Goal: Task Accomplishment & Management: Manage account settings

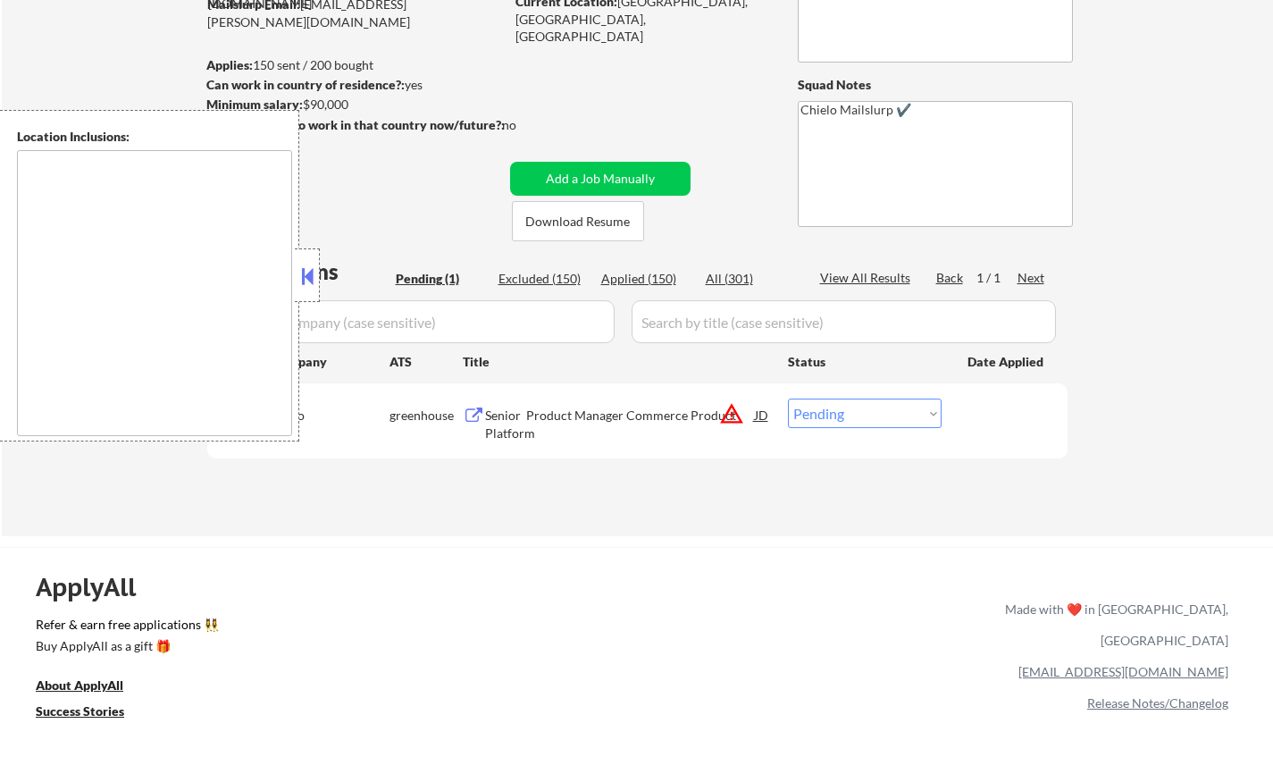
scroll to position [268, 0]
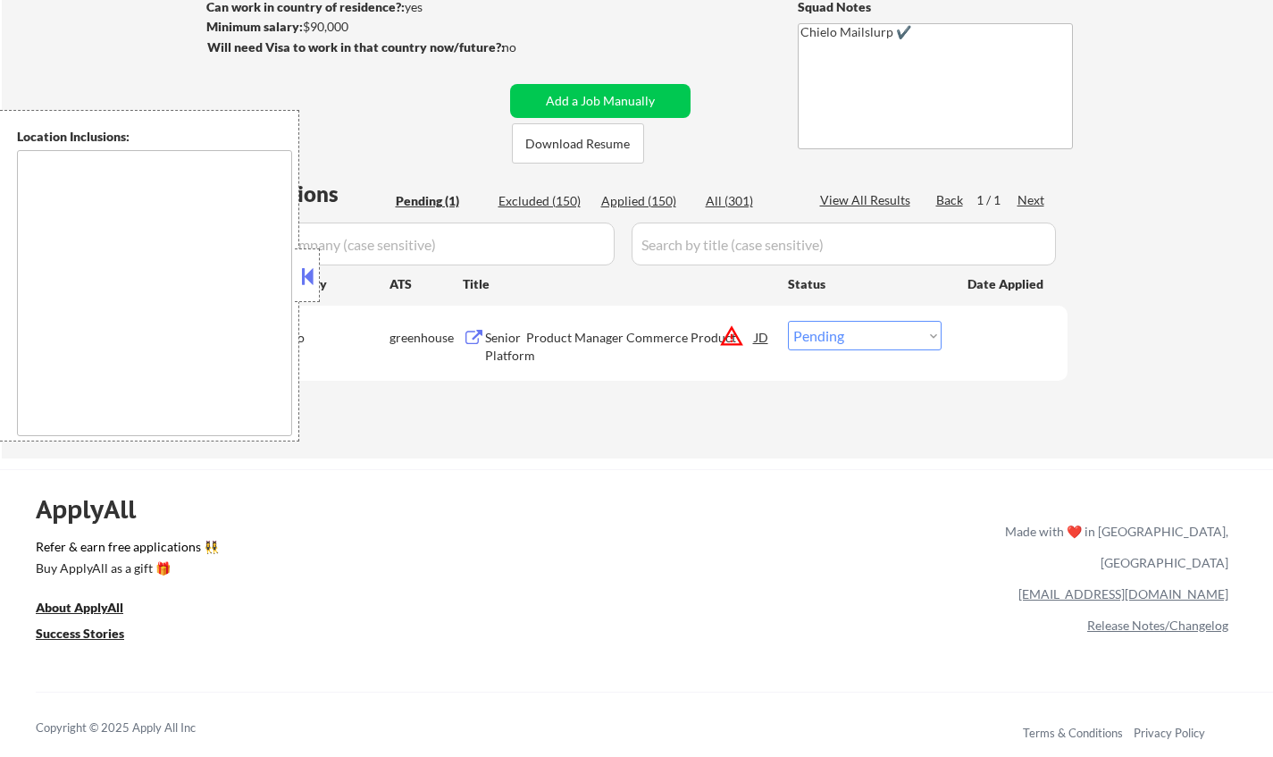
click at [298, 271] on button at bounding box center [308, 276] width 20 height 27
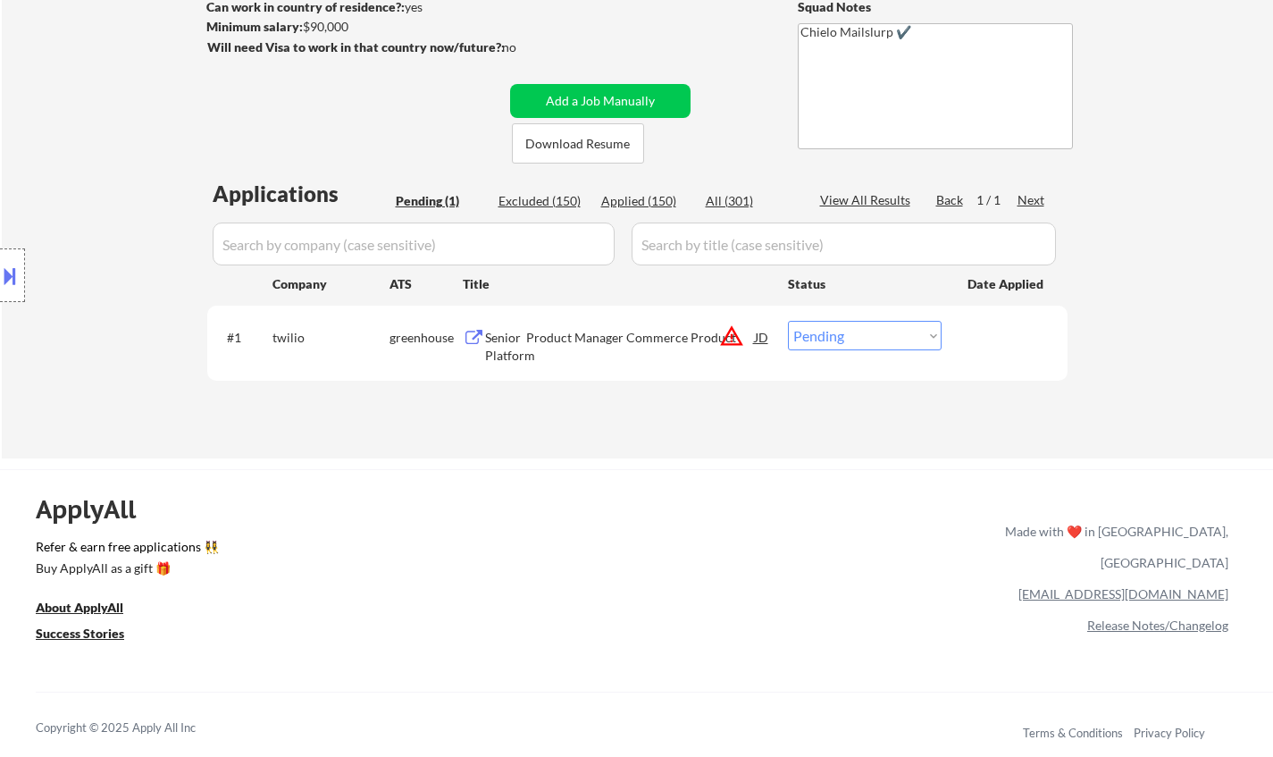
click at [0, 264] on button at bounding box center [10, 275] width 20 height 29
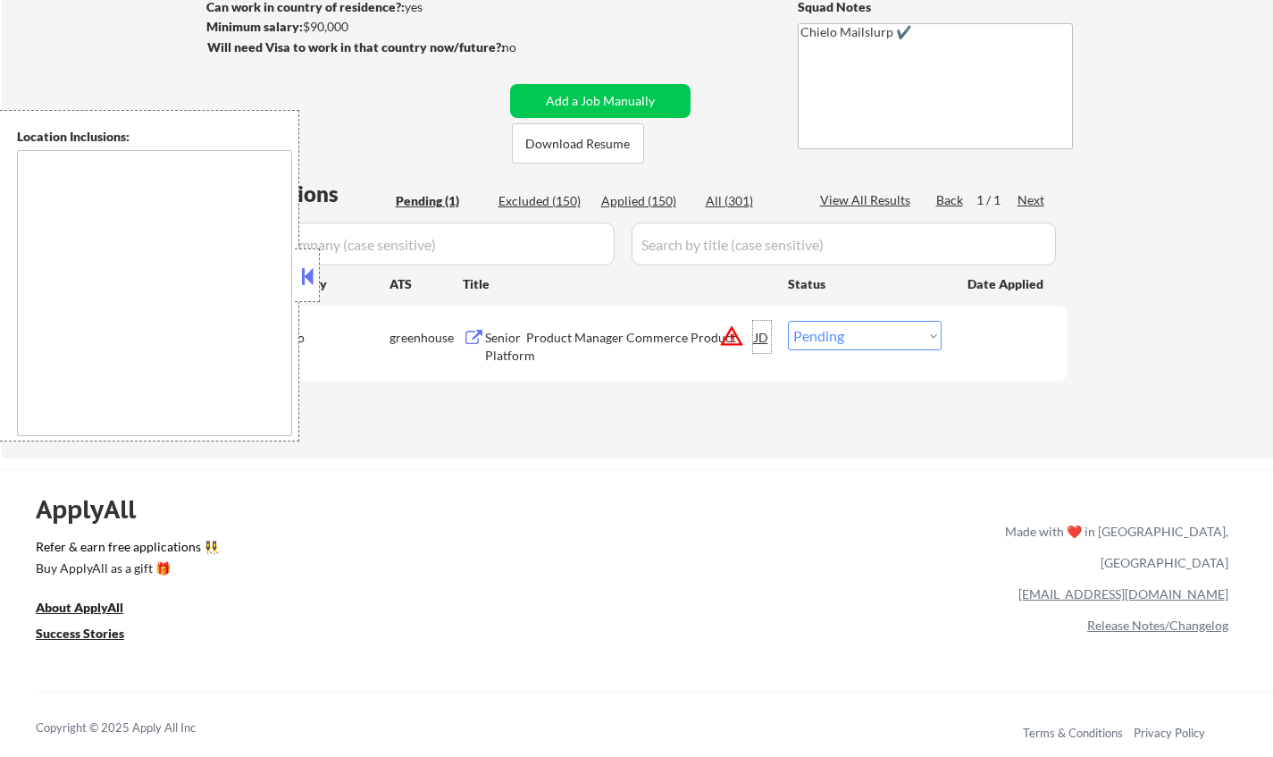
click at [762, 337] on div "JD" at bounding box center [762, 337] width 18 height 32
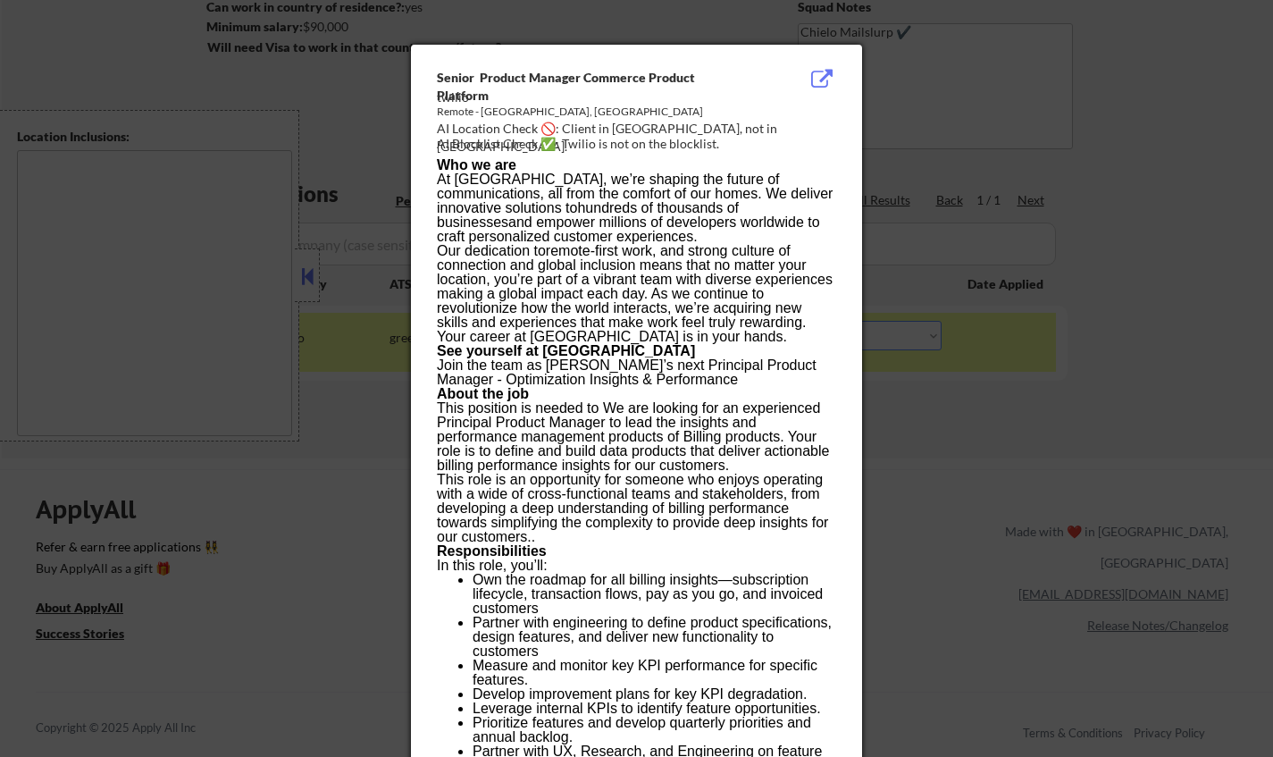
click at [165, 330] on div at bounding box center [636, 378] width 1273 height 757
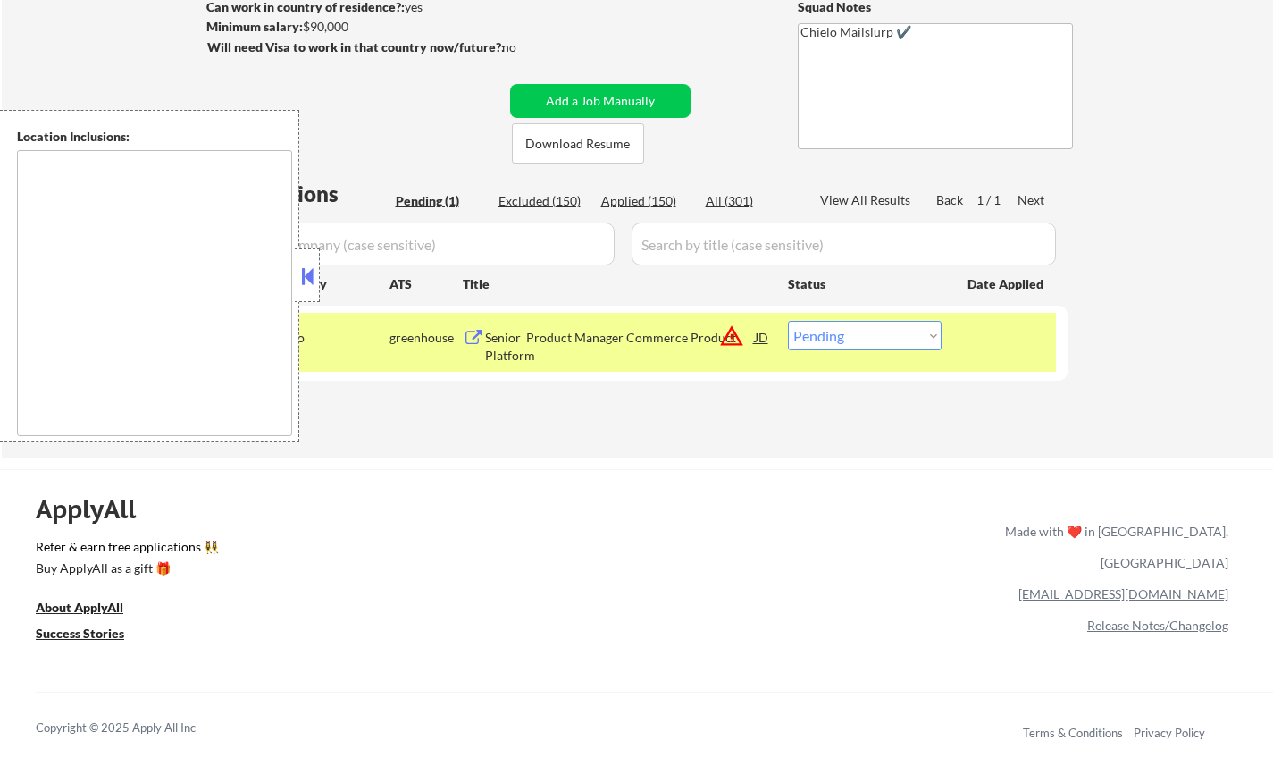
drag, startPoint x: 814, startPoint y: 308, endPoint x: 830, endPoint y: 345, distance: 40.0
click at [818, 322] on div "#1 twilio greenhouse Senior Product Manager Commerce Product Platform JD warnin…" at bounding box center [637, 343] width 860 height 75
click at [831, 349] on select "Choose an option... Pending Applied Excluded (Questions) Excluded (Expired) Exc…" at bounding box center [865, 335] width 154 height 29
select select ""excluded__location_""
click at [788, 321] on select "Choose an option... Pending Applied Excluded (Questions) Excluded (Expired) Exc…" at bounding box center [865, 335] width 154 height 29
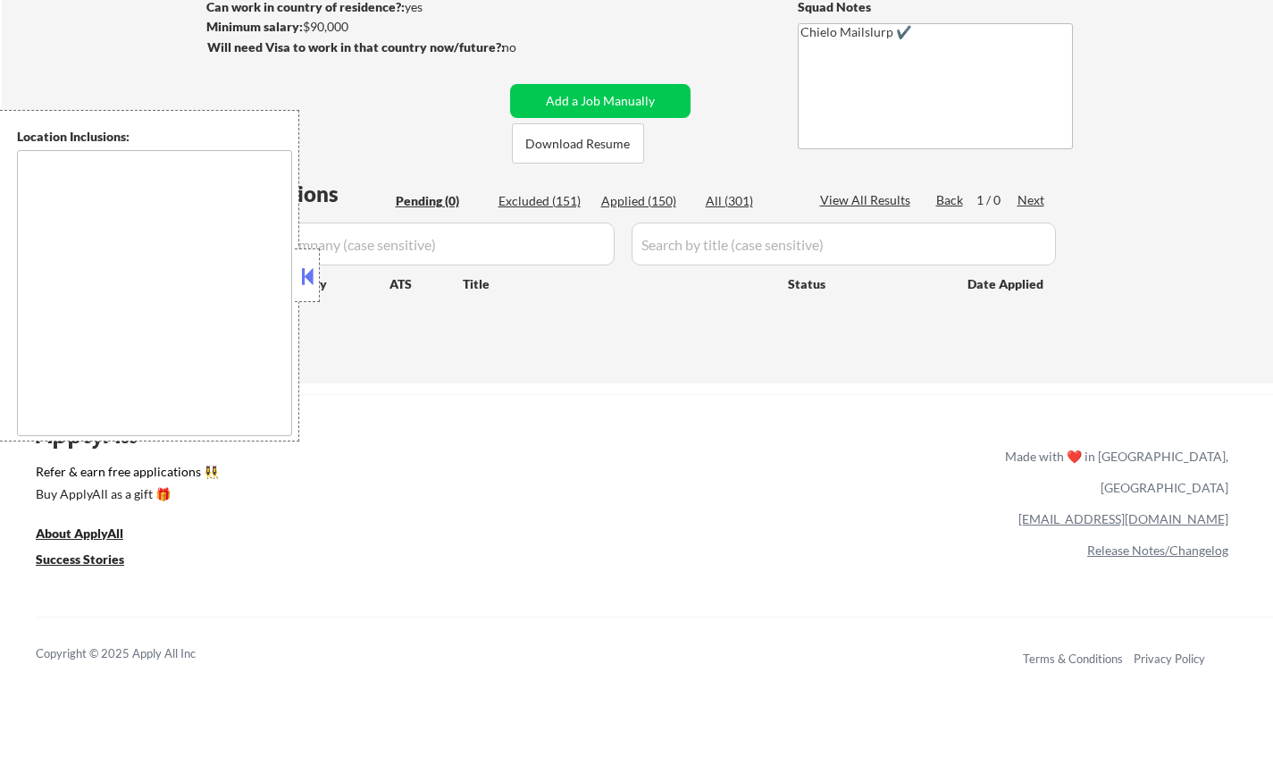
click at [302, 263] on button at bounding box center [308, 276] width 20 height 27
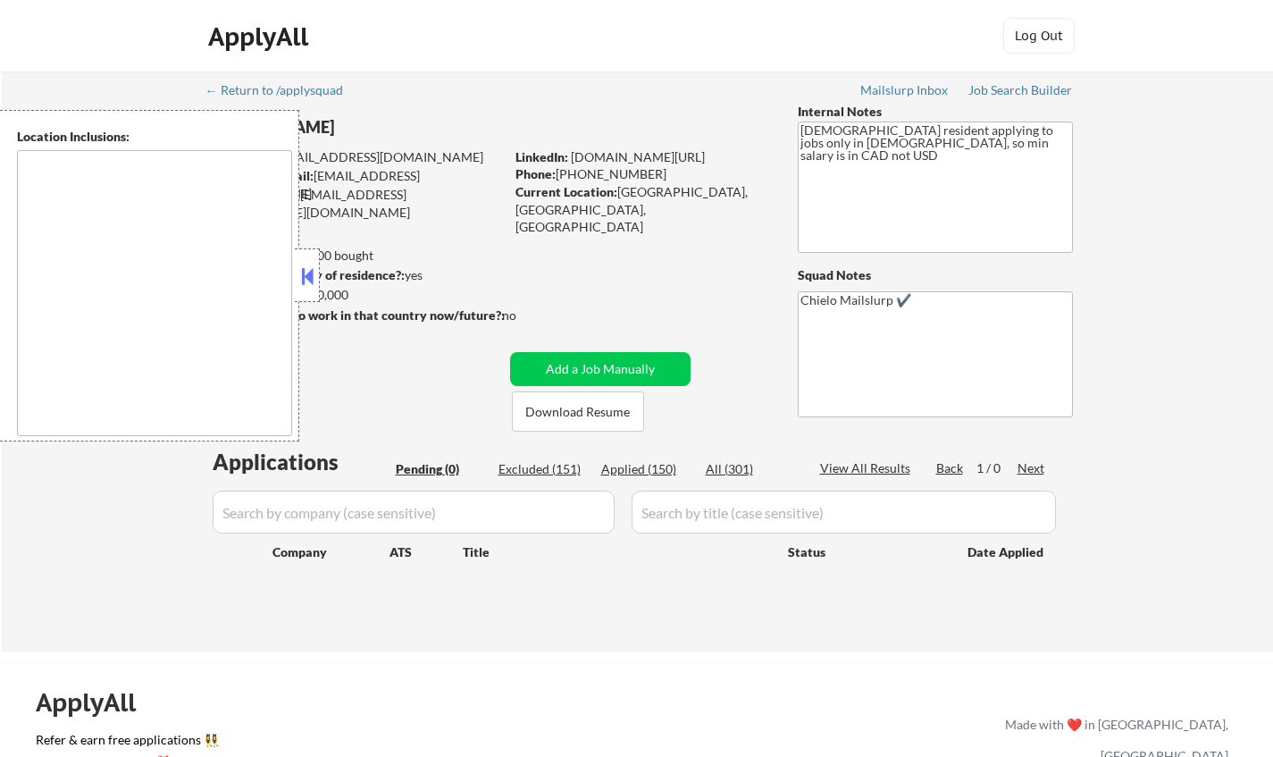
drag, startPoint x: 307, startPoint y: 274, endPoint x: 313, endPoint y: 298, distance: 23.8
click at [307, 274] on button at bounding box center [308, 276] width 20 height 27
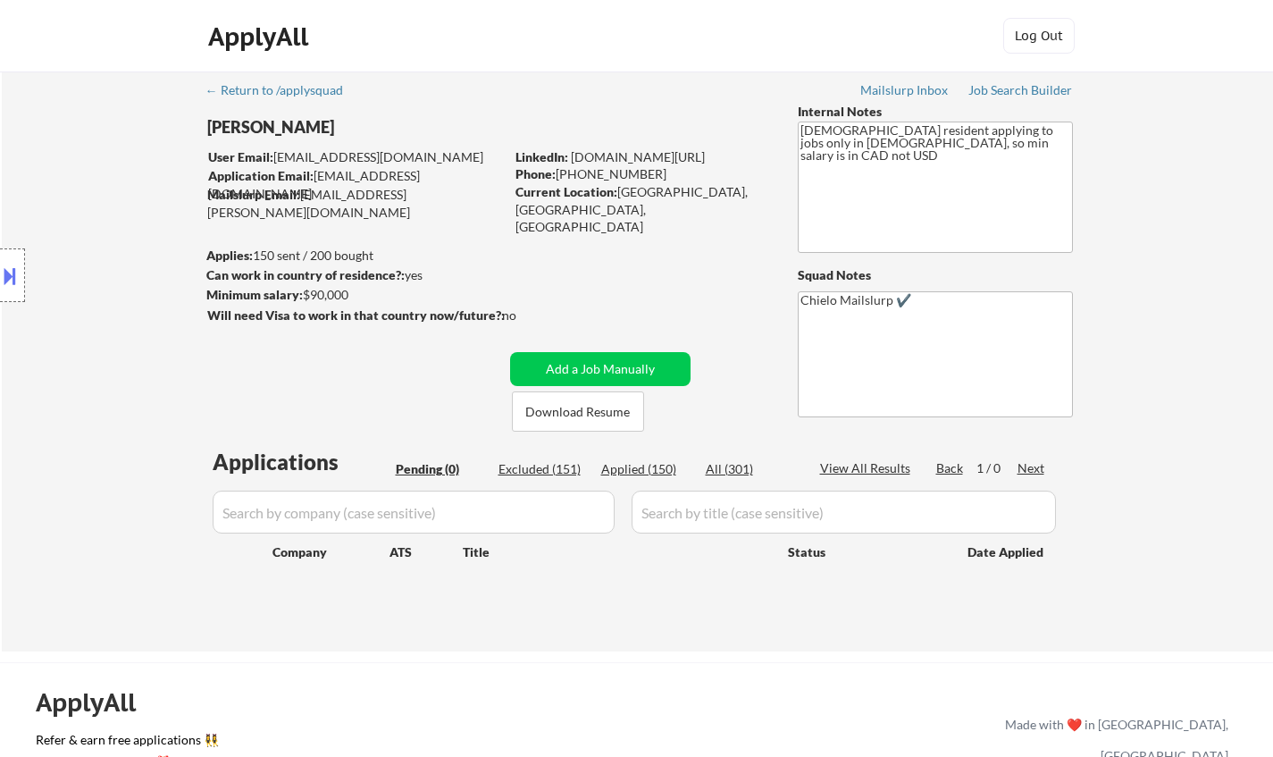
click at [542, 472] on div "Excluded (151)" at bounding box center [543, 469] width 89 height 18
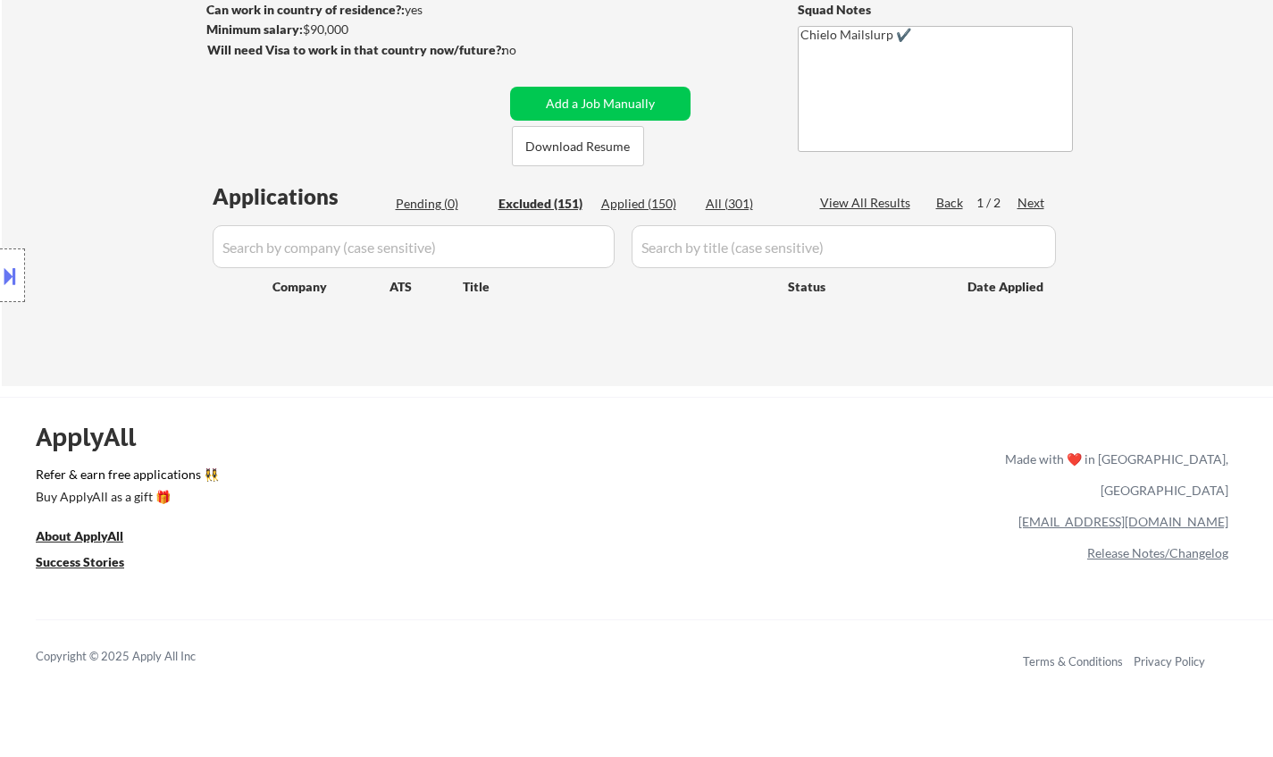
scroll to position [268, 0]
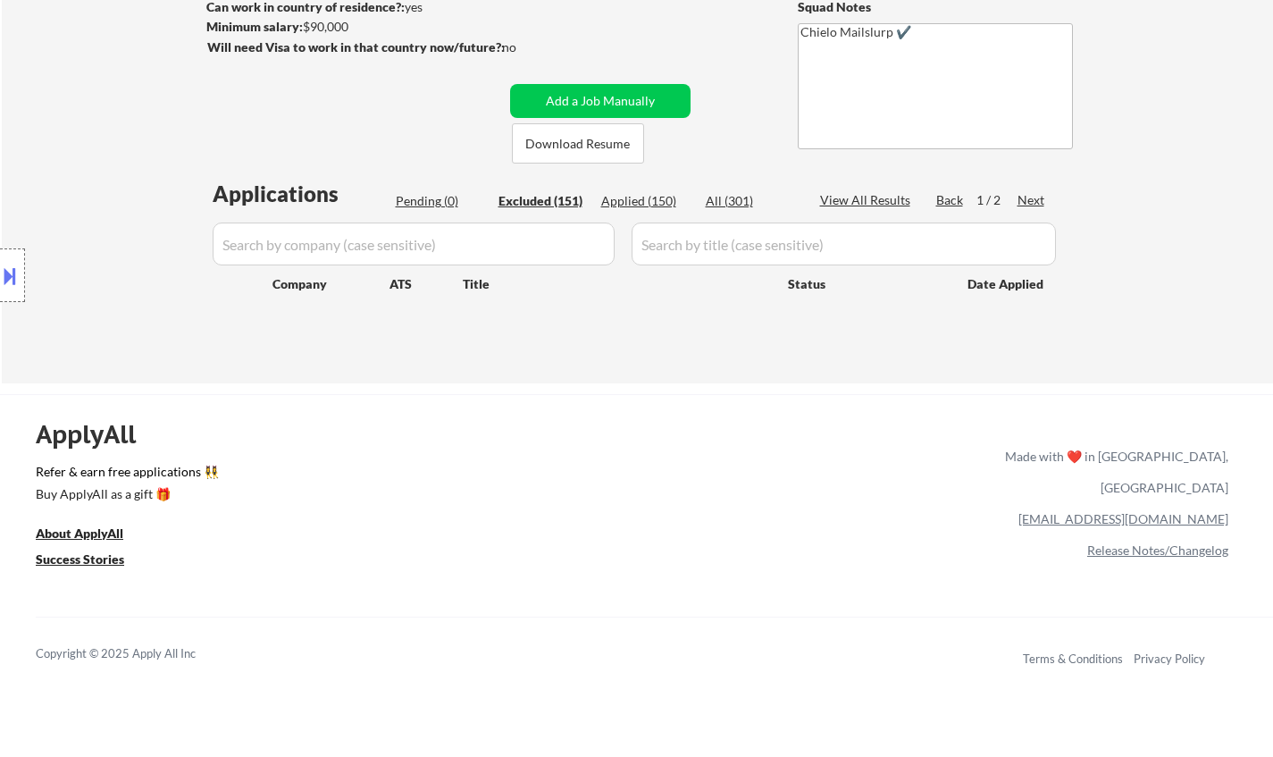
select select ""excluded""
select select ""excluded__salary_""
select select ""excluded""
select select ""excluded__expired_""
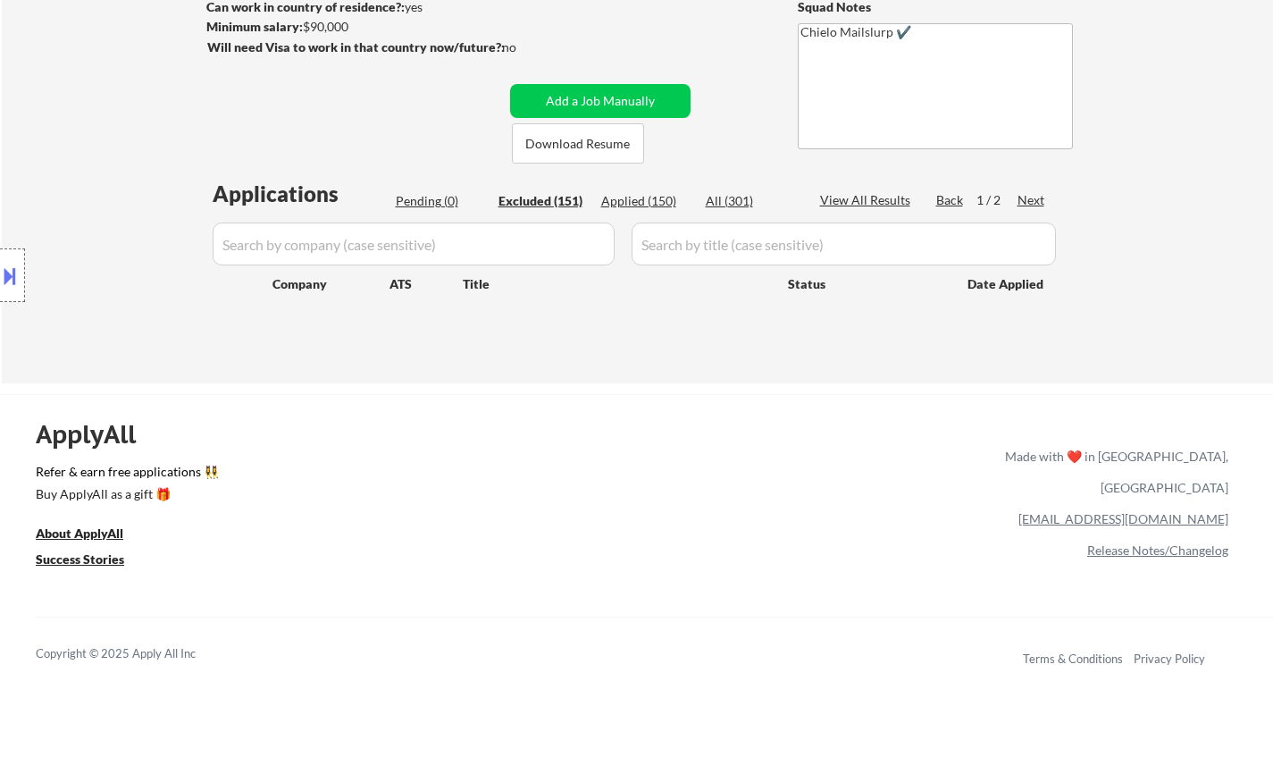
select select ""excluded__other_""
select select ""excluded__blocklist_""
select select ""excluded__location_""
select select ""excluded__expired_""
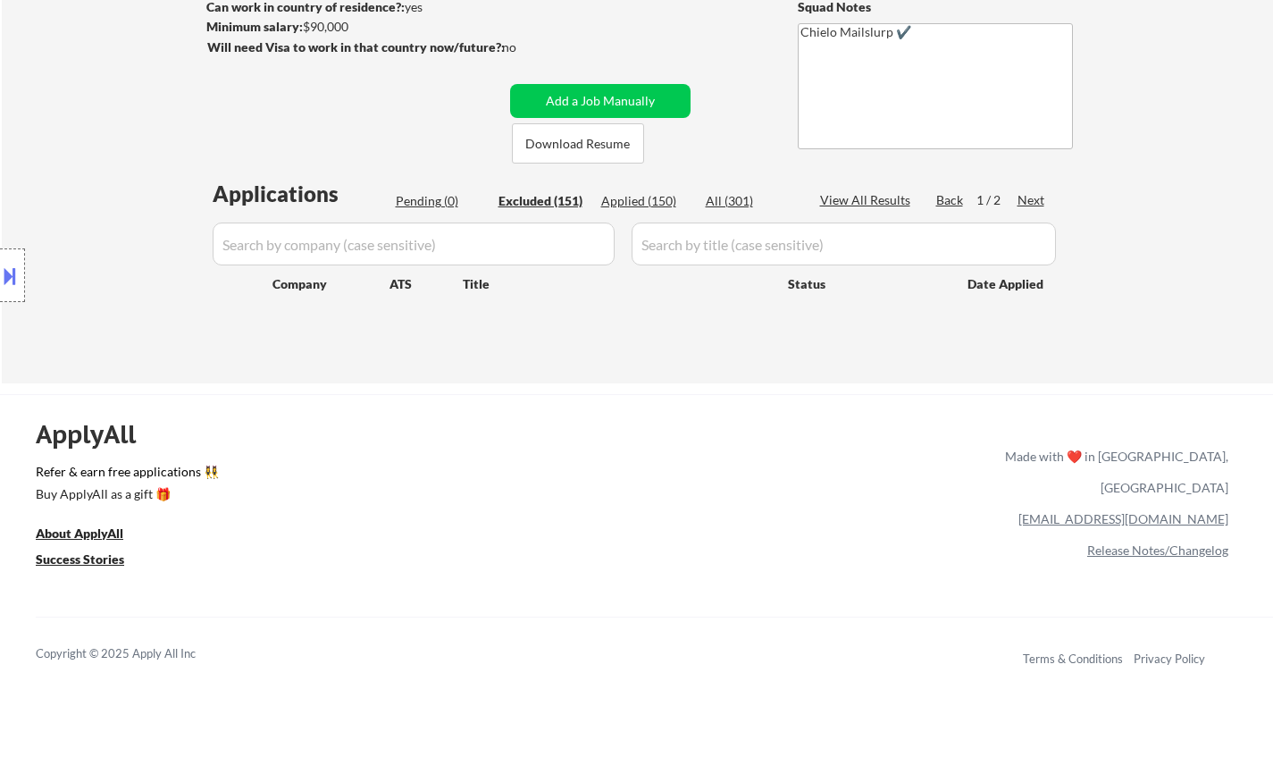
select select ""excluded__expired_""
select select ""excluded__location_""
select select ""excluded__expired_""
select select ""excluded__location_""
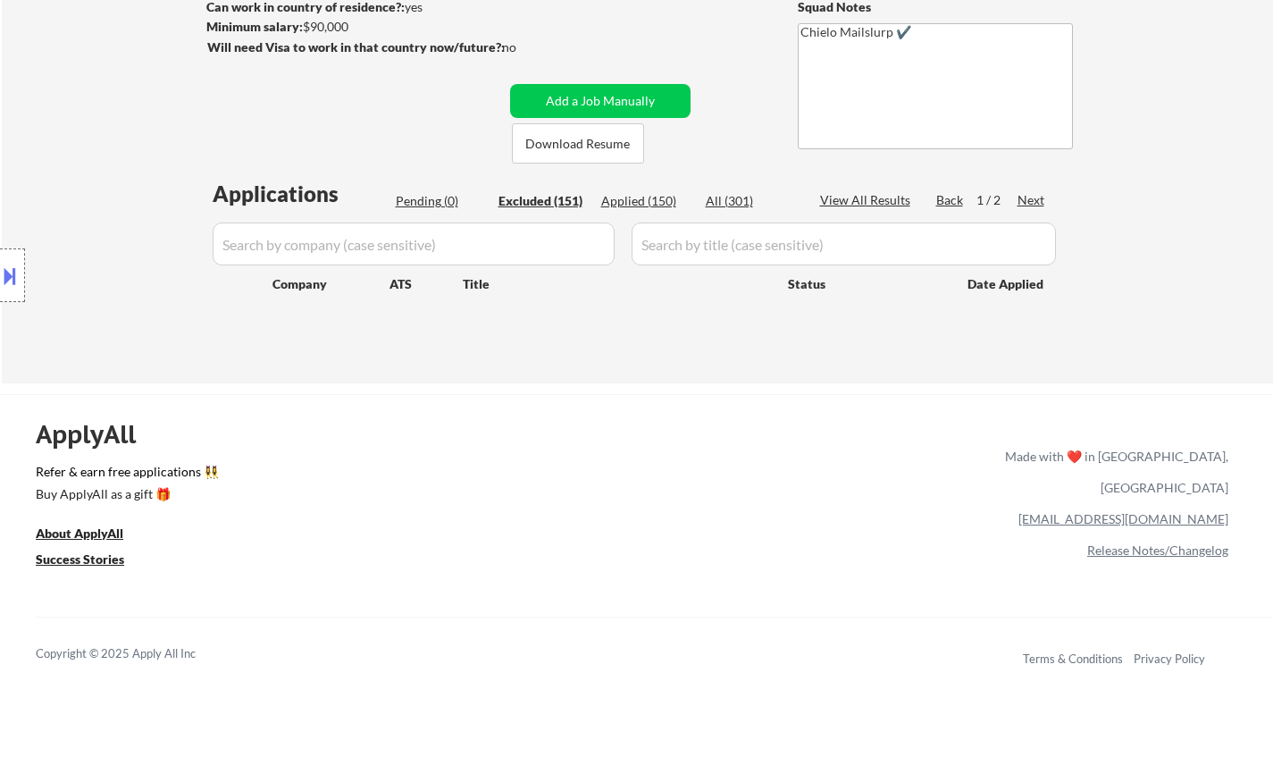
select select ""excluded__expired_""
select select ""excluded__other_""
select select ""excluded""
select select ""excluded__location_""
select select ""excluded""
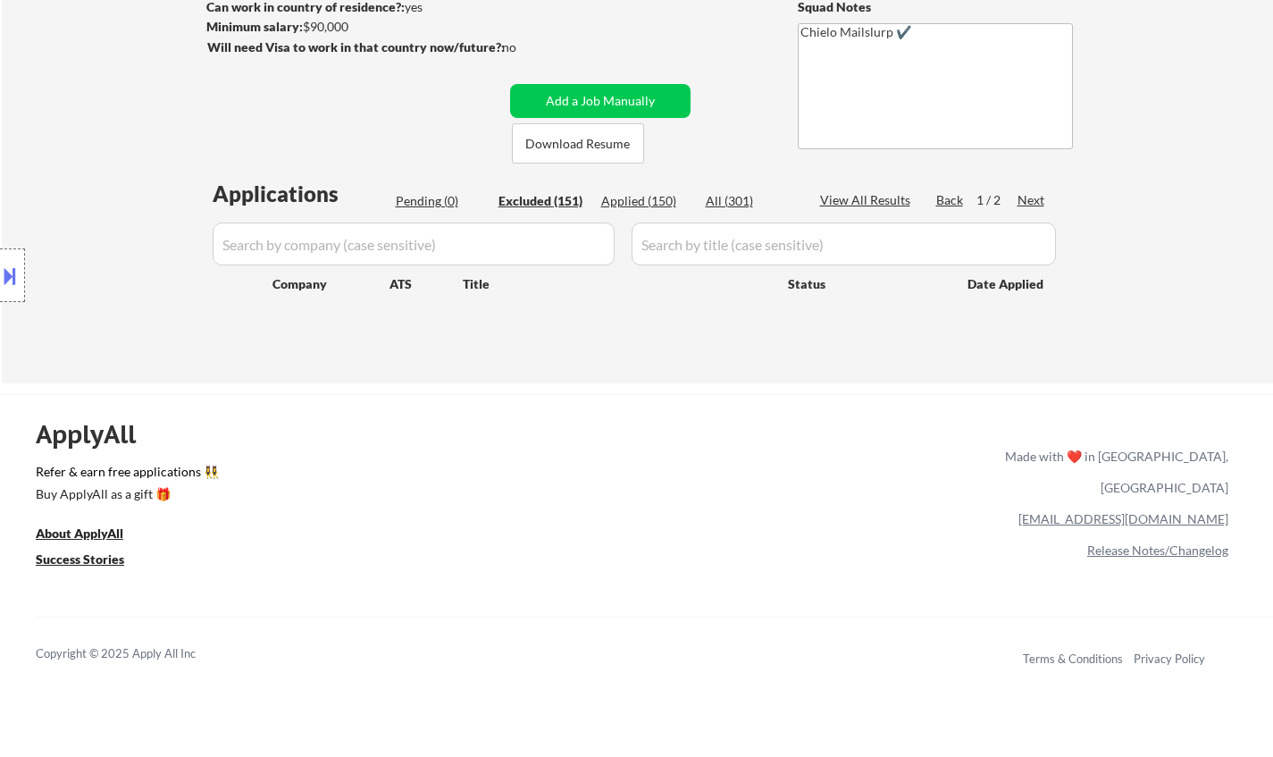
select select ""excluded__expired_""
select select ""excluded""
select select ""excluded__expired_""
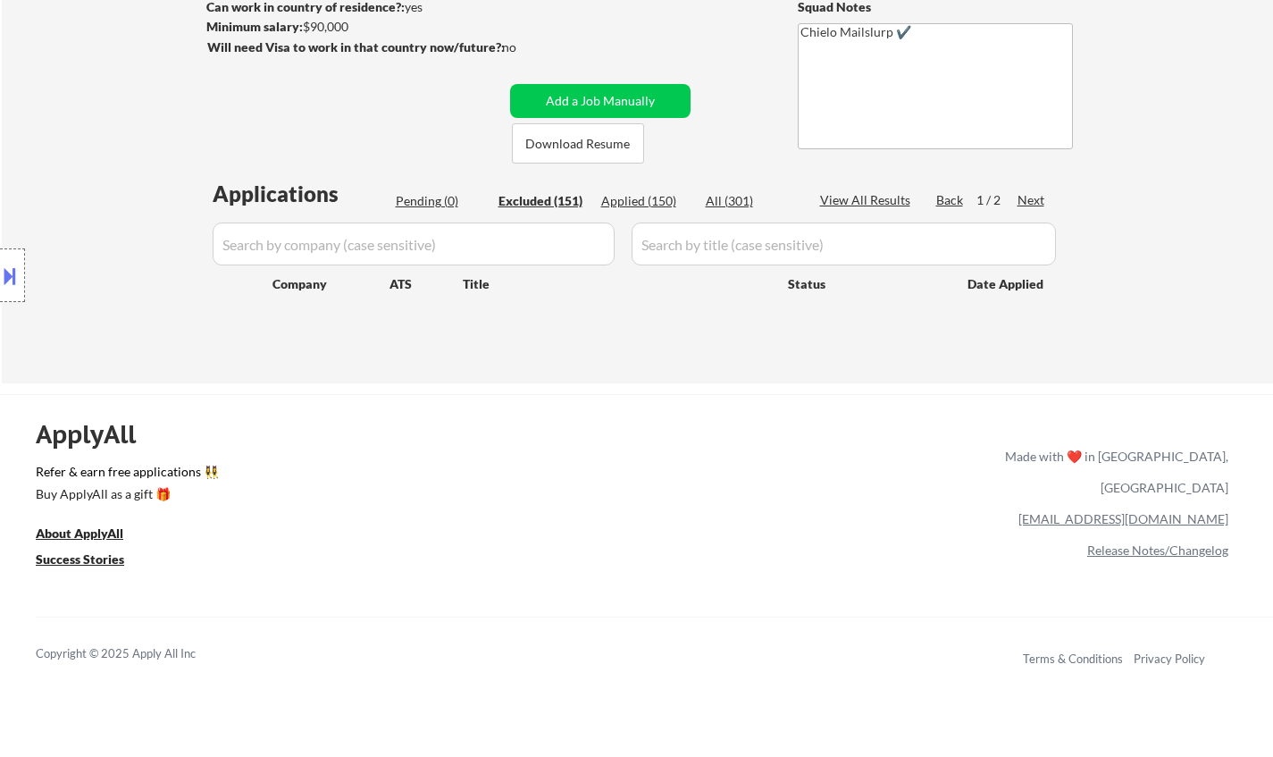
select select ""excluded""
select select ""excluded__location_""
select select ""excluded""
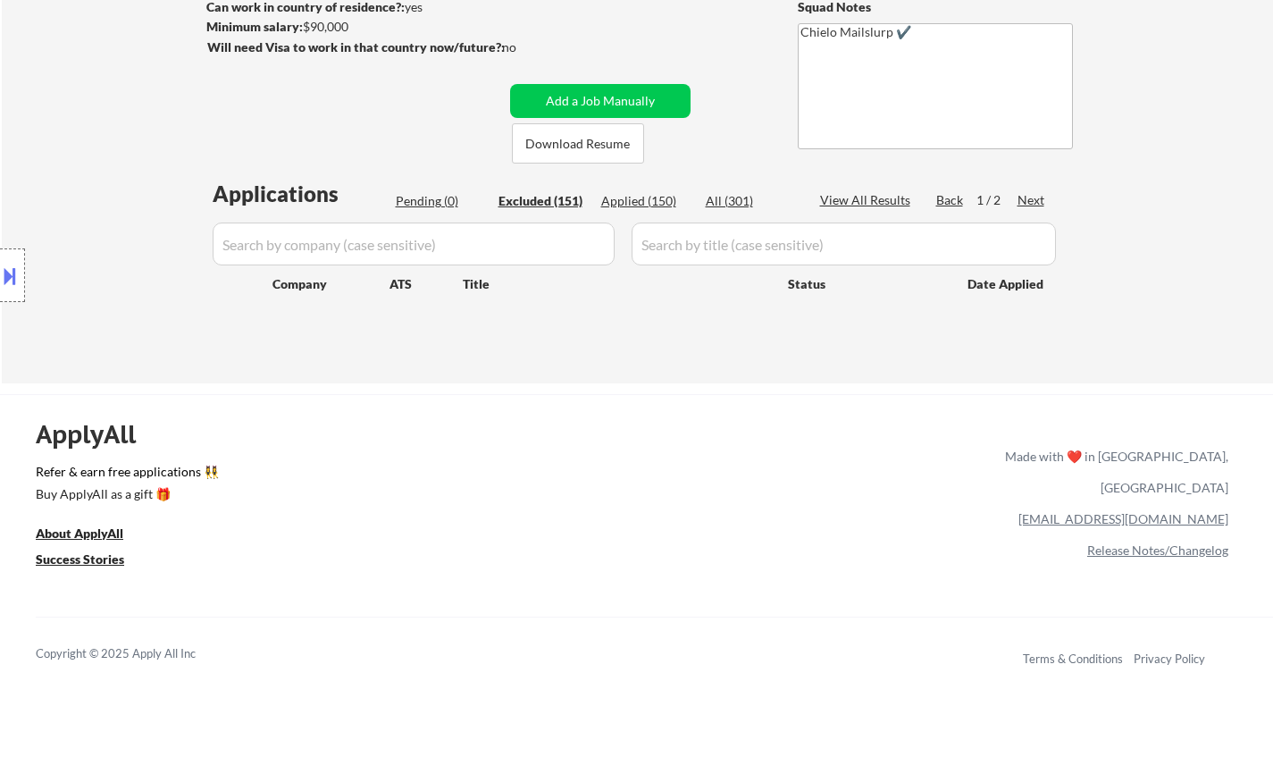
select select ""excluded""
select select ""excluded__expired_""
select select ""excluded""
select select ""excluded__expired_""
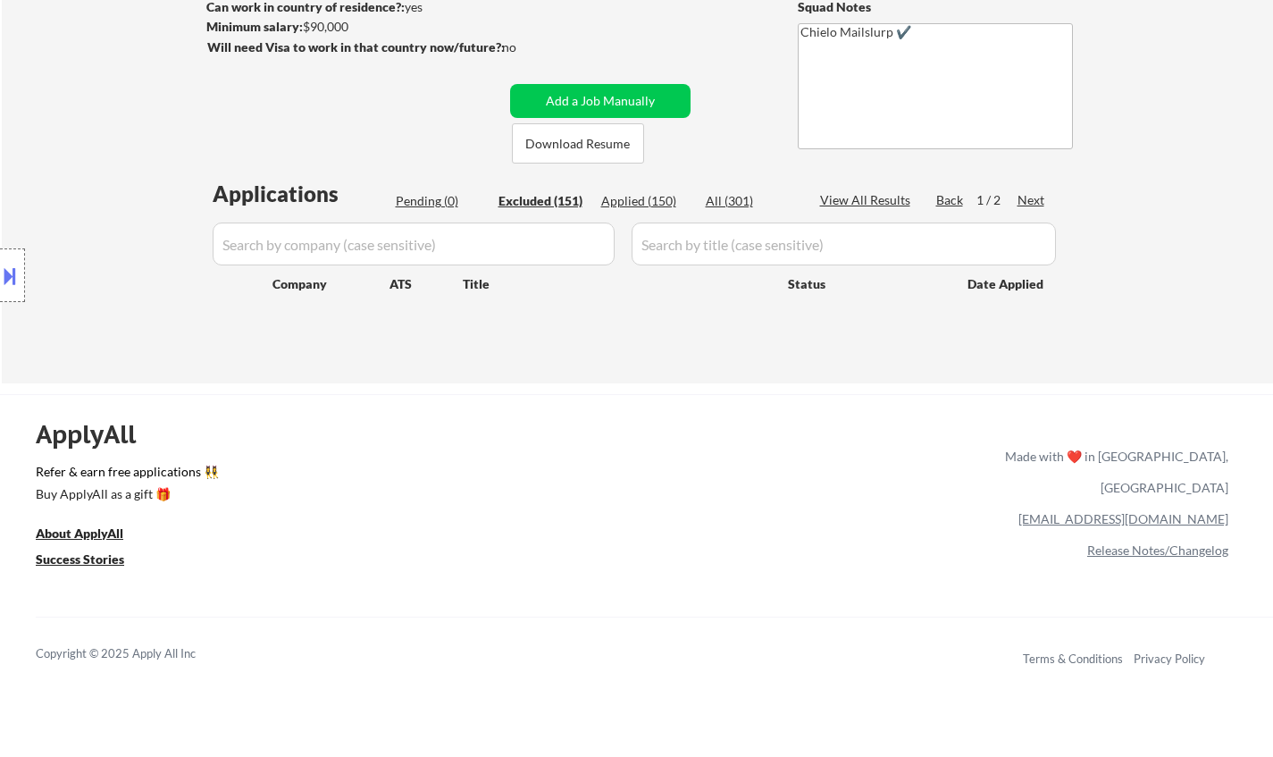
select select ""excluded""
select select ""excluded__other_""
select select ""excluded""
select select ""excluded__other_""
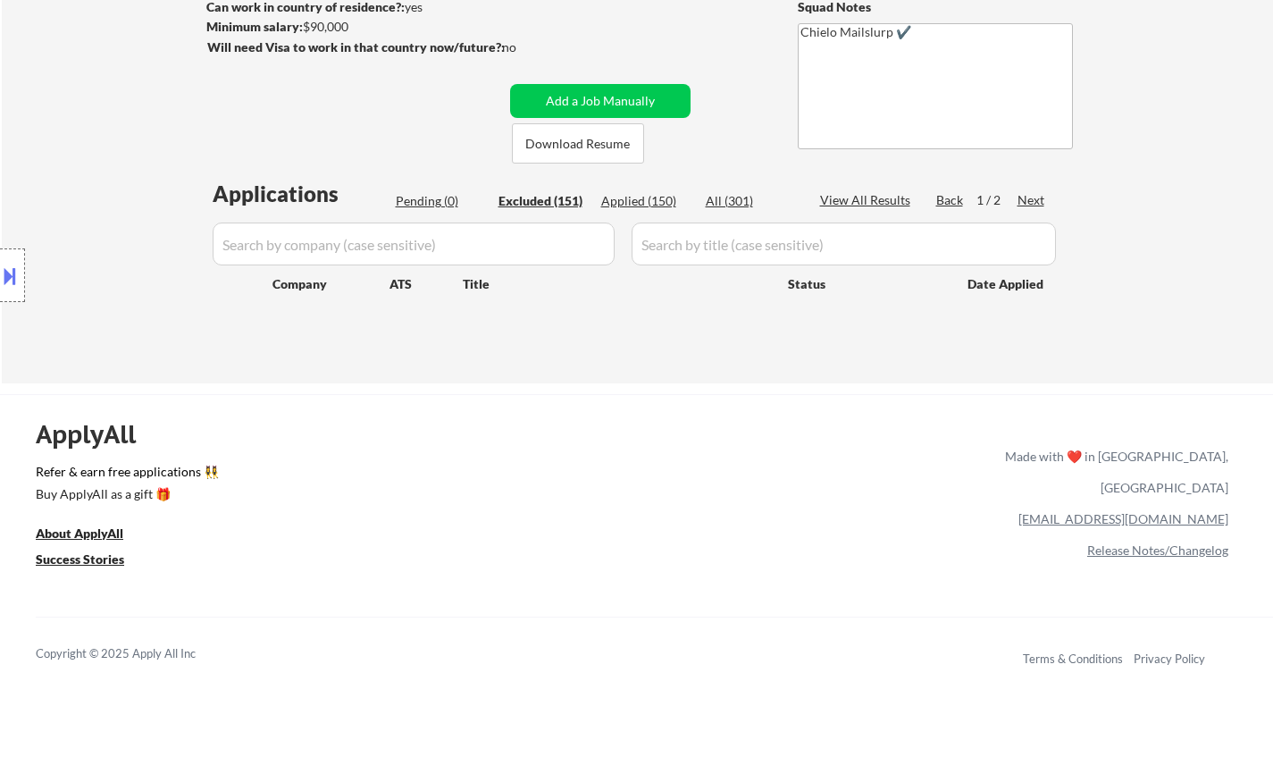
select select ""excluded__other_""
select select ""excluded__expired_""
select select ""excluded__location_""
select select ""excluded""
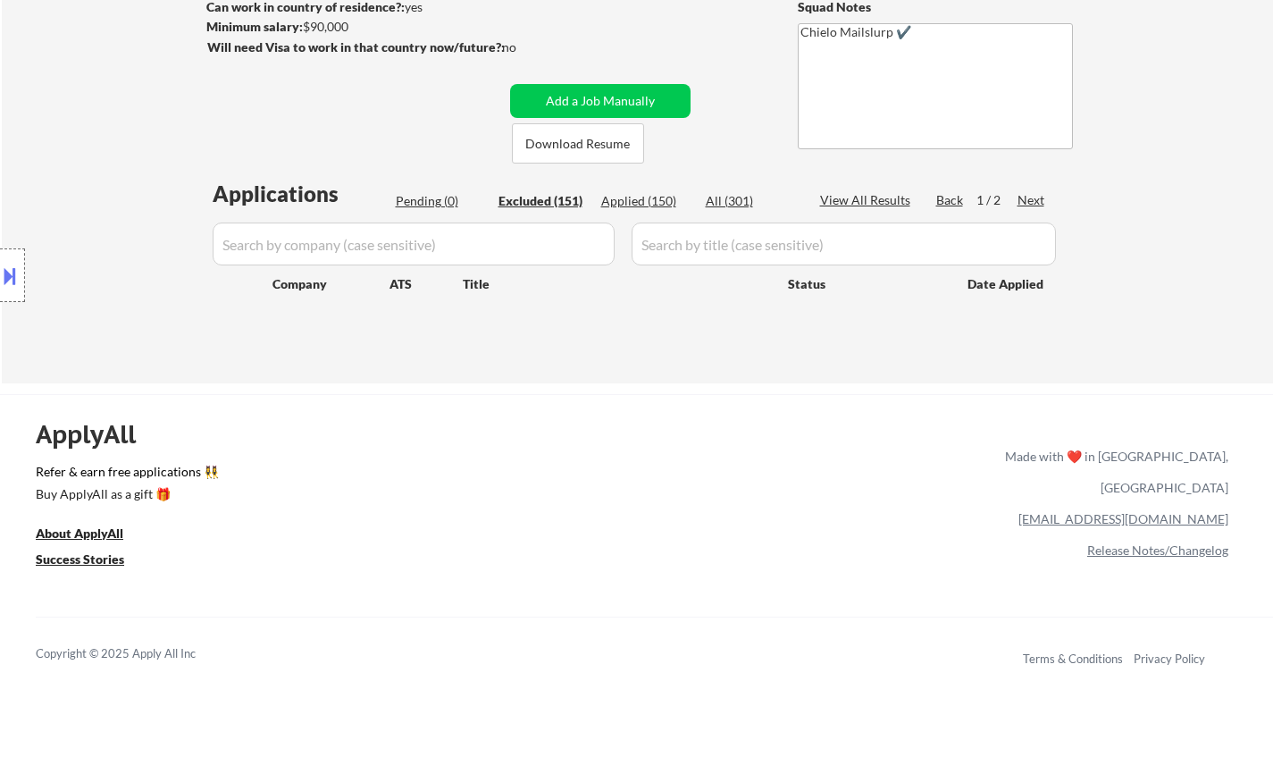
select select ""excluded__expired_""
select select ""excluded""
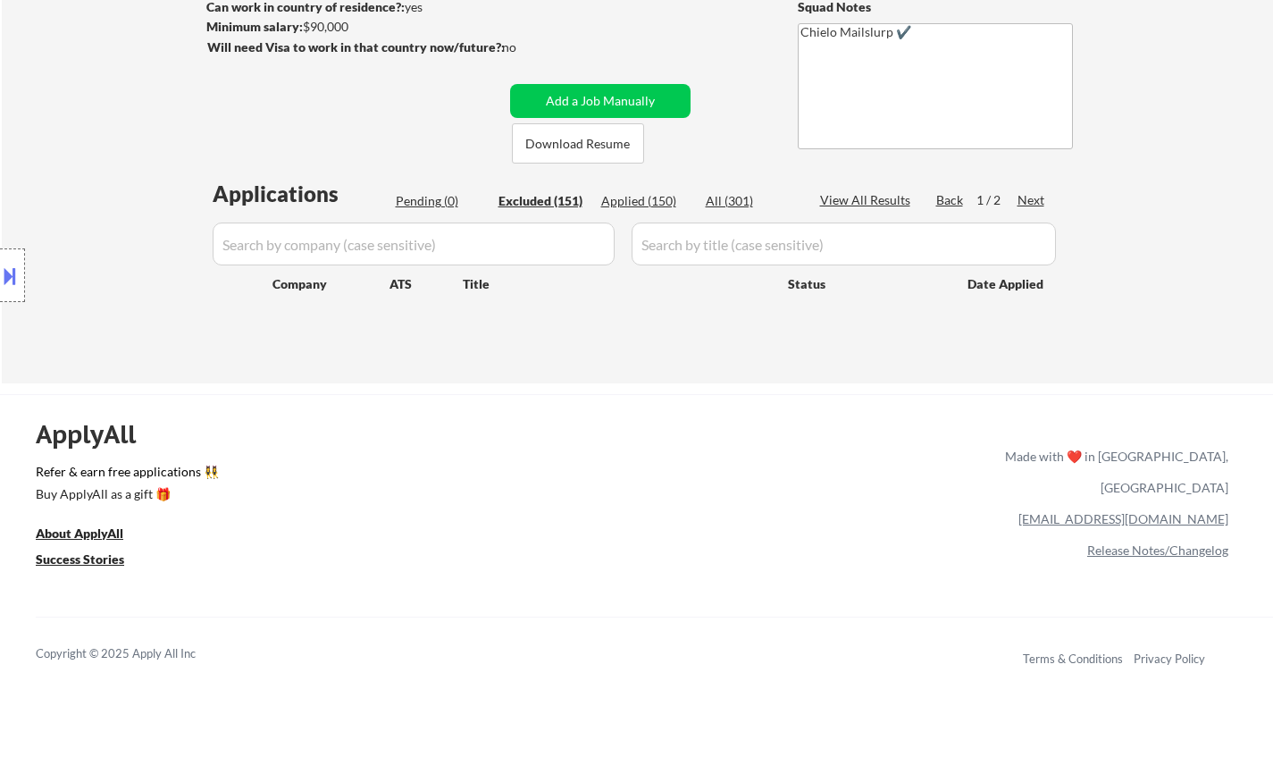
select select ""excluded__location_""
select select ""excluded""
select select ""excluded__other_""
select select ""excluded""
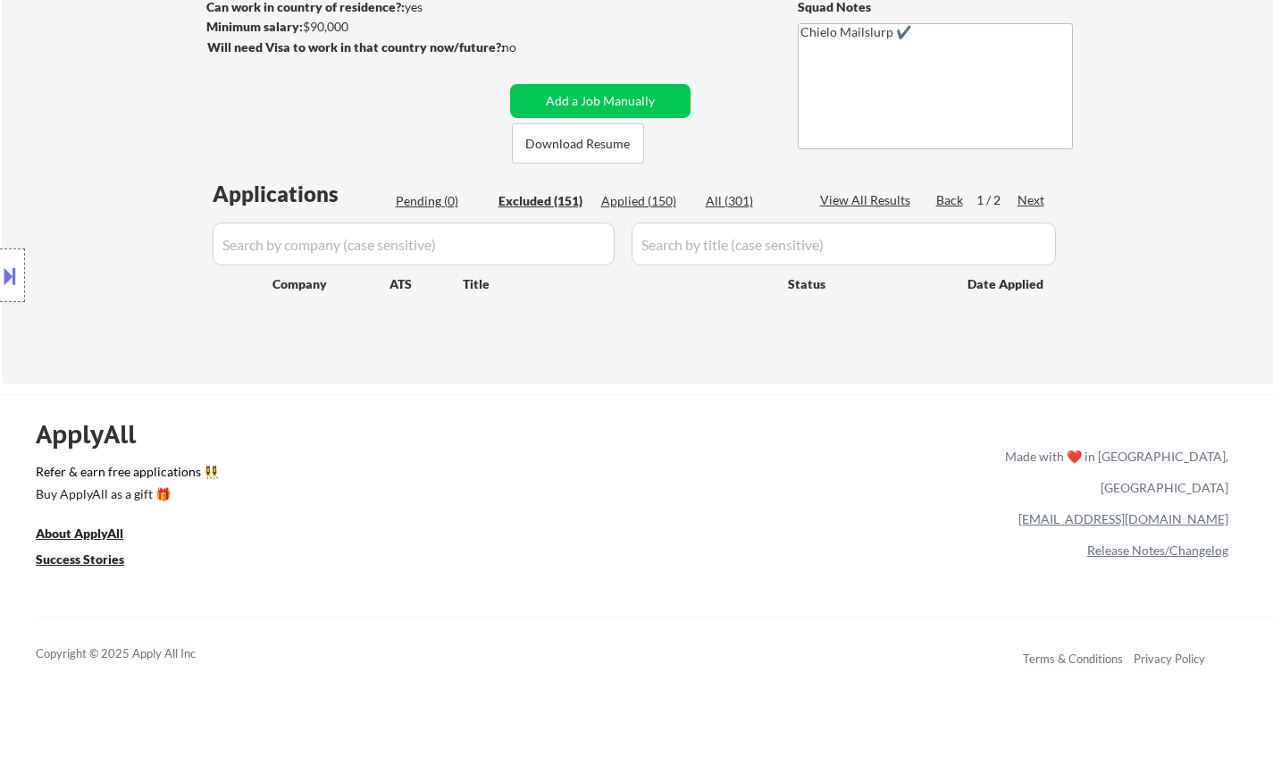
select select ""excluded""
select select ""excluded__blocklist_""
select select ""excluded__other_""
select select ""excluded""
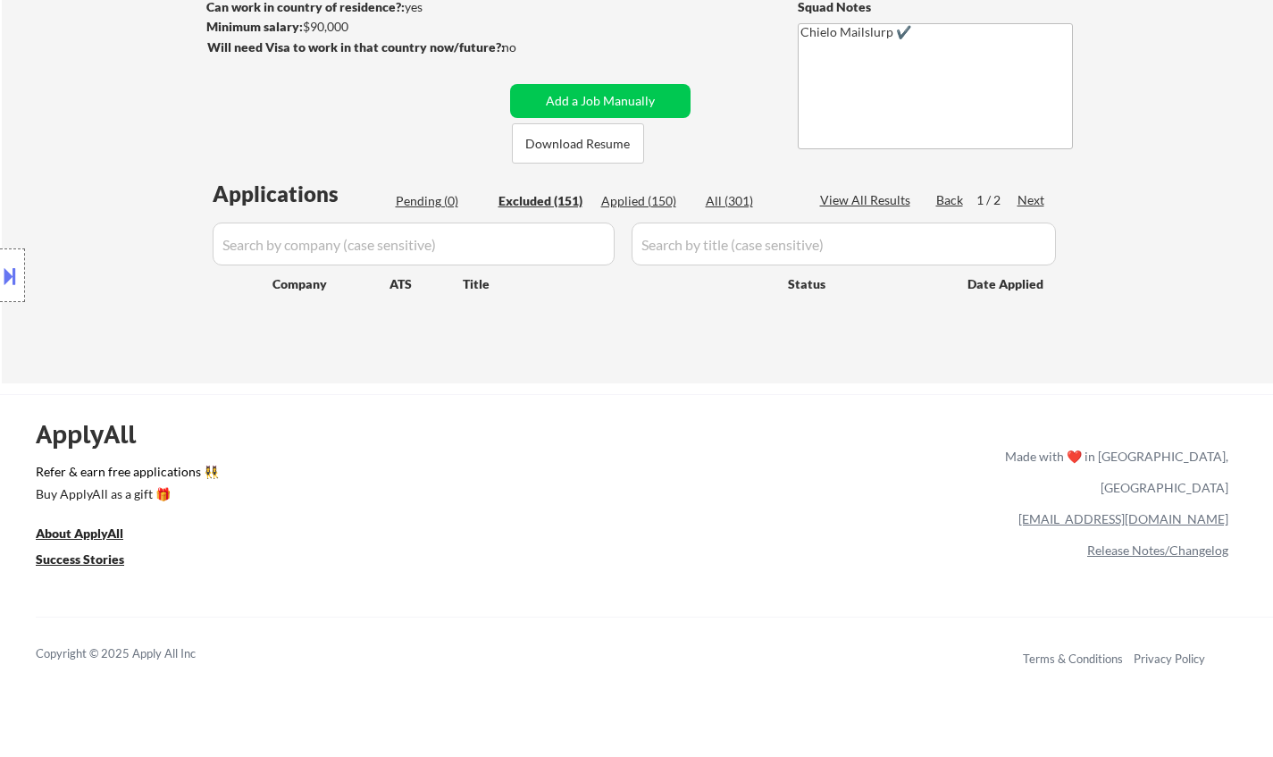
select select ""excluded""
select select ""excluded__location_""
select select ""excluded__expired_""
select select ""excluded""
select select ""excluded__expired_""
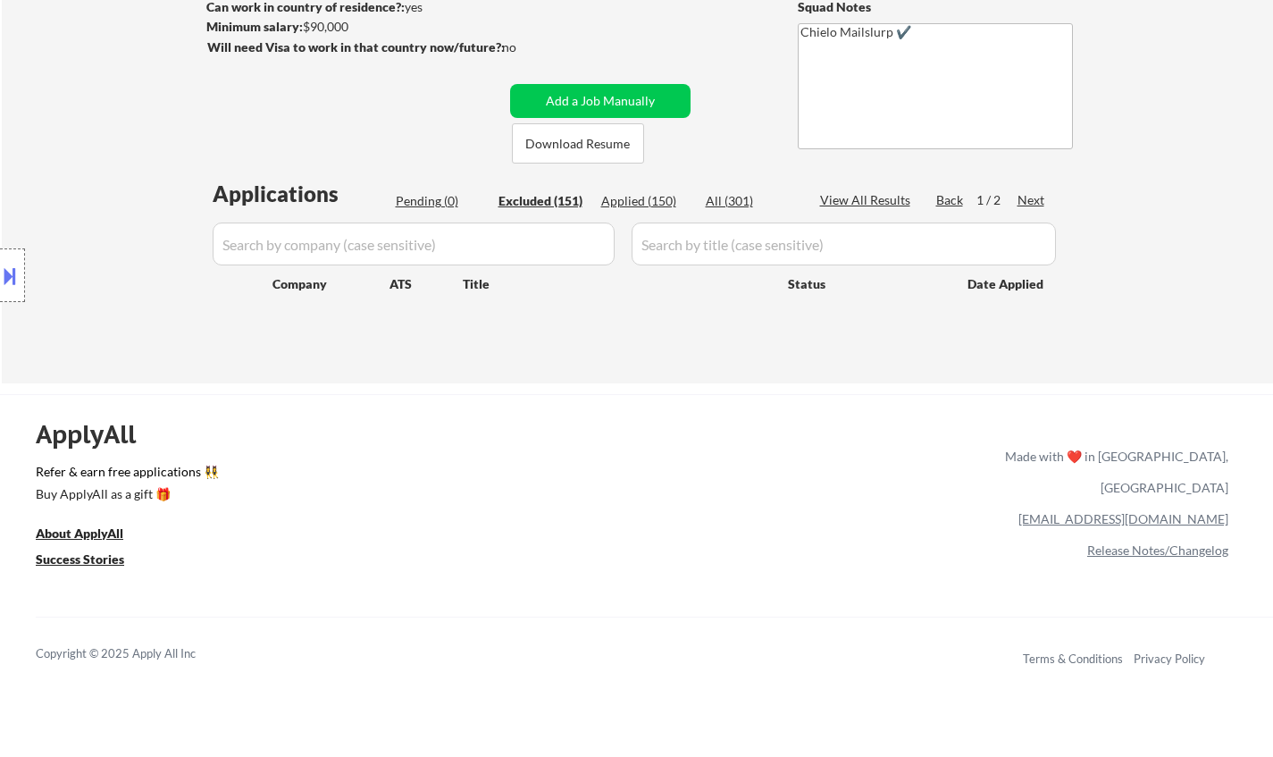
select select ""excluded__other_""
select select ""excluded""
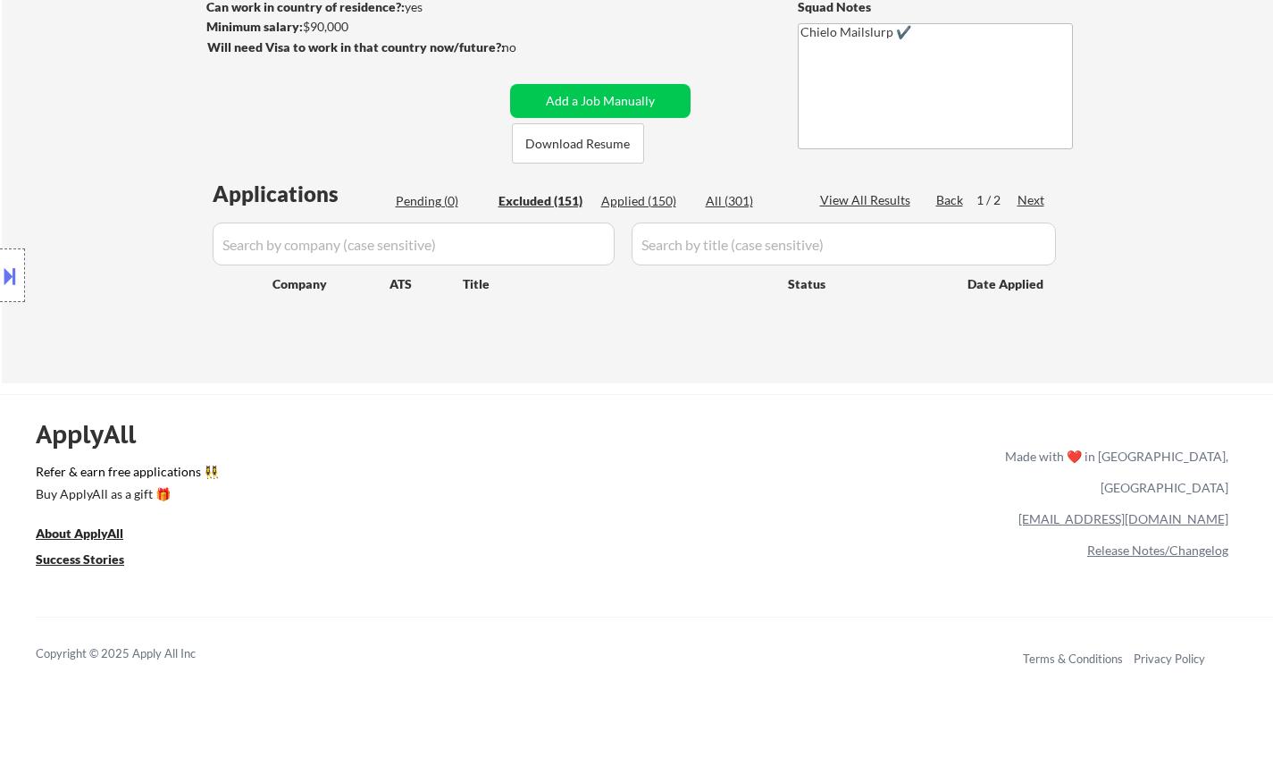
select select ""excluded__expired_""
select select ""excluded__other_""
select select ""excluded""
select select ""excluded__other_""
select select ""excluded""
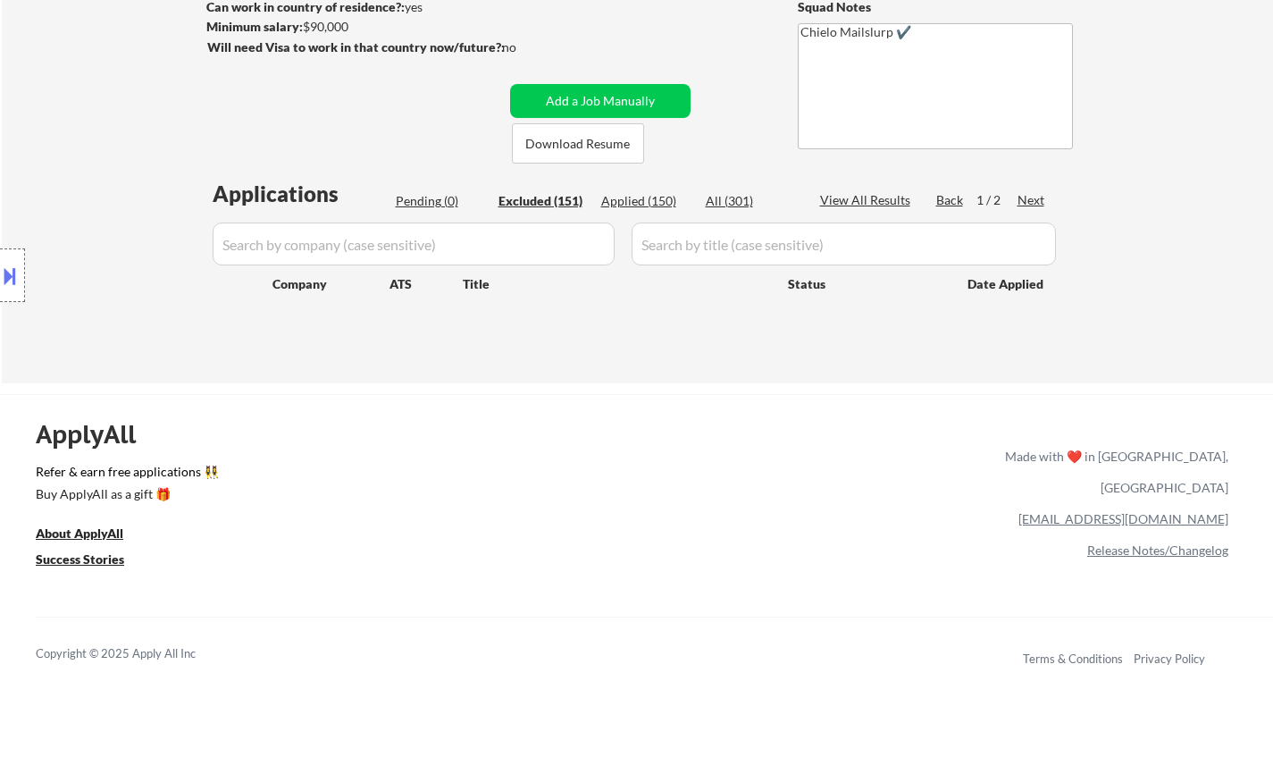
select select ""excluded__expired_""
select select ""excluded__other_""
select select ""excluded""
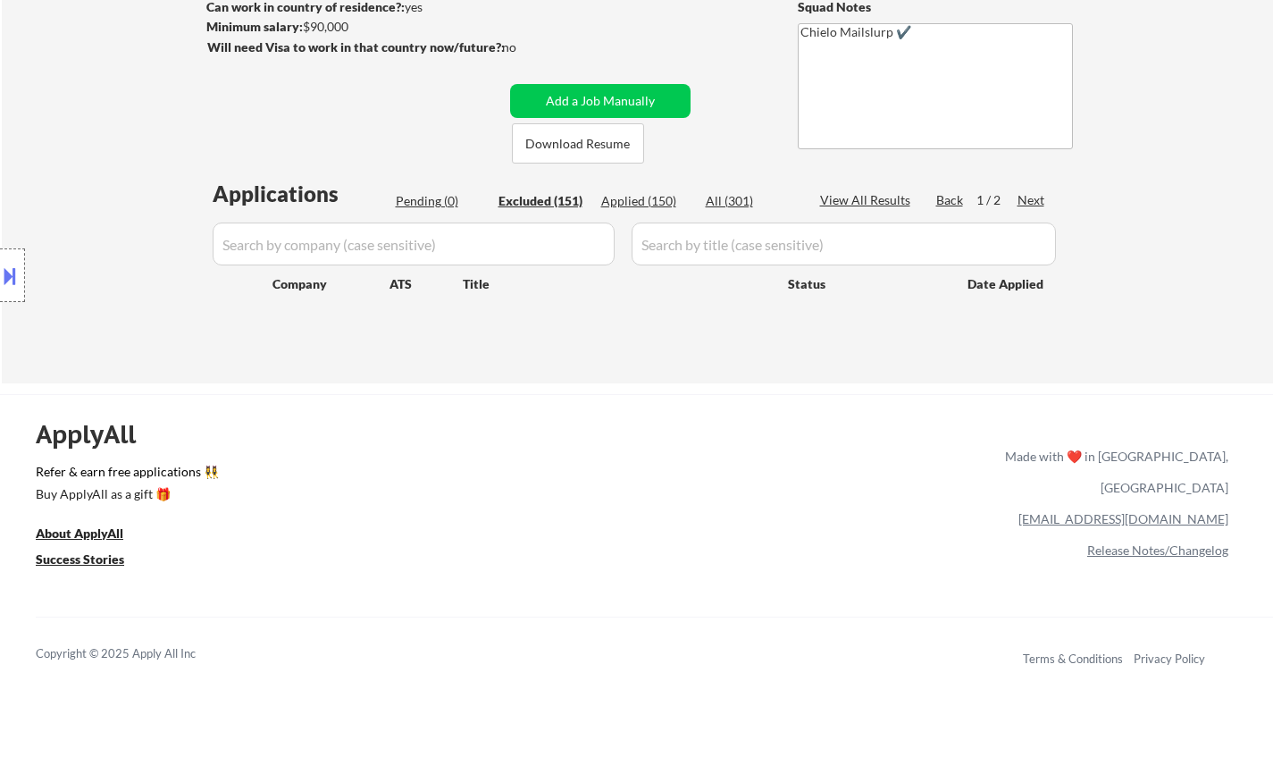
select select ""excluded__location_""
select select ""excluded""
select select ""excluded__location_""
select select ""excluded""
select select ""excluded__location_""
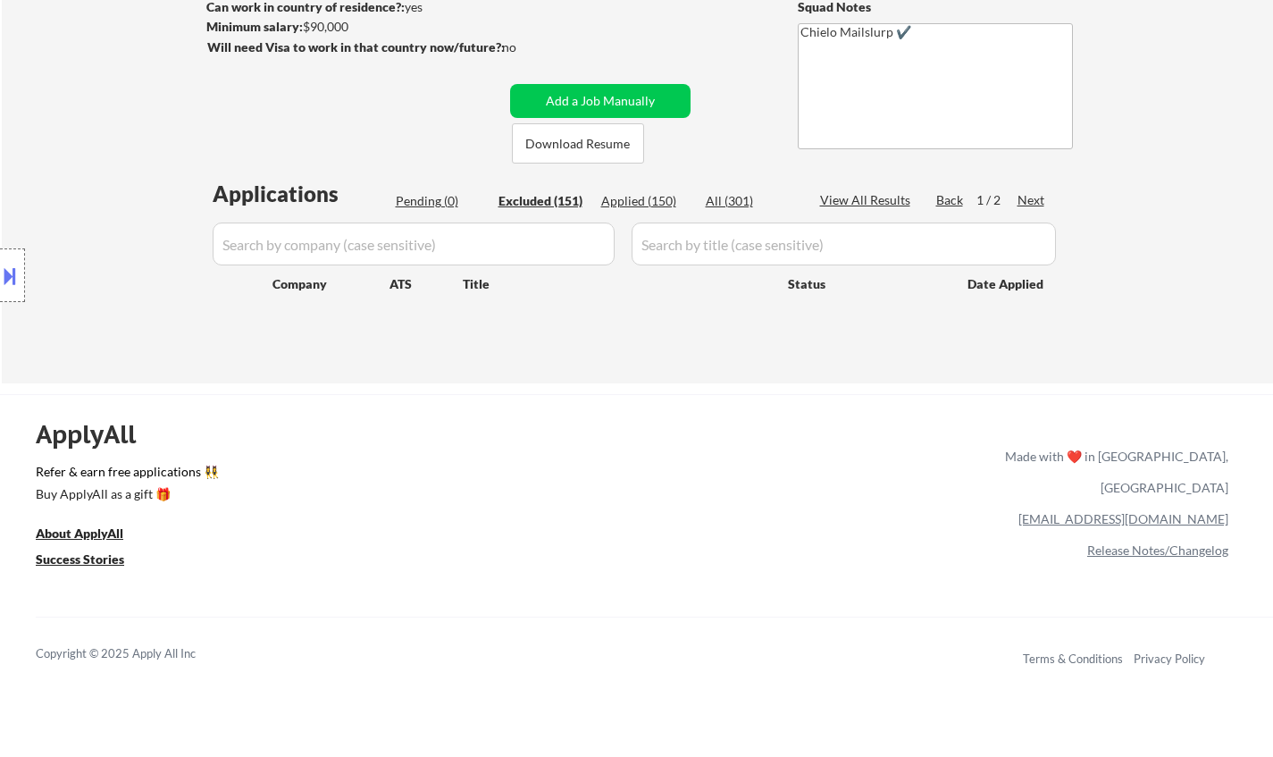
select select ""excluded__expired_""
select select ""excluded__other_""
select select ""excluded""
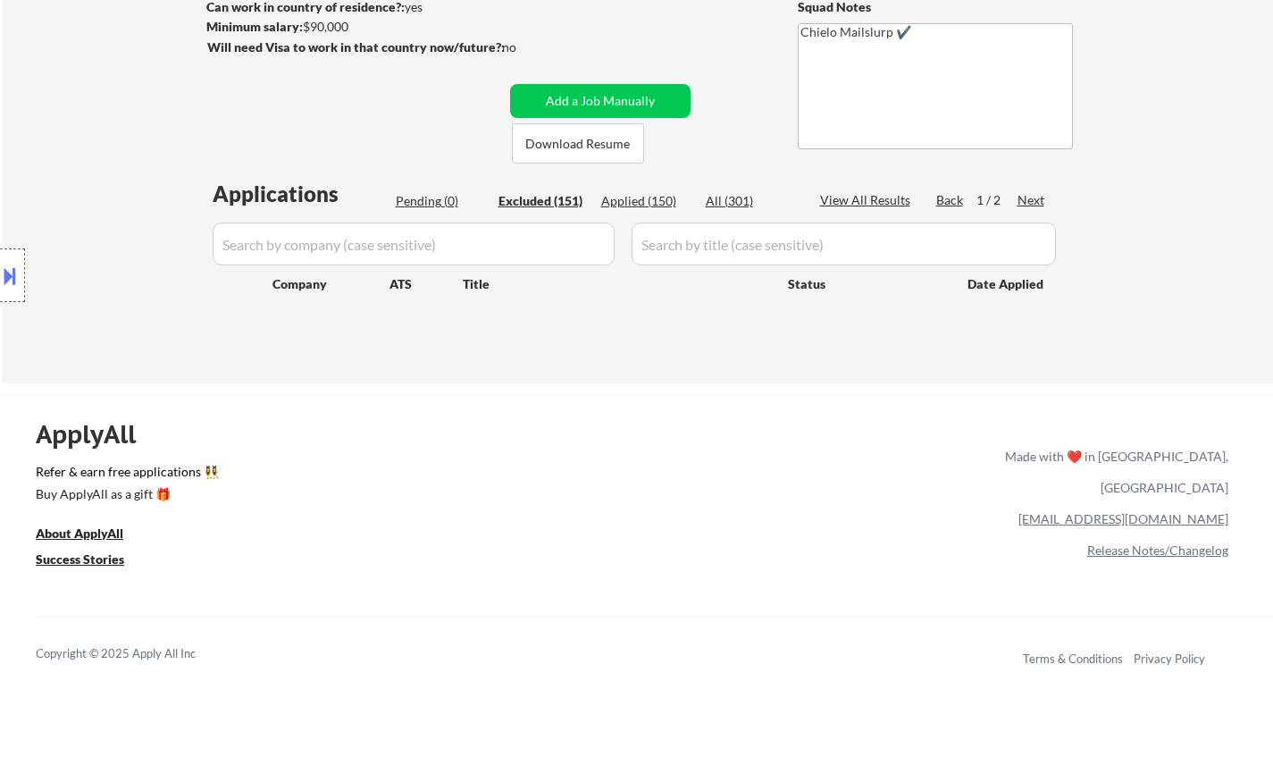
select select ""excluded__location_""
select select ""excluded__other_""
select select ""excluded__expired_""
select select ""excluded__location_""
select select ""excluded""
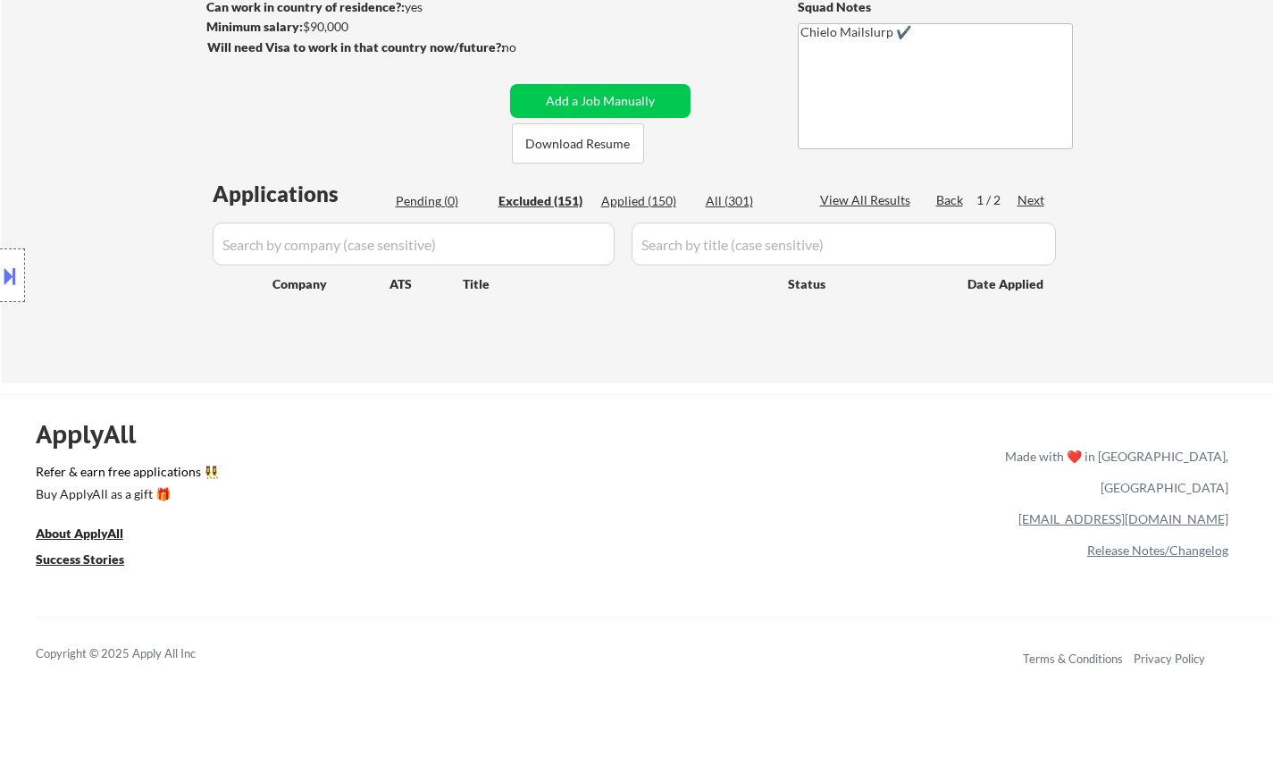
select select ""excluded__other_""
select select ""excluded__location_""
select select ""excluded""
select select ""excluded__expired_""
select select ""excluded""
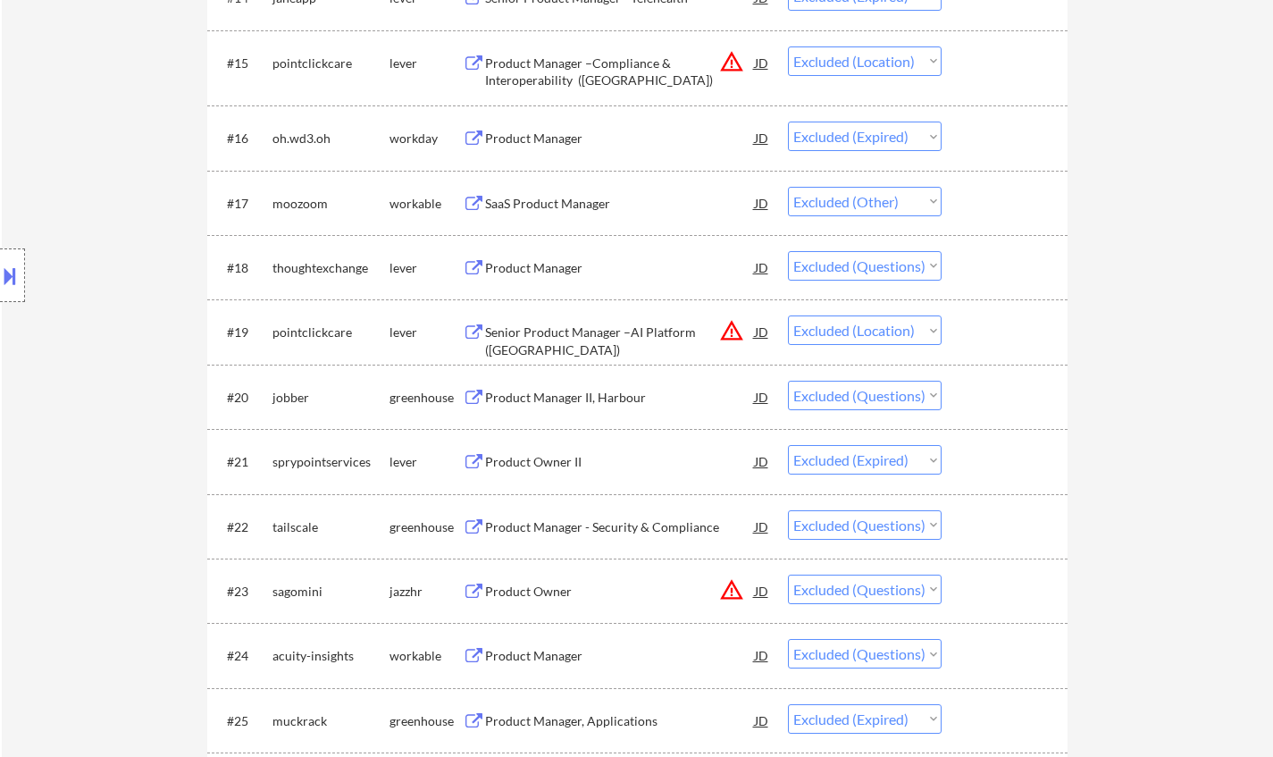
scroll to position [0, 0]
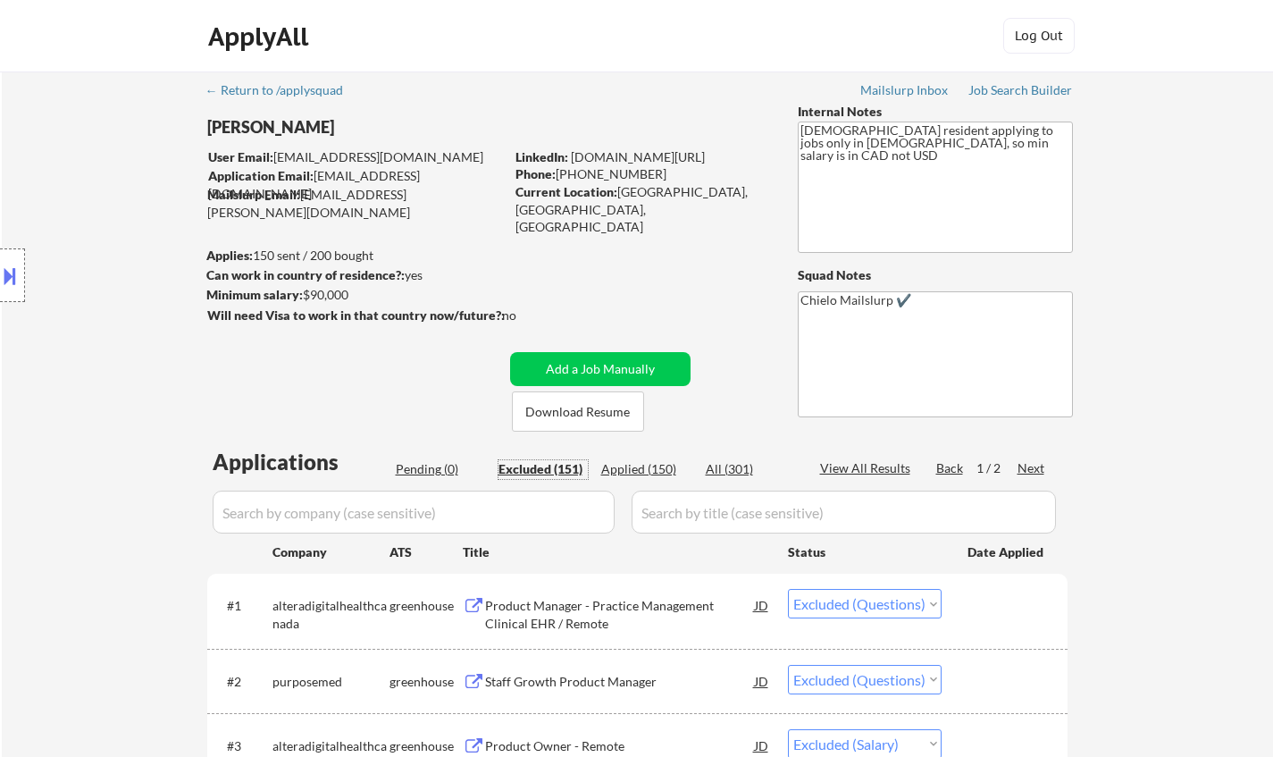
click at [625, 472] on div "Applied (150)" at bounding box center [645, 469] width 89 height 18
select select ""applied""
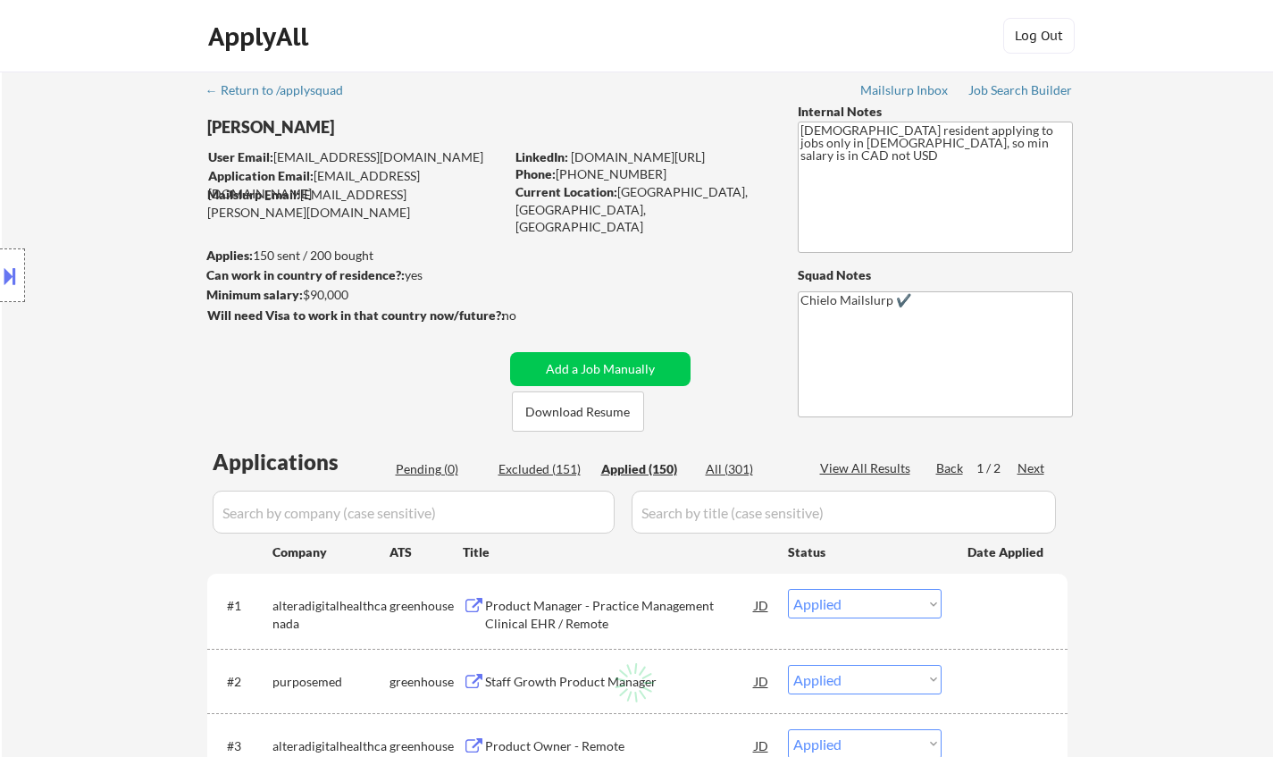
select select ""applied""
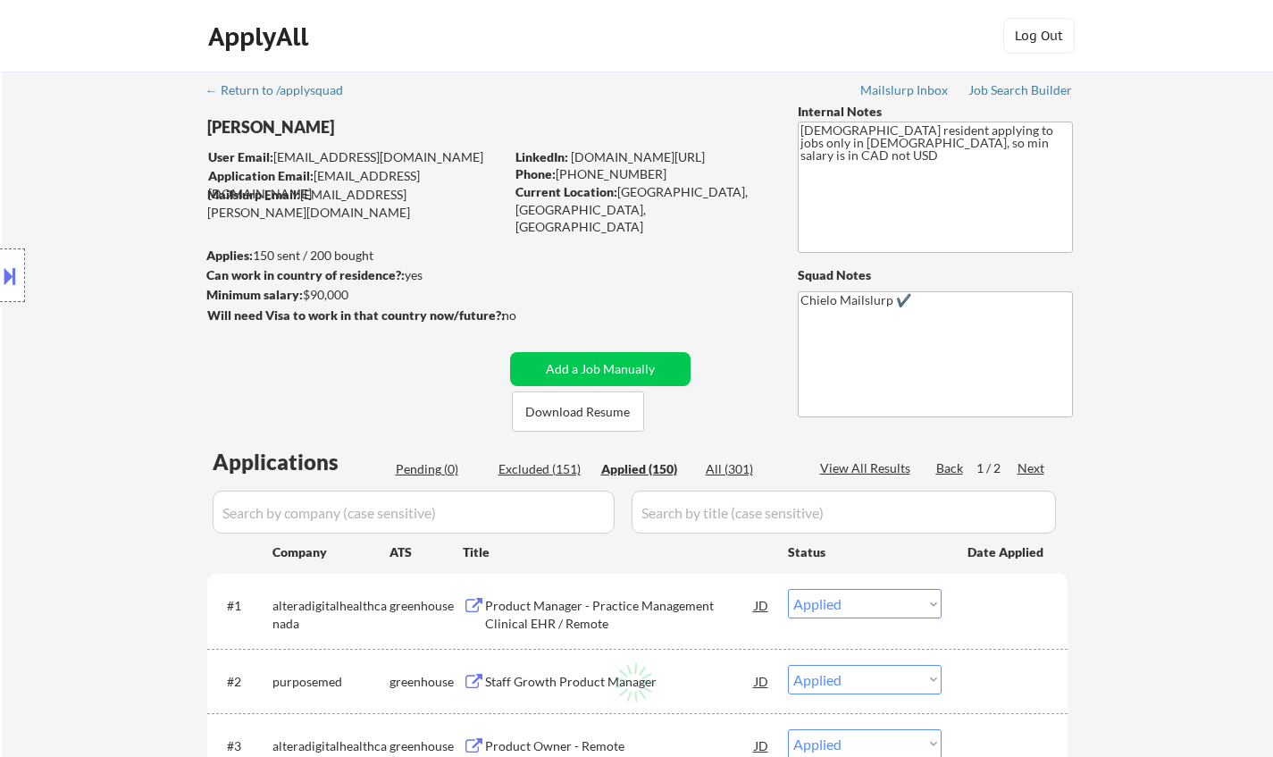
select select ""applied""
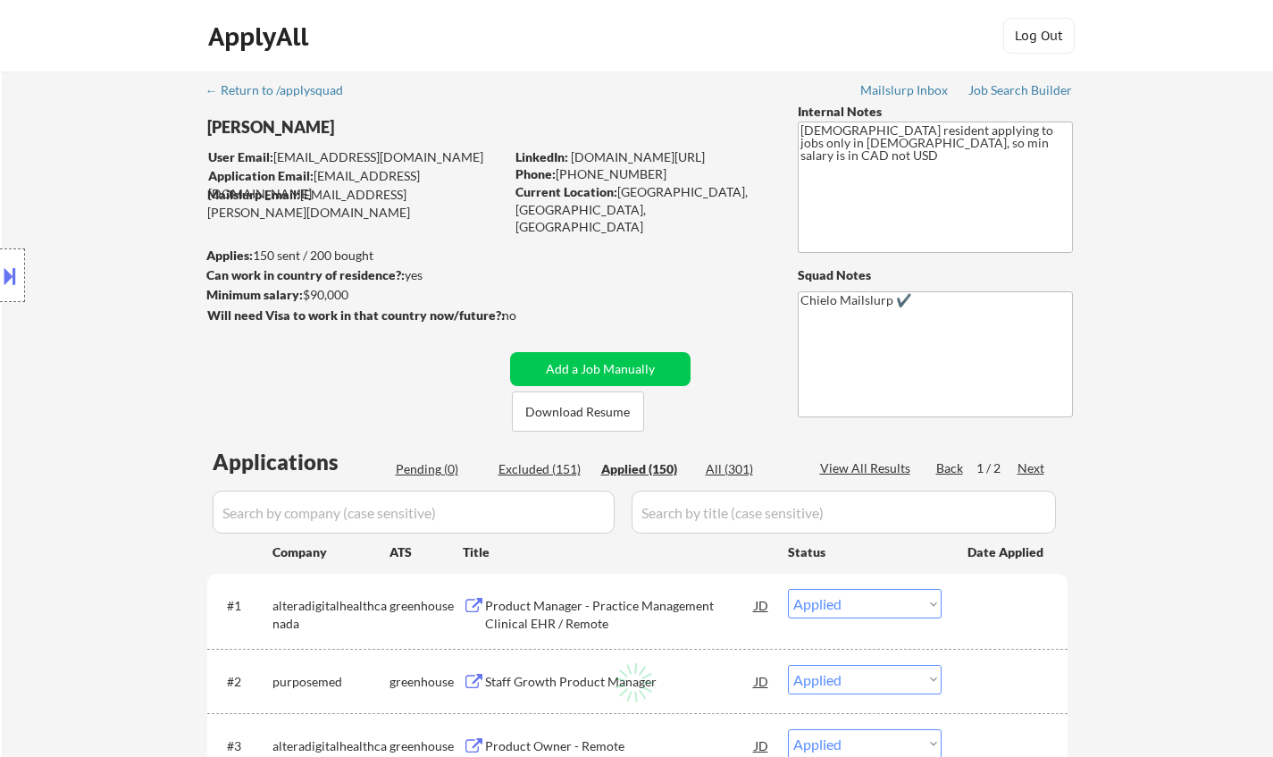
select select ""applied""
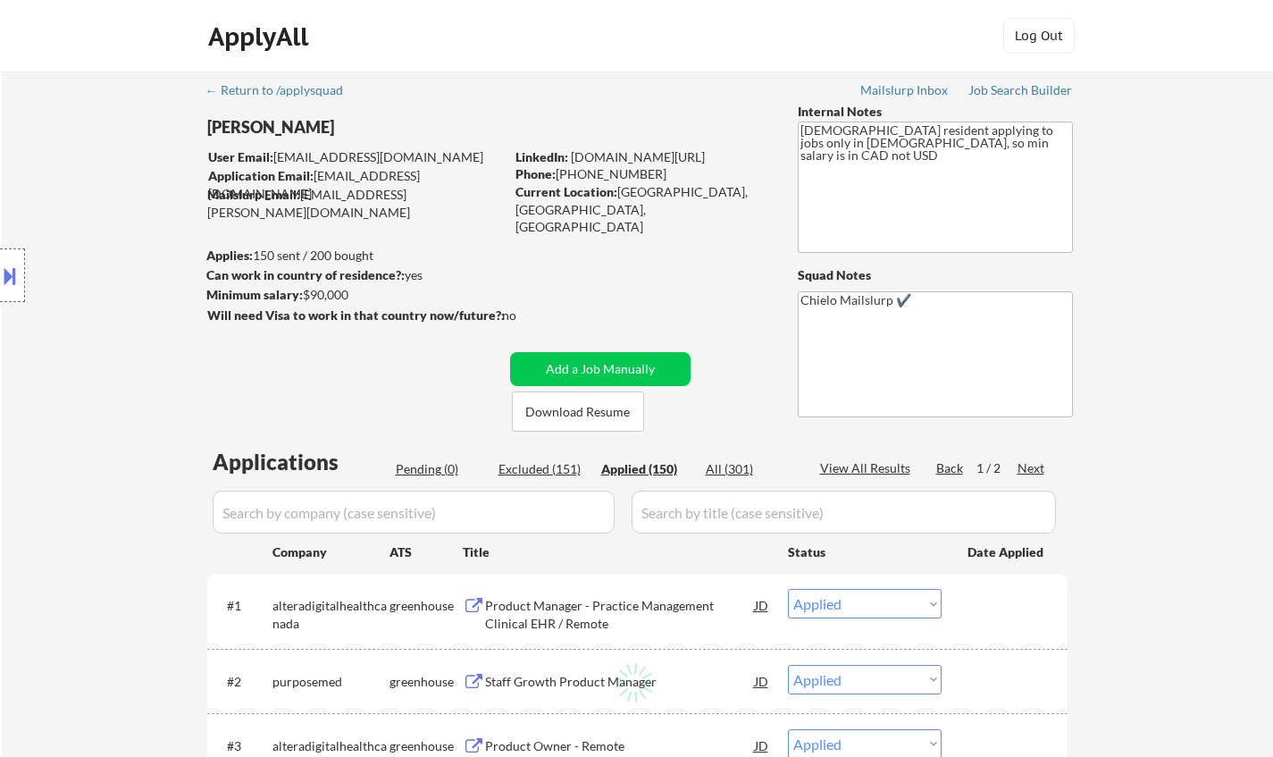
select select ""applied""
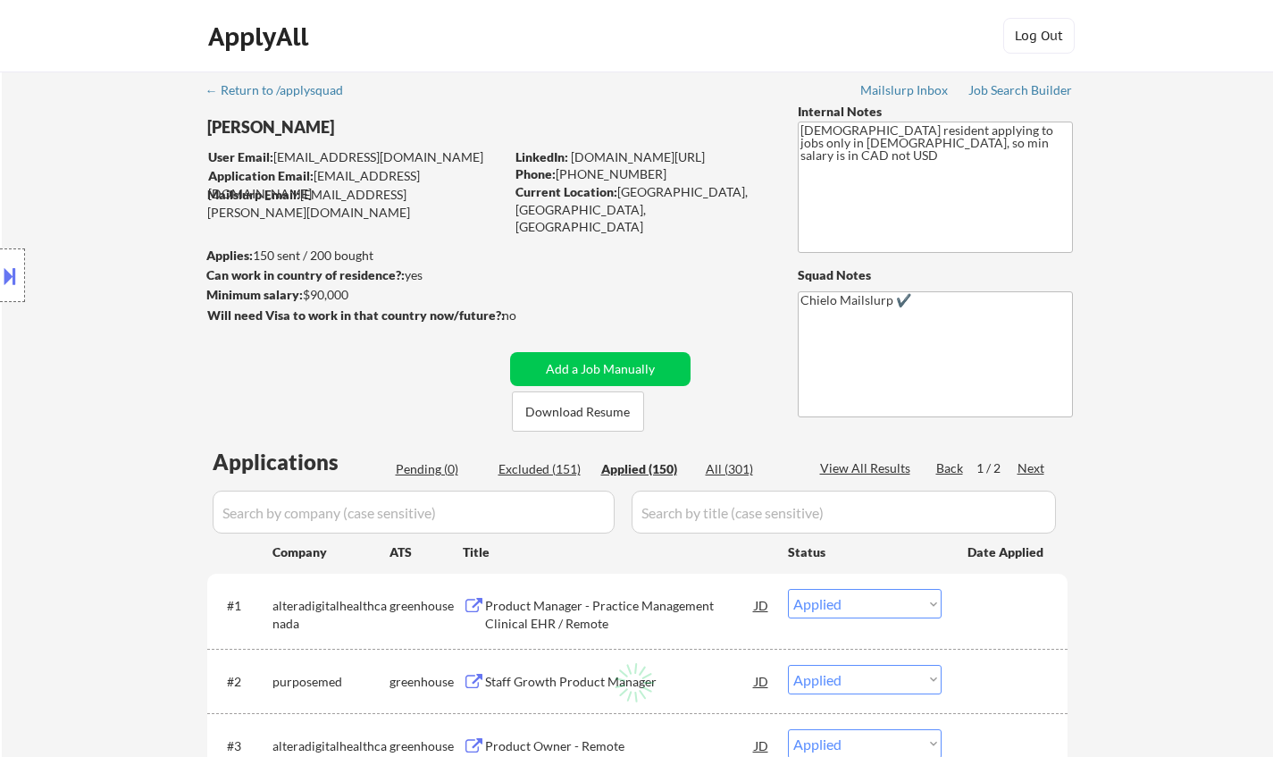
select select ""applied""
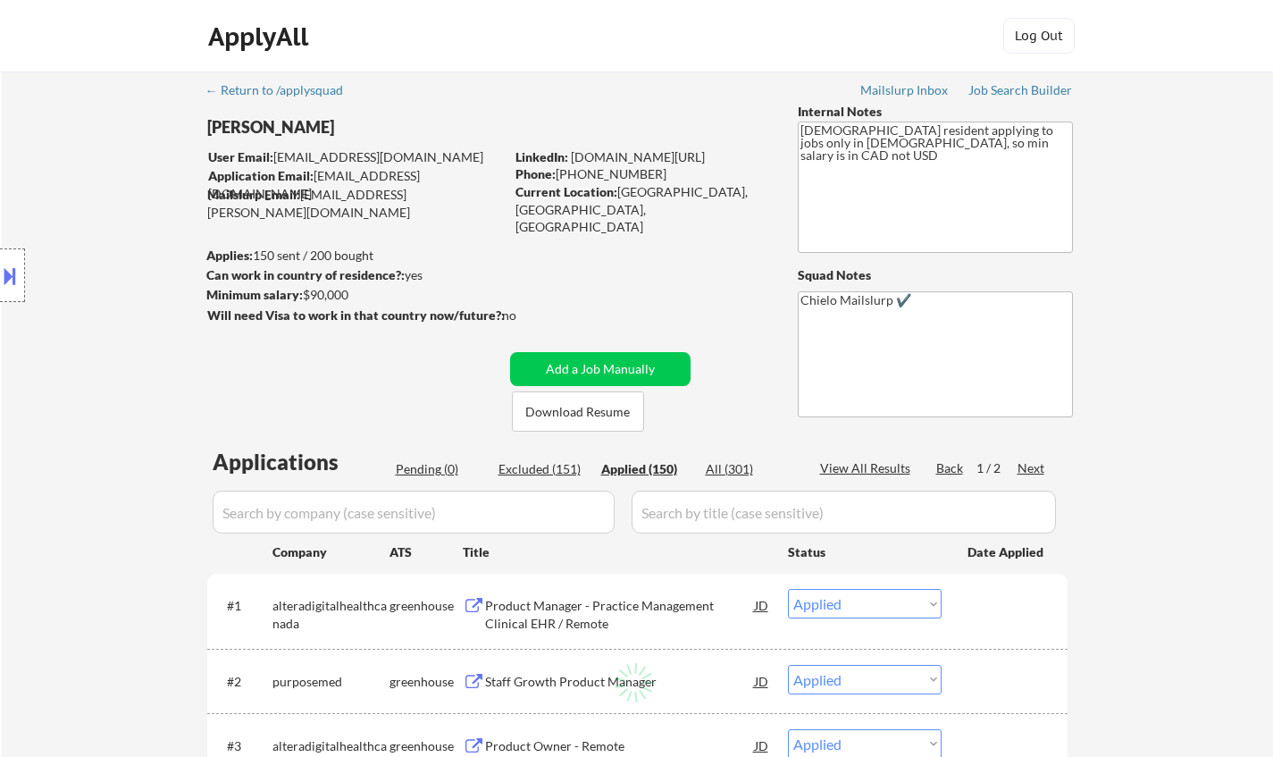
select select ""applied""
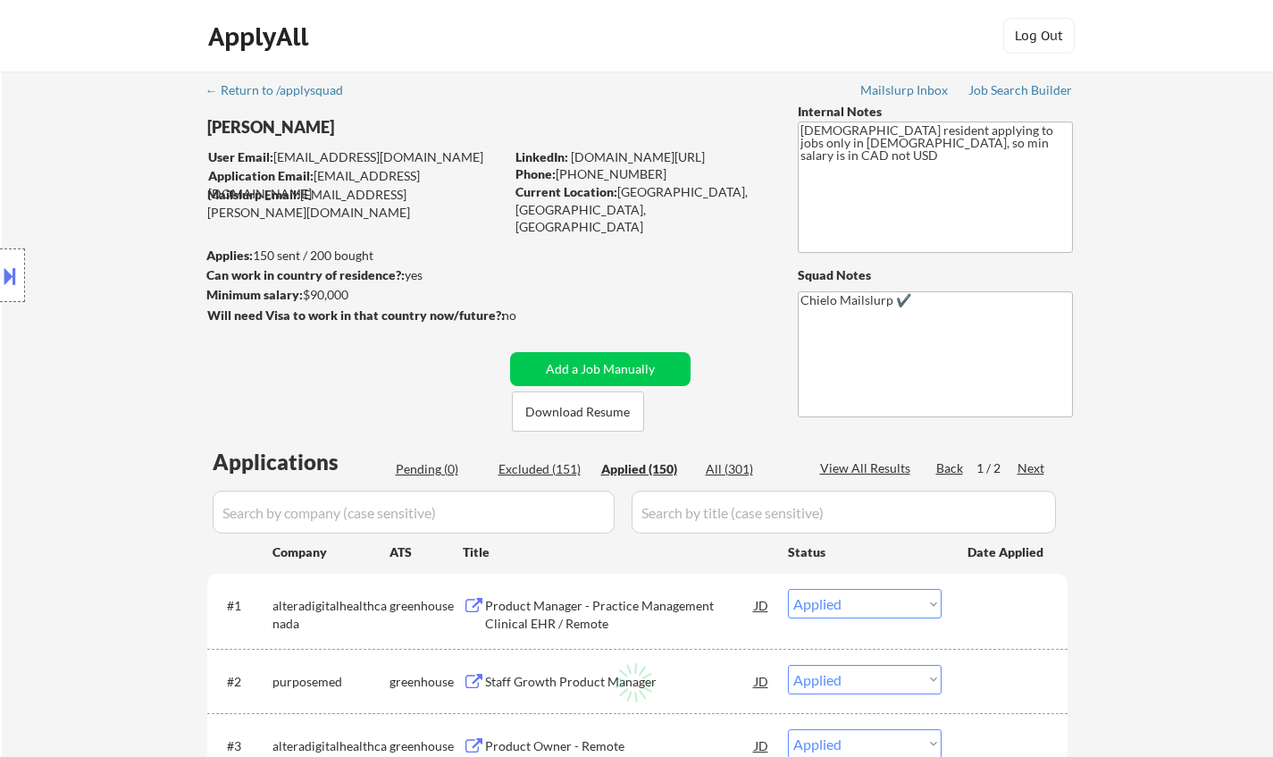
select select ""applied""
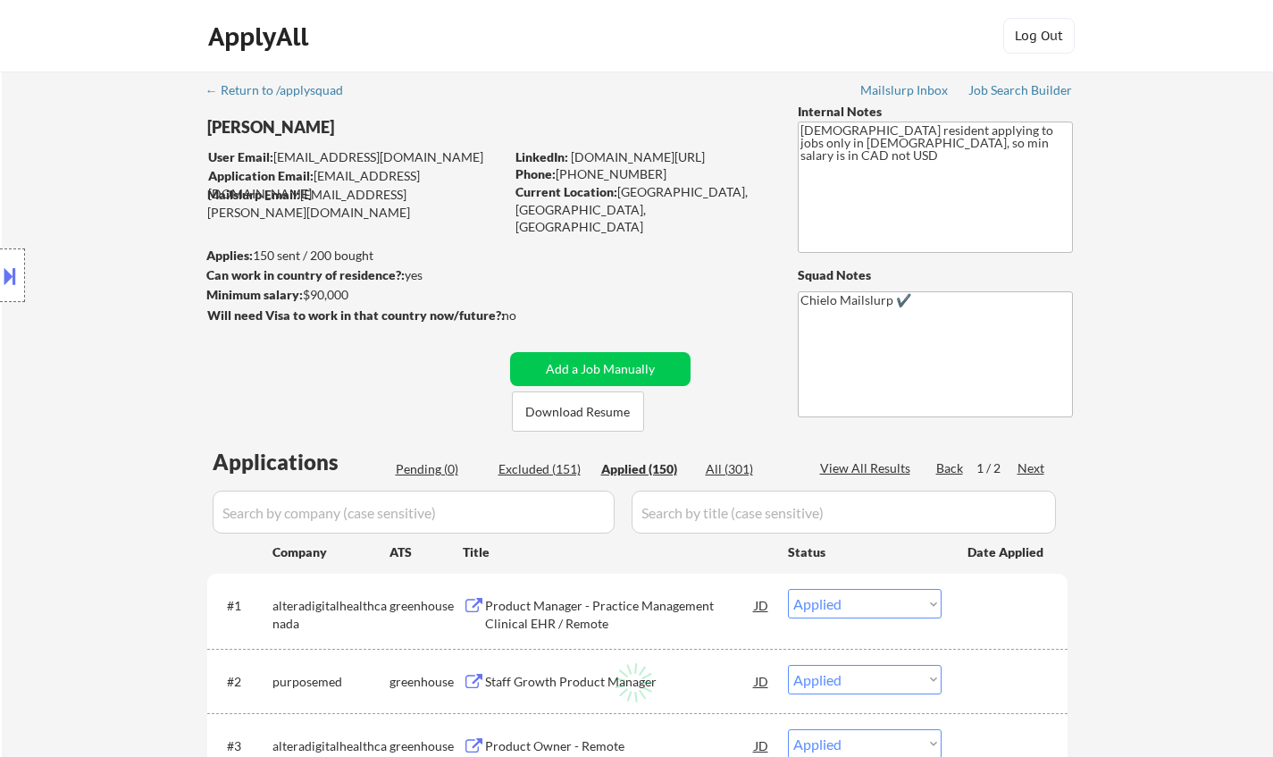
select select ""applied""
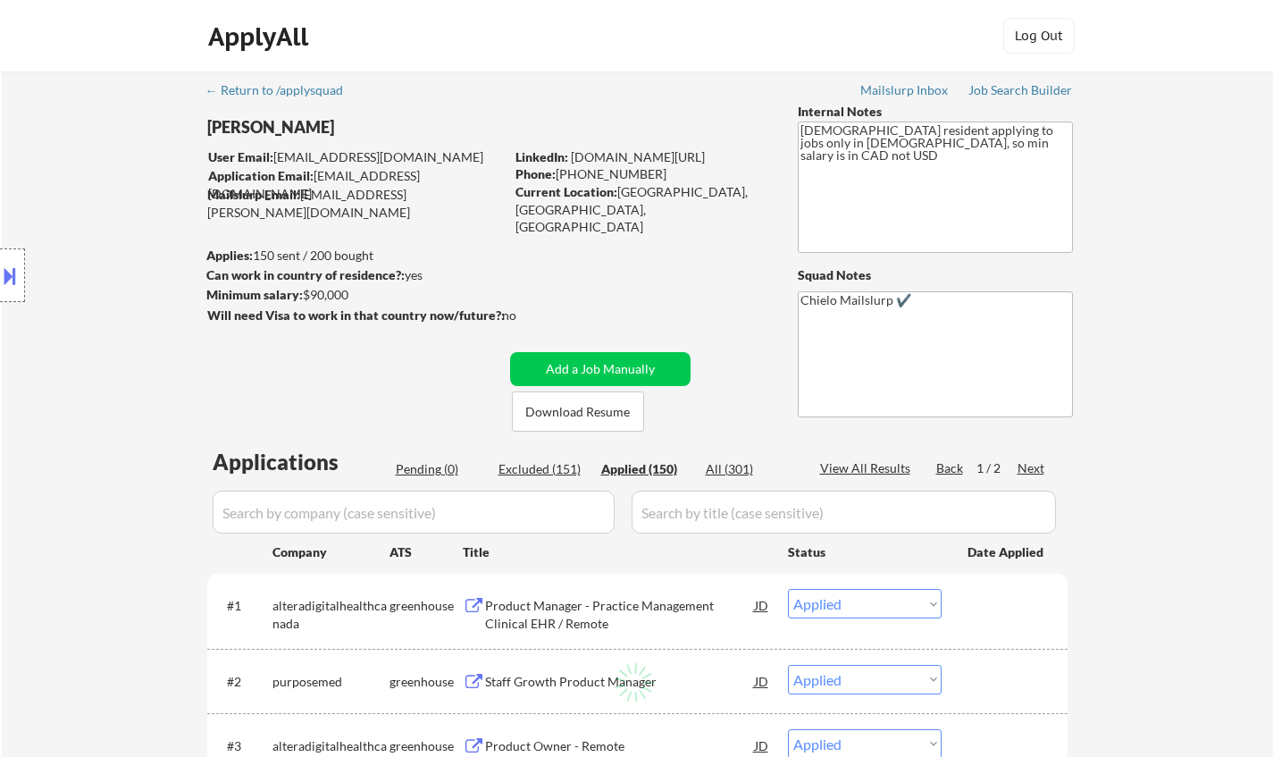
select select ""applied""
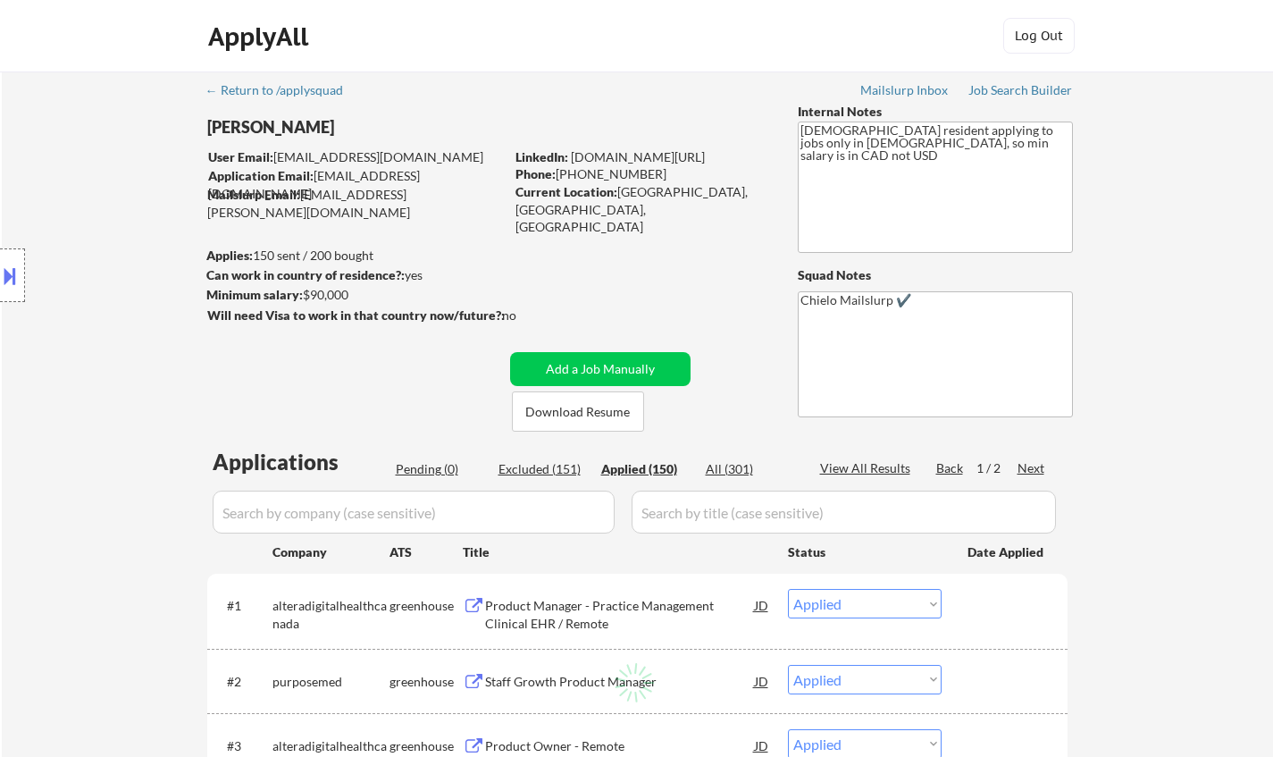
select select ""applied""
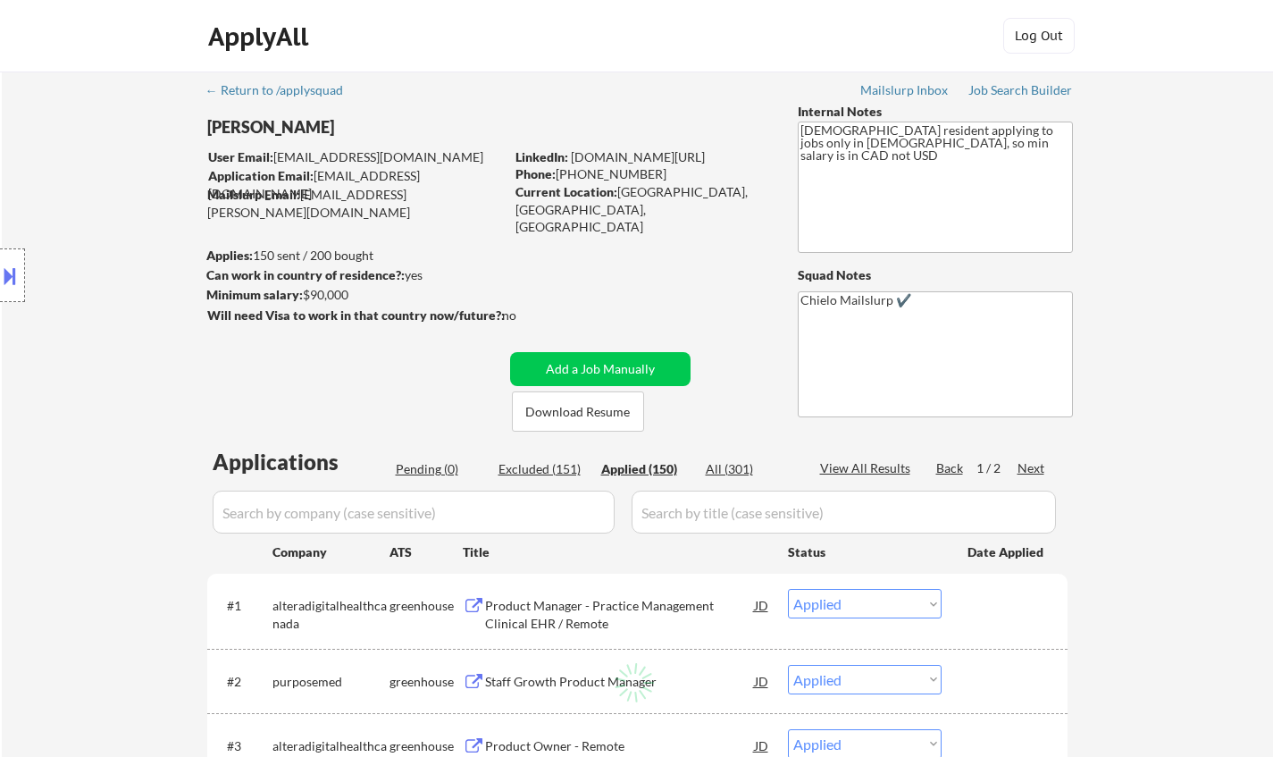
select select ""applied""
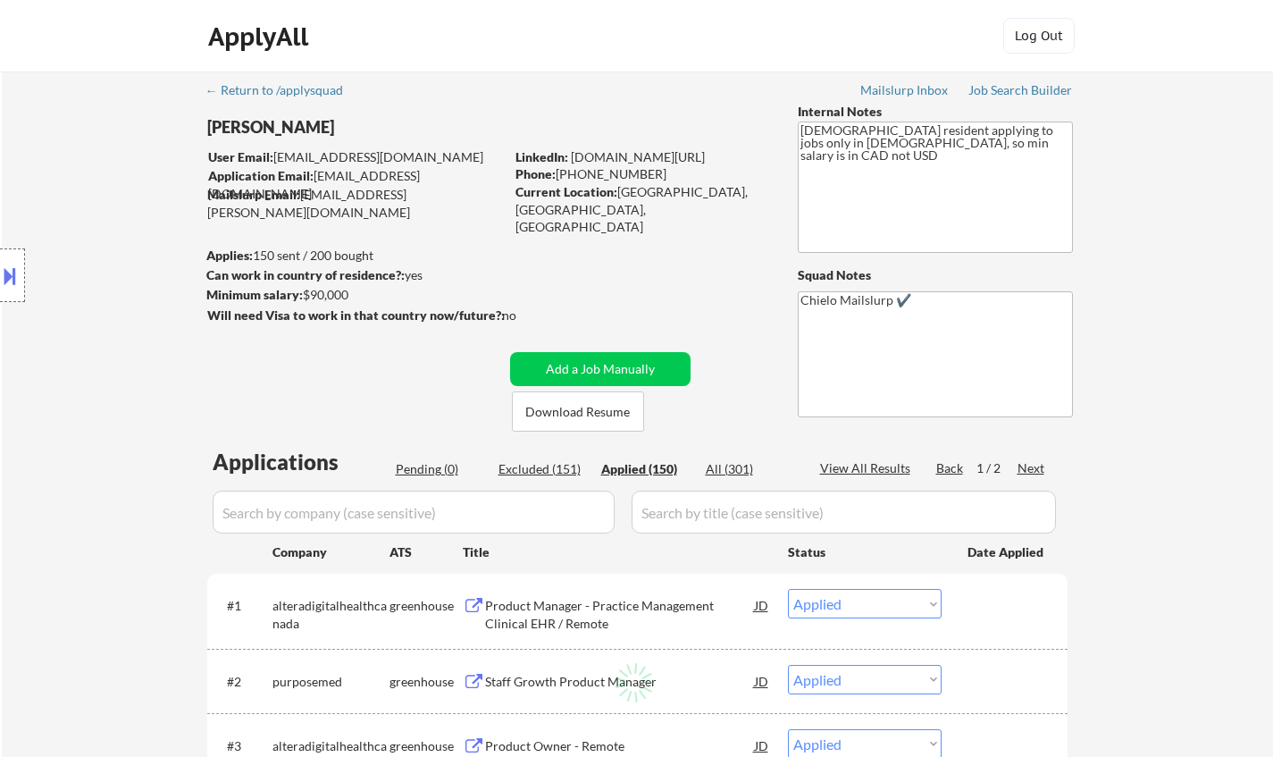
select select ""applied""
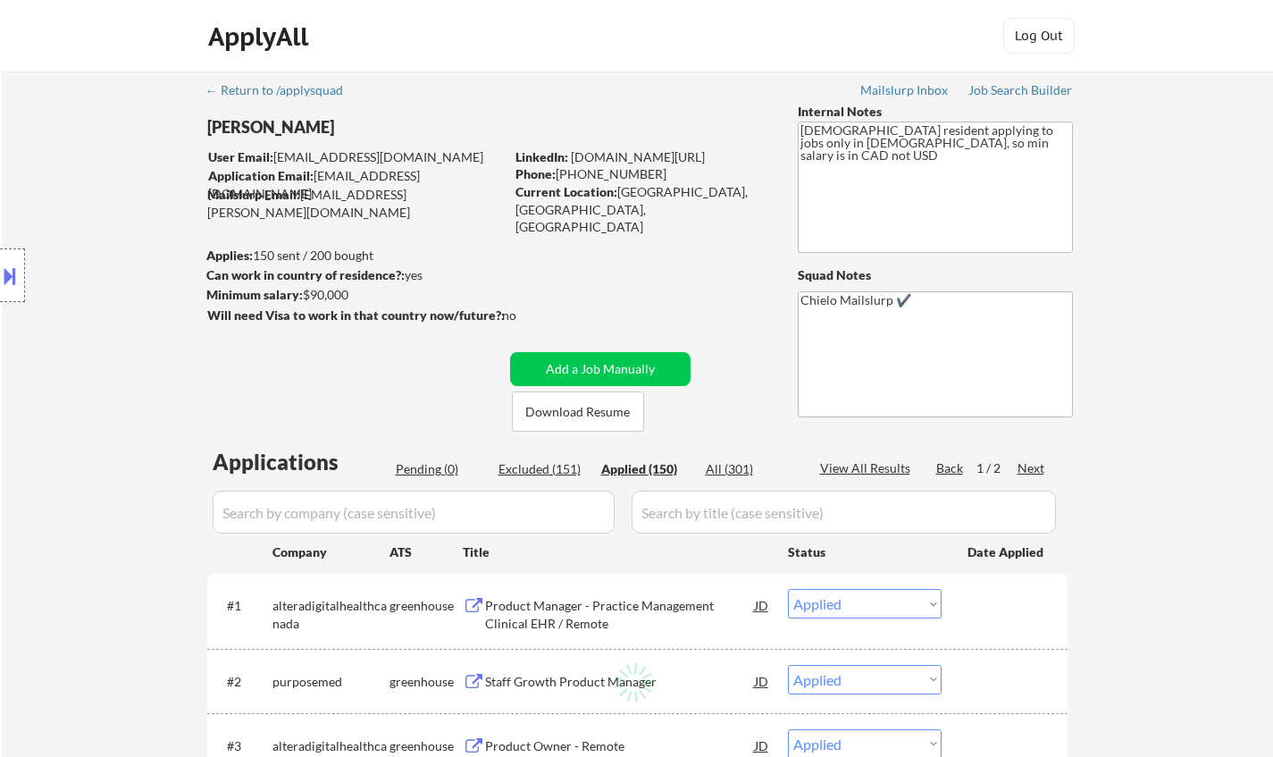
select select ""applied""
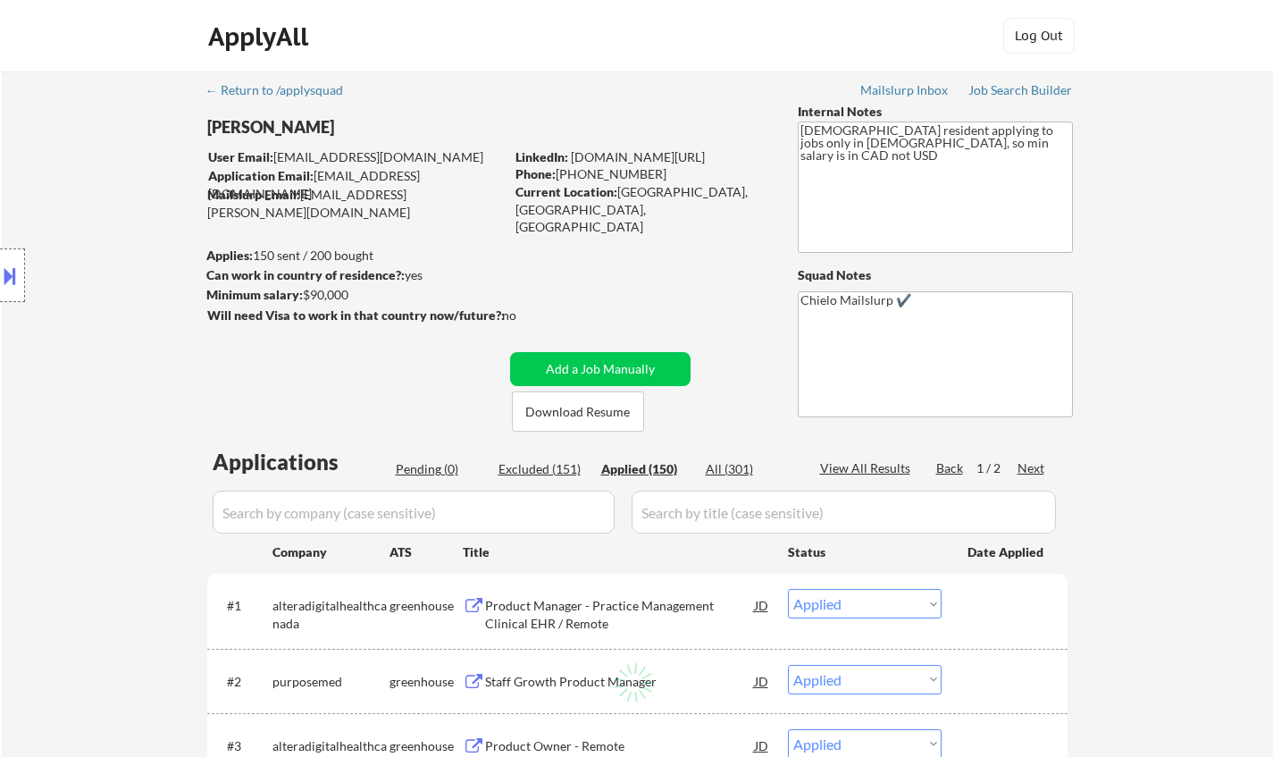
select select ""applied""
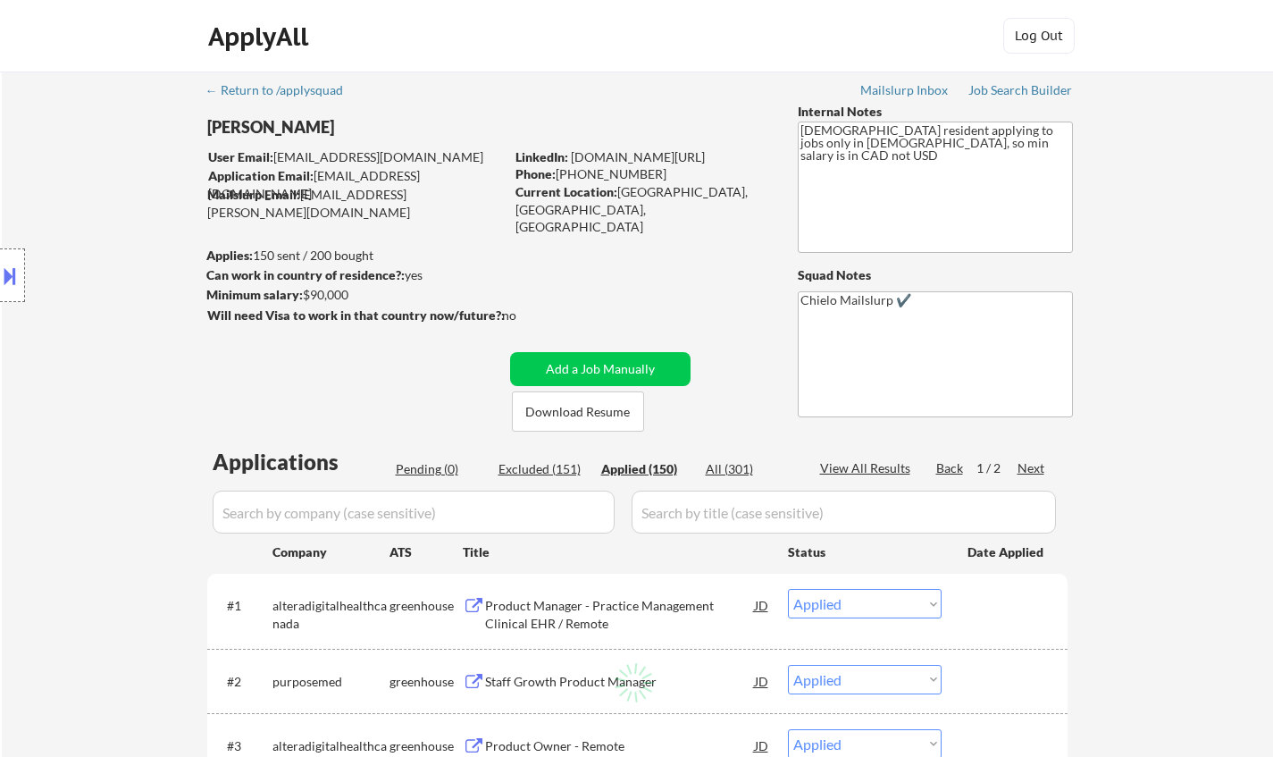
select select ""applied""
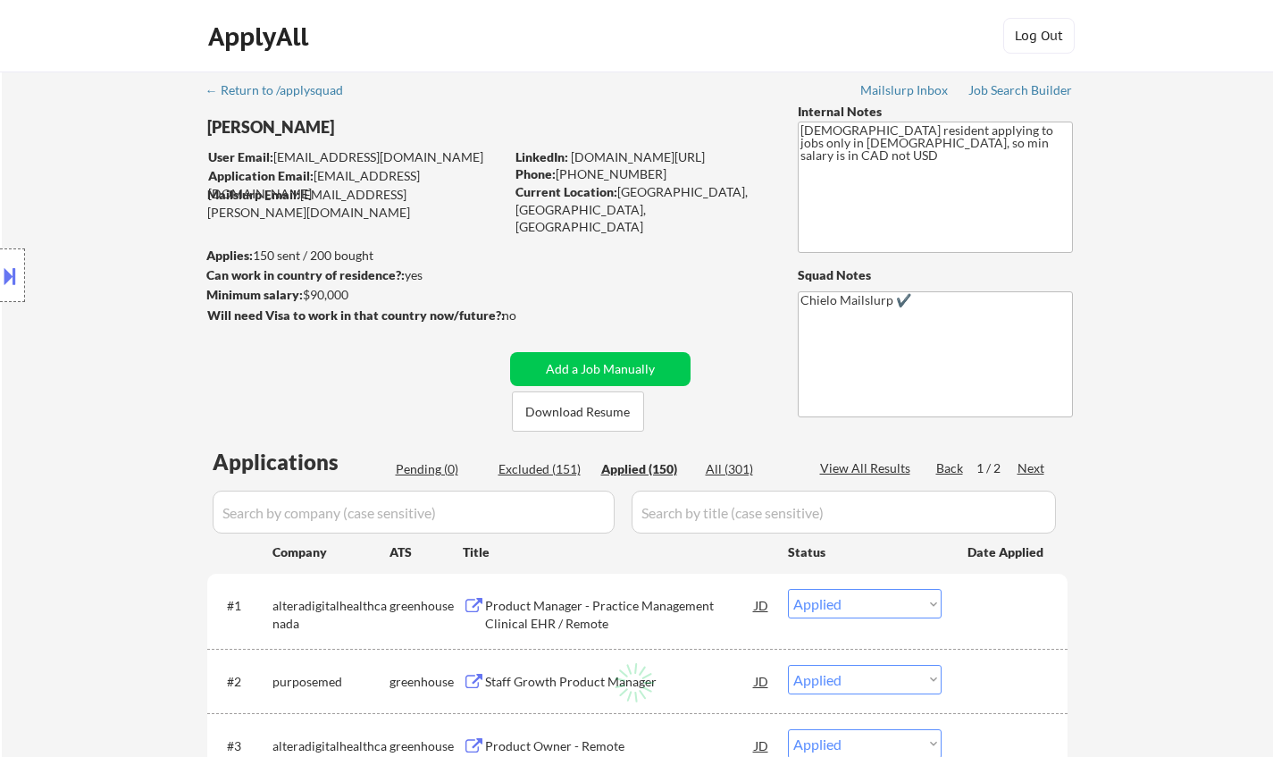
select select ""applied""
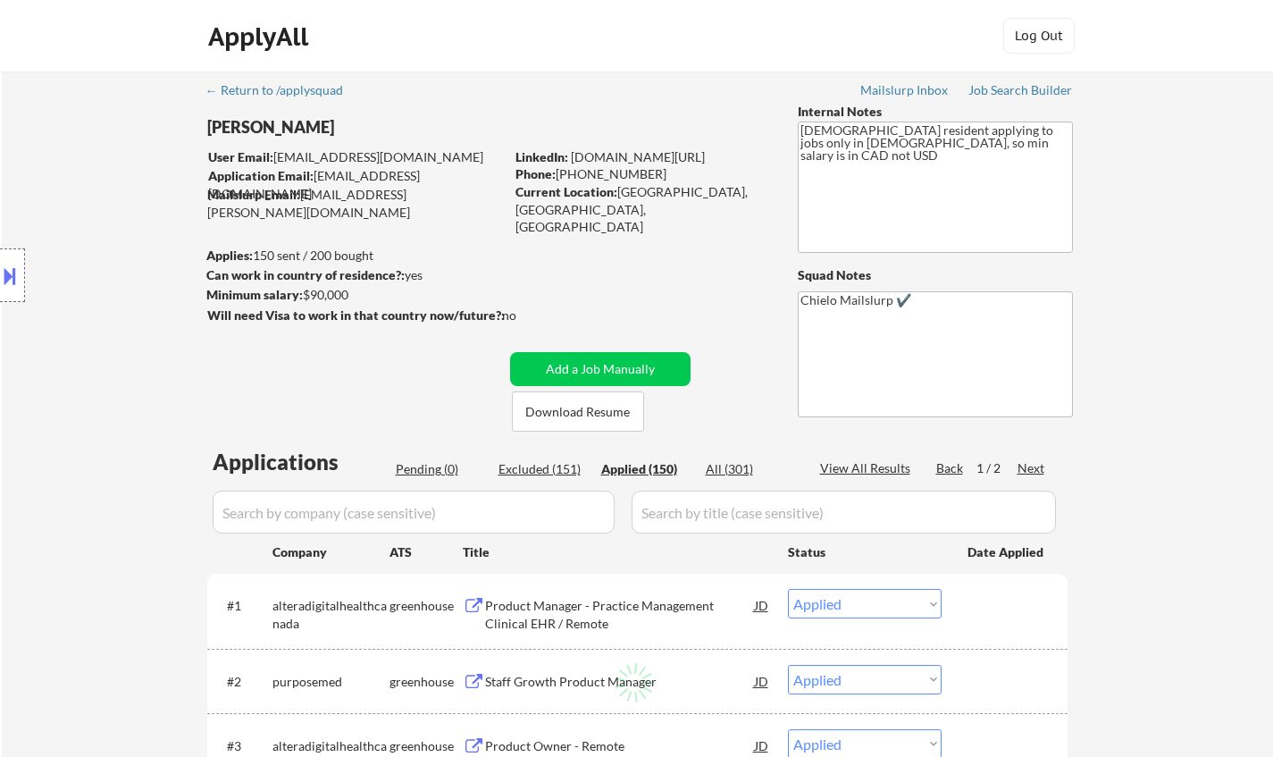
select select ""applied""
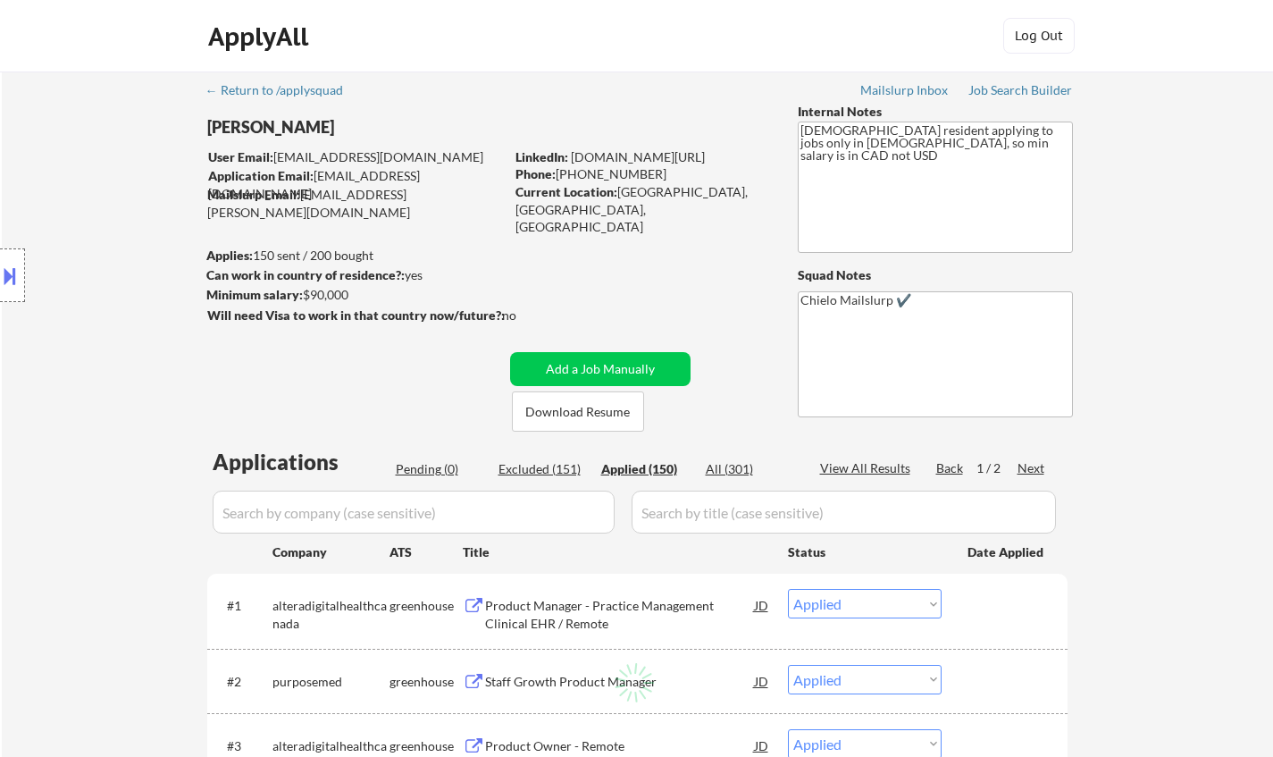
select select ""applied""
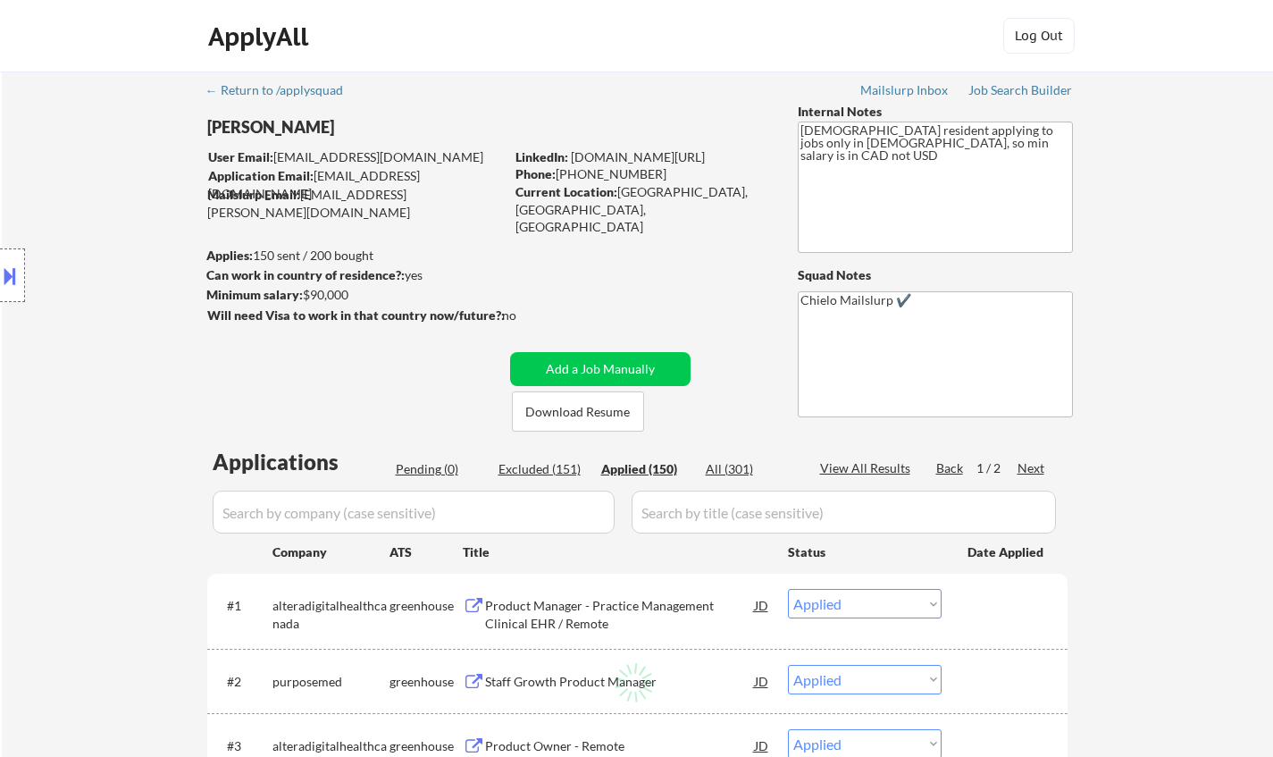
select select ""applied""
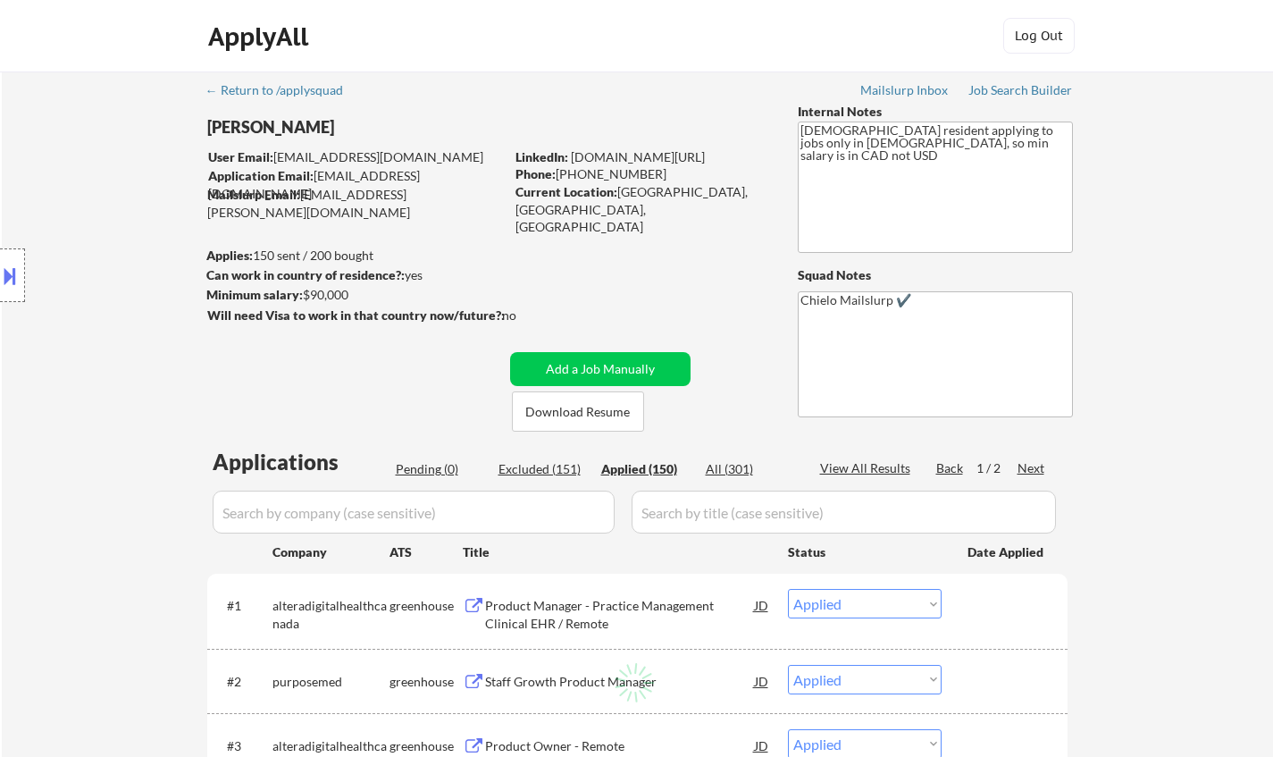
select select ""applied""
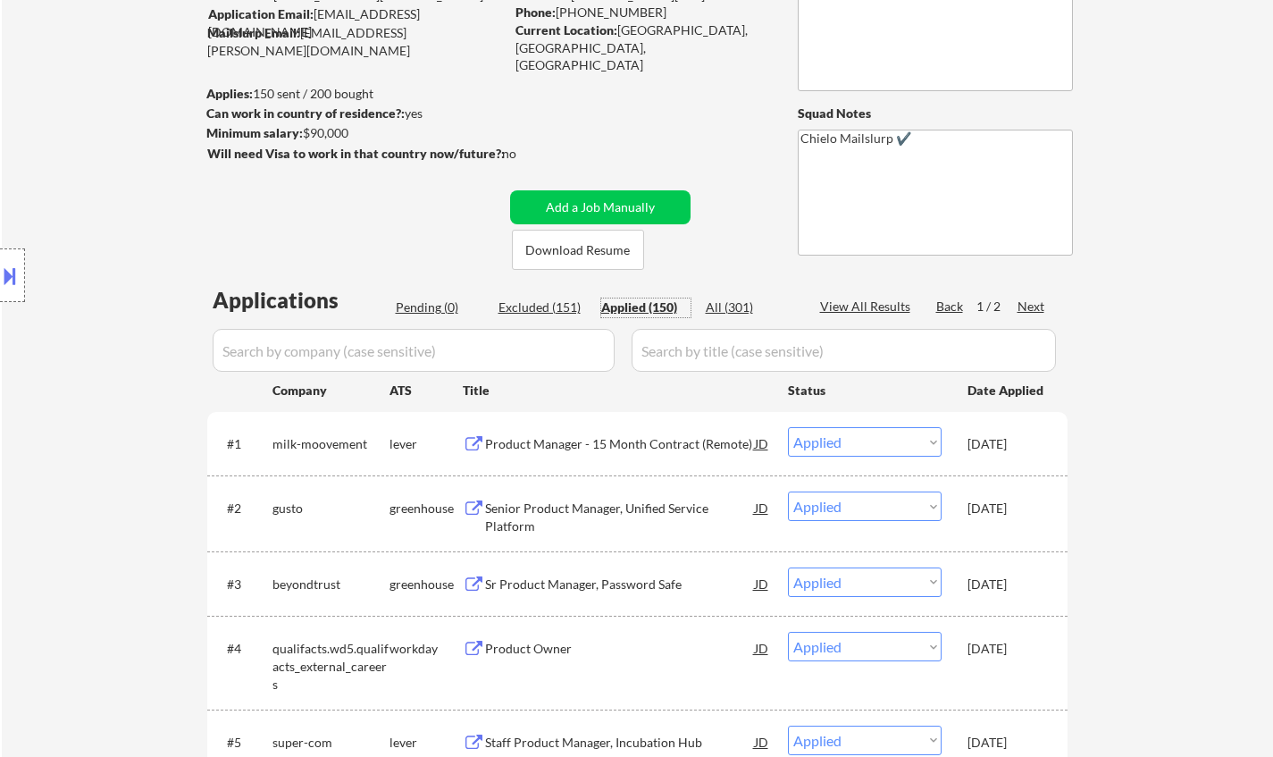
scroll to position [179, 0]
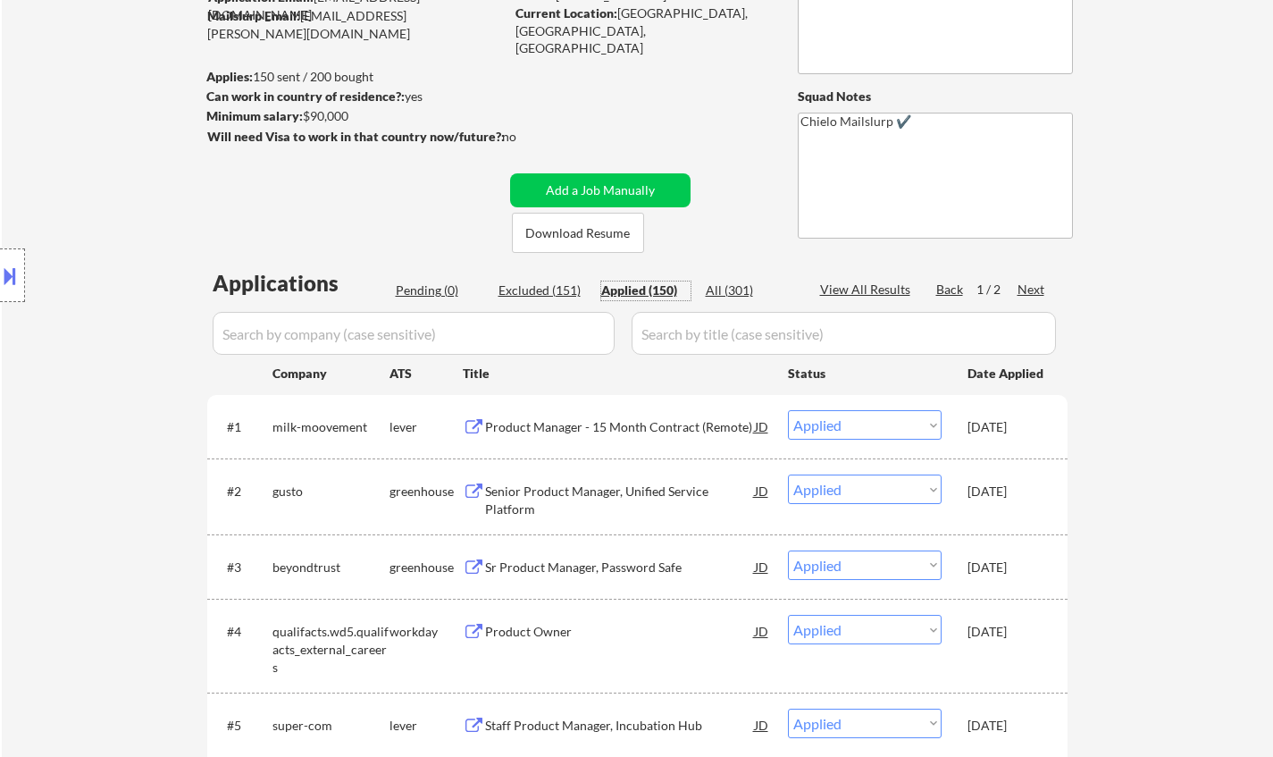
click at [532, 285] on div "Excluded (151)" at bounding box center [543, 290] width 89 height 18
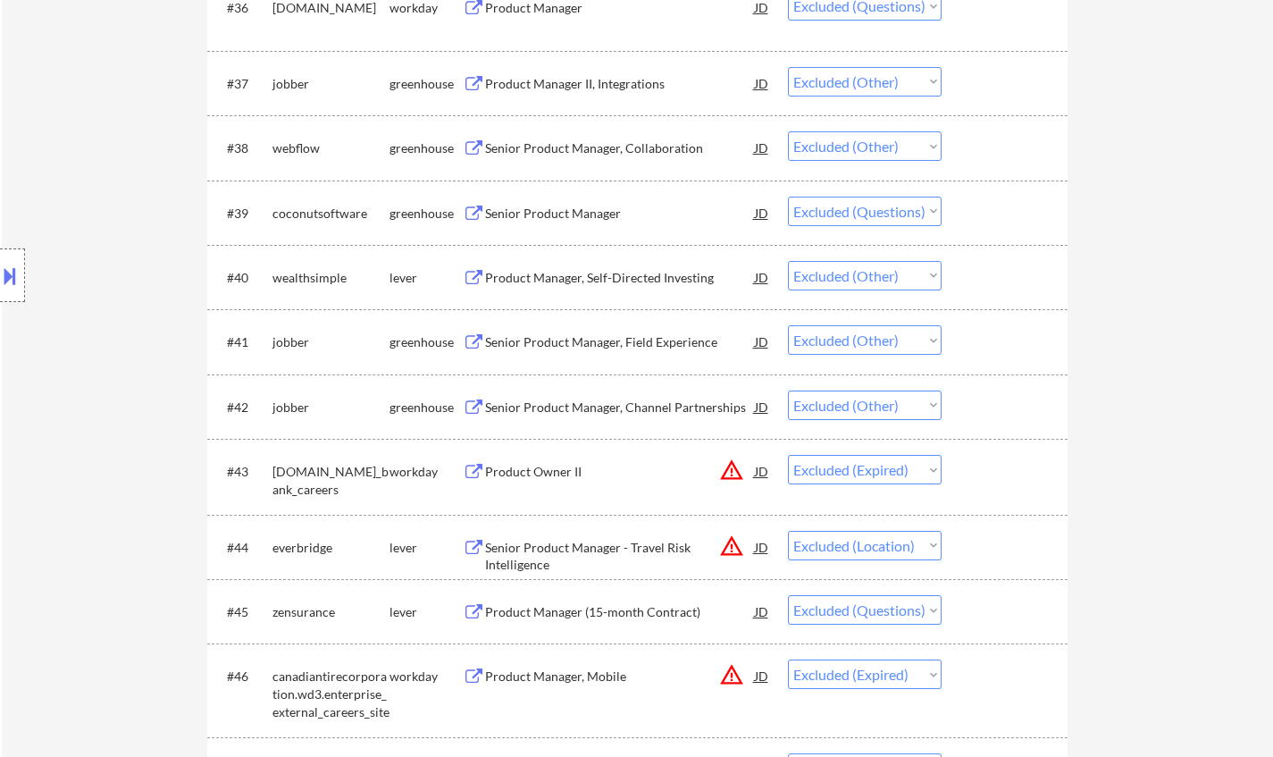
scroll to position [3038, 0]
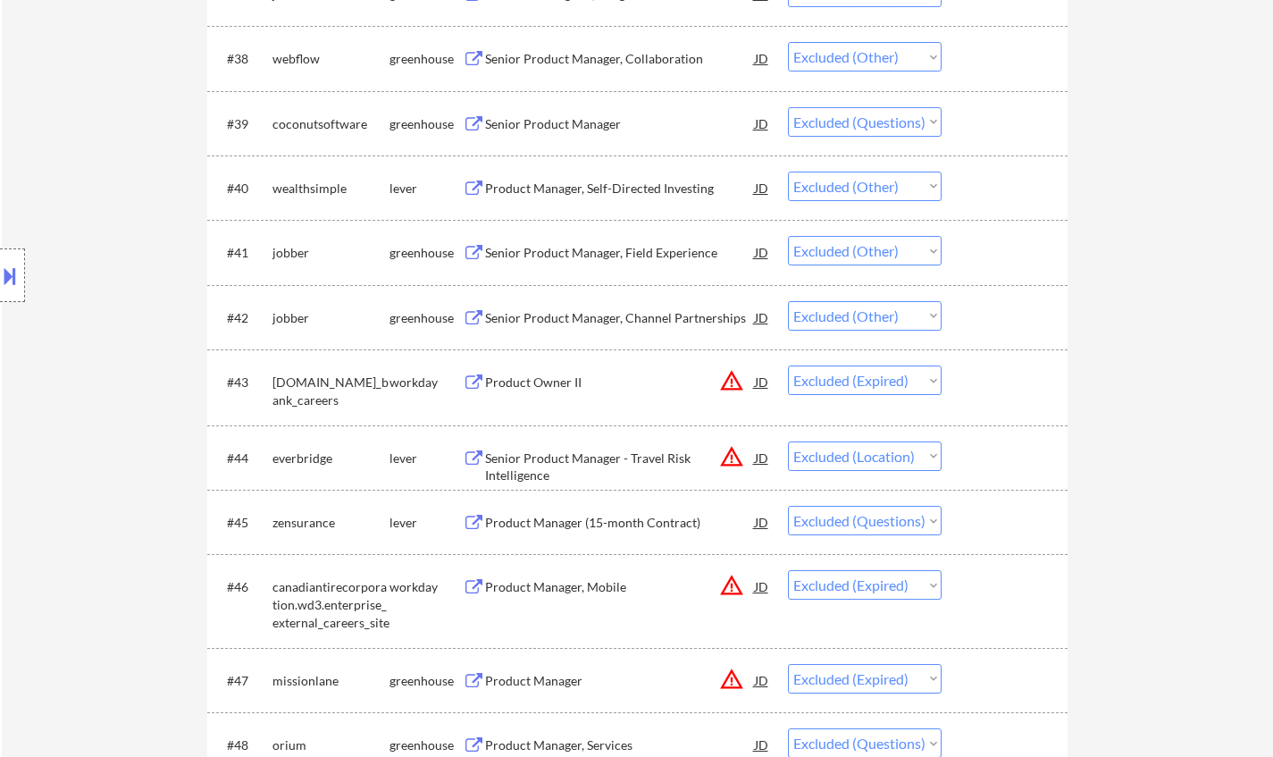
click at [0, 270] on button at bounding box center [10, 275] width 20 height 29
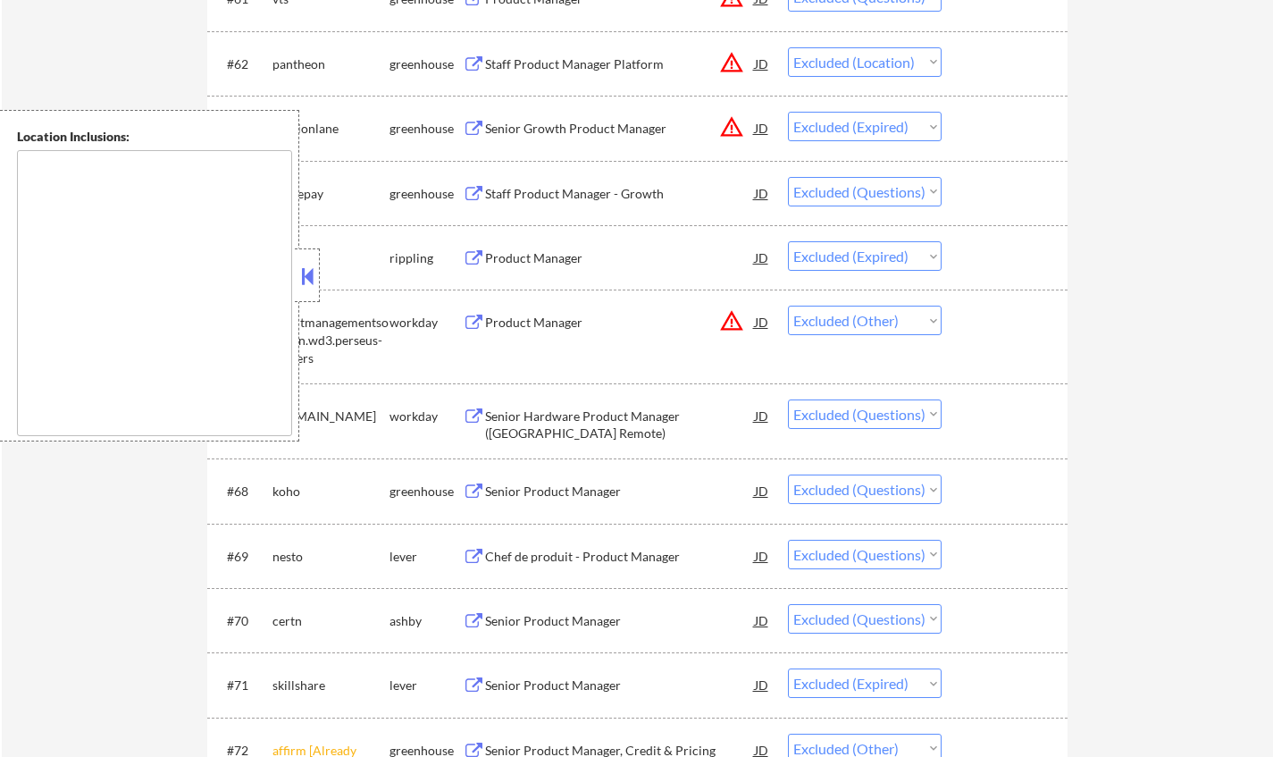
scroll to position [4915, 0]
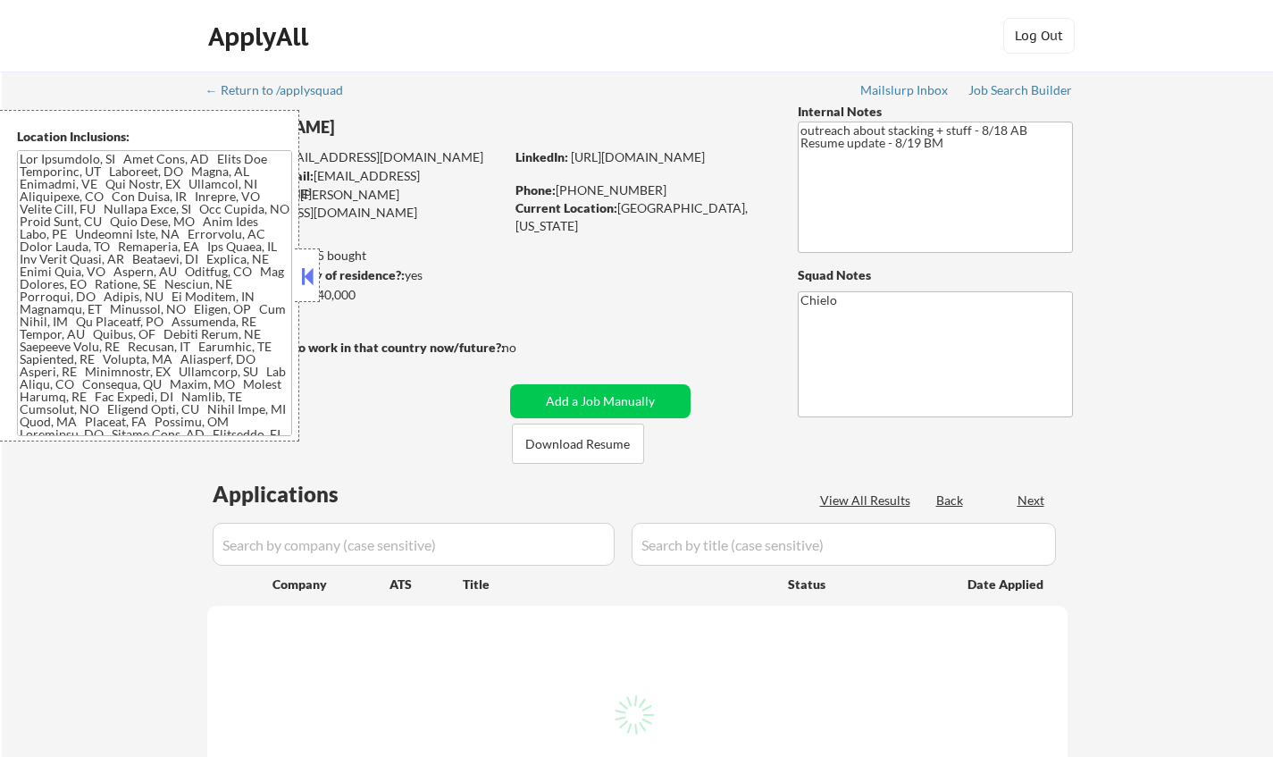
select select ""pending""
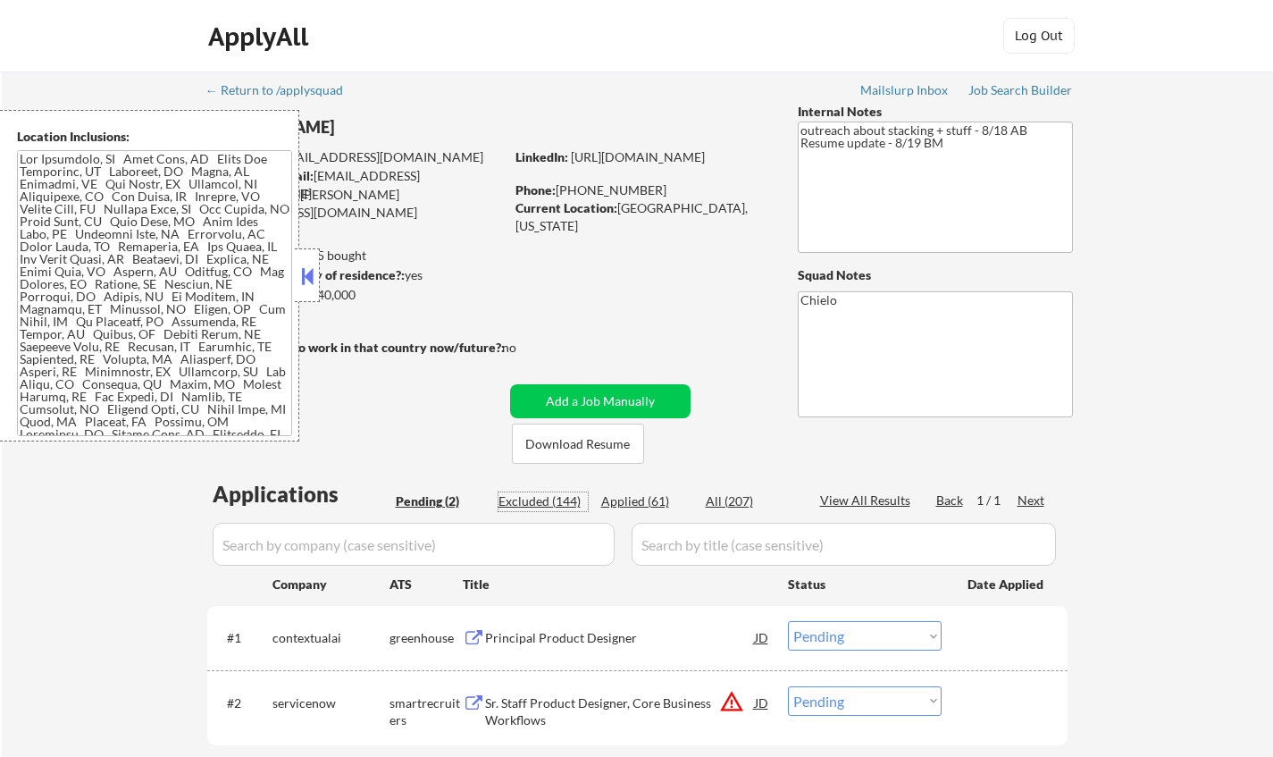
click at [533, 498] on div "Excluded (144)" at bounding box center [543, 501] width 89 height 18
click at [312, 264] on button at bounding box center [308, 276] width 20 height 27
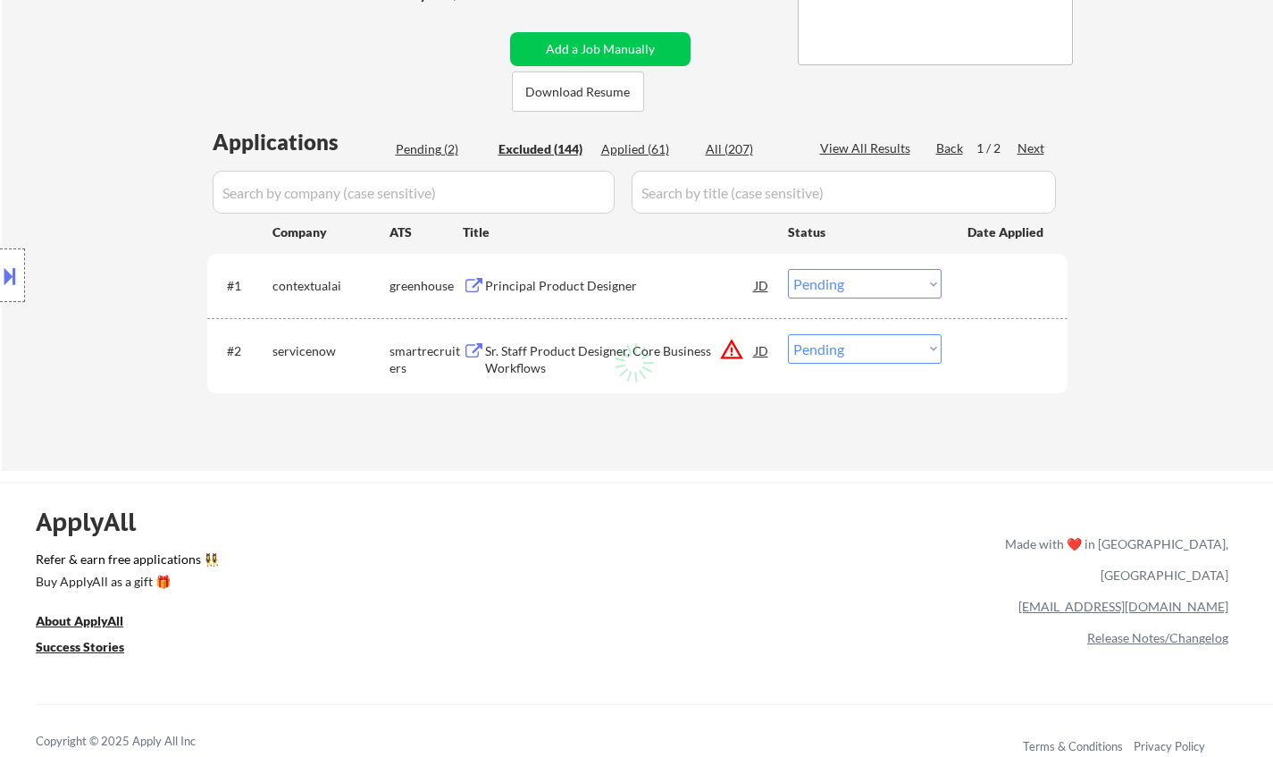
scroll to position [357, 0]
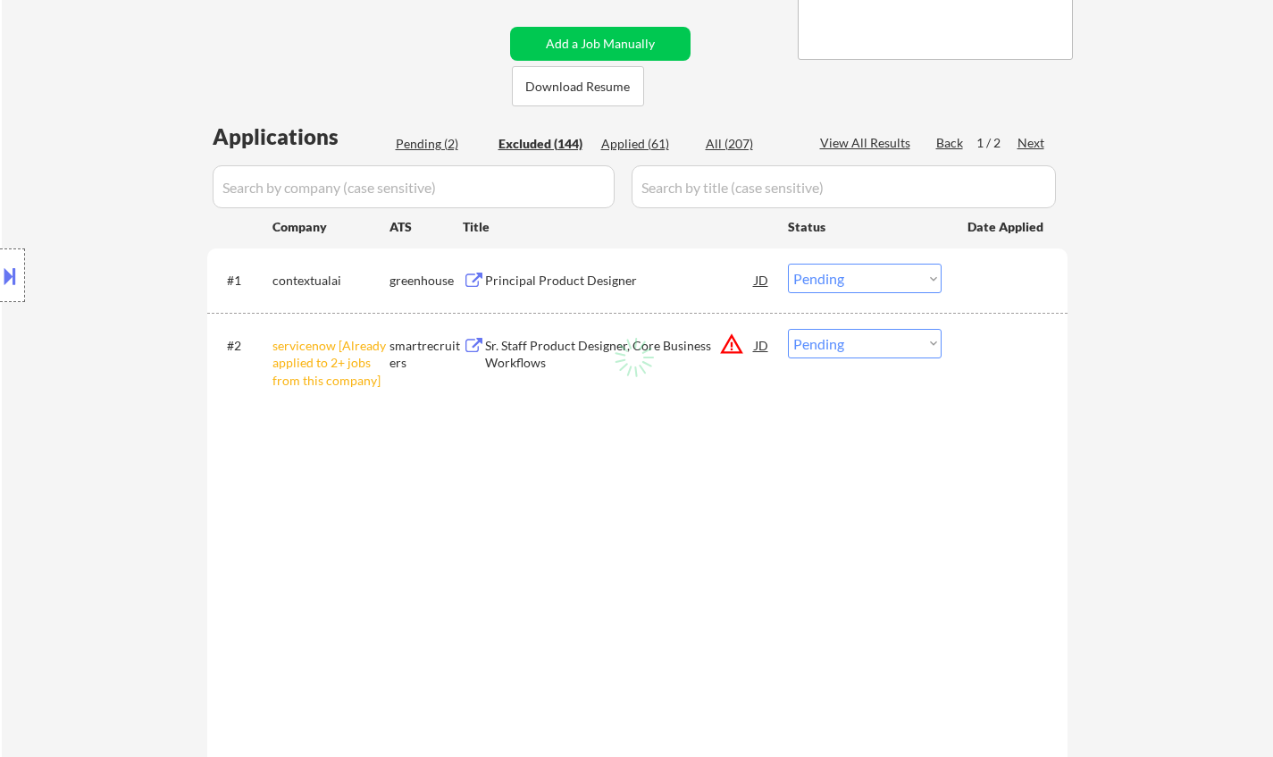
select select ""excluded__salary_""
select select ""excluded__expired_""
select select ""excluded__salary_""
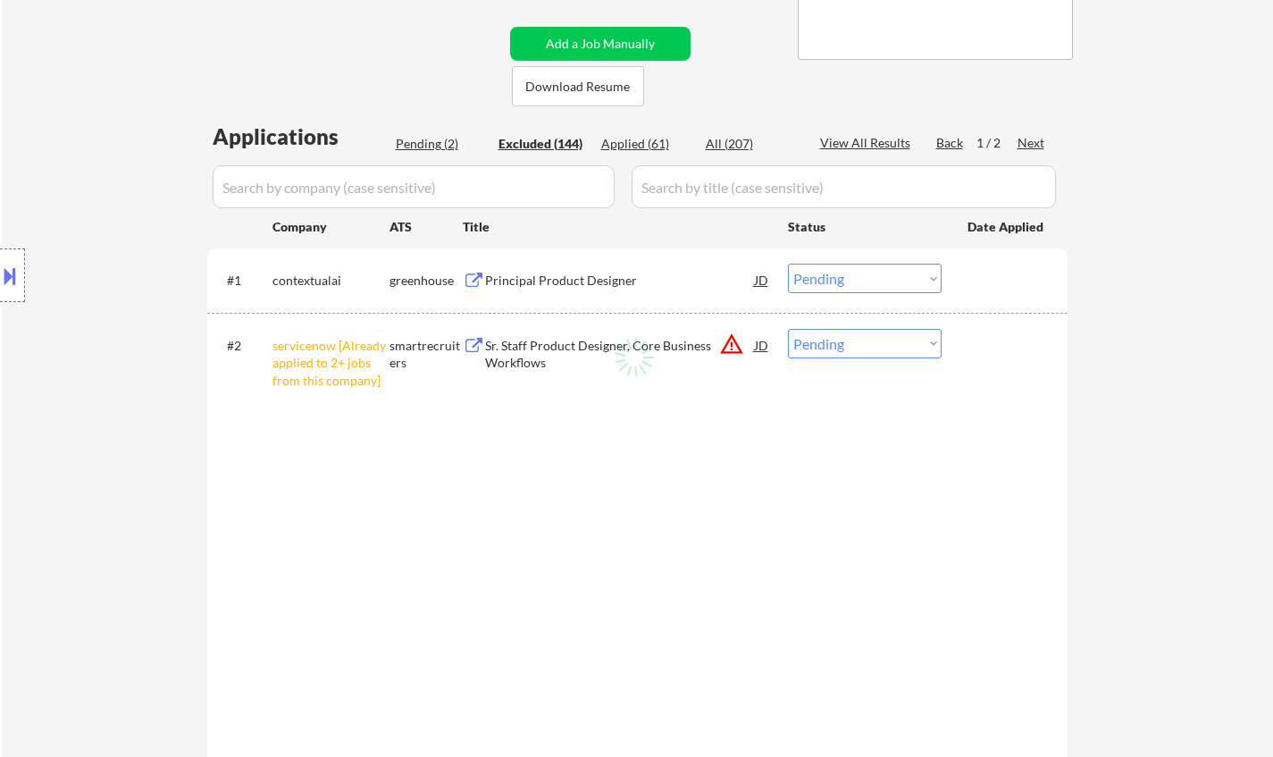
select select ""excluded__salary_""
select select ""excluded__expired_""
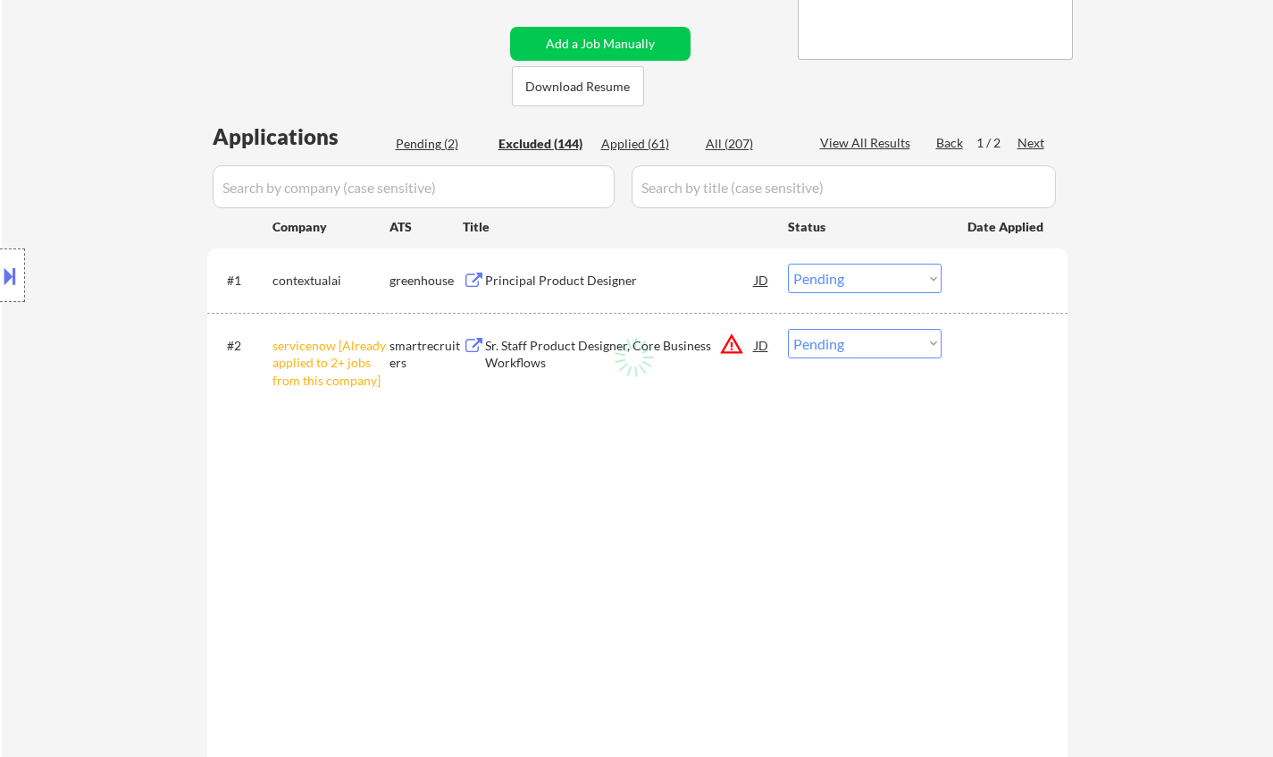
select select ""excluded""
select select ""excluded__salary_""
select select ""excluded__other_""
select select ""excluded__expired_""
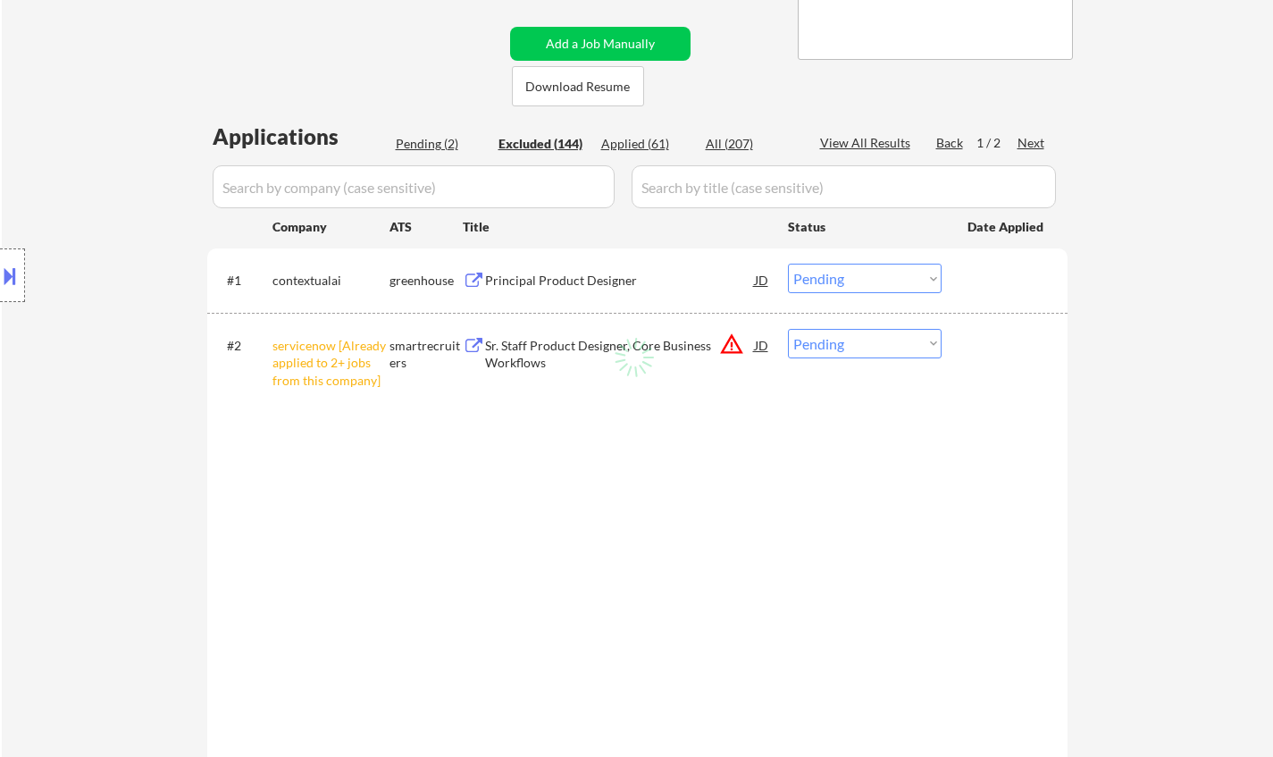
select select ""excluded__salary_""
select select ""excluded__expired_""
select select ""excluded__other_""
select select ""excluded__salary_""
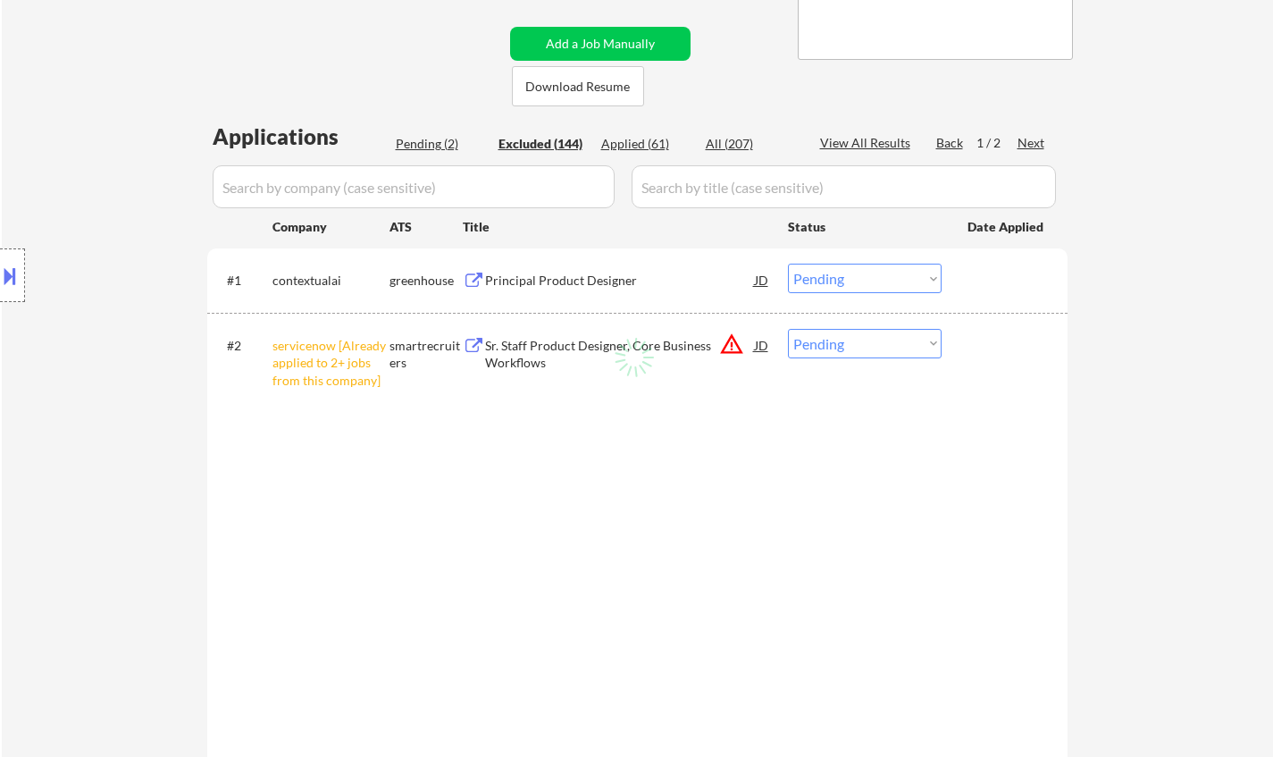
select select ""excluded__bad_match_""
select select ""excluded__salary_""
select select ""excluded__expired_""
select select ""excluded__salary_""
select select ""excluded__expired_""
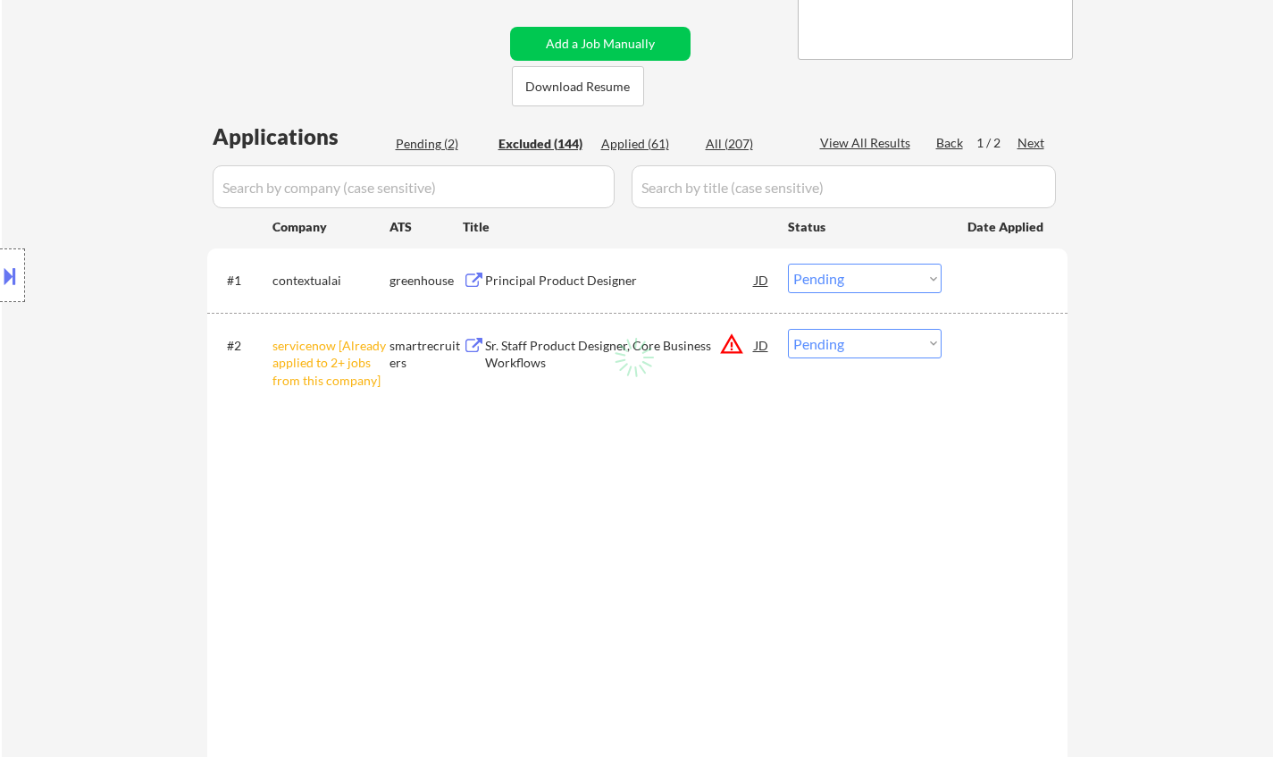
select select ""excluded""
select select ""excluded__salary_""
select select ""excluded""
select select ""excluded__salary_""
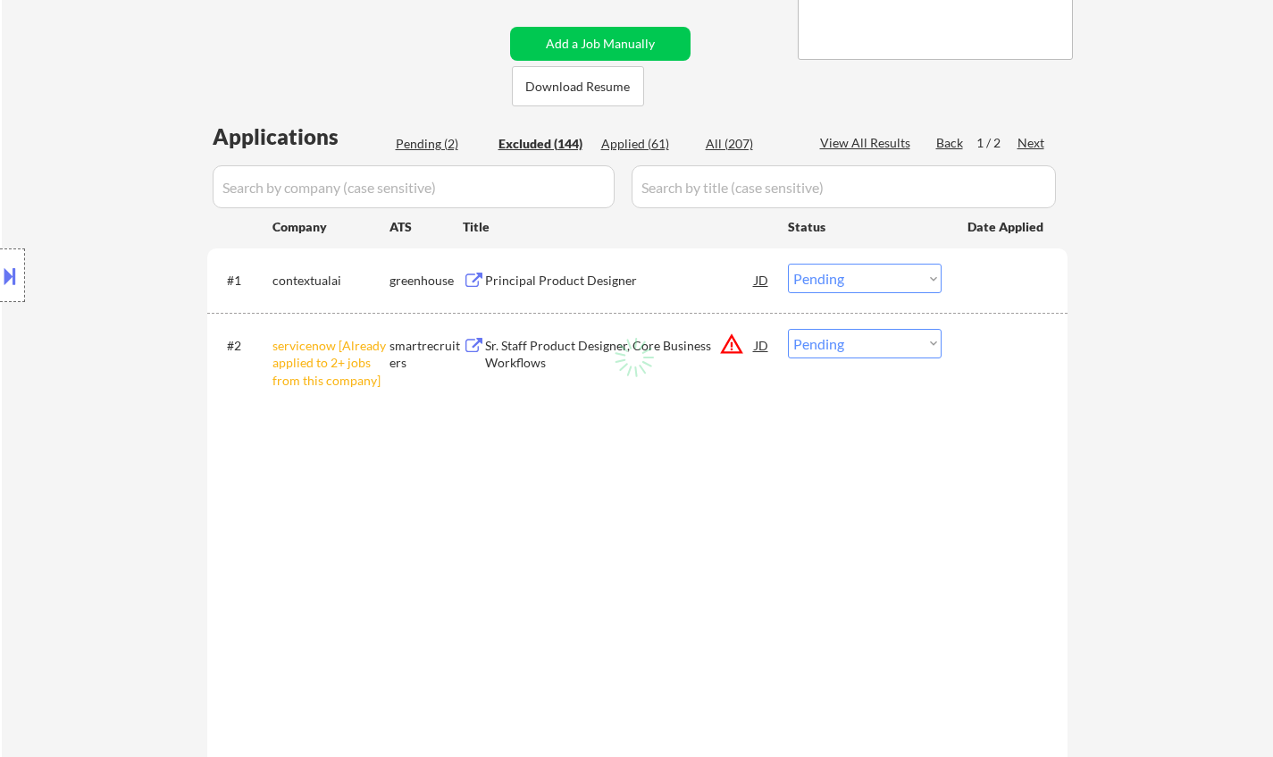
select select ""excluded__expired_""
select select ""excluded__salary_""
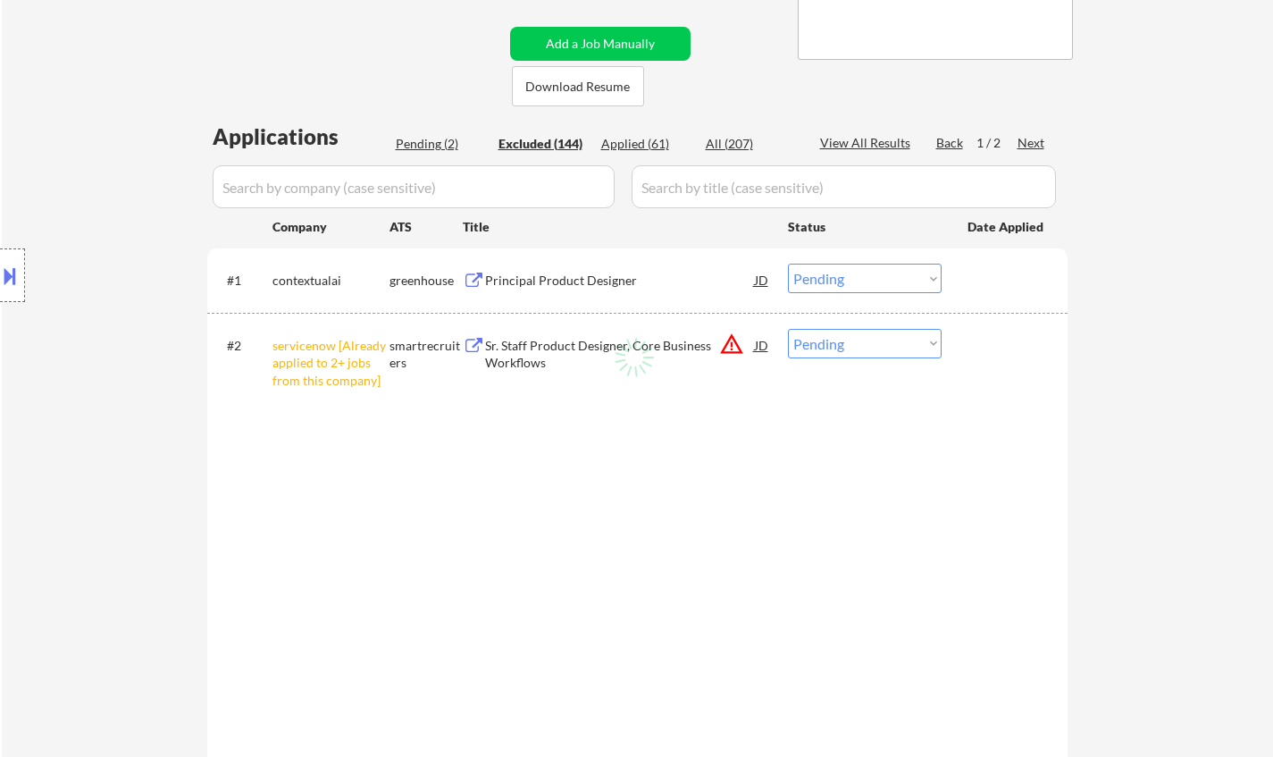
select select ""excluded__salary_""
select select ""excluded__location_""
select select ""excluded__salary_""
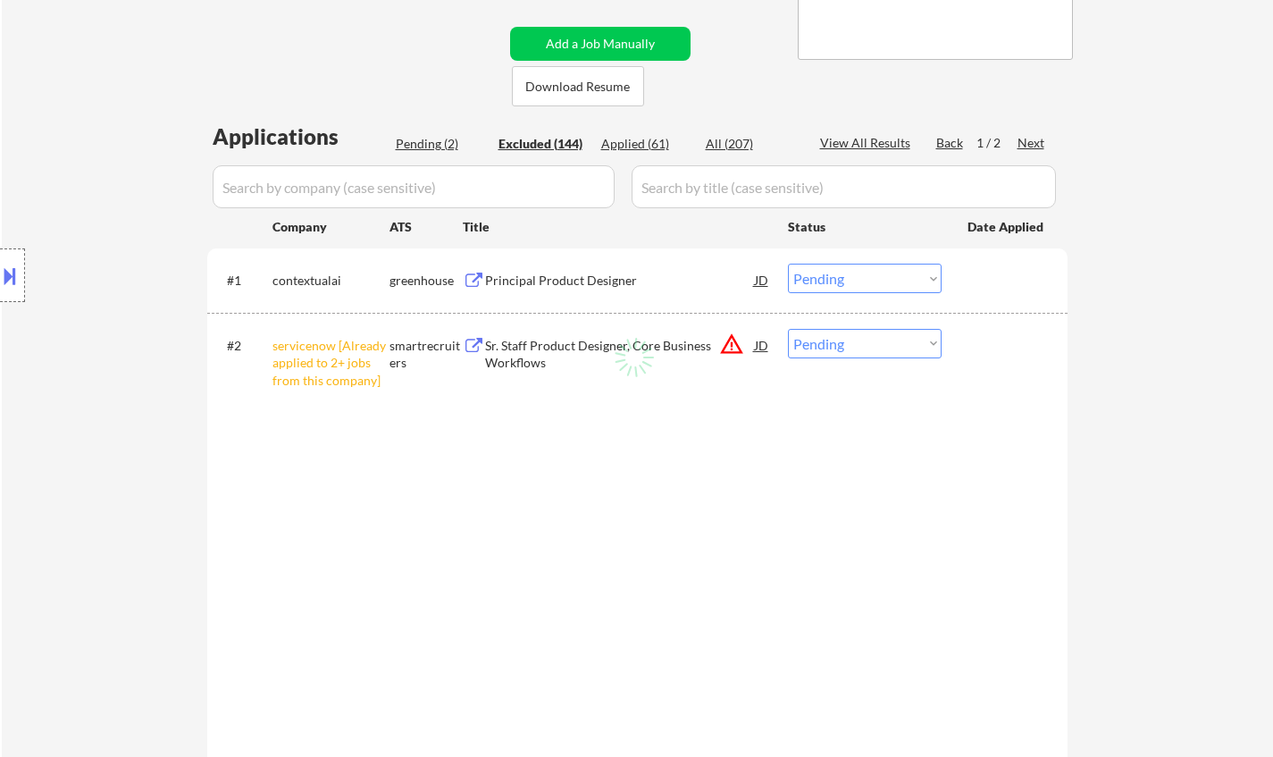
select select ""excluded__salary_""
select select ""excluded__expired_""
select select ""excluded__salary_""
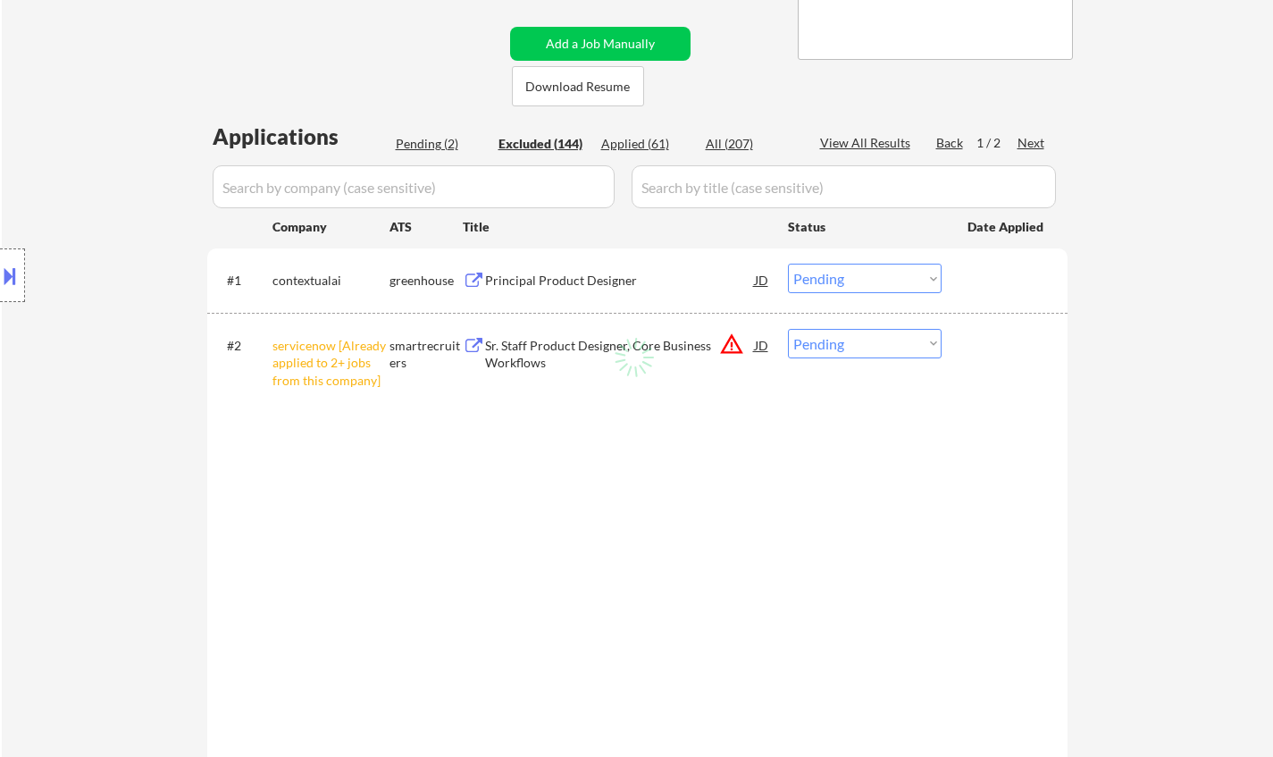
select select ""excluded__salary_""
select select ""excluded__expired_""
select select ""excluded__salary_""
select select ""excluded__expired_""
select select ""excluded__bad_match_""
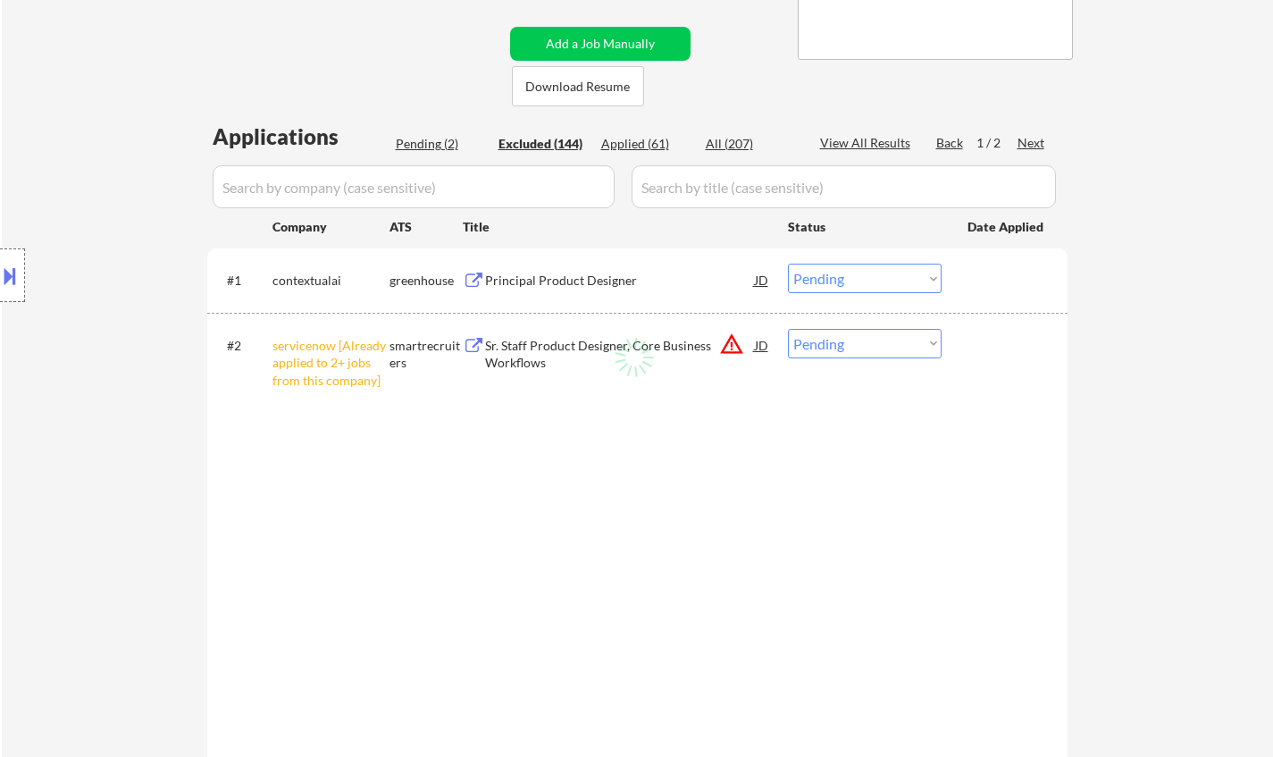
select select ""excluded__expired_""
select select ""excluded__salary_""
select select ""excluded""
select select ""excluded__salary_""
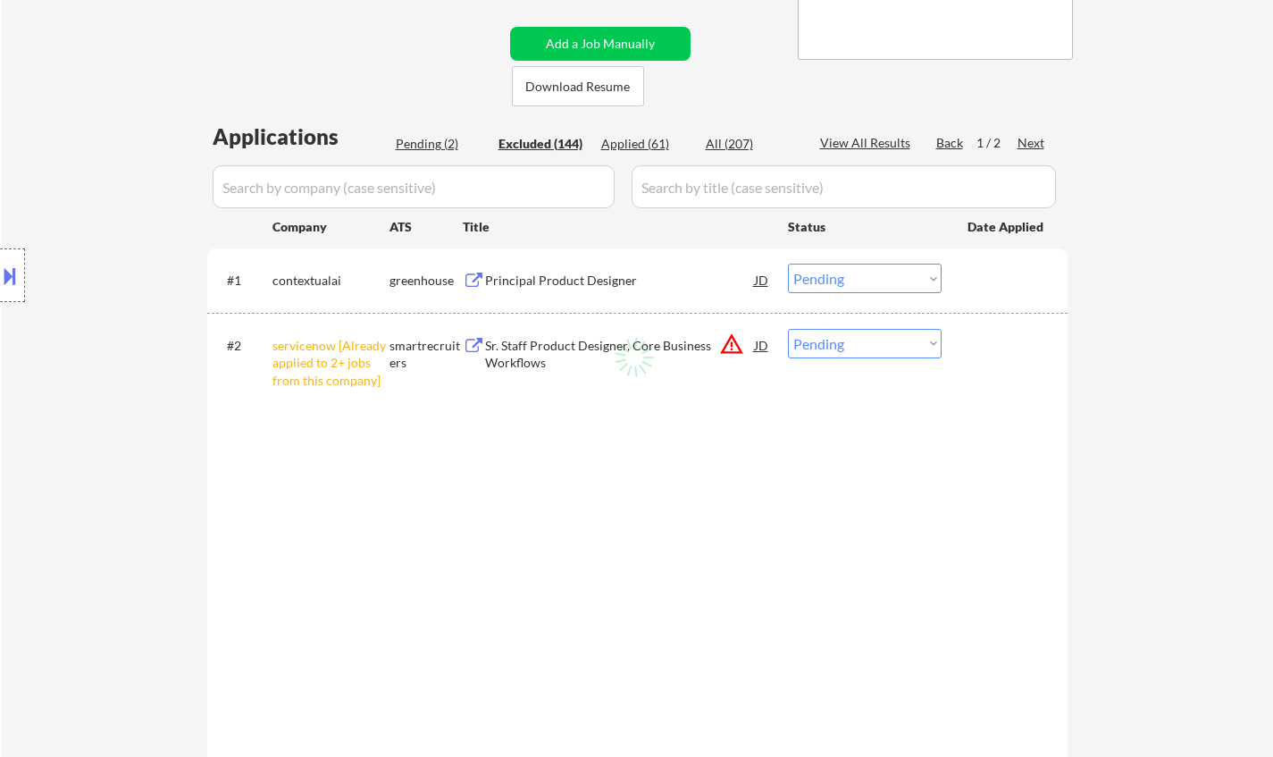
select select ""excluded__salary_""
select select ""excluded__bad_match_""
select select ""excluded__salary_""
select select ""excluded__expired_""
select select ""excluded__salary_""
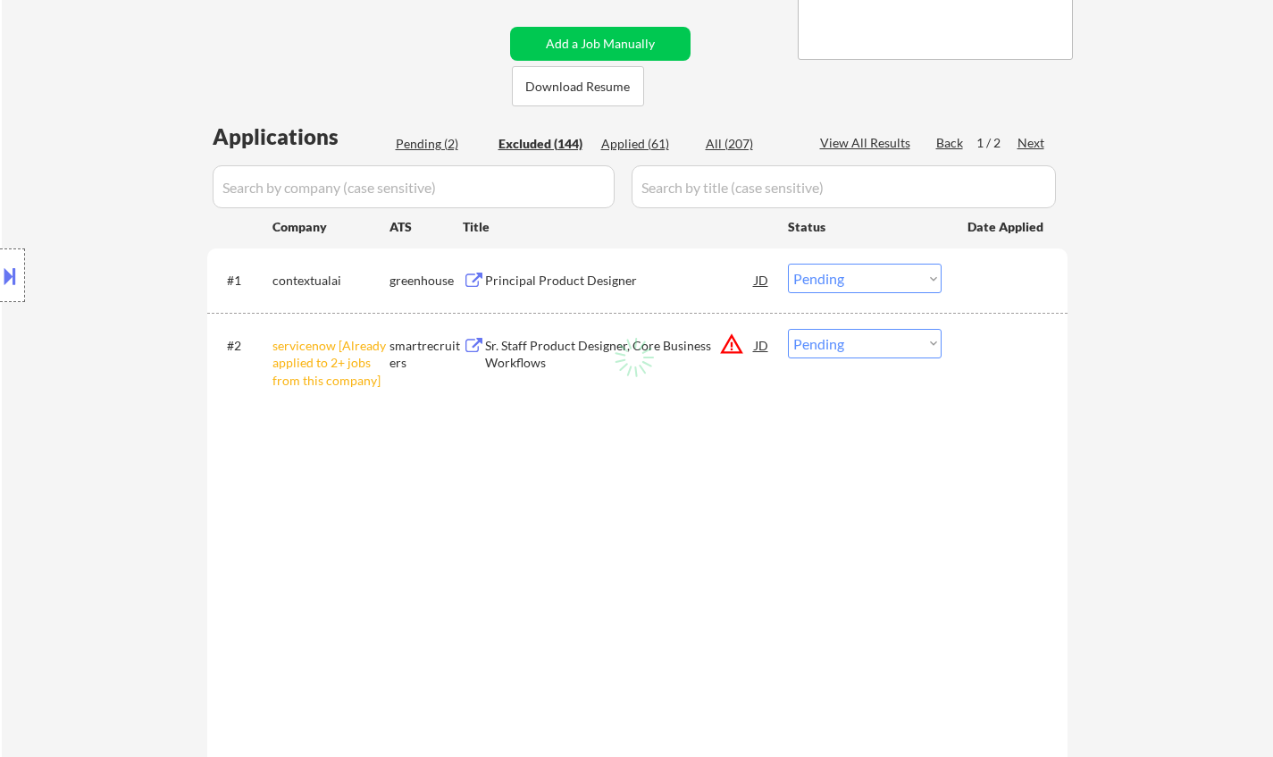
select select ""excluded__salary_""
select select ""excluded__expired_""
select select ""excluded__salary_""
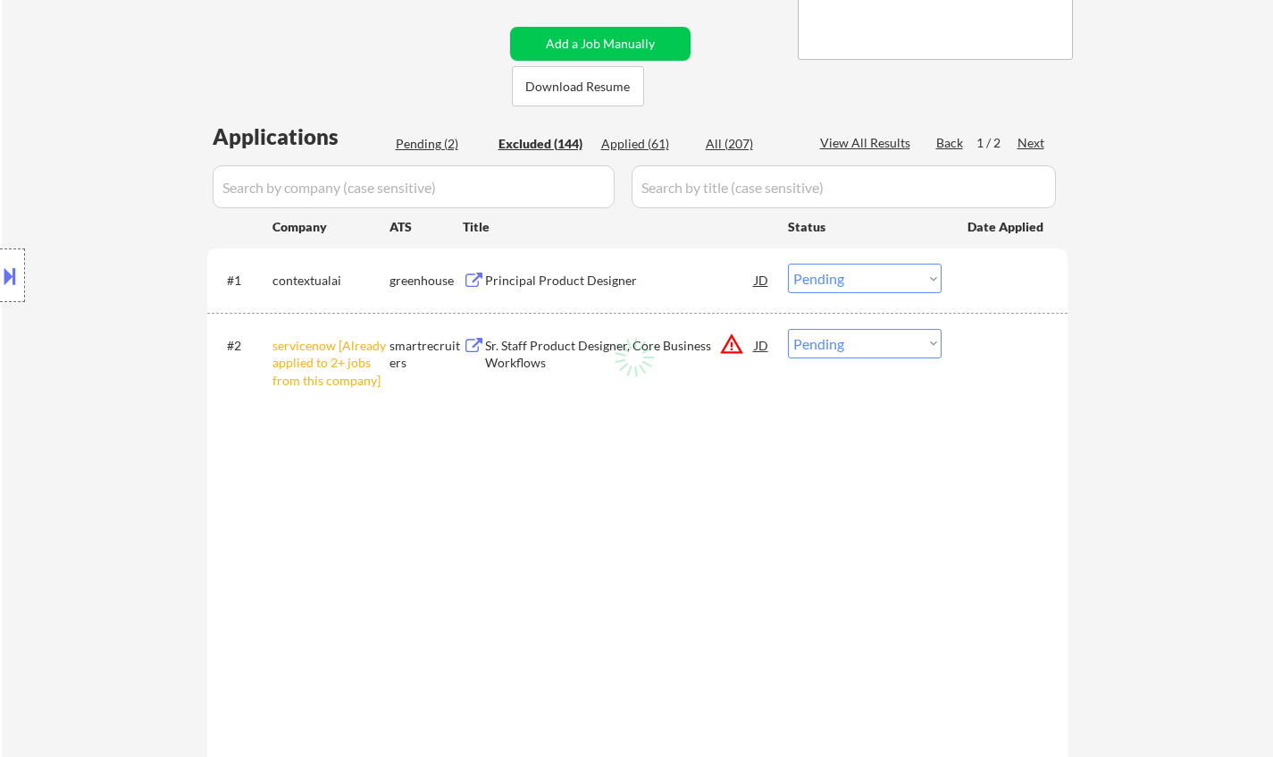
select select ""excluded__expired_""
select select ""excluded__other_""
select select ""excluded__expired_""
select select ""excluded__salary_""
select select ""excluded""
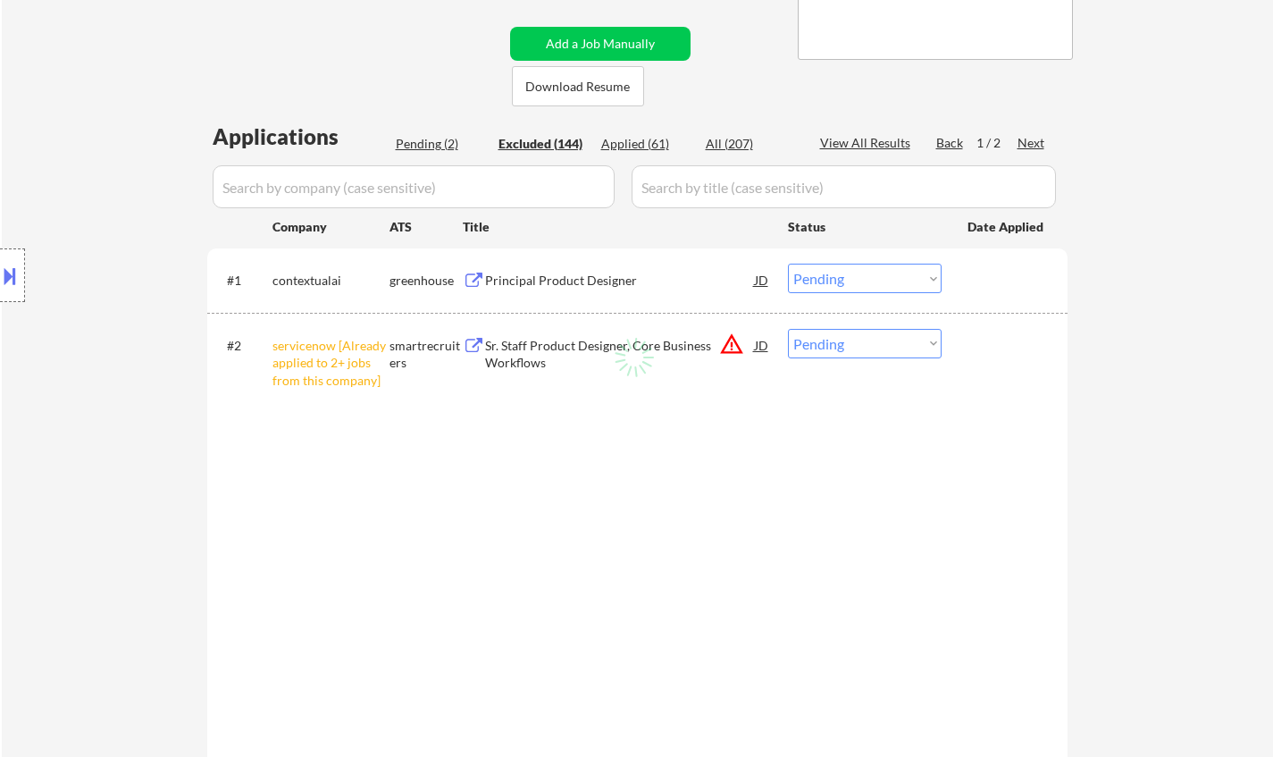
select select ""excluded__location_""
select select ""excluded__salary_""
select select ""excluded__expired_""
select select ""excluded__salary_""
select select ""excluded__expired_""
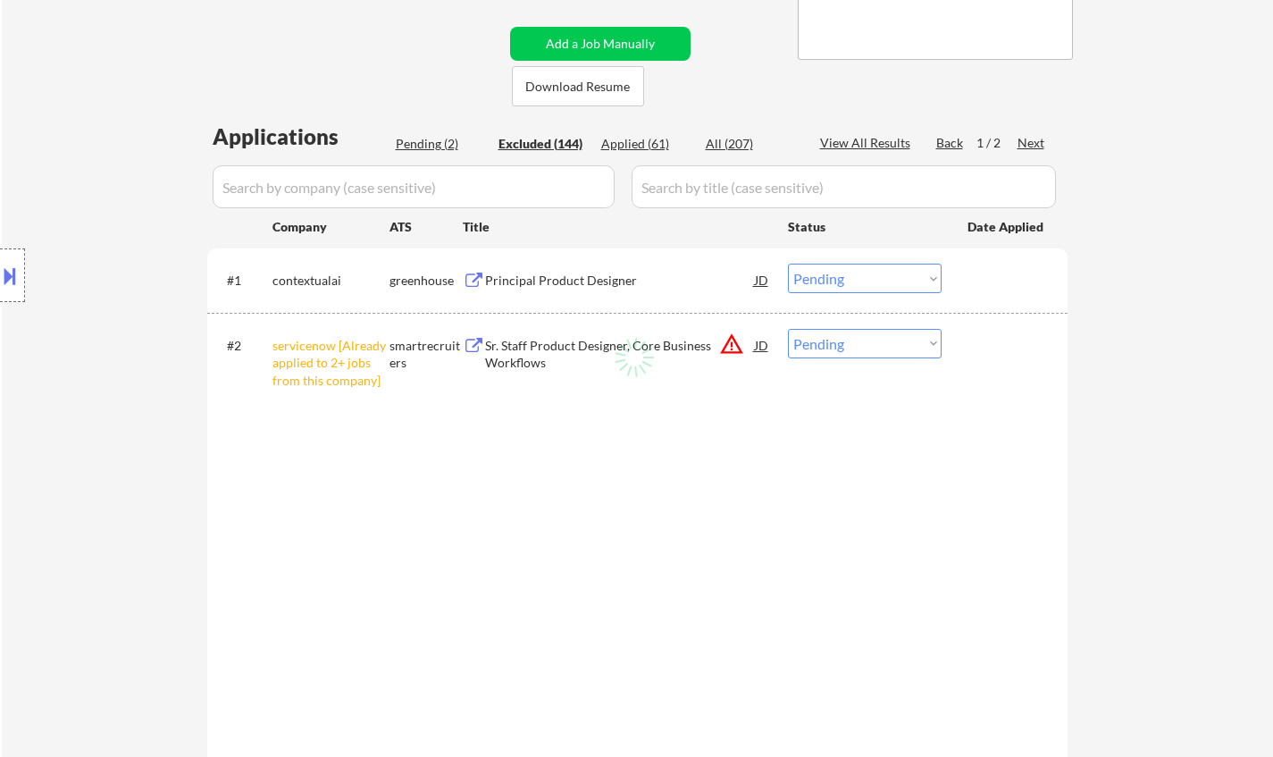
select select ""excluded__expired_""
select select ""excluded__other_""
select select ""excluded__salary_""
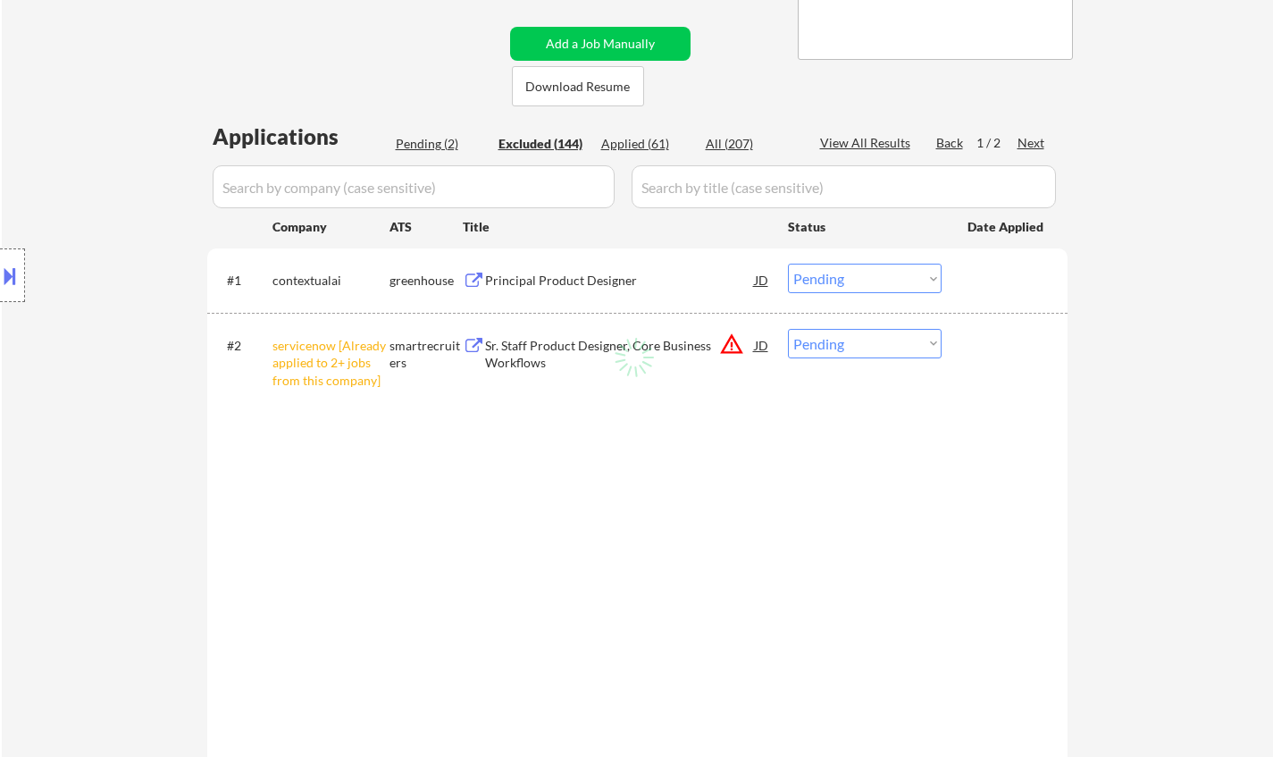
select select ""excluded__salary_""
select select ""excluded__other_""
select select ""excluded__salary_""
select select ""excluded__expired_""
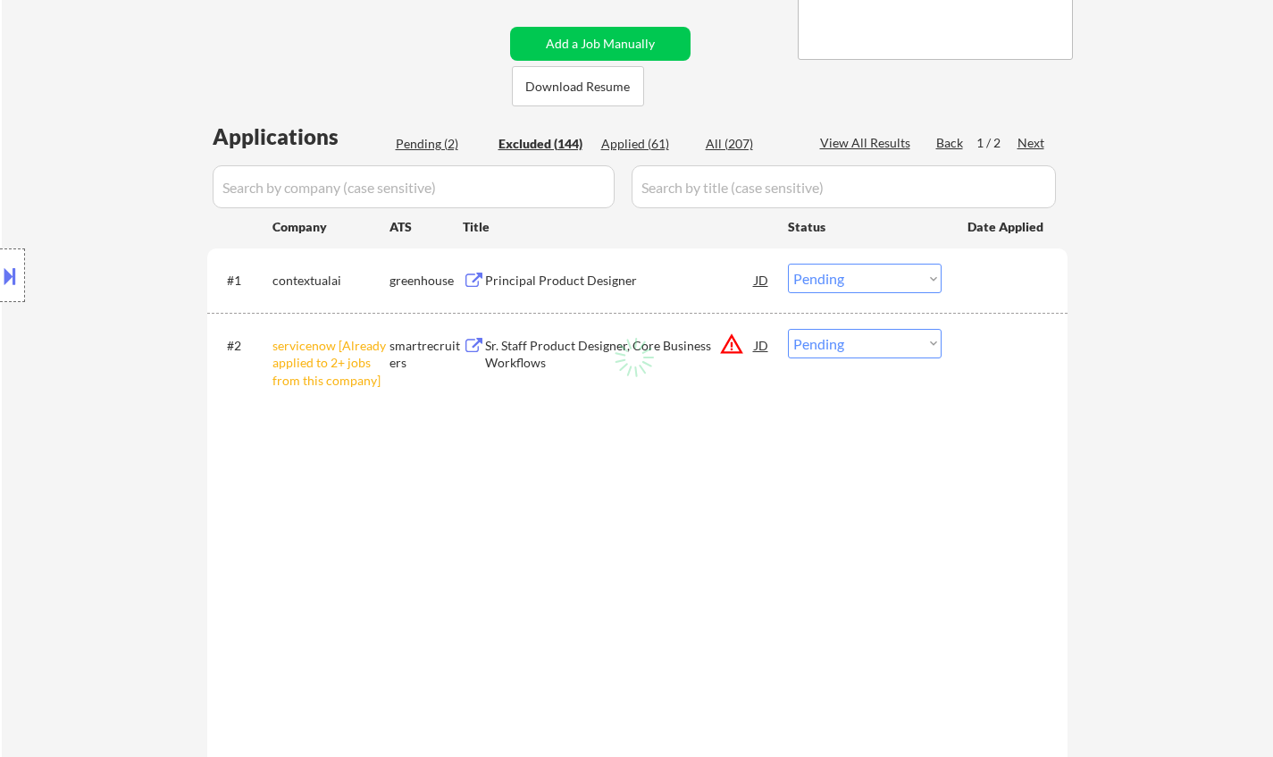
select select ""excluded__salary_""
select select ""excluded__other_""
select select ""excluded__expired_""
select select ""excluded__salary_""
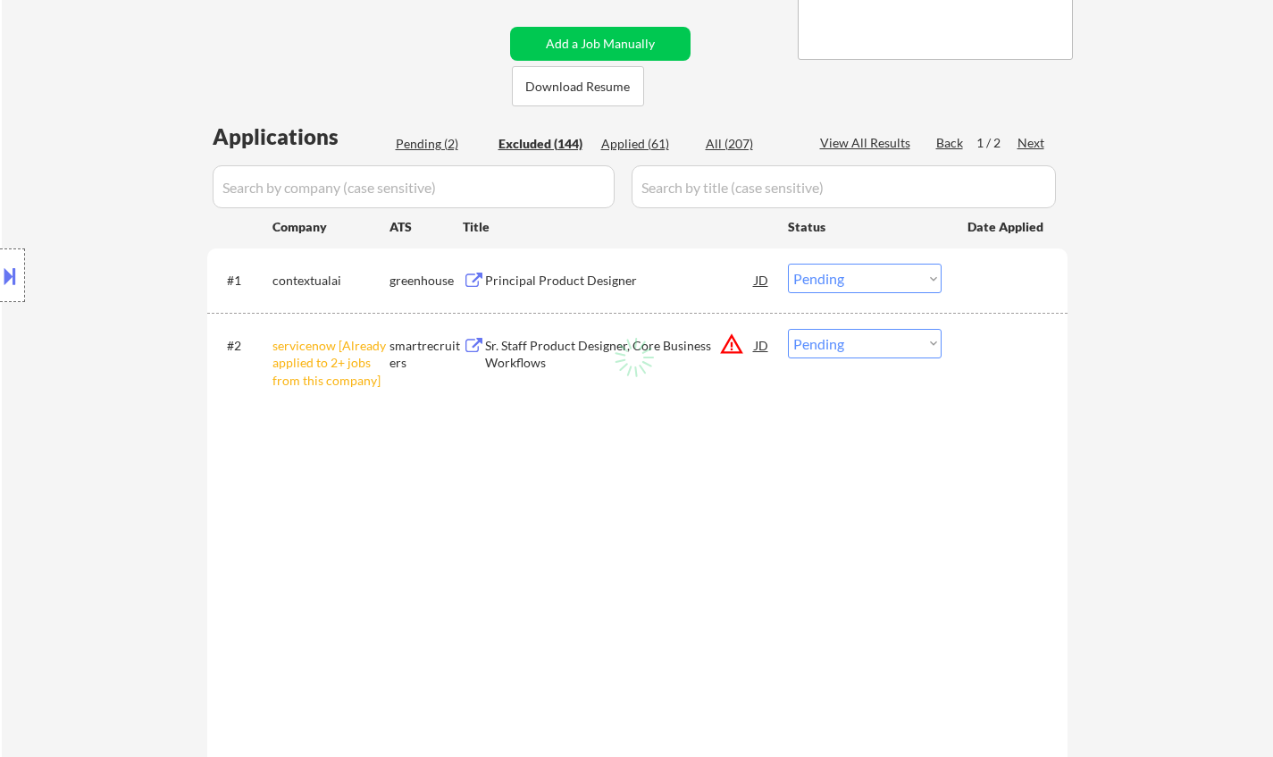
select select ""excluded__salary_""
select select ""excluded__expired_""
select select ""excluded__salary_""
select select ""excluded""
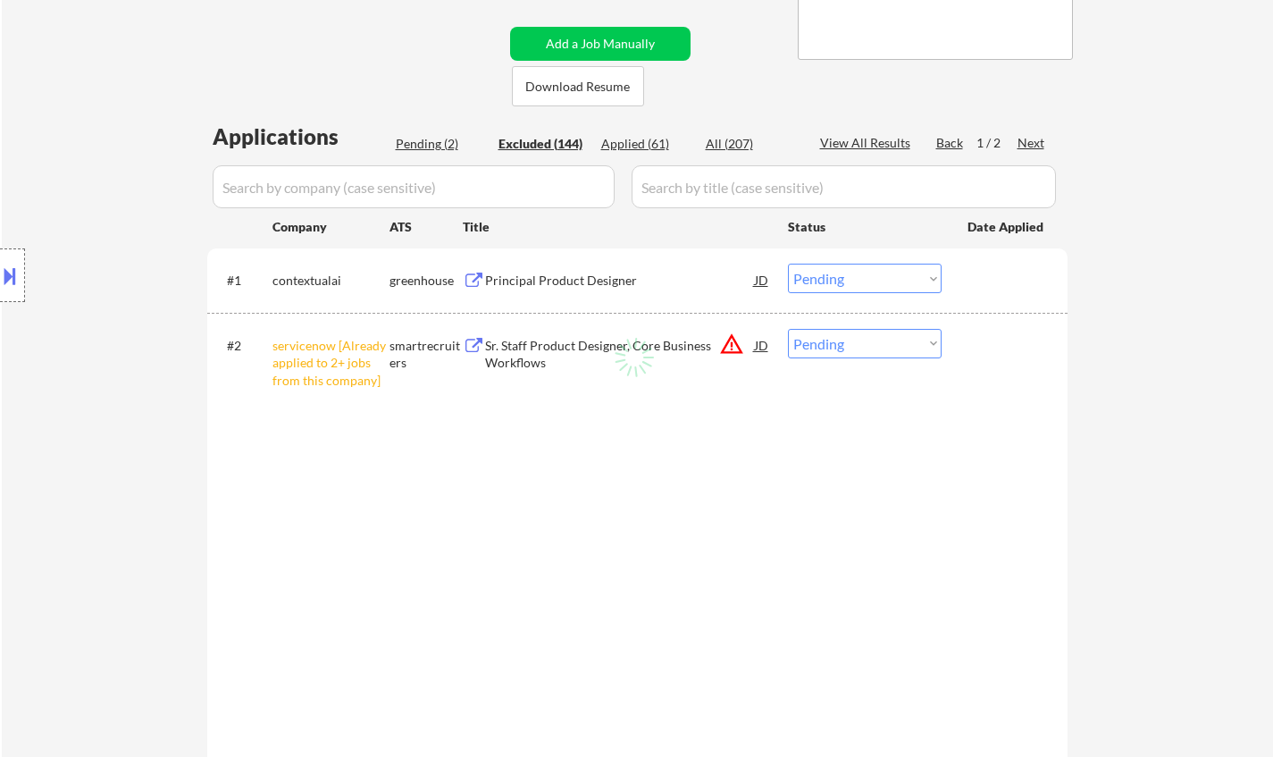
select select ""excluded__expired_""
select select ""excluded__salary_""
select select ""excluded__expired_""
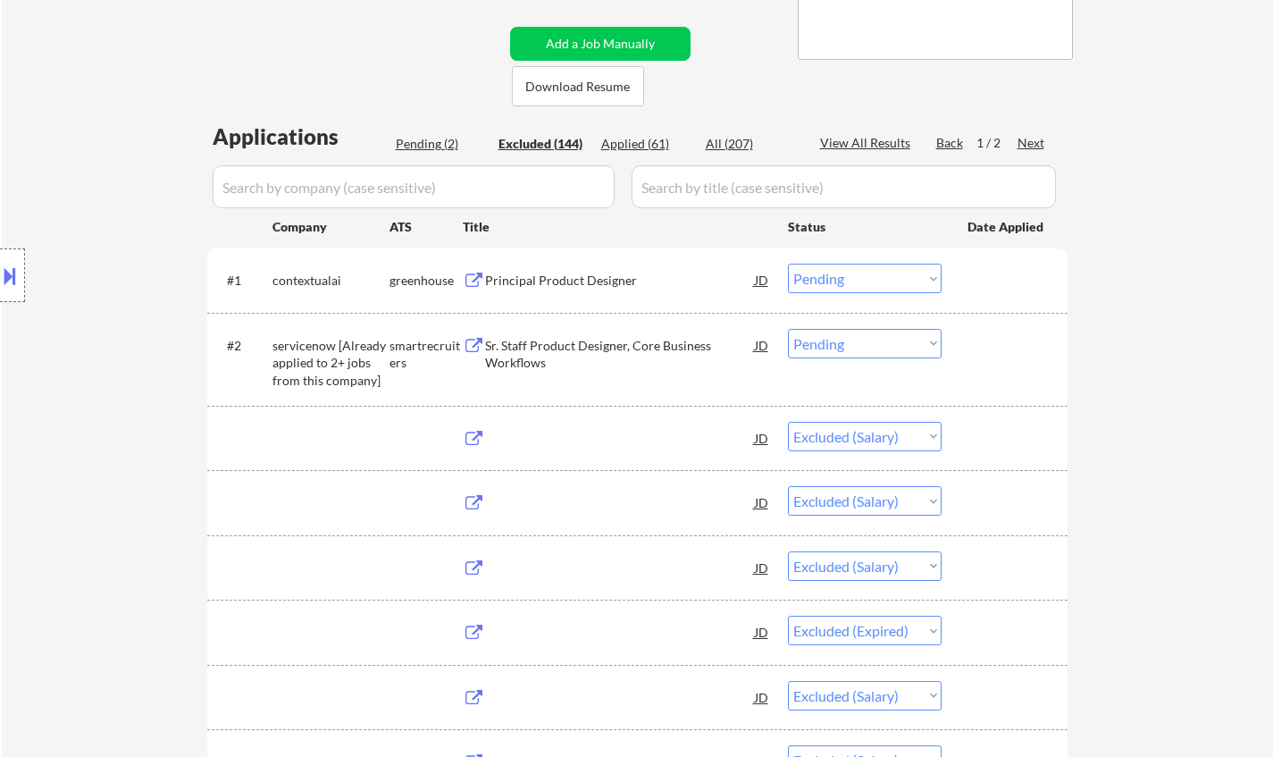
select select ""excluded""
select select ""excluded__salary_""
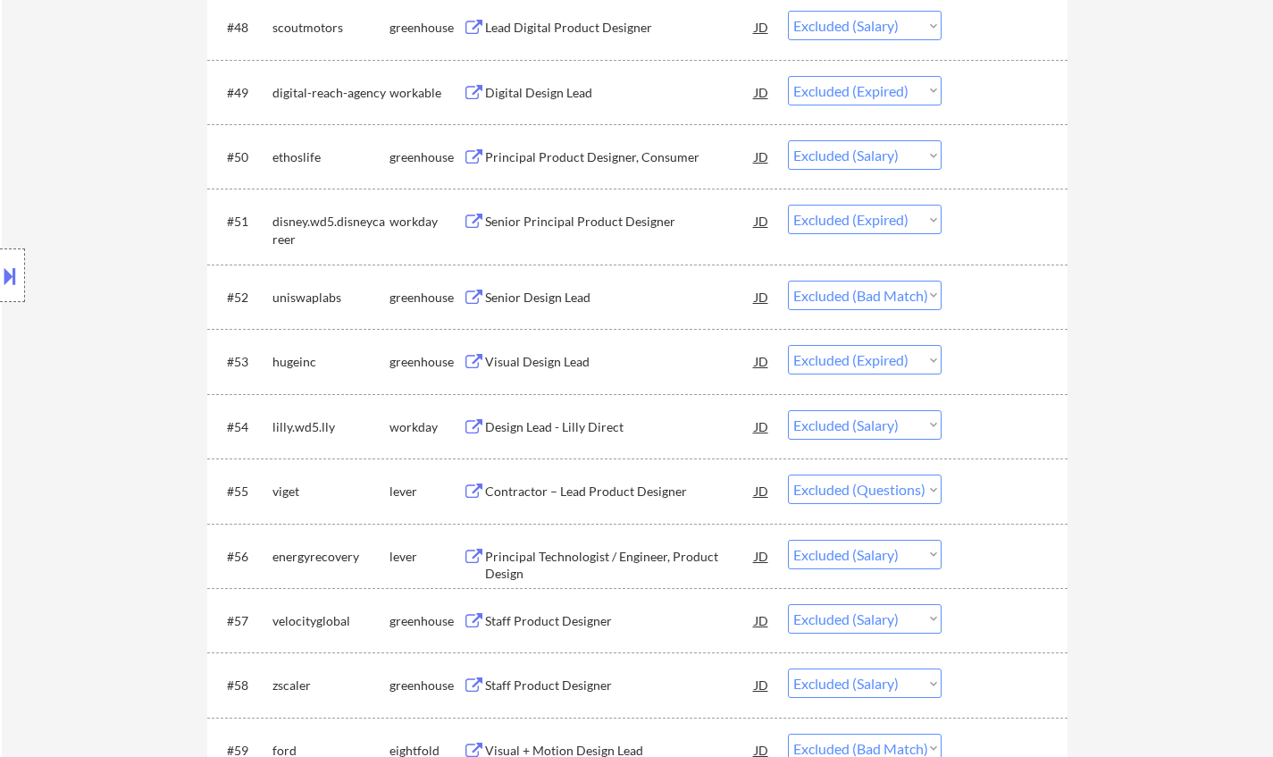
scroll to position [3664, 0]
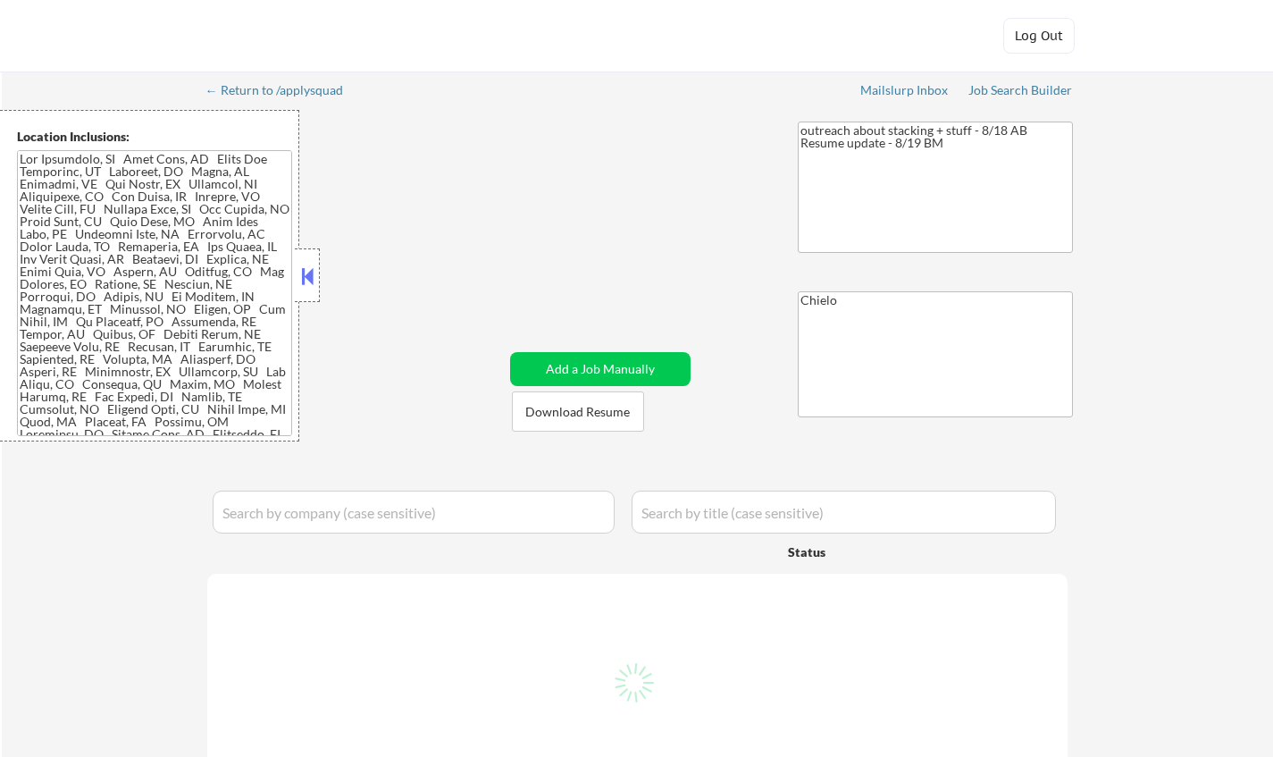
select select ""pending""
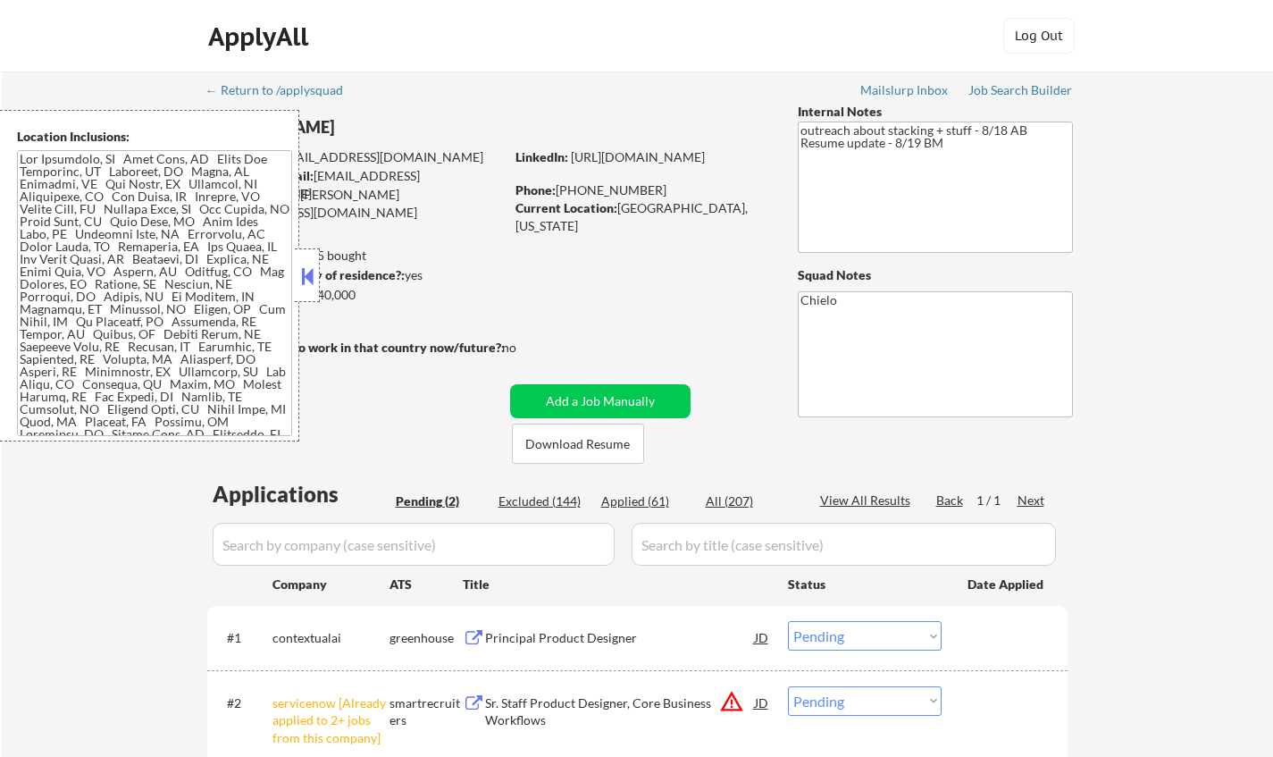
click at [296, 276] on div at bounding box center [307, 275] width 25 height 54
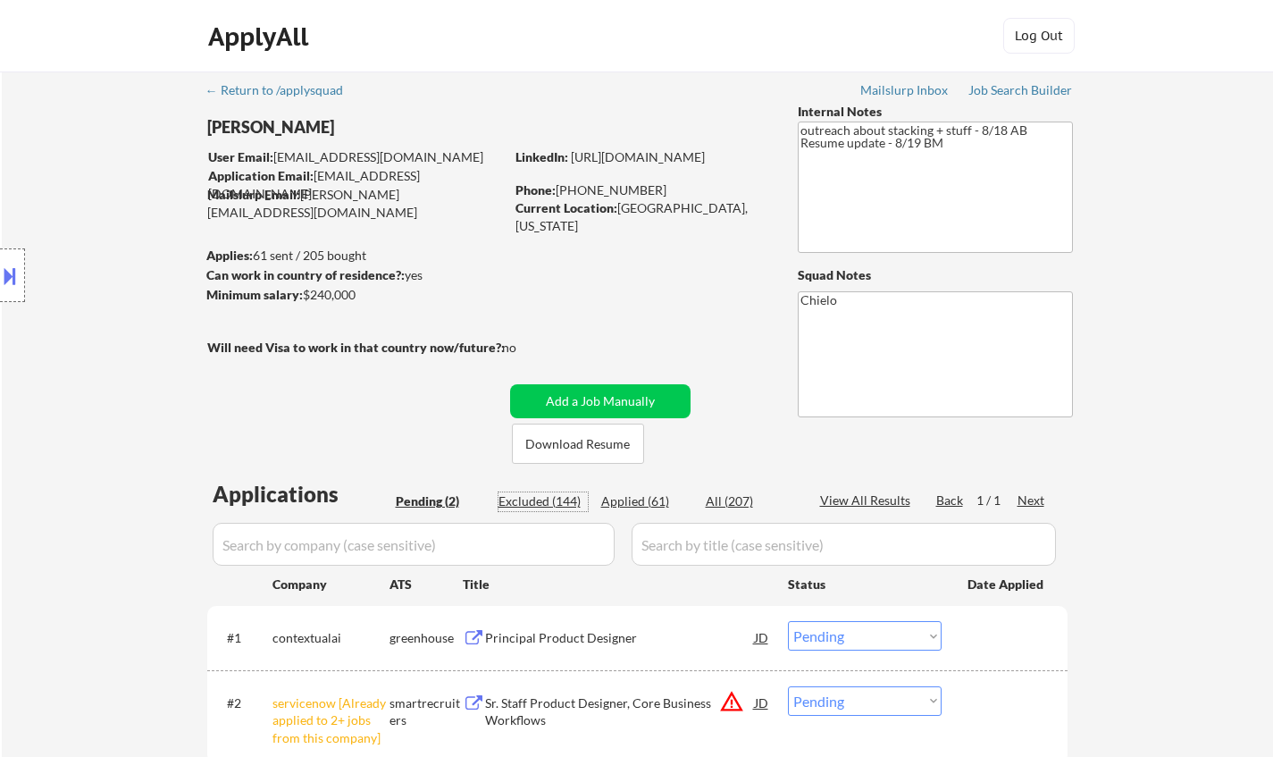
click at [529, 497] on div "Excluded (144)" at bounding box center [543, 501] width 89 height 18
select select ""excluded""
select select ""excluded__salary_""
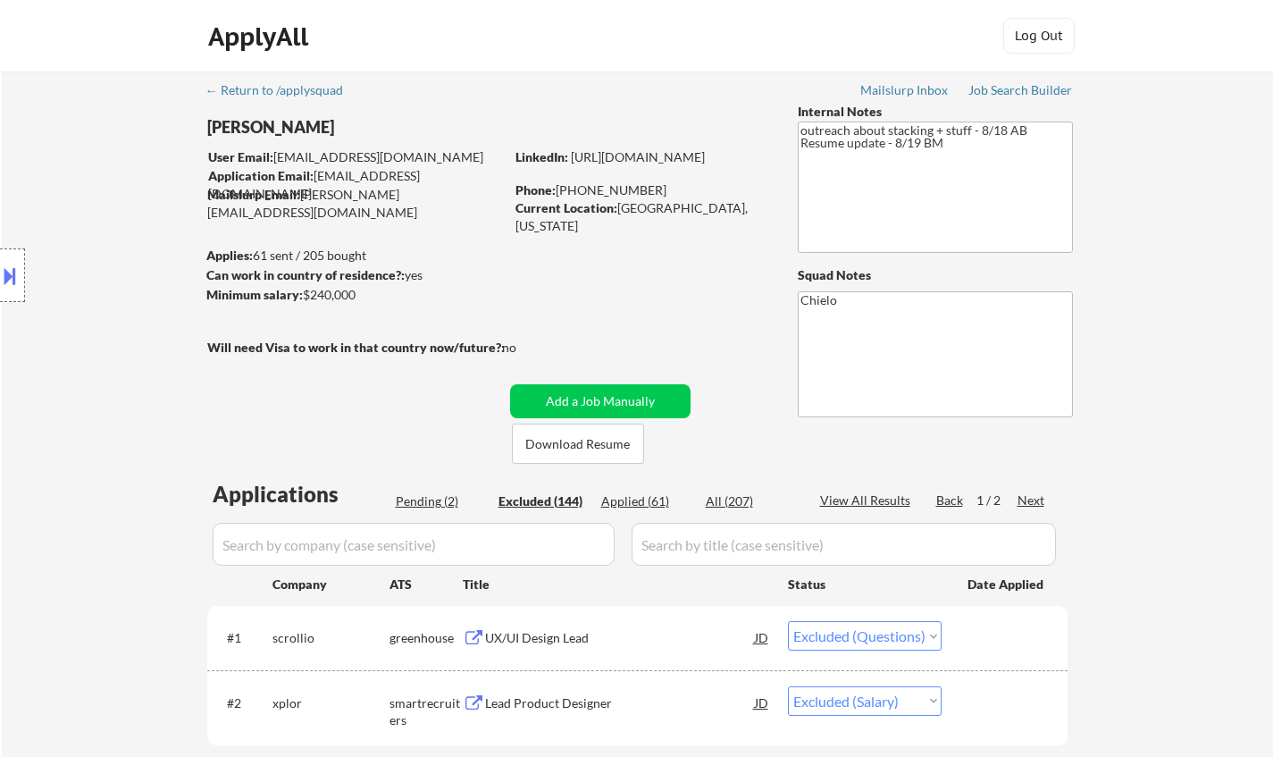
select select ""excluded__salary_""
select select ""excluded__expired_""
select select ""excluded__salary_""
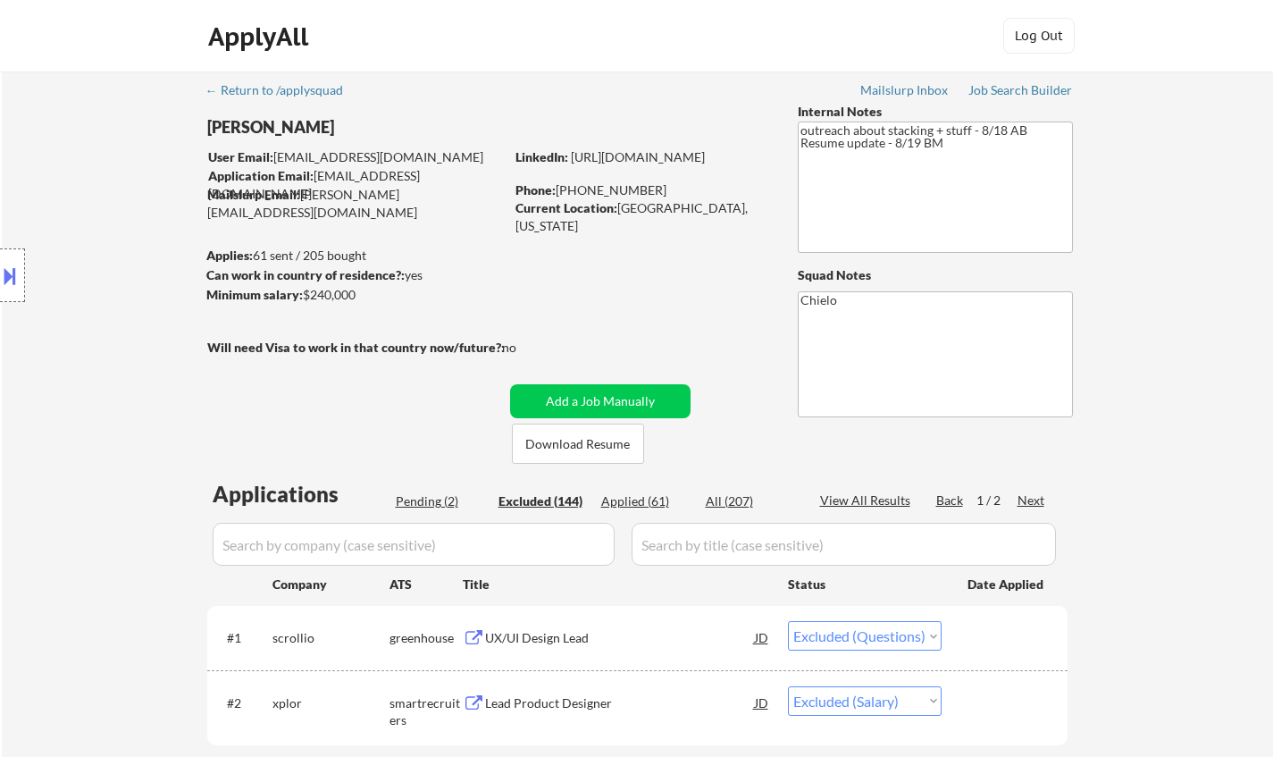
select select ""excluded__salary_""
select select ""excluded__expired_""
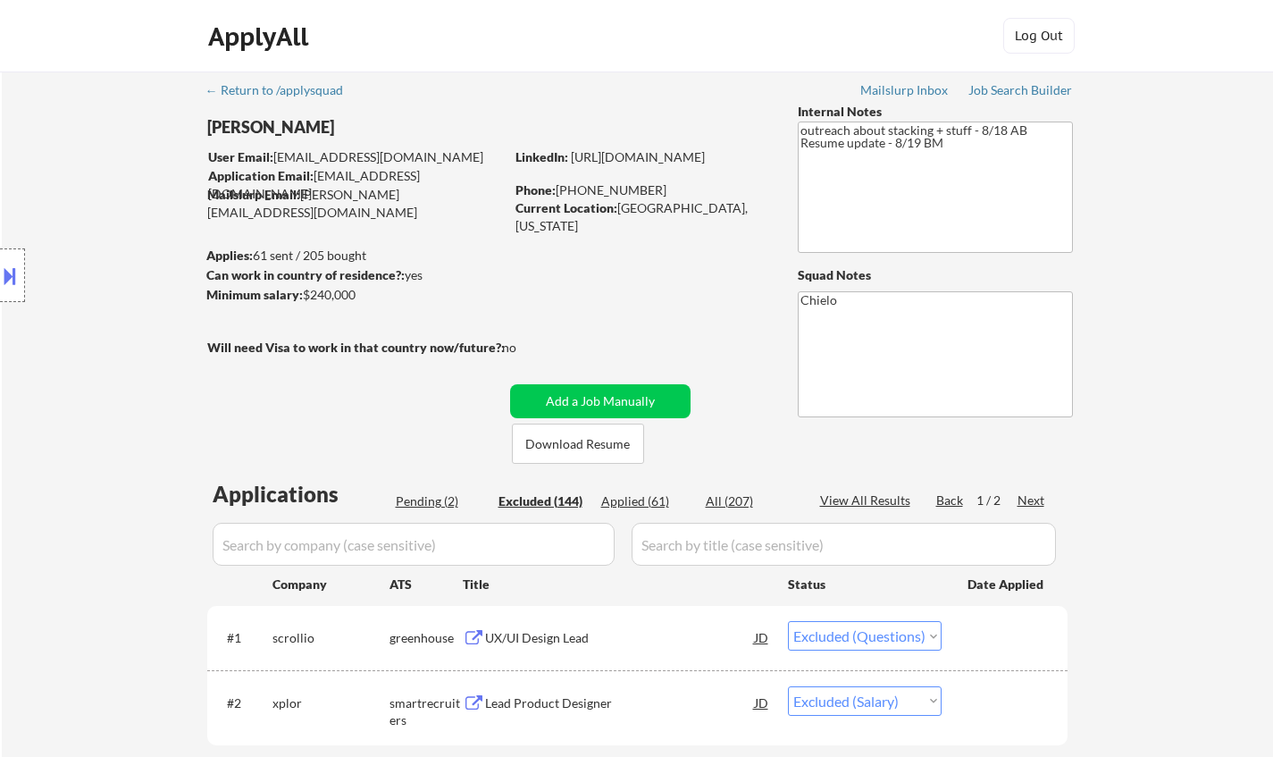
select select ""excluded""
select select ""excluded__salary_""
select select ""excluded__other_""
select select ""excluded__expired_""
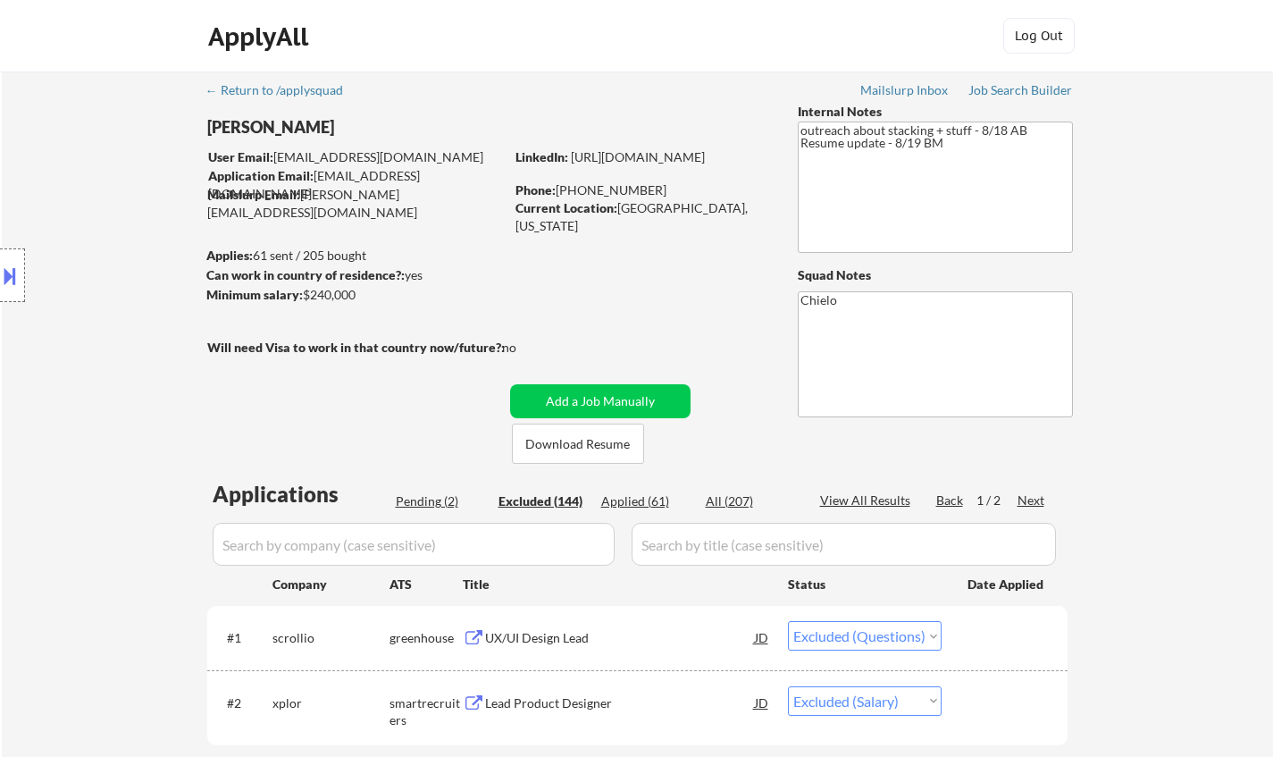
select select ""excluded__salary_""
select select ""excluded__expired_""
select select ""excluded__other_""
select select ""excluded__salary_""
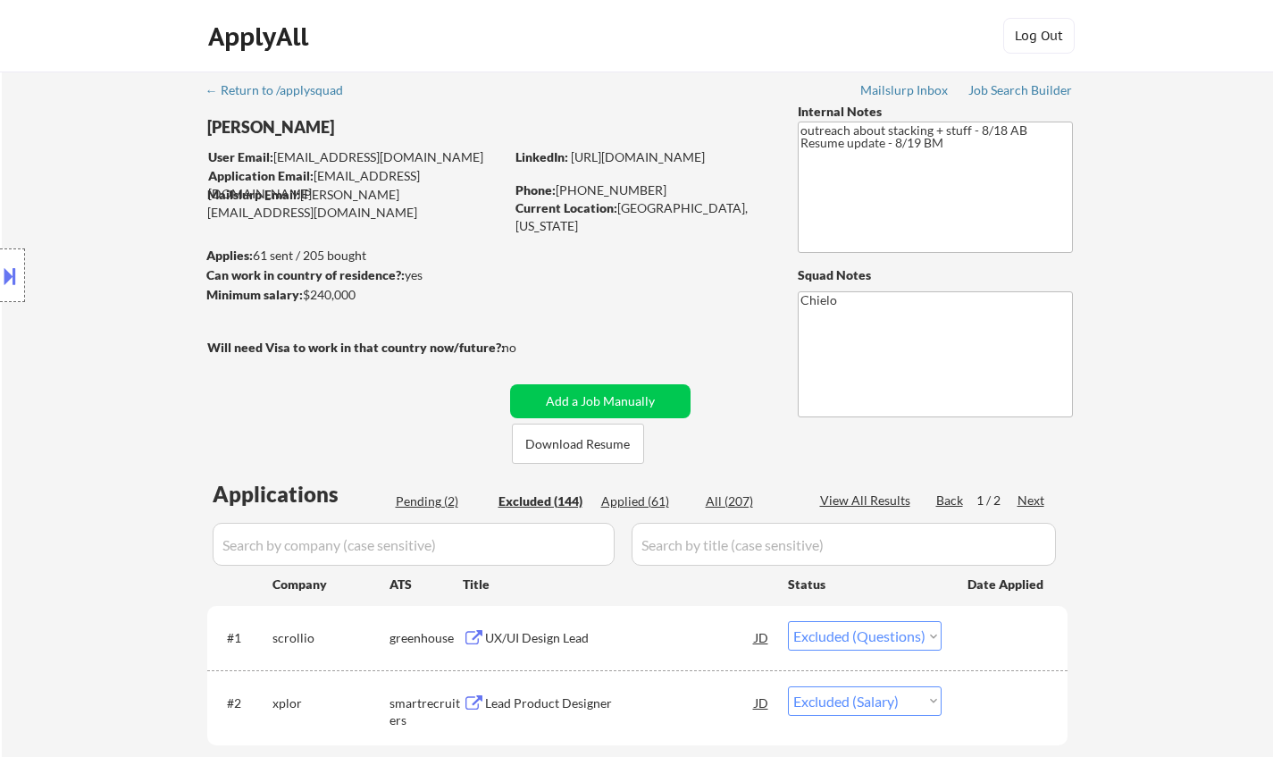
select select ""excluded__bad_match_""
select select ""excluded__salary_""
select select ""excluded__expired_""
select select ""excluded__salary_""
select select ""excluded__expired_""
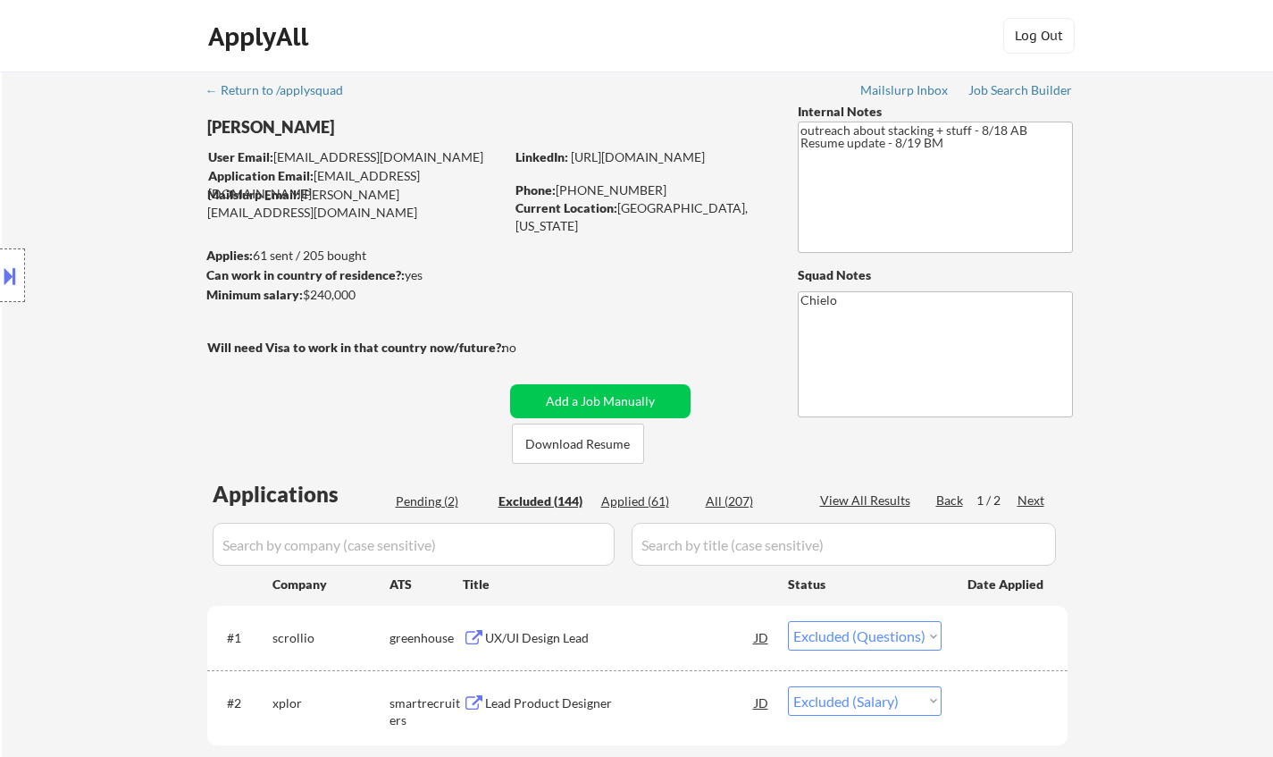
select select ""excluded""
select select ""excluded__salary_""
select select ""excluded""
select select ""excluded__salary_""
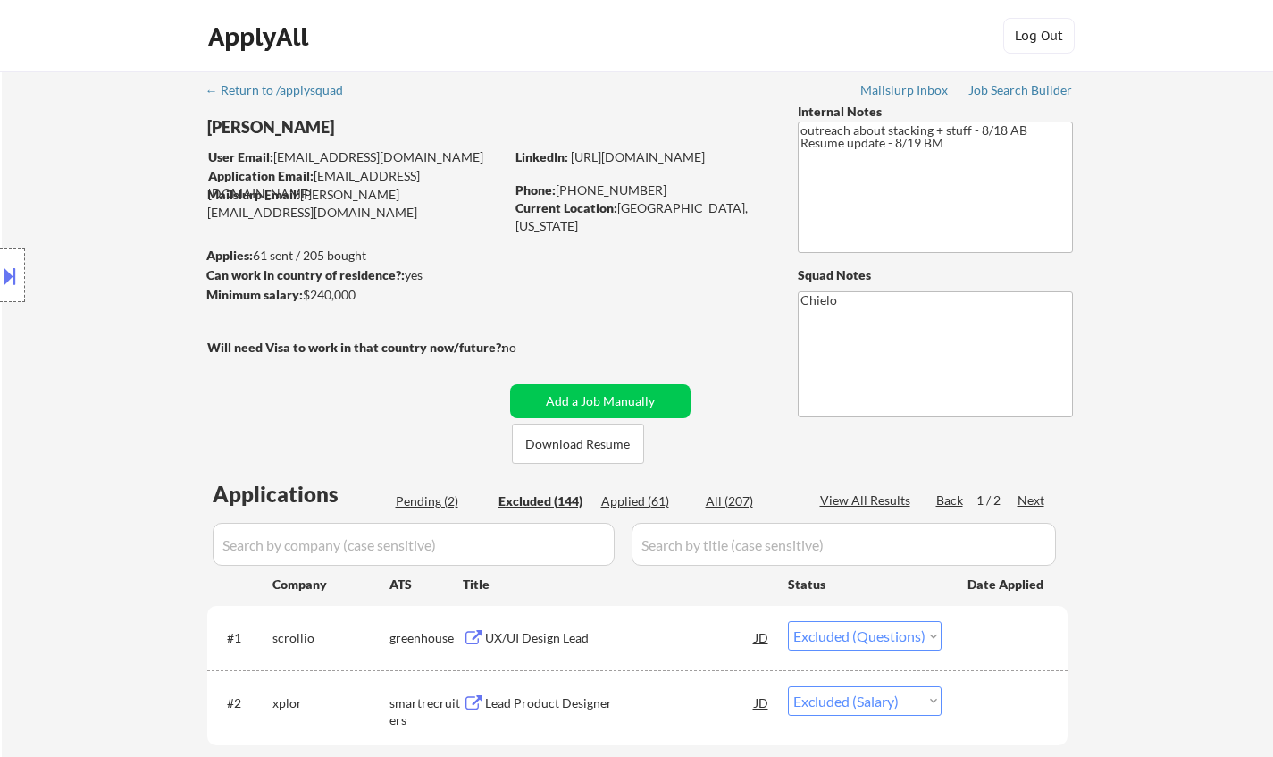
select select ""excluded__expired_""
select select ""excluded__salary_""
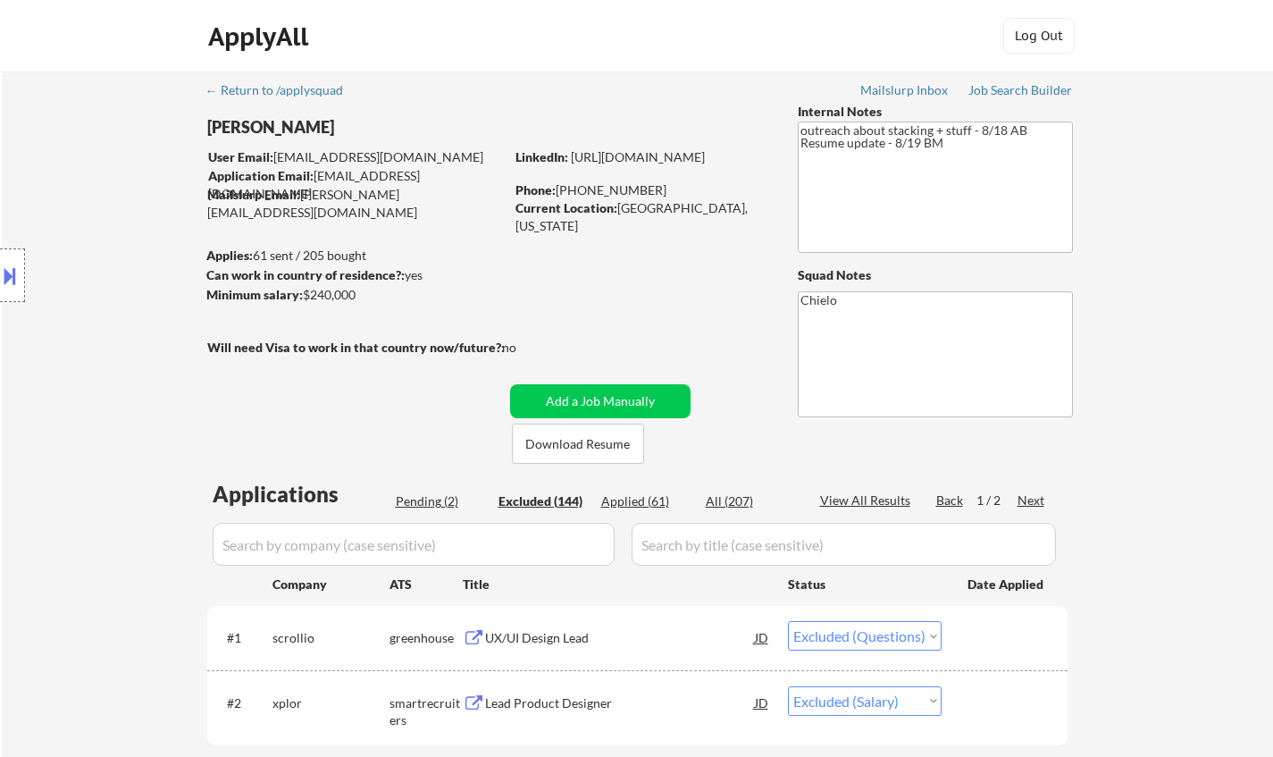
select select ""excluded__salary_""
select select ""excluded__location_""
select select ""excluded__salary_""
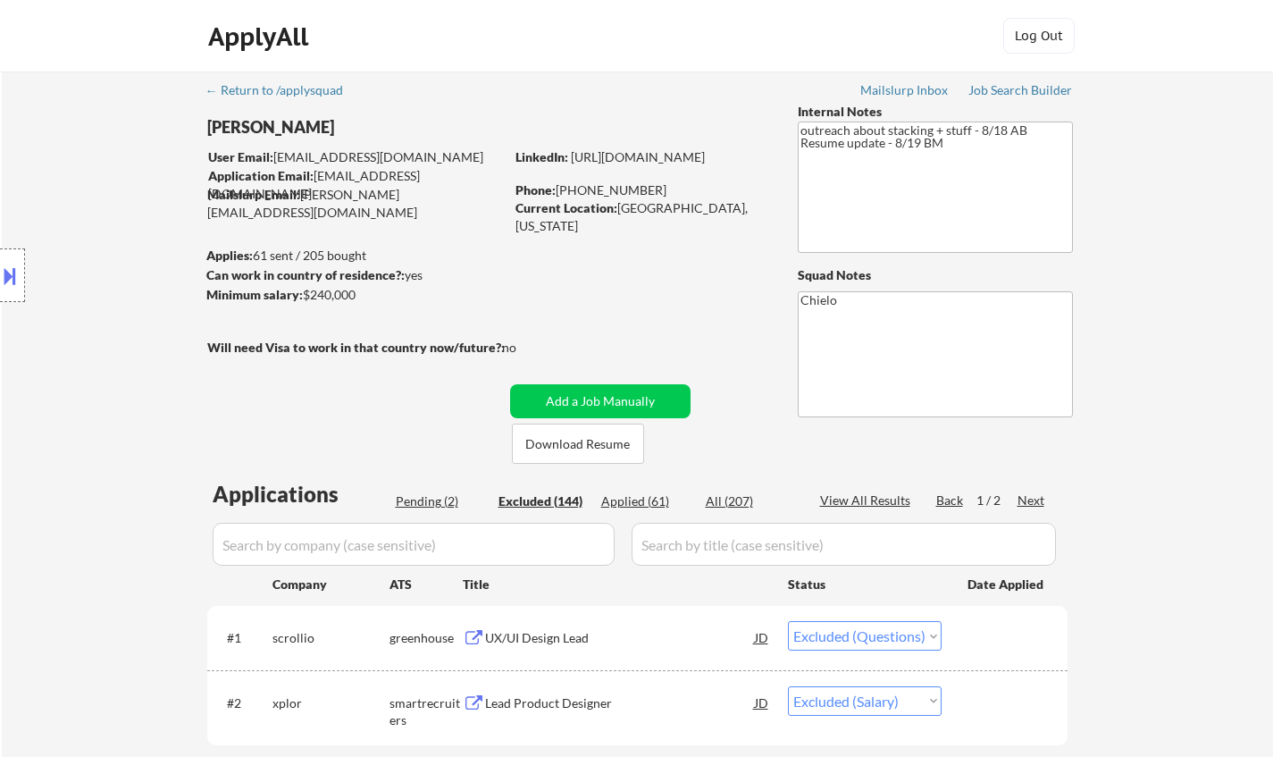
select select ""excluded__salary_""
select select ""excluded__expired_""
select select ""excluded__salary_""
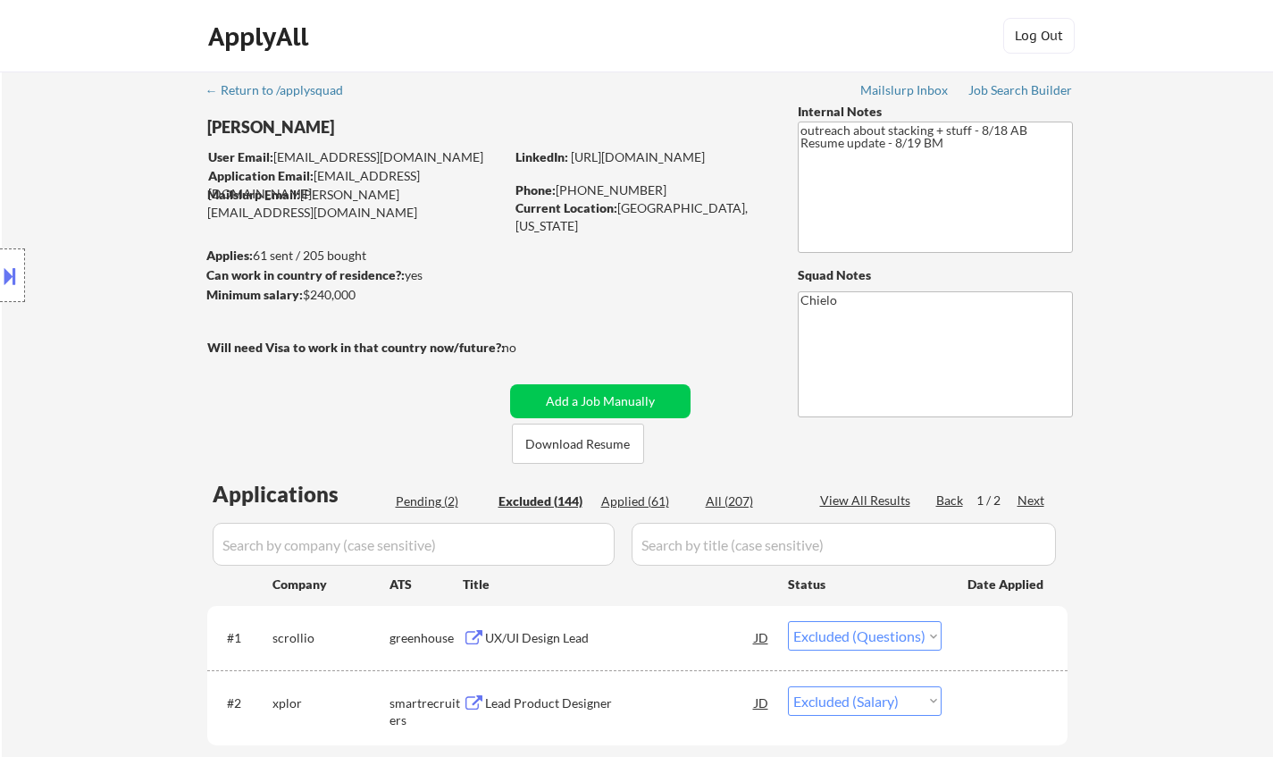
select select ""excluded__salary_""
select select ""excluded__expired_""
select select ""excluded__salary_""
select select ""excluded__expired_""
select select ""excluded__bad_match_""
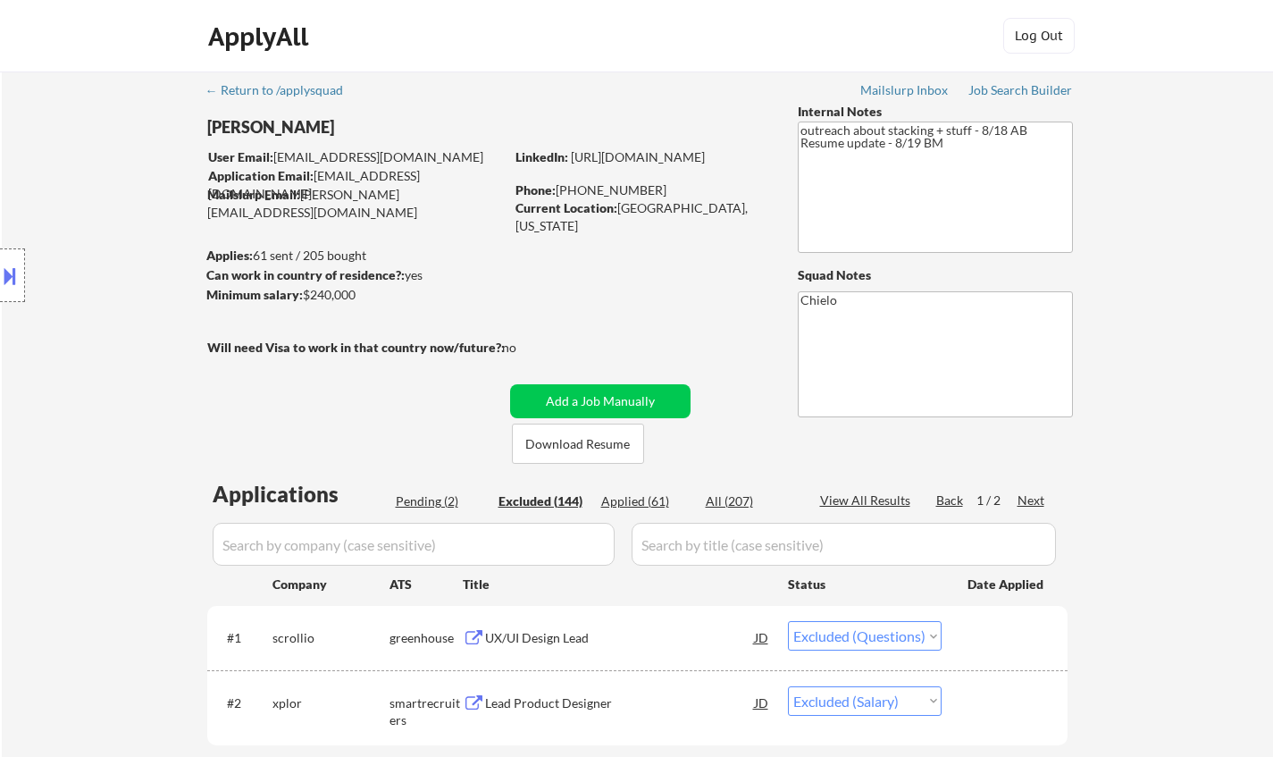
select select ""excluded__expired_""
select select ""excluded__salary_""
select select ""excluded""
select select ""excluded__salary_""
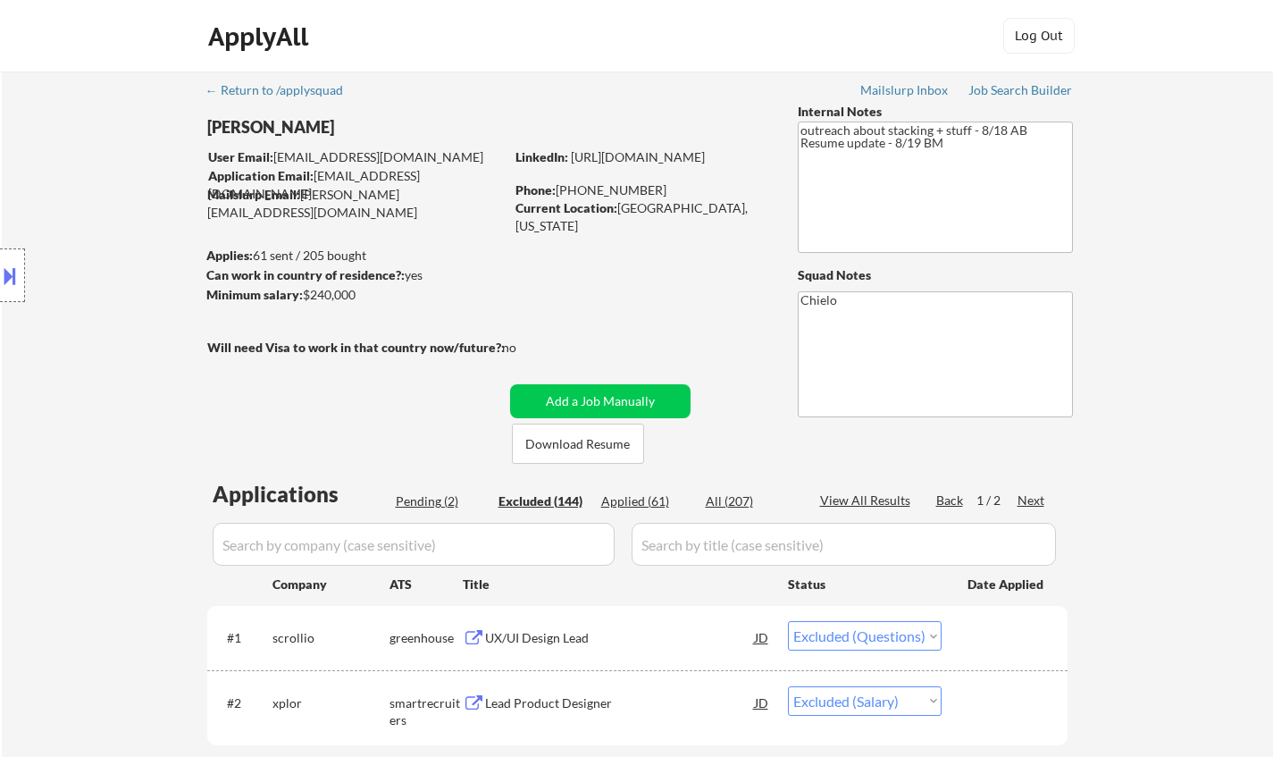
select select ""excluded__salary_""
select select ""excluded__bad_match_""
select select ""excluded__salary_""
select select ""excluded__expired_""
select select ""excluded__salary_""
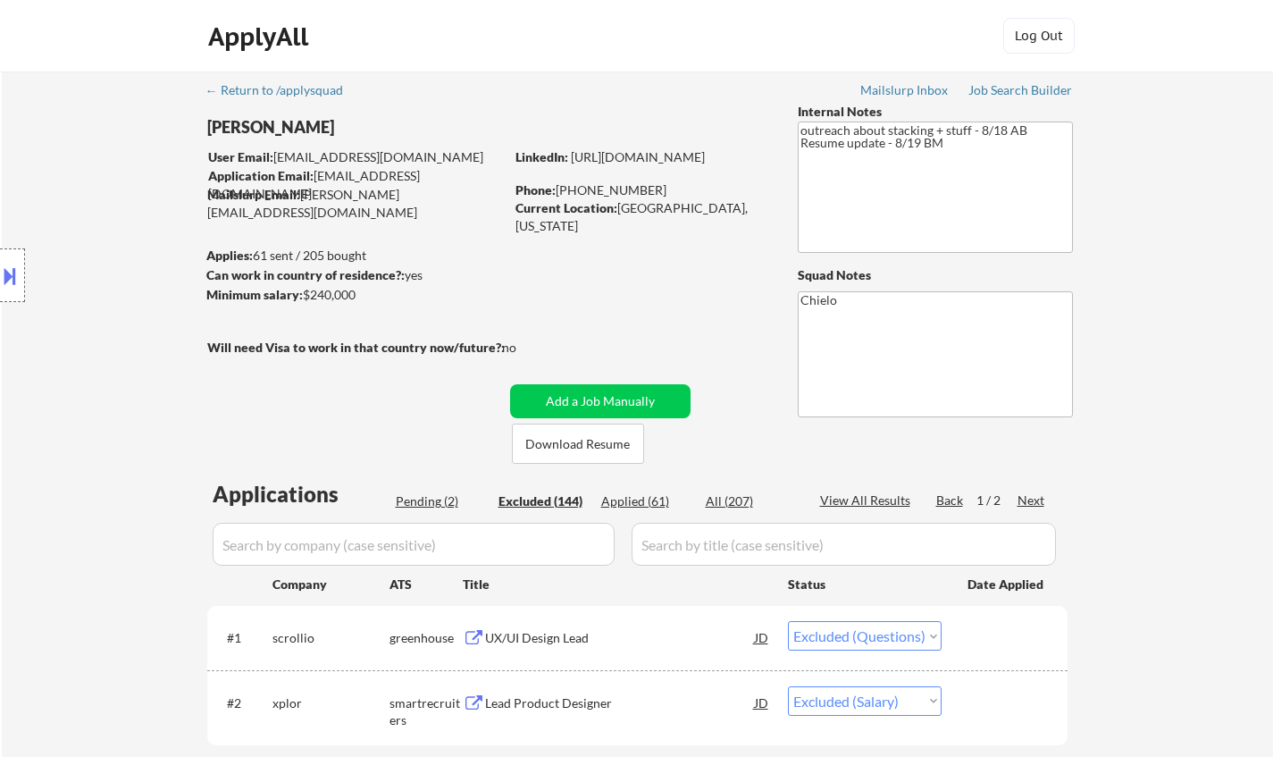
select select ""excluded__salary_""
select select ""excluded__expired_""
select select ""excluded__salary_""
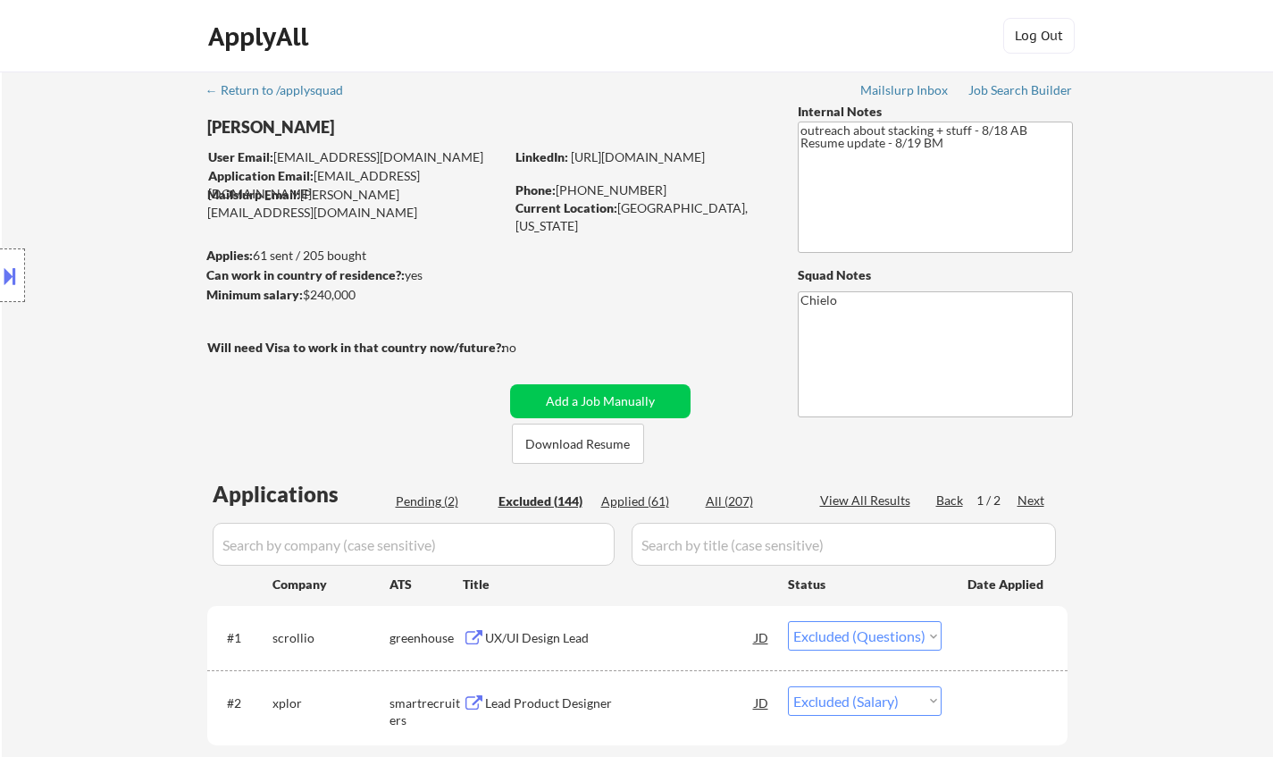
select select ""excluded__expired_""
select select ""excluded__other_""
select select ""excluded__expired_""
select select ""excluded__salary_""
select select ""excluded""
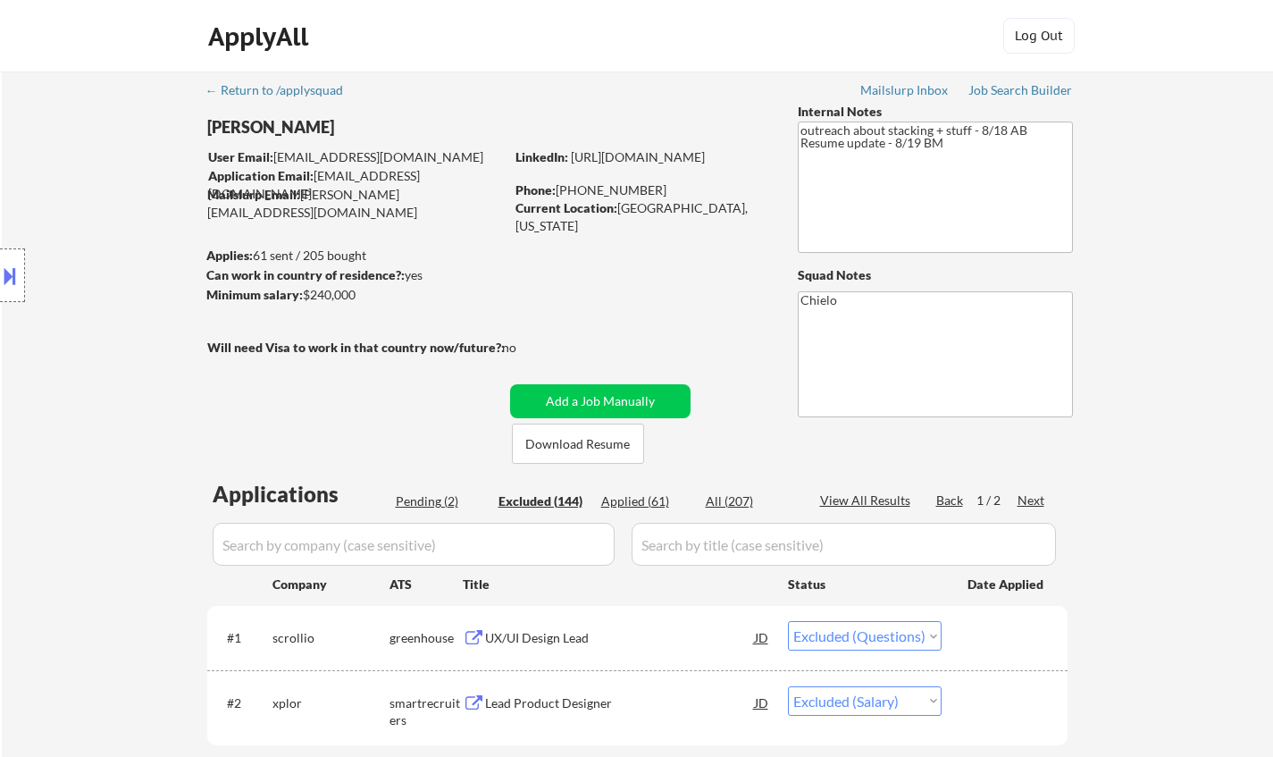
select select ""excluded__location_""
select select ""excluded__salary_""
select select ""excluded__expired_""
select select ""excluded__salary_""
select select ""excluded__expired_""
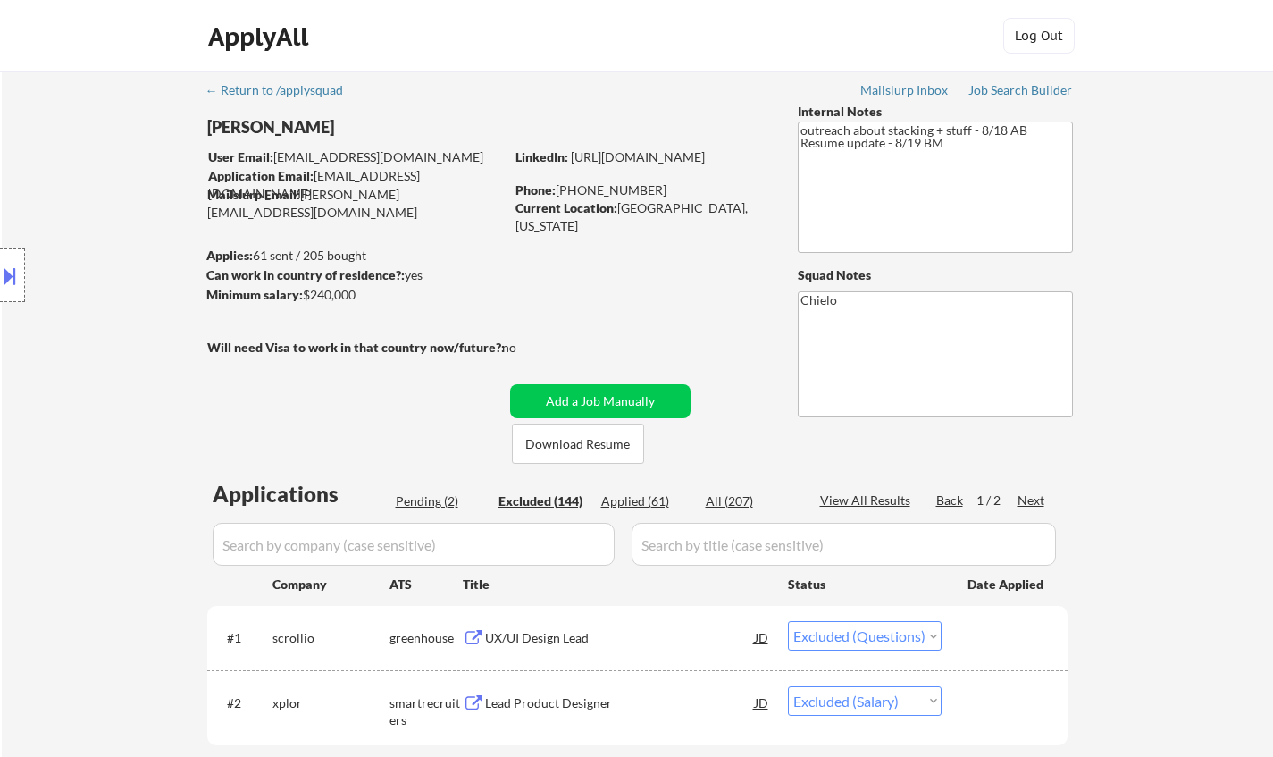
select select ""excluded__expired_""
select select ""excluded__other_""
select select ""excluded__salary_""
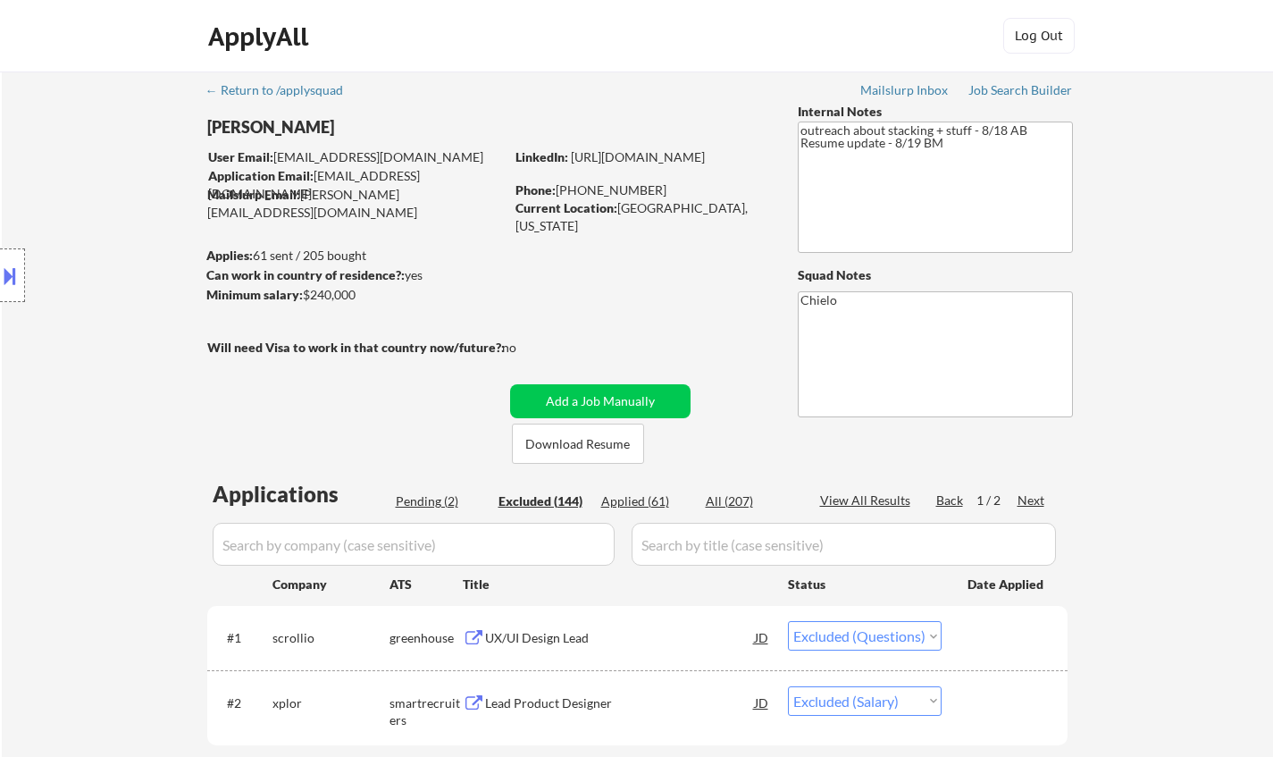
select select ""excluded__salary_""
select select ""excluded__other_""
select select ""excluded__salary_""
select select ""excluded__expired_""
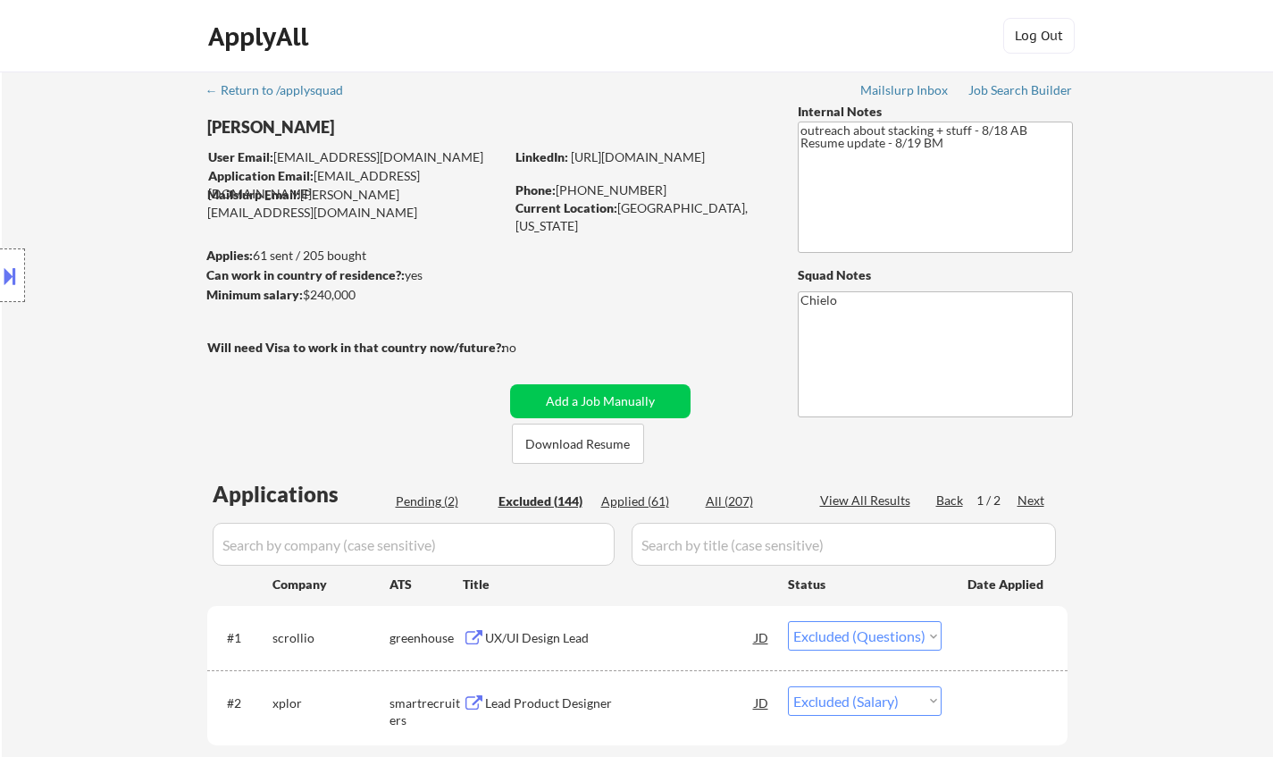
select select ""excluded__salary_""
select select ""excluded__other_""
select select ""excluded__expired_""
select select ""excluded__salary_""
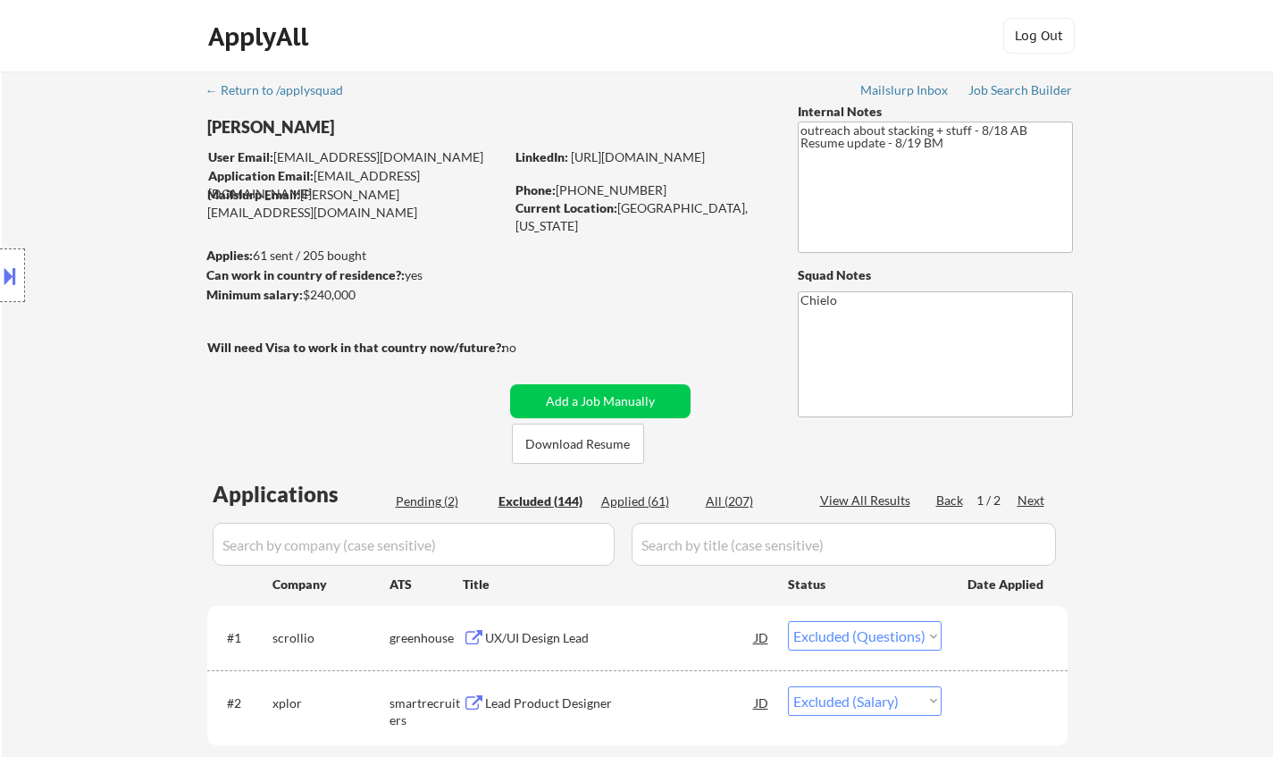
select select ""excluded__salary_""
select select ""excluded__expired_""
select select ""excluded__salary_""
select select ""excluded""
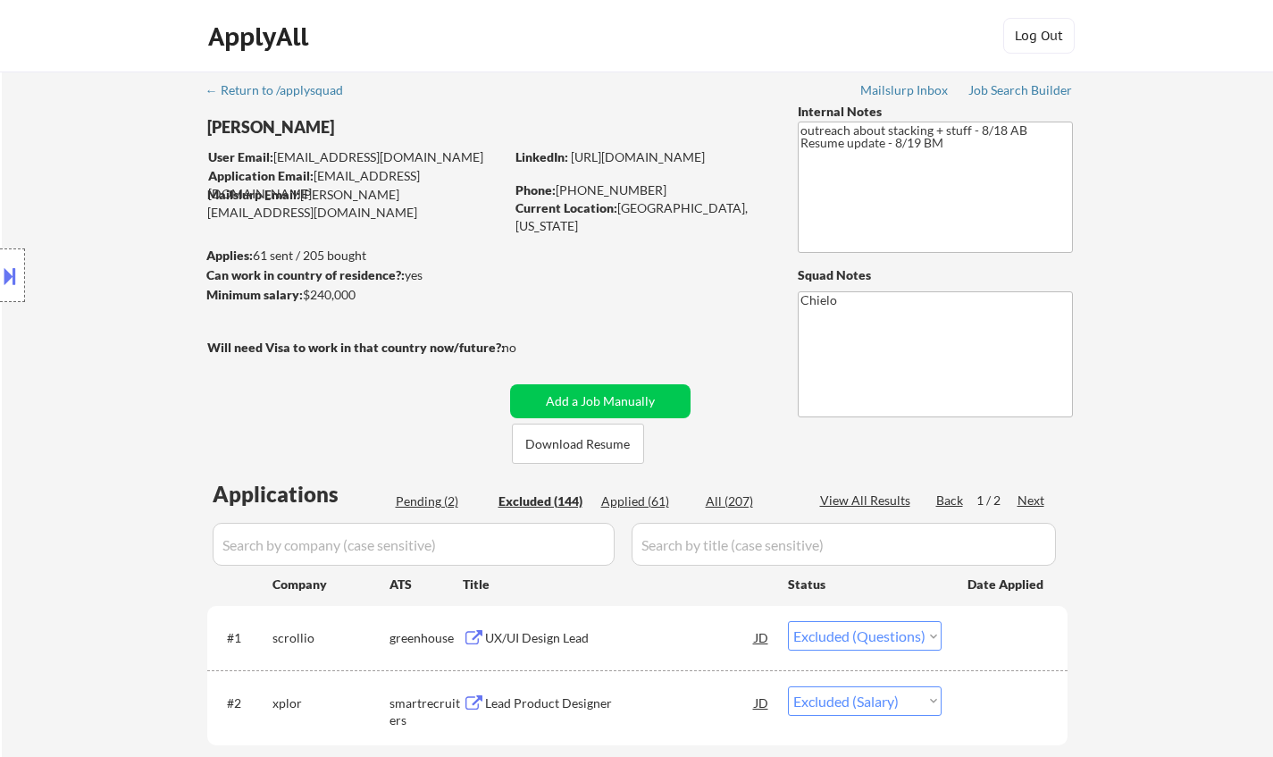
select select ""excluded__expired_""
select select ""excluded__salary_""
select select ""excluded__expired_""
click at [549, 701] on div "Lead Product Designer" at bounding box center [620, 703] width 270 height 18
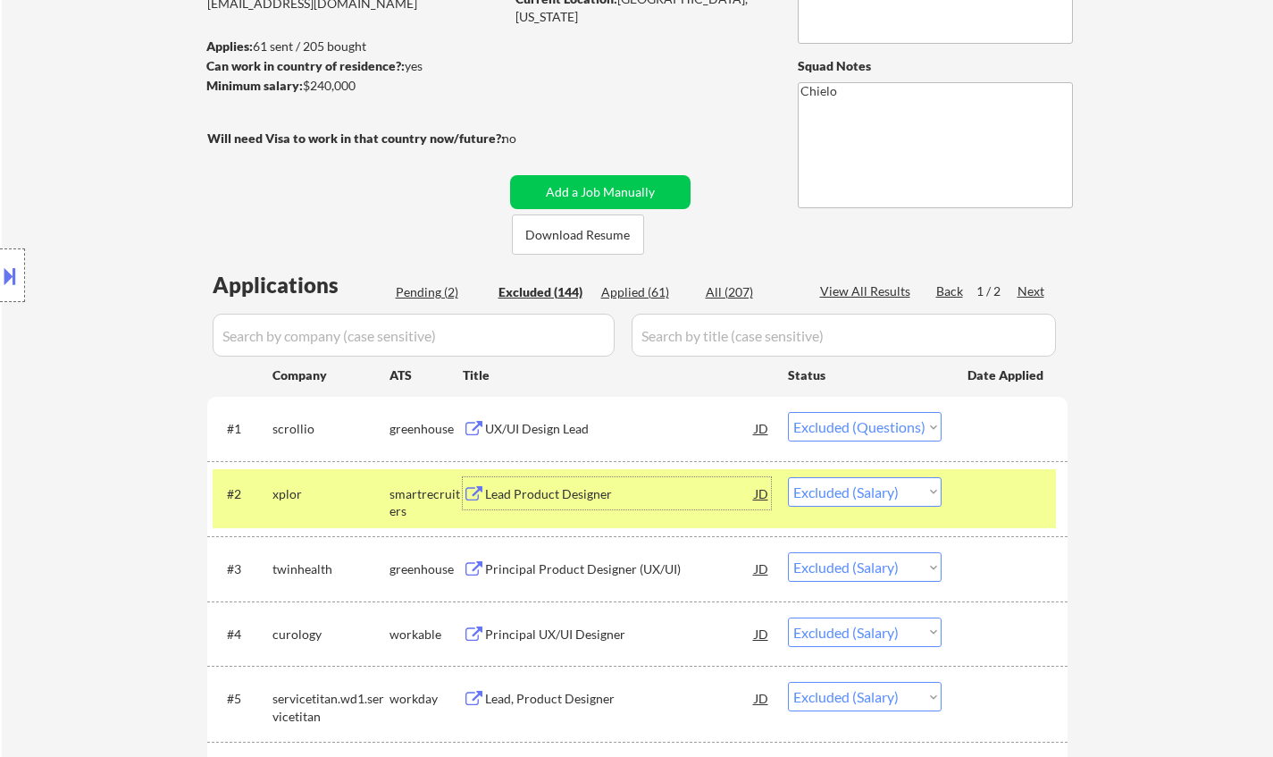
scroll to position [268, 0]
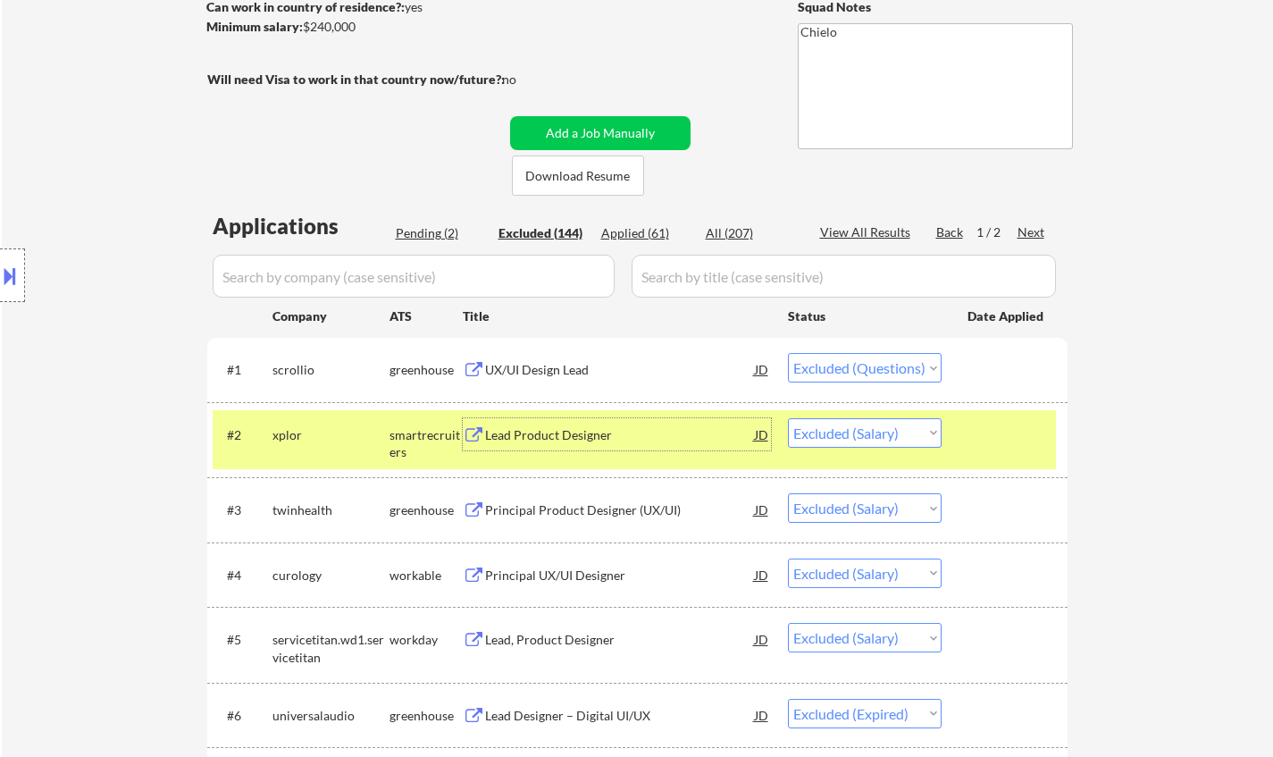
drag, startPoint x: 859, startPoint y: 433, endPoint x: 864, endPoint y: 445, distance: 12.8
click at [859, 433] on select "Choose an option... Pending Applied Excluded (Questions) Excluded (Expired) Exc…" at bounding box center [865, 432] width 154 height 29
select select ""excluded__expired_""
click at [788, 418] on select "Choose an option... Pending Applied Excluded (Questions) Excluded (Expired) Exc…" at bounding box center [865, 432] width 154 height 29
click at [558, 426] on div "Lead Product Designer" at bounding box center [620, 435] width 270 height 18
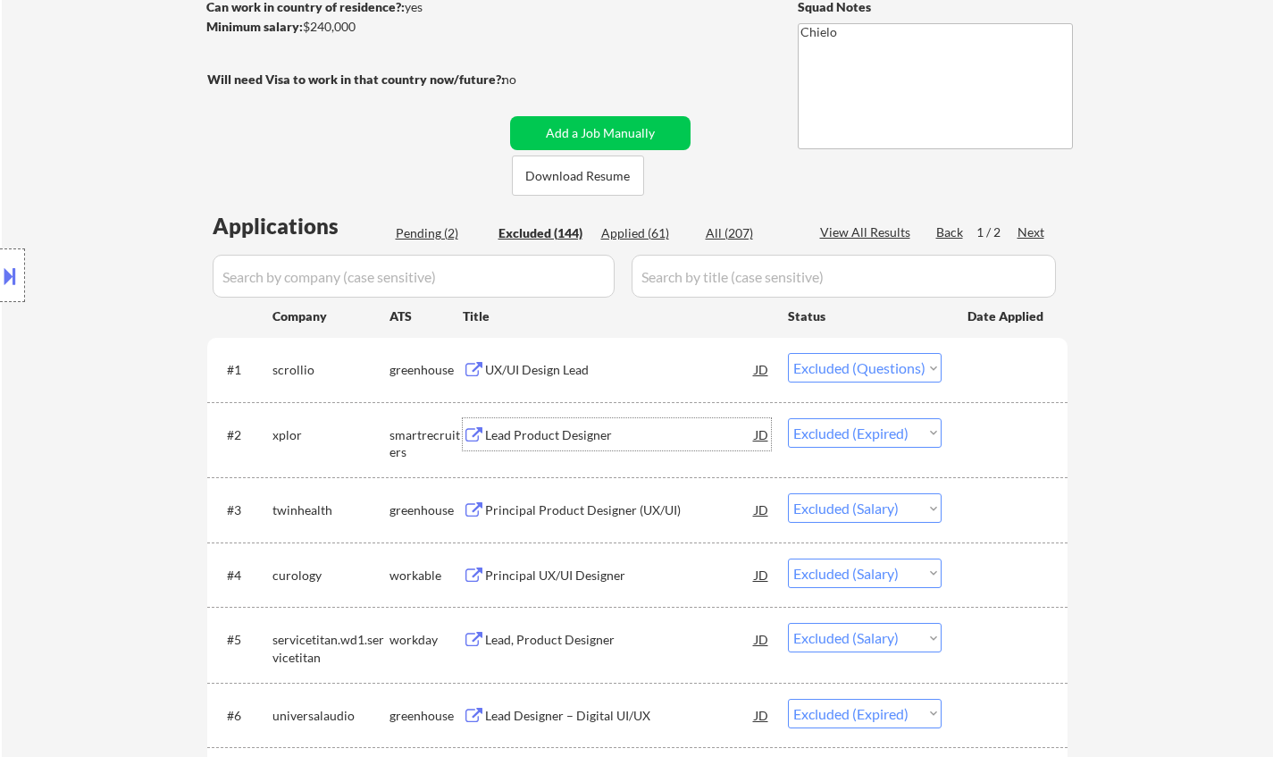
click at [552, 509] on div "Principal Product Designer (UX/UI)" at bounding box center [620, 510] width 270 height 18
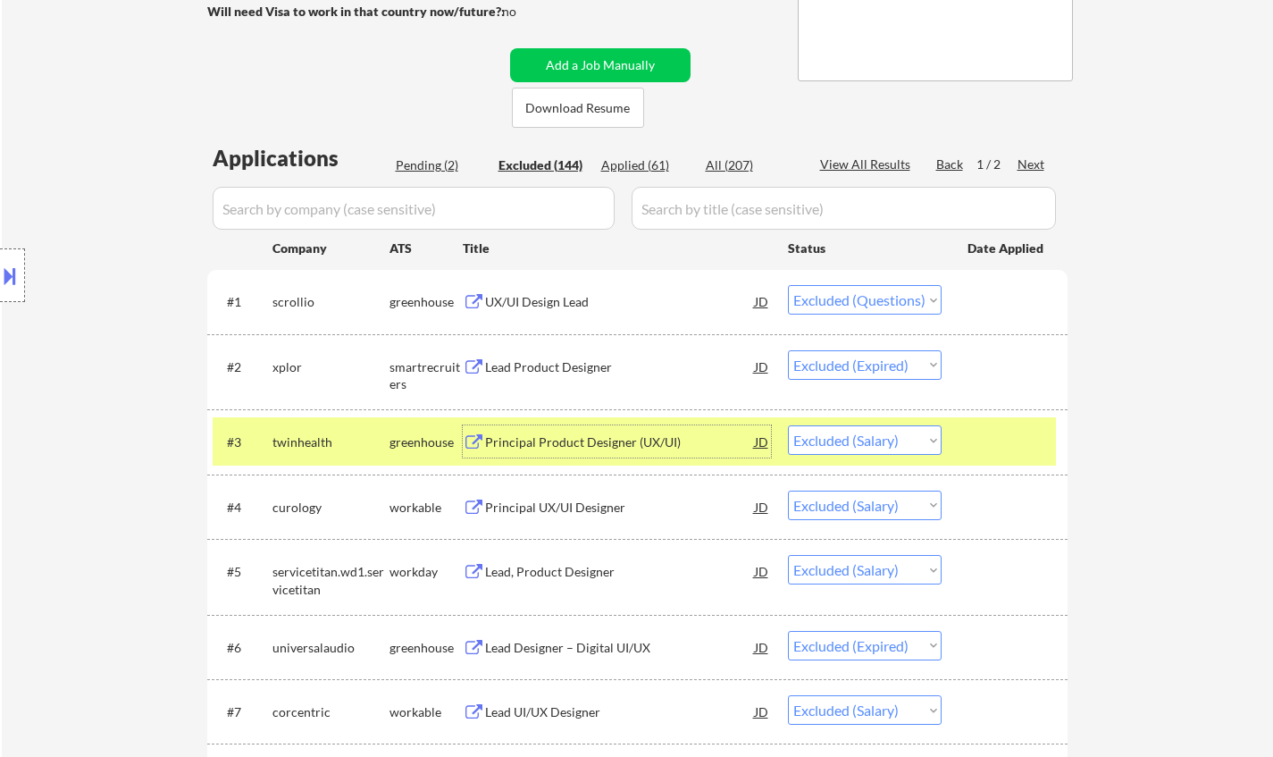
scroll to position [357, 0]
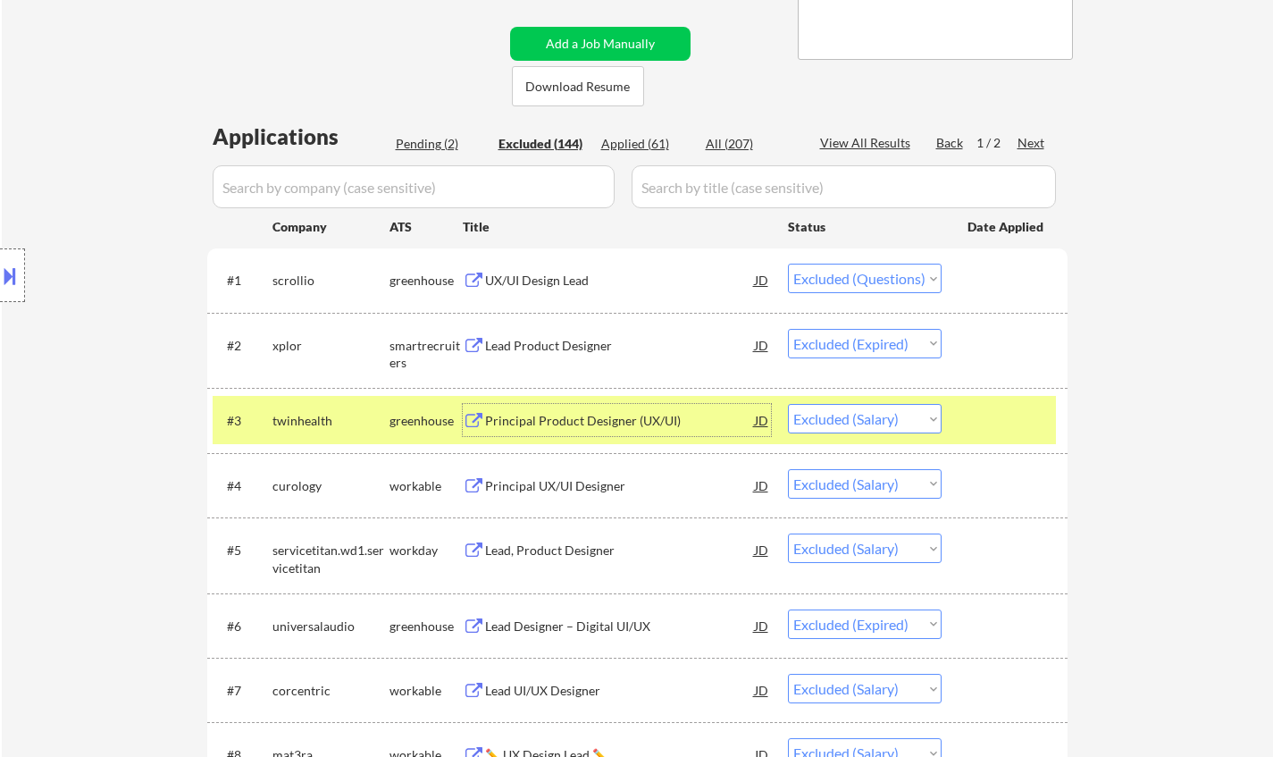
click at [584, 487] on div "Principal UX/UI Designer" at bounding box center [620, 486] width 270 height 18
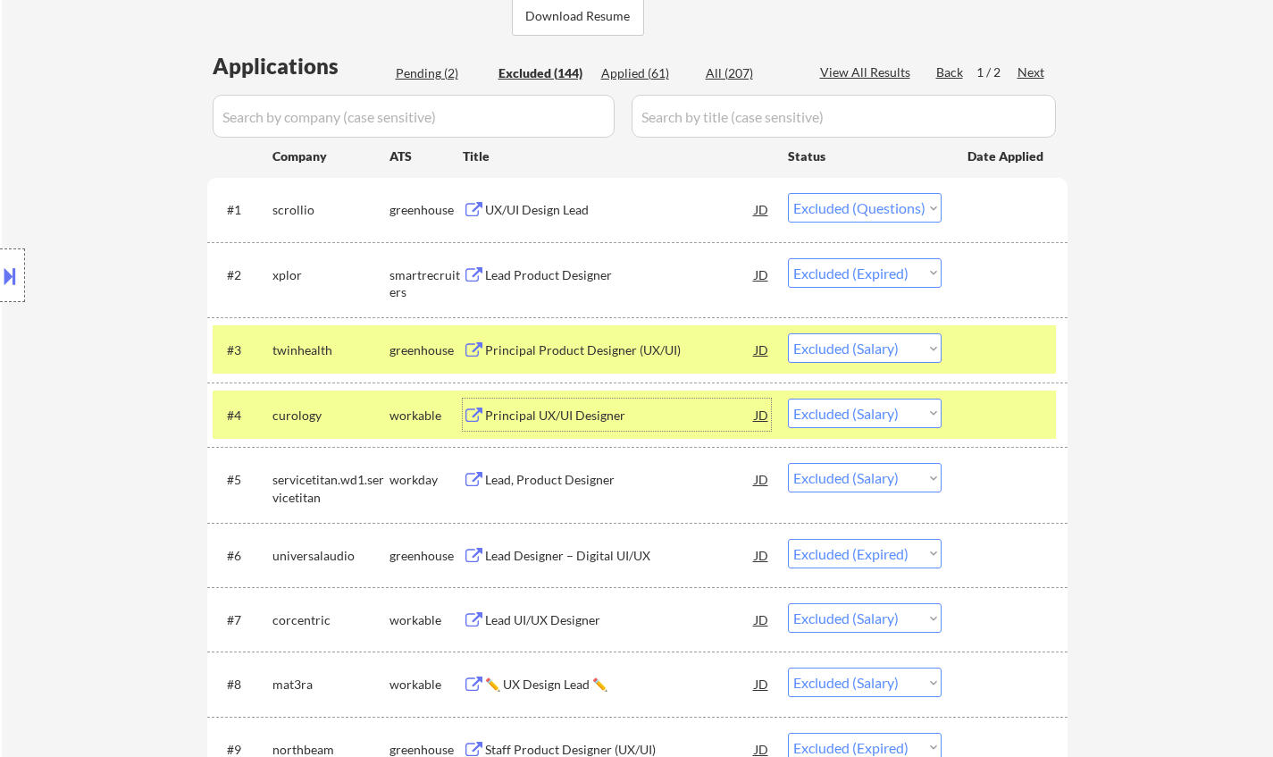
scroll to position [447, 0]
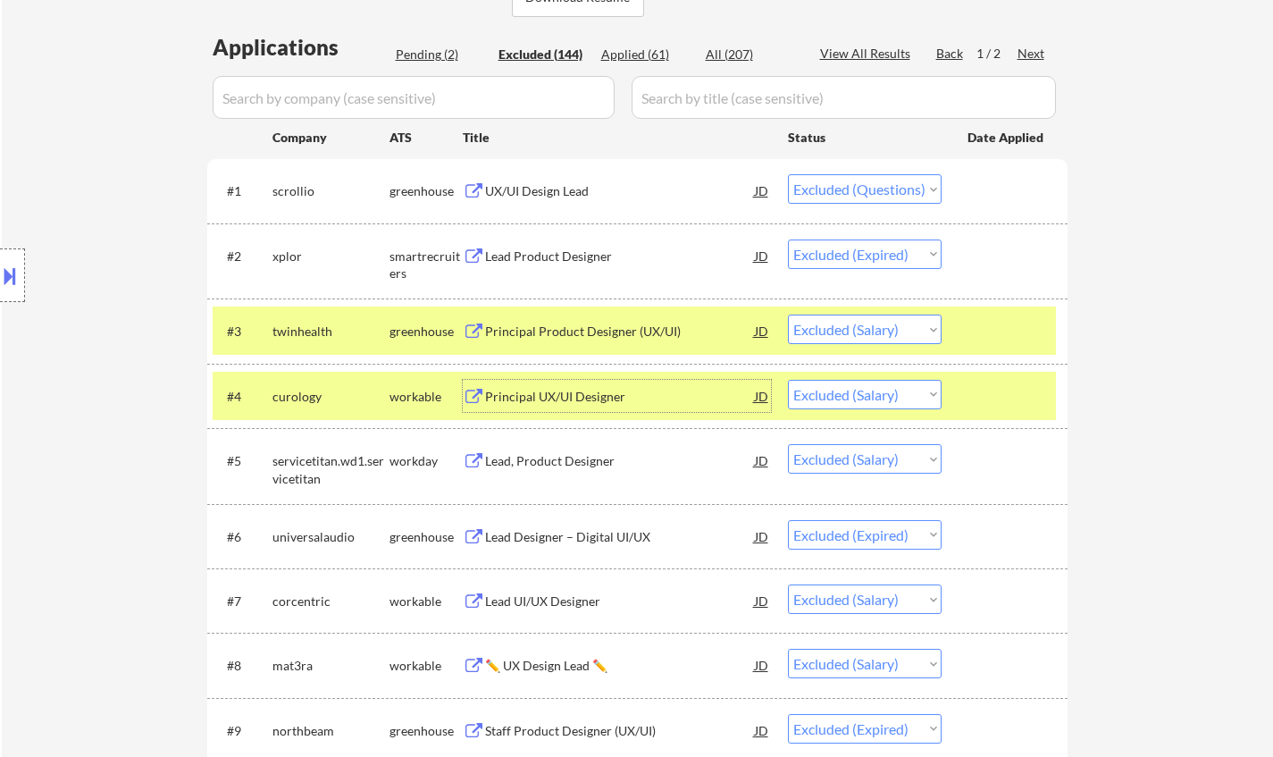
click at [489, 474] on div "Lead, Product Designer" at bounding box center [620, 460] width 270 height 32
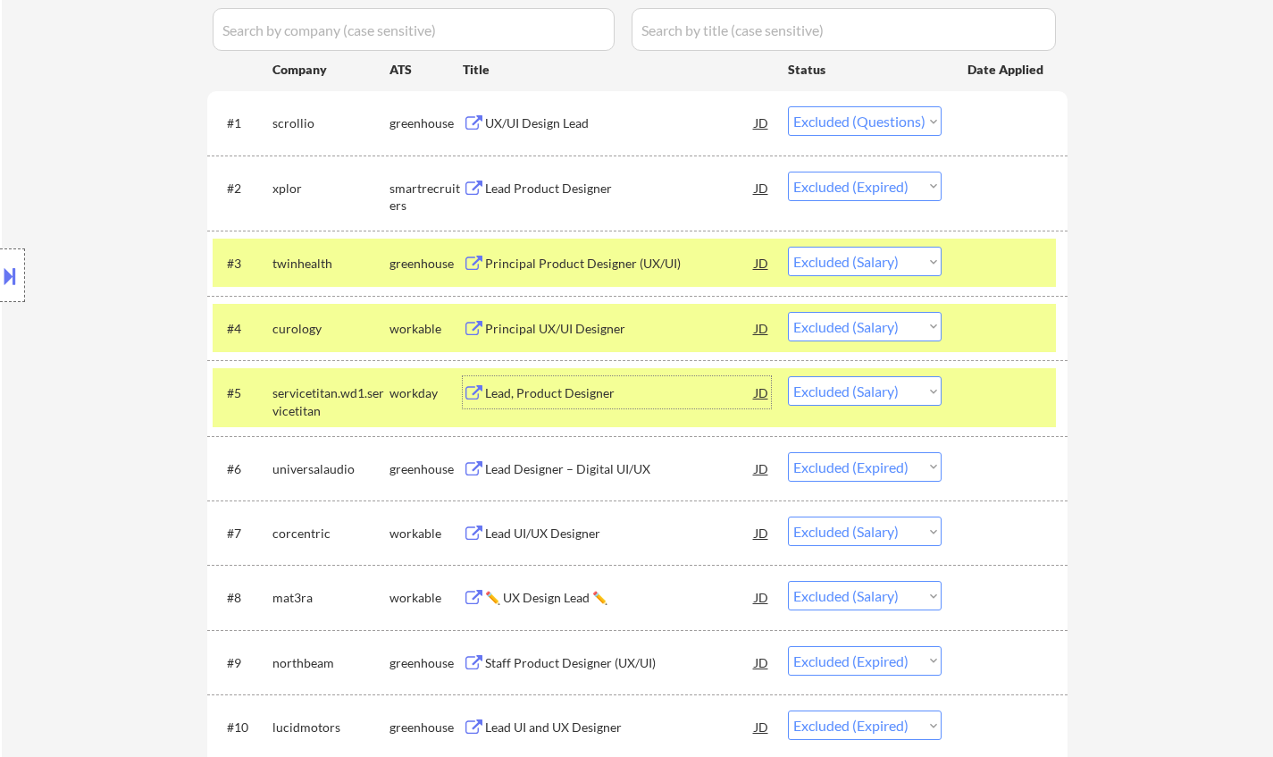
scroll to position [536, 0]
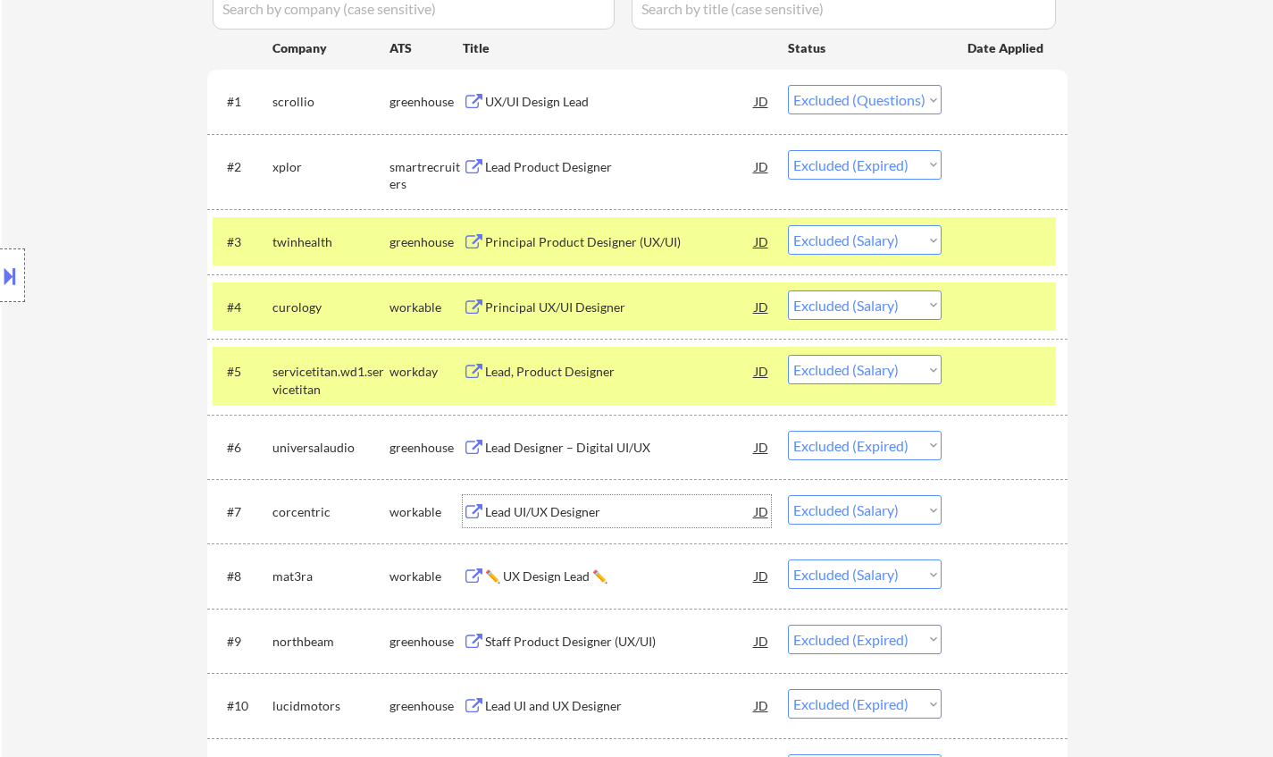
click at [554, 512] on div "Lead UI/UX Designer" at bounding box center [620, 512] width 270 height 18
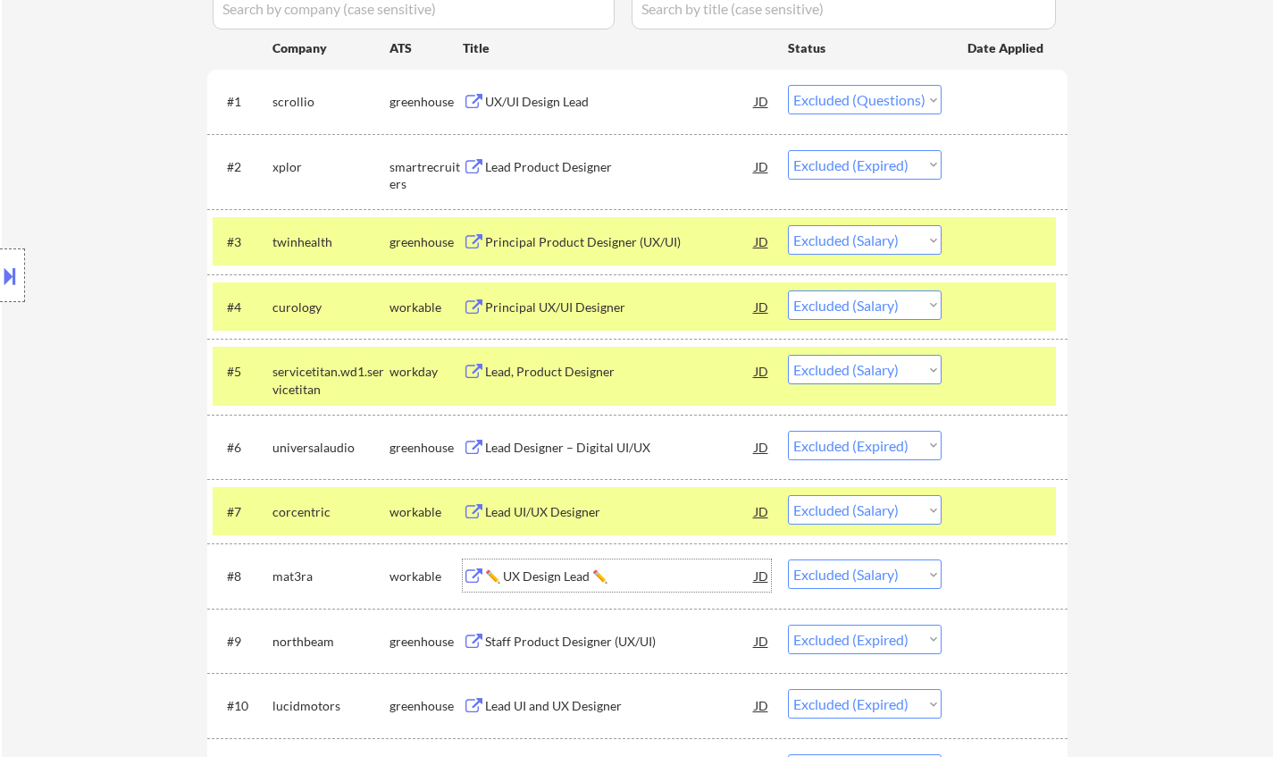
click at [540, 575] on div "✏️ UX Design Lead ✏️" at bounding box center [620, 576] width 270 height 18
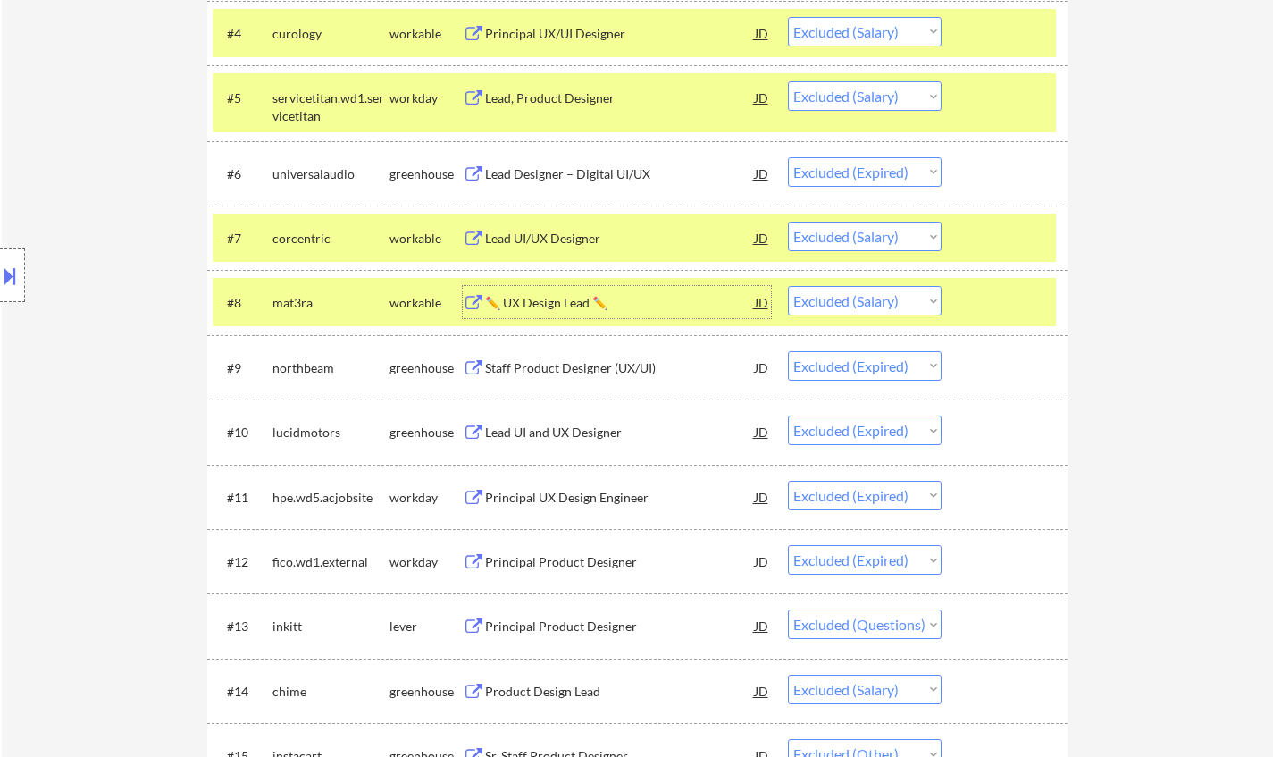
scroll to position [894, 0]
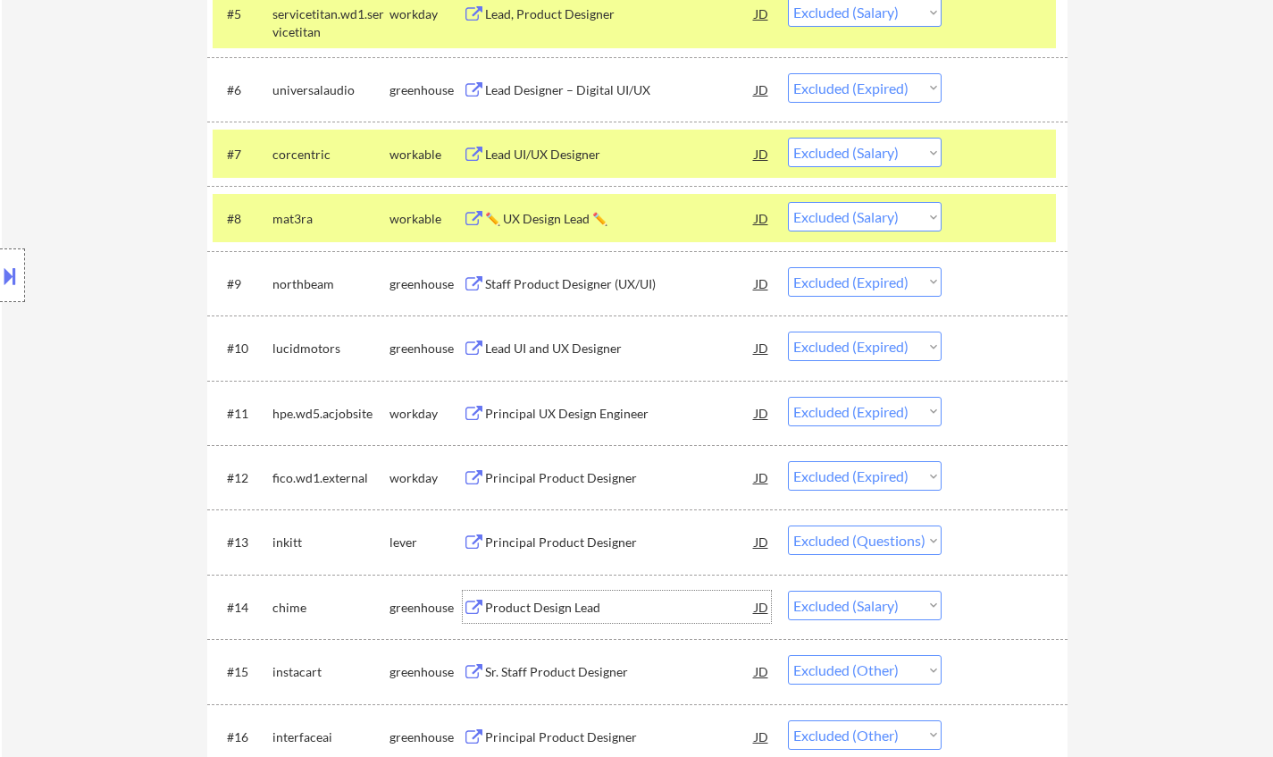
click at [515, 604] on div "Product Design Lead" at bounding box center [620, 608] width 270 height 18
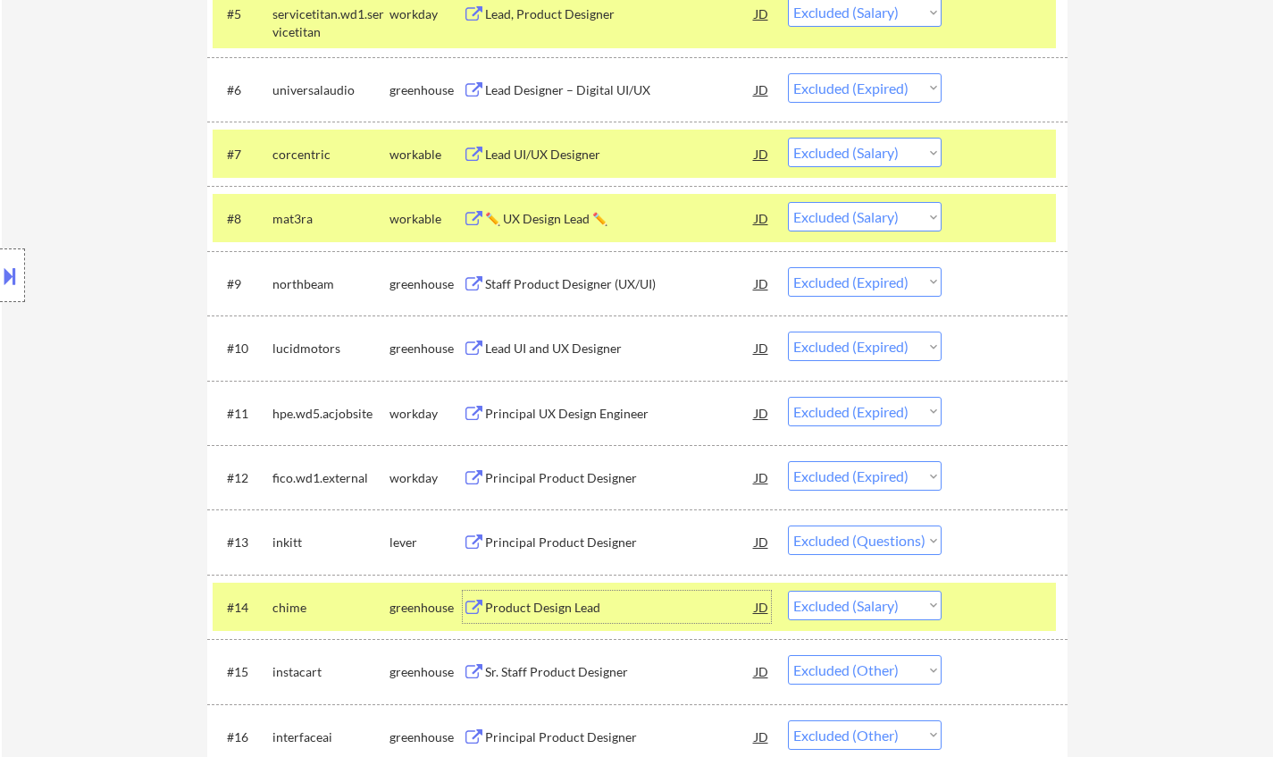
click at [10, 285] on button at bounding box center [10, 275] width 20 height 29
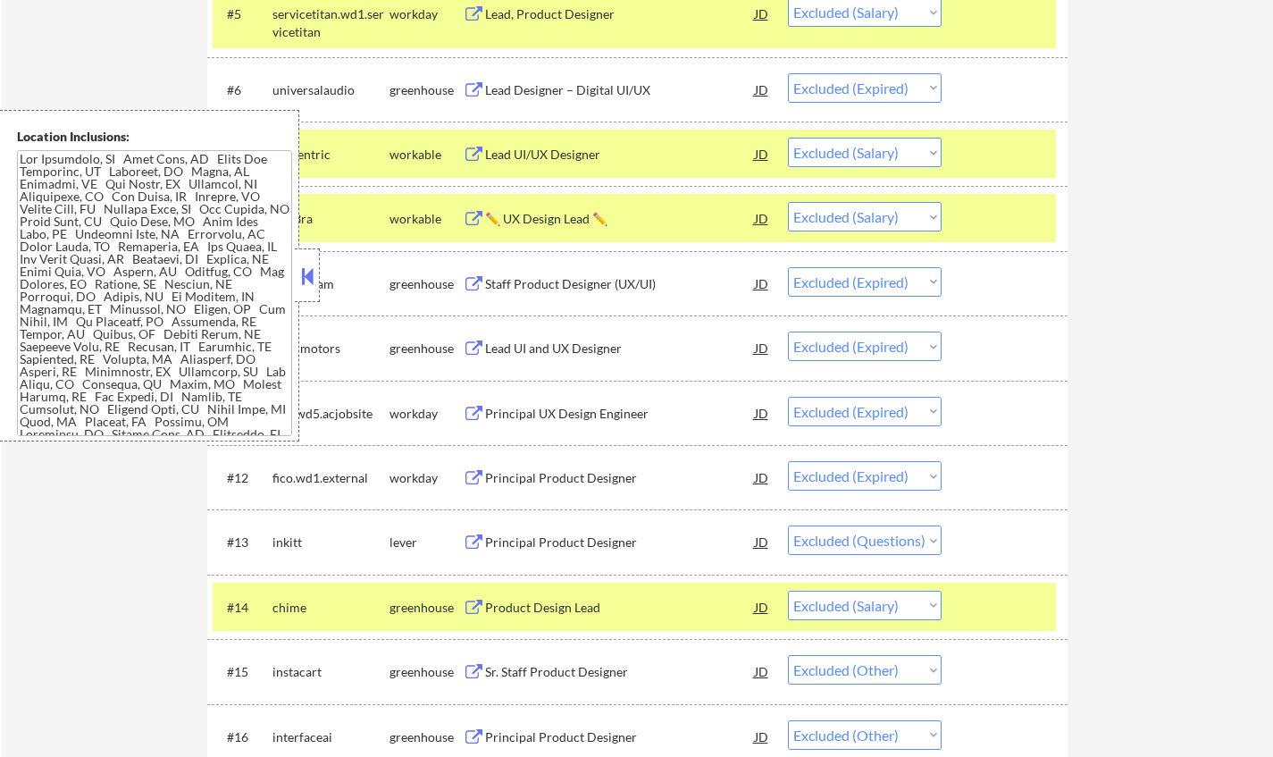
click at [306, 270] on button at bounding box center [308, 276] width 20 height 27
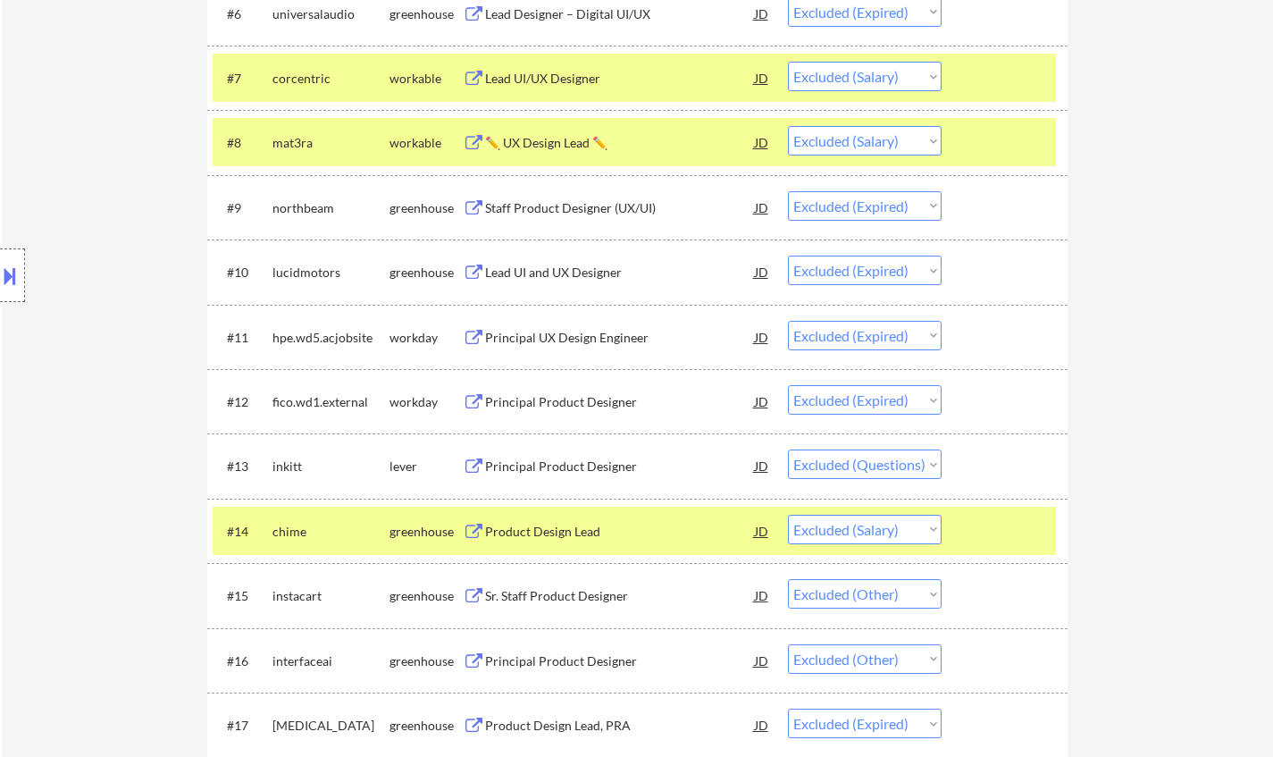
scroll to position [1072, 0]
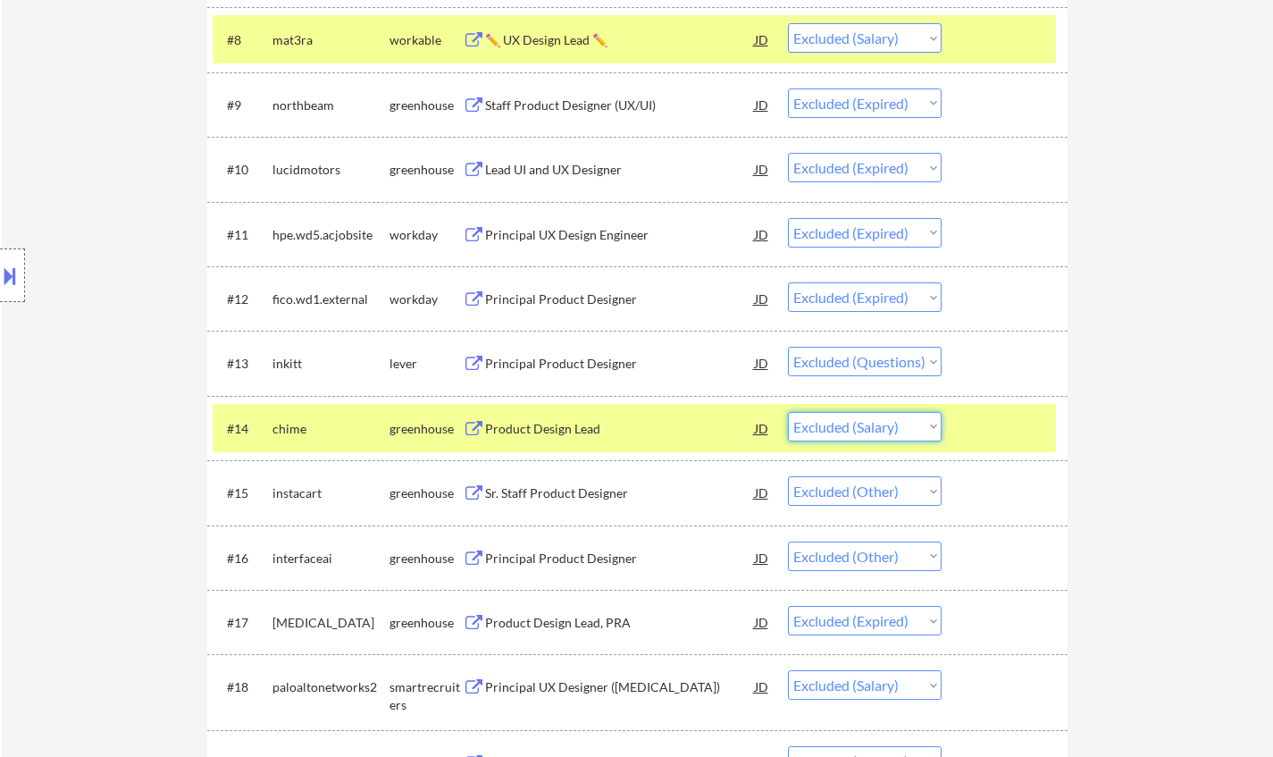
click at [869, 428] on select "Choose an option... Pending Applied Excluded (Questions) Excluded (Expired) Exc…" at bounding box center [865, 426] width 154 height 29
click at [788, 412] on select "Choose an option... Pending Applied Excluded (Questions) Excluded (Expired) Exc…" at bounding box center [865, 426] width 154 height 29
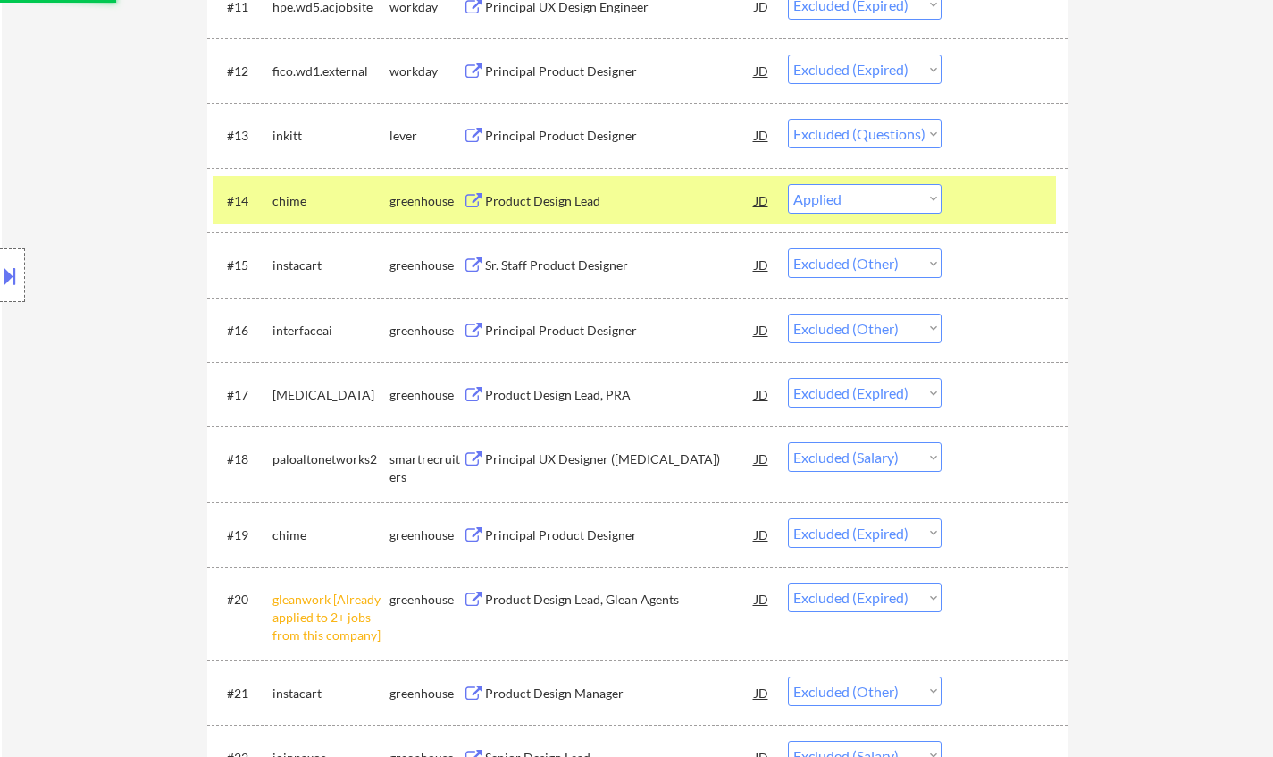
scroll to position [1340, 0]
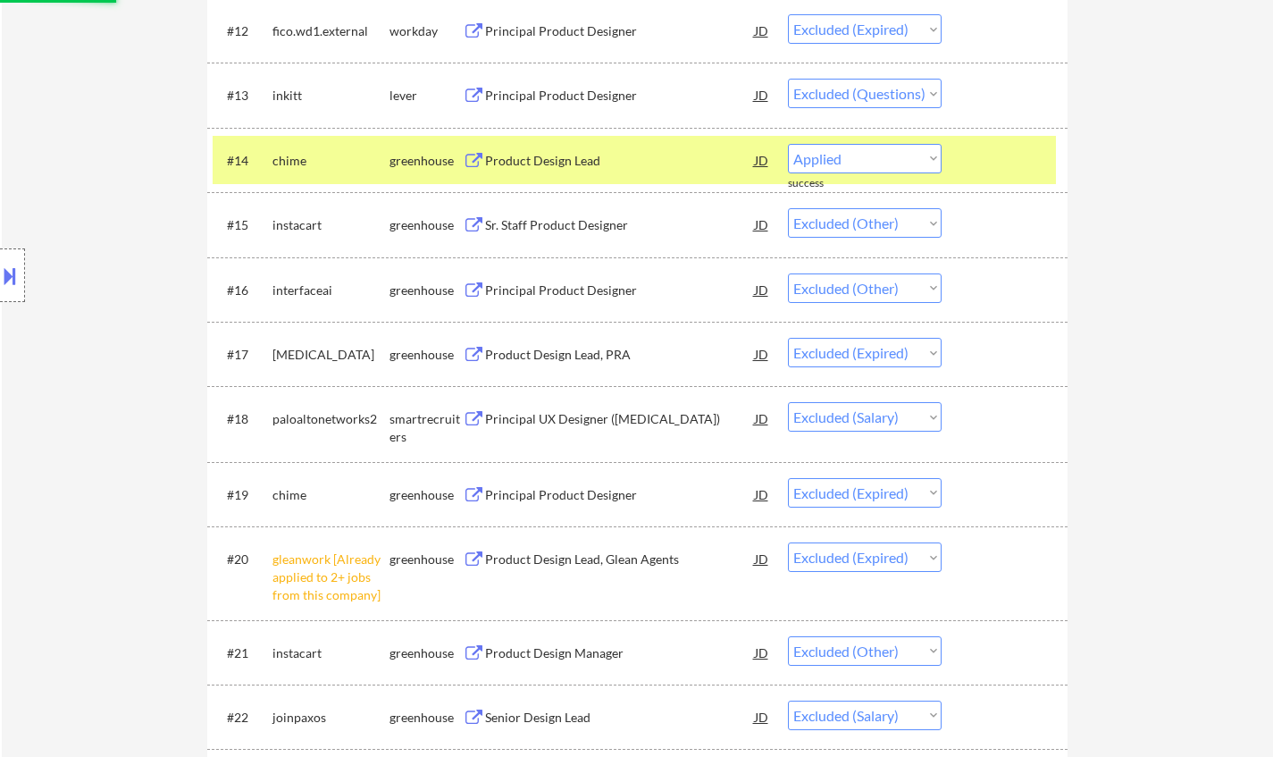
select select ""excluded__other_""
select select ""excluded__expired_""
select select ""excluded__salary_""
select select ""excluded__expired_""
select select ""excluded__other_""
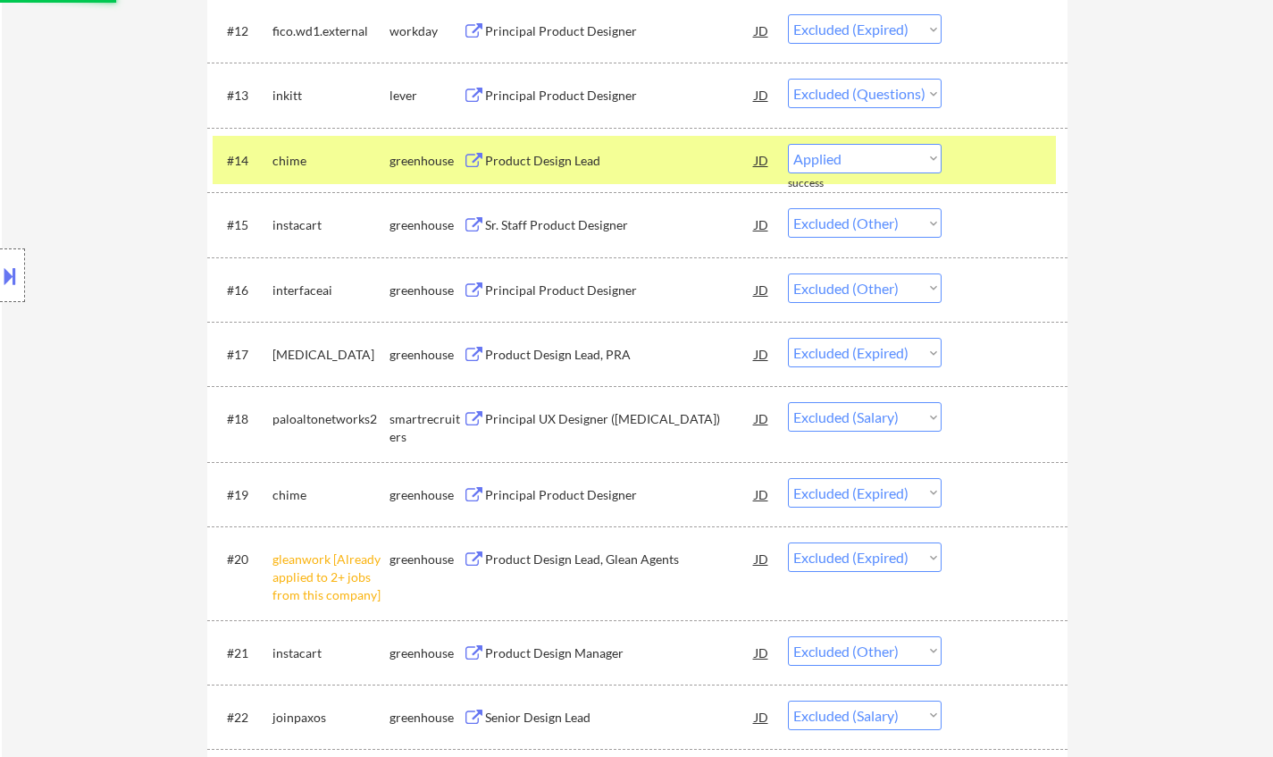
select select ""excluded__salary_""
select select ""excluded__bad_match_""
select select ""excluded__salary_""
select select ""excluded__expired_""
select select ""excluded__salary_""
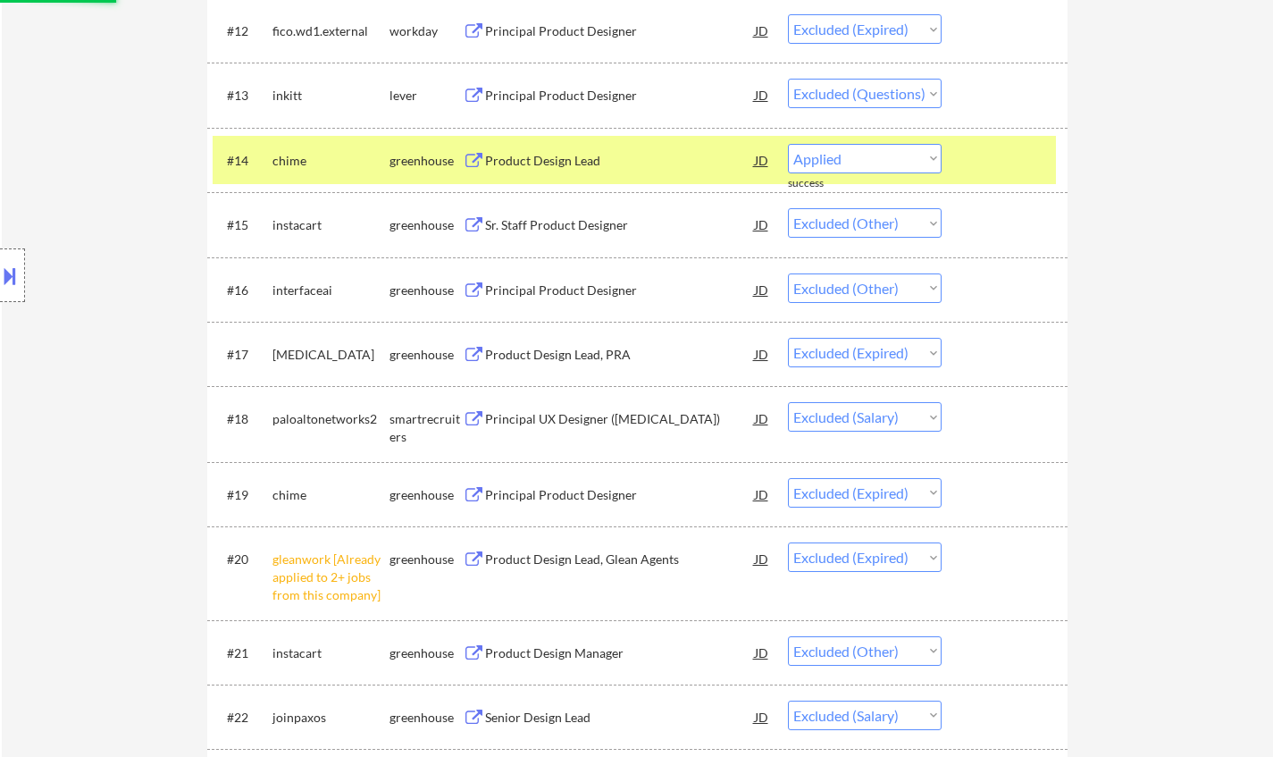
select select ""excluded__expired_""
select select ""excluded""
select select ""excluded__salary_""
select select ""excluded""
select select ""excluded__salary_""
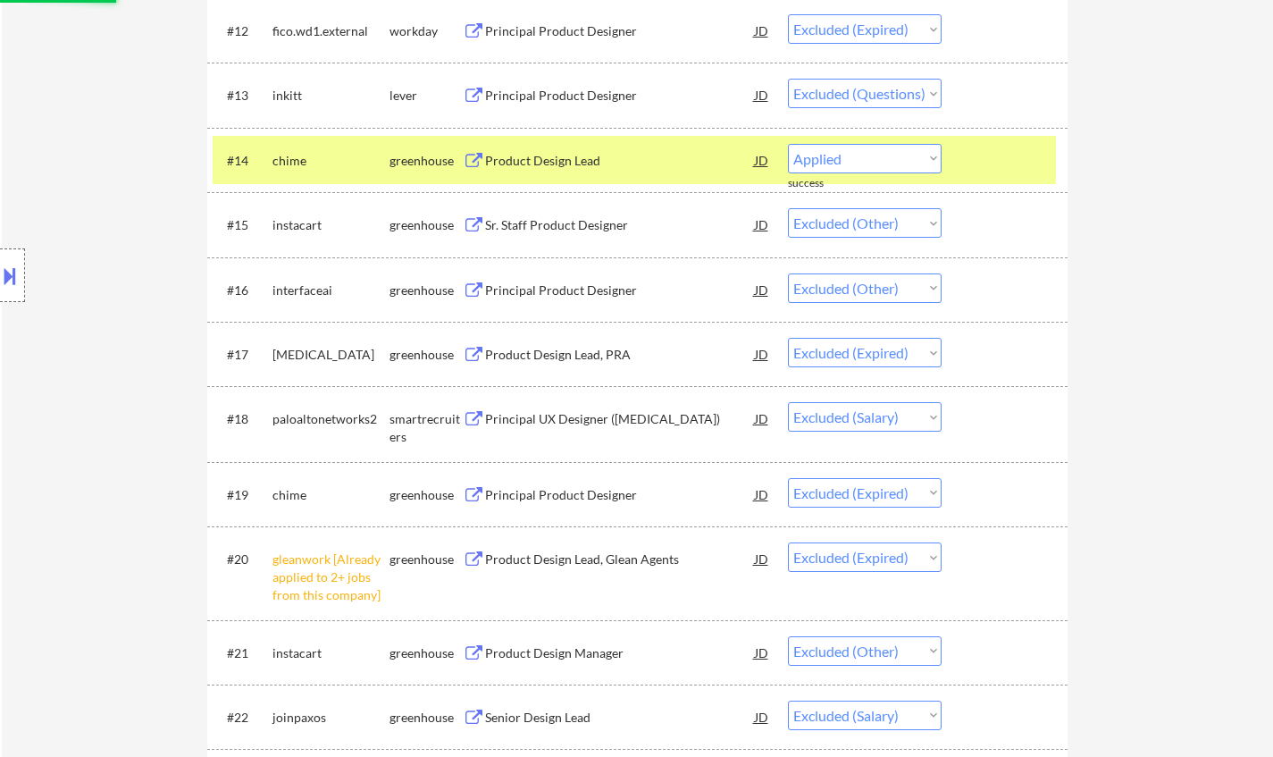
select select ""excluded__expired_""
select select ""excluded__salary_""
select select ""excluded__location_""
select select ""excluded__salary_""
select select ""excluded__expired_""
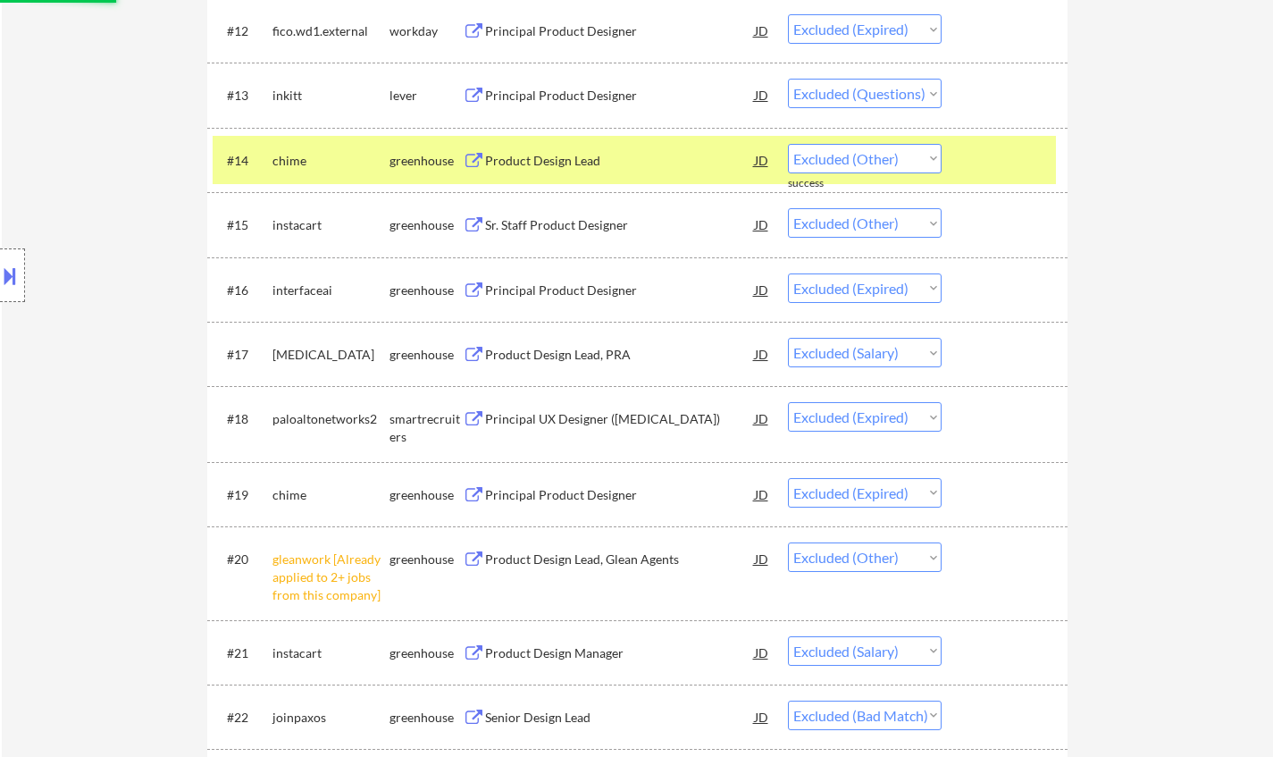
select select ""excluded__salary_""
select select ""excluded__expired_""
select select ""excluded__salary_""
select select ""excluded__expired_""
select select ""excluded__bad_match_""
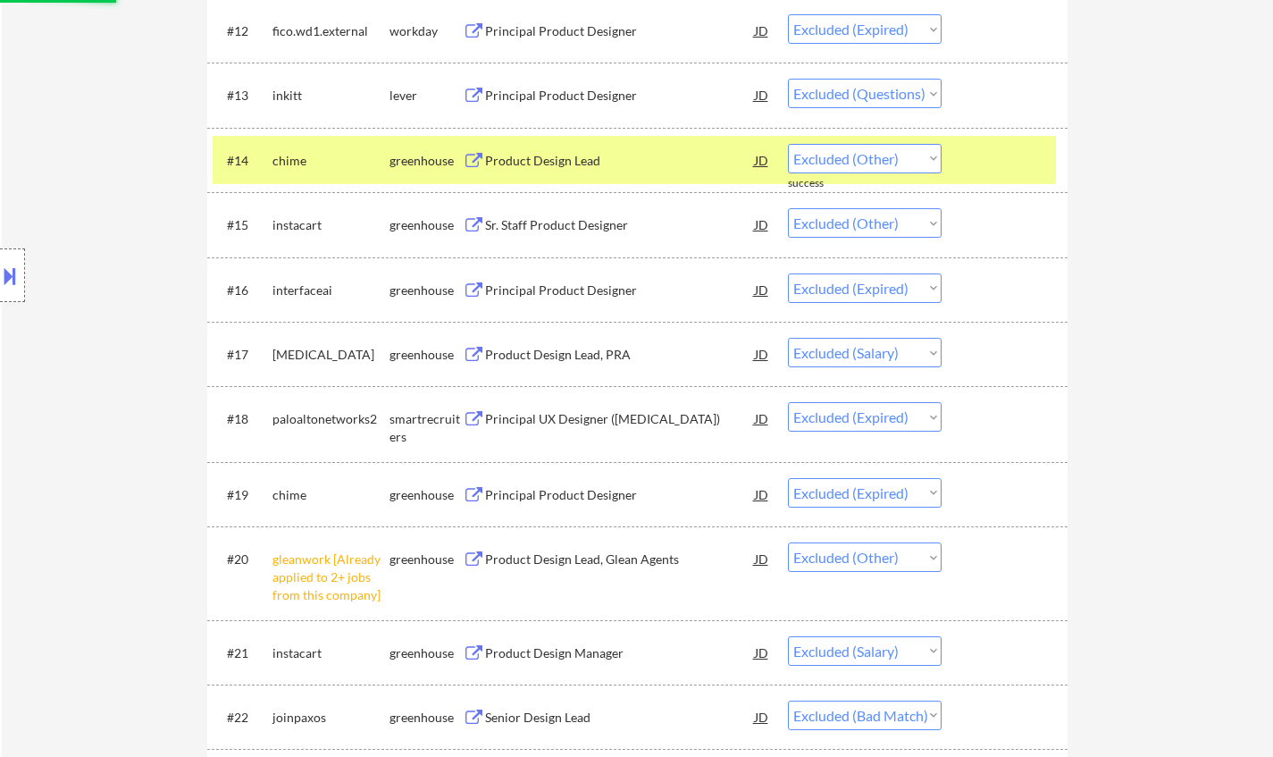
select select ""excluded__expired_""
select select ""excluded__salary_""
select select ""excluded""
select select ""excluded__salary_""
select select ""excluded__bad_match_""
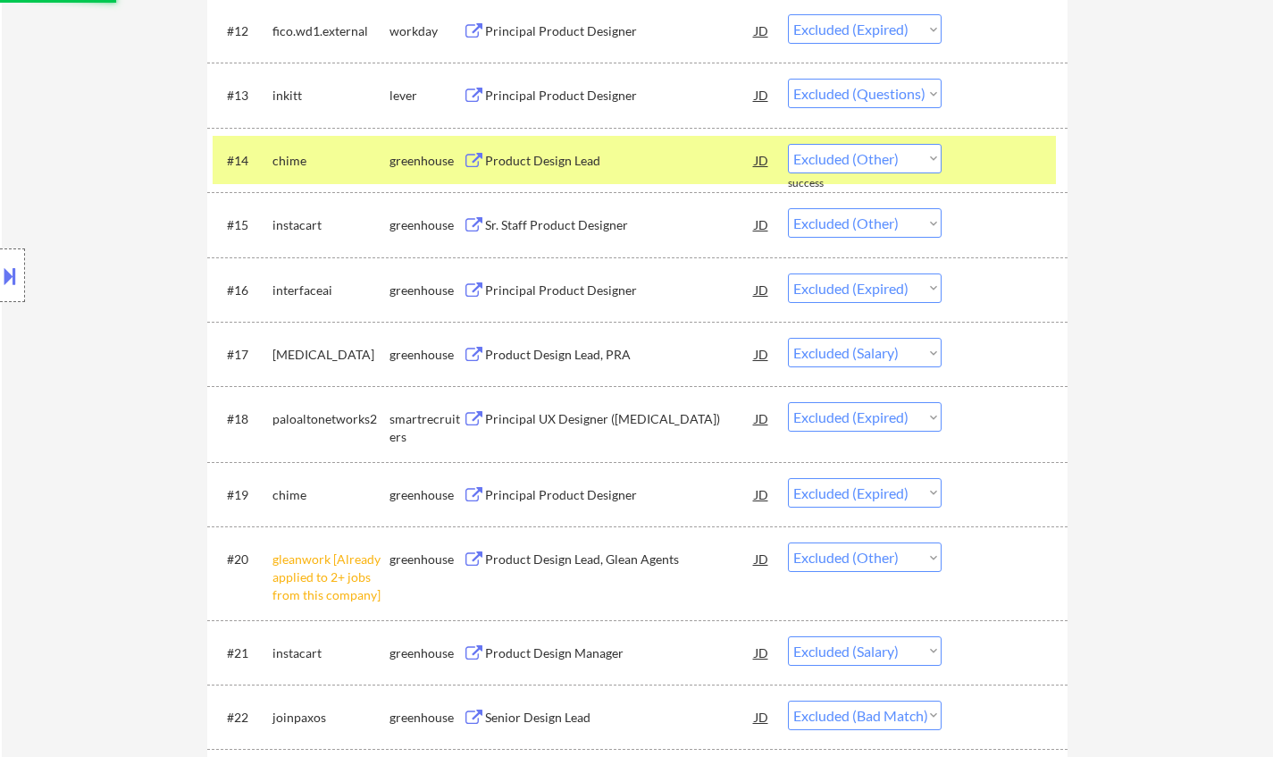
select select ""excluded__salary_""
select select ""excluded__expired_""
select select ""excluded__salary_""
select select ""excluded__expired_""
select select ""excluded__salary_""
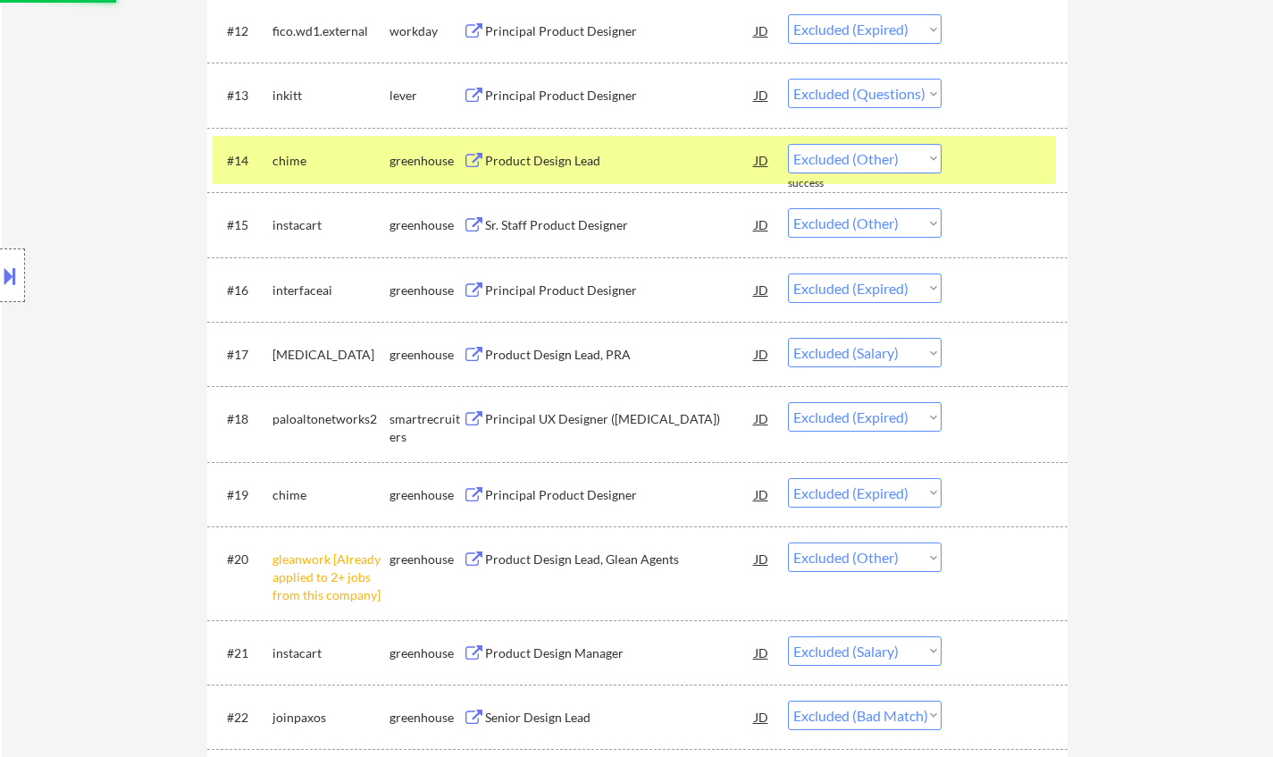
select select ""excluded__expired_""
select select ""excluded__other_""
select select ""excluded__expired_""
select select ""excluded__salary_""
select select ""excluded""
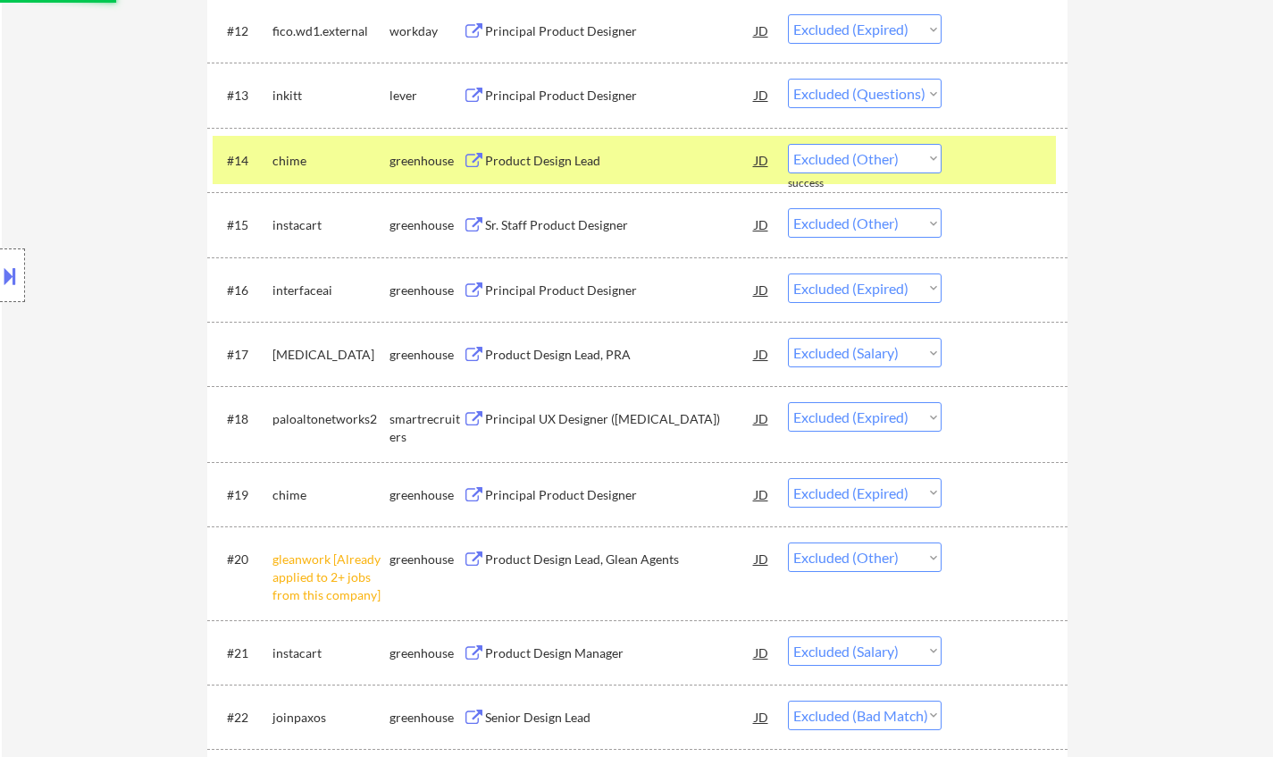
select select ""excluded__location_""
select select ""excluded__salary_""
select select ""excluded__expired_""
select select ""excluded__salary_""
select select ""excluded__expired_""
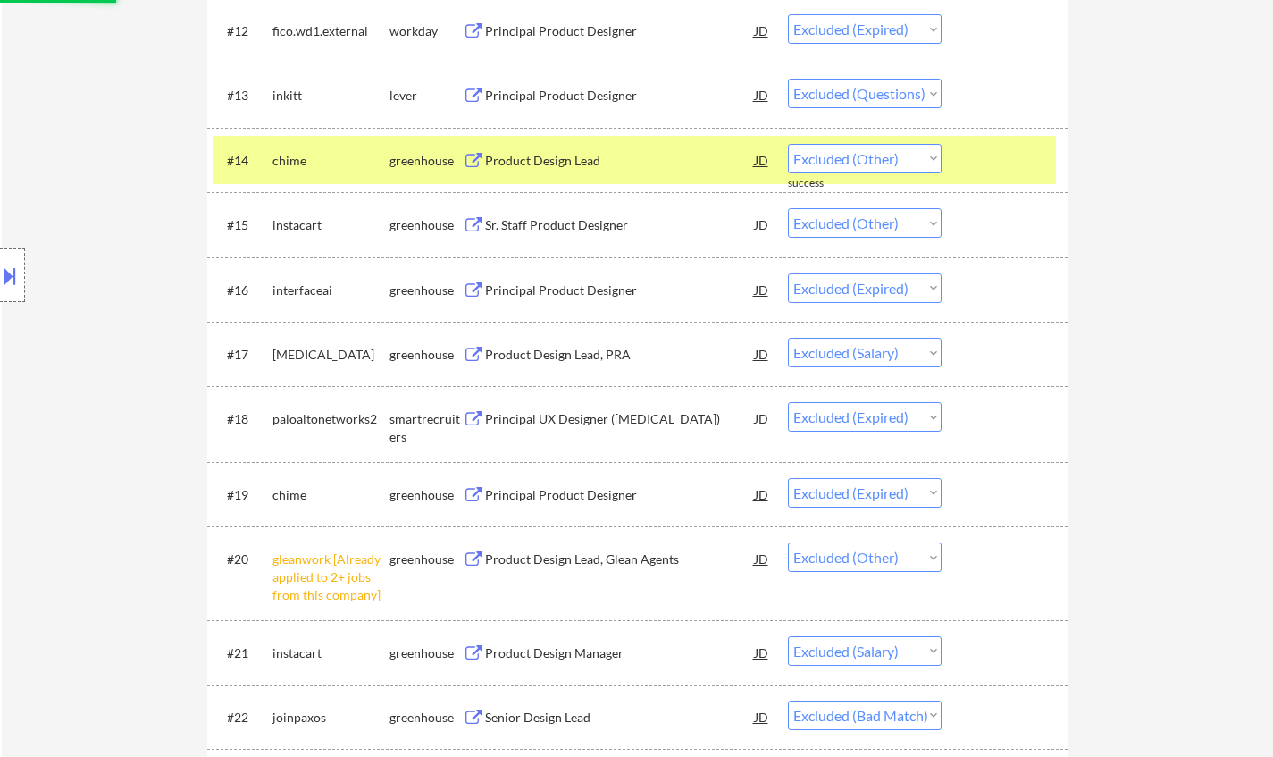
select select ""excluded__other_""
select select ""excluded__salary_""
select select ""excluded__other_""
select select ""excluded__salary_""
select select ""excluded__expired_""
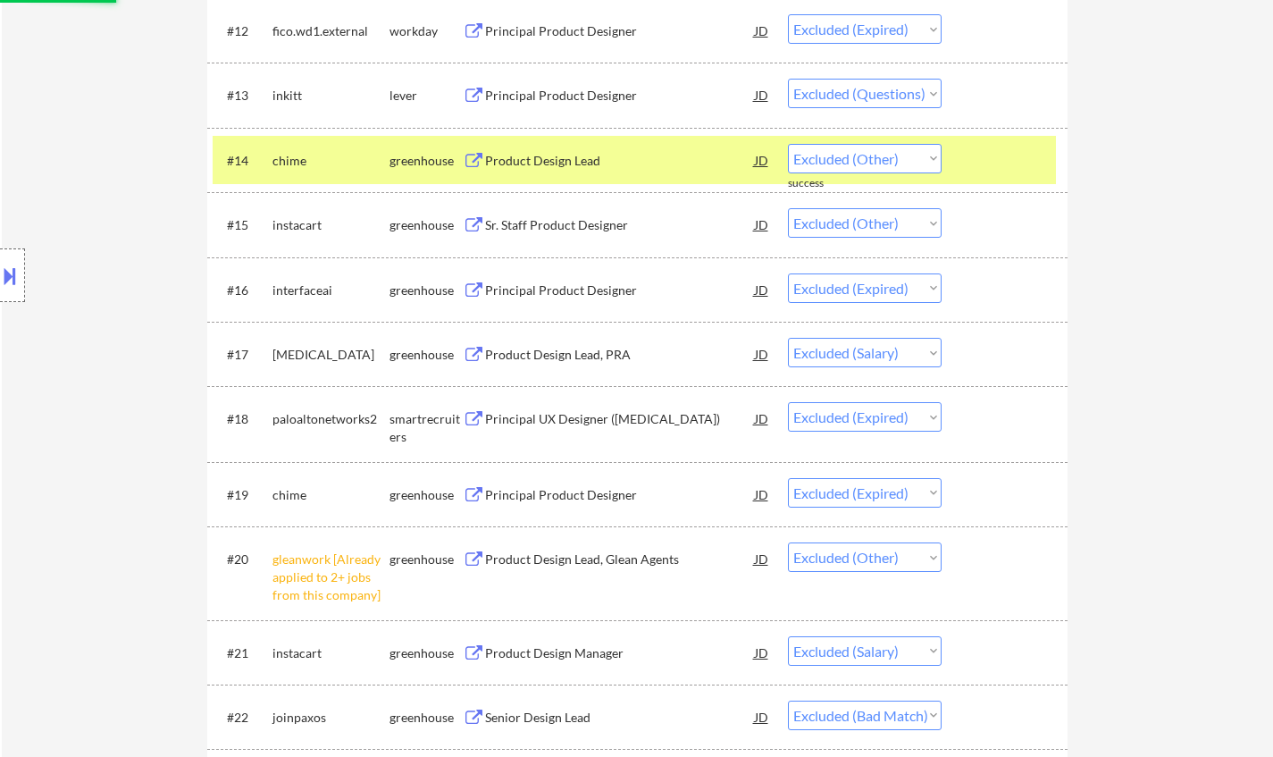
select select ""excluded__salary_""
select select ""excluded__other_""
select select ""excluded__expired_""
select select ""excluded__salary_""
select select ""excluded__expired_""
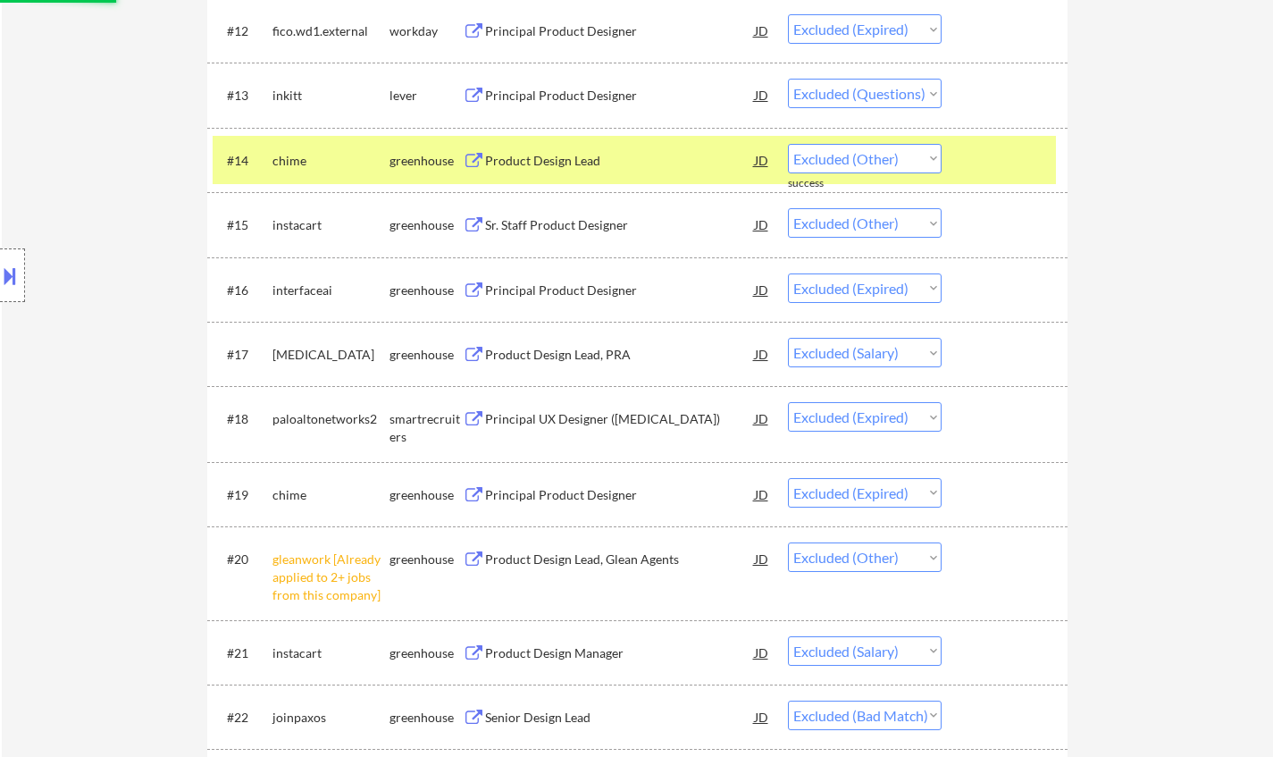
select select ""excluded__salary_""
select select ""excluded""
select select ""excluded__expired_""
select select ""excluded__salary_""
select select ""excluded__expired_""
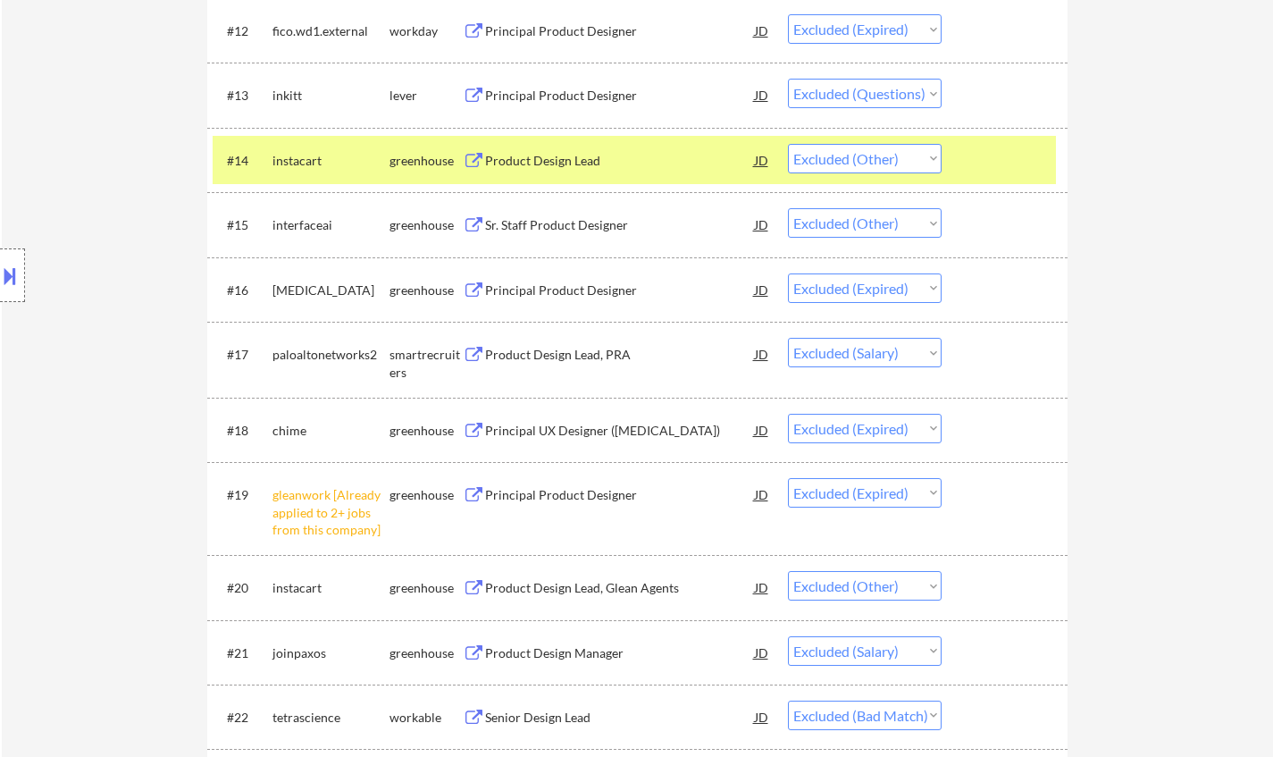
click at [575, 356] on div "Product Design Lead, PRA" at bounding box center [620, 355] width 270 height 18
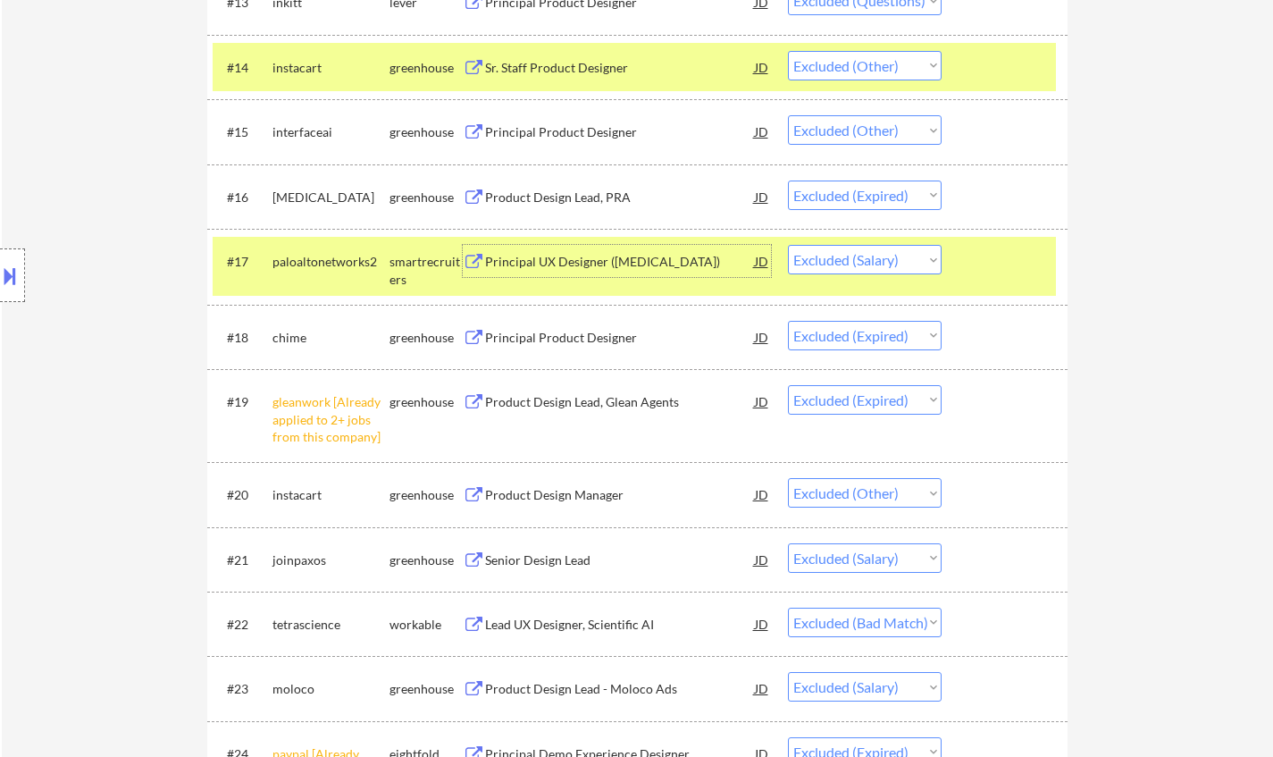
scroll to position [1698, 0]
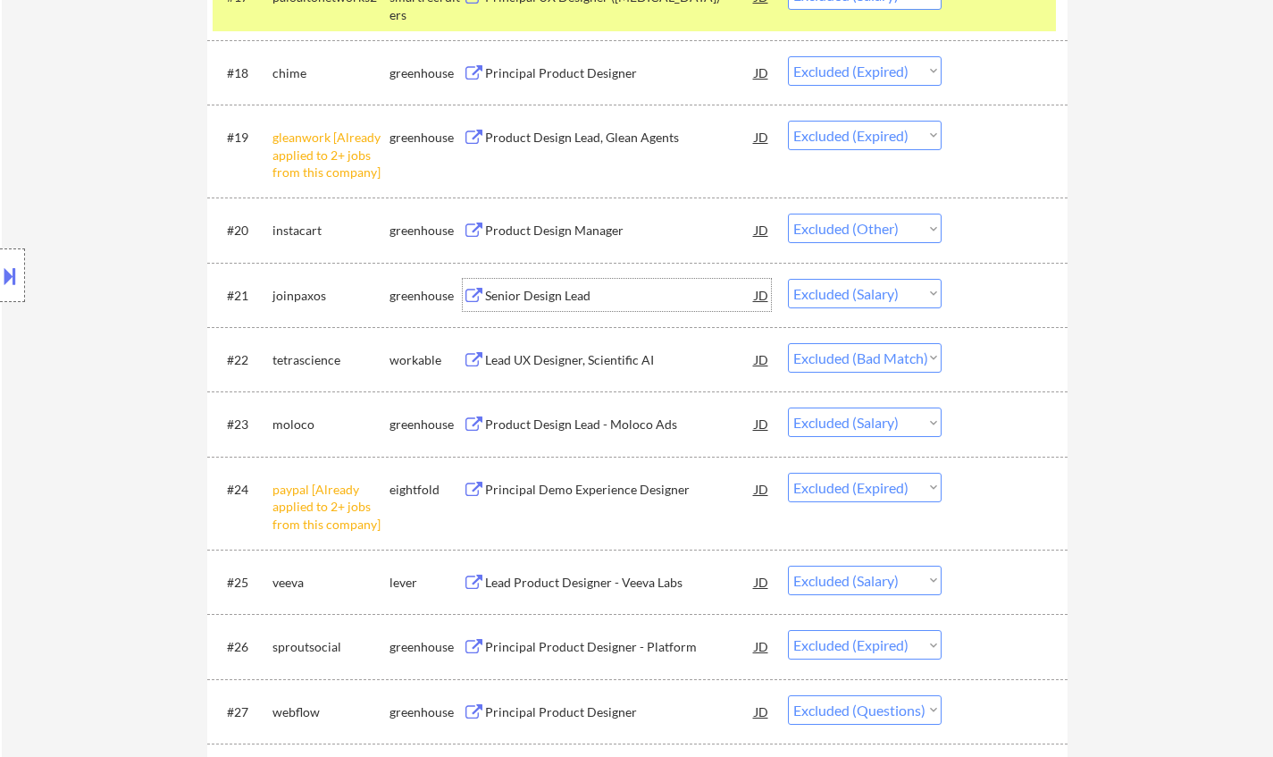
click at [540, 290] on div "Senior Design Lead" at bounding box center [620, 296] width 270 height 18
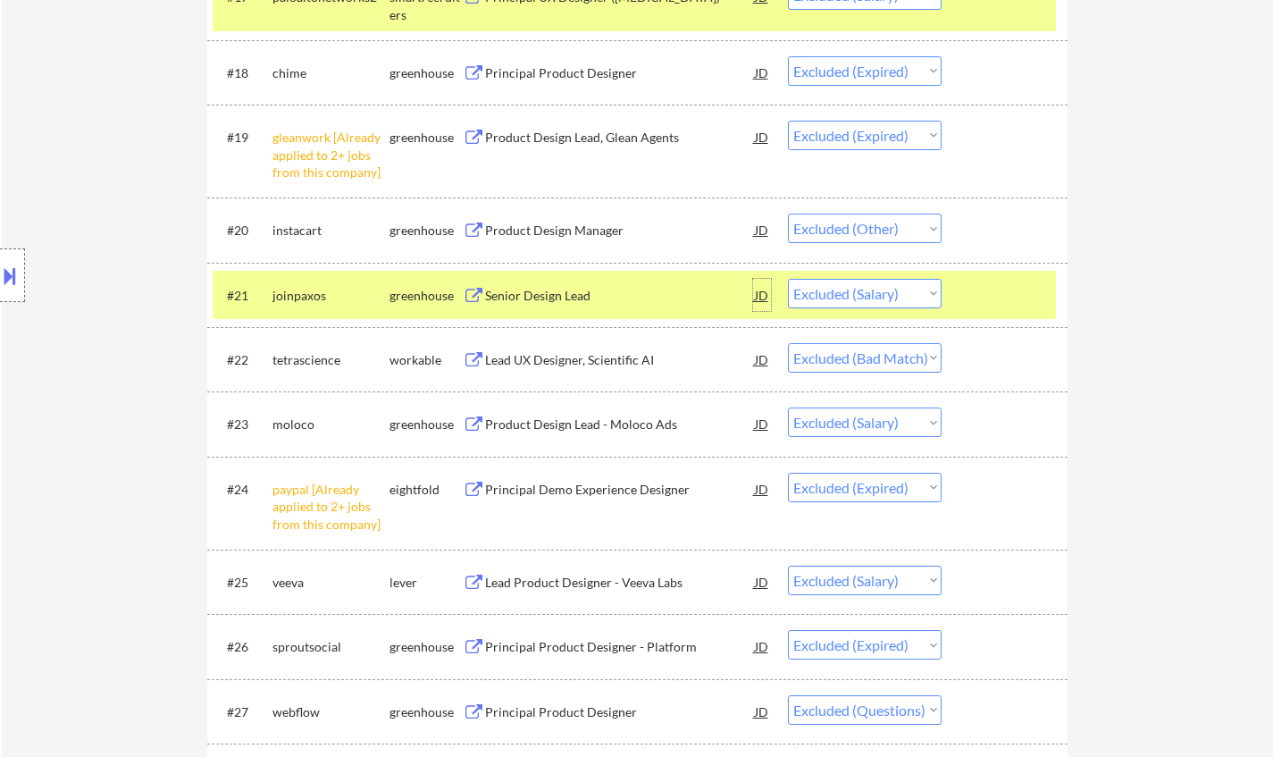
click at [763, 293] on div "JD" at bounding box center [762, 295] width 18 height 32
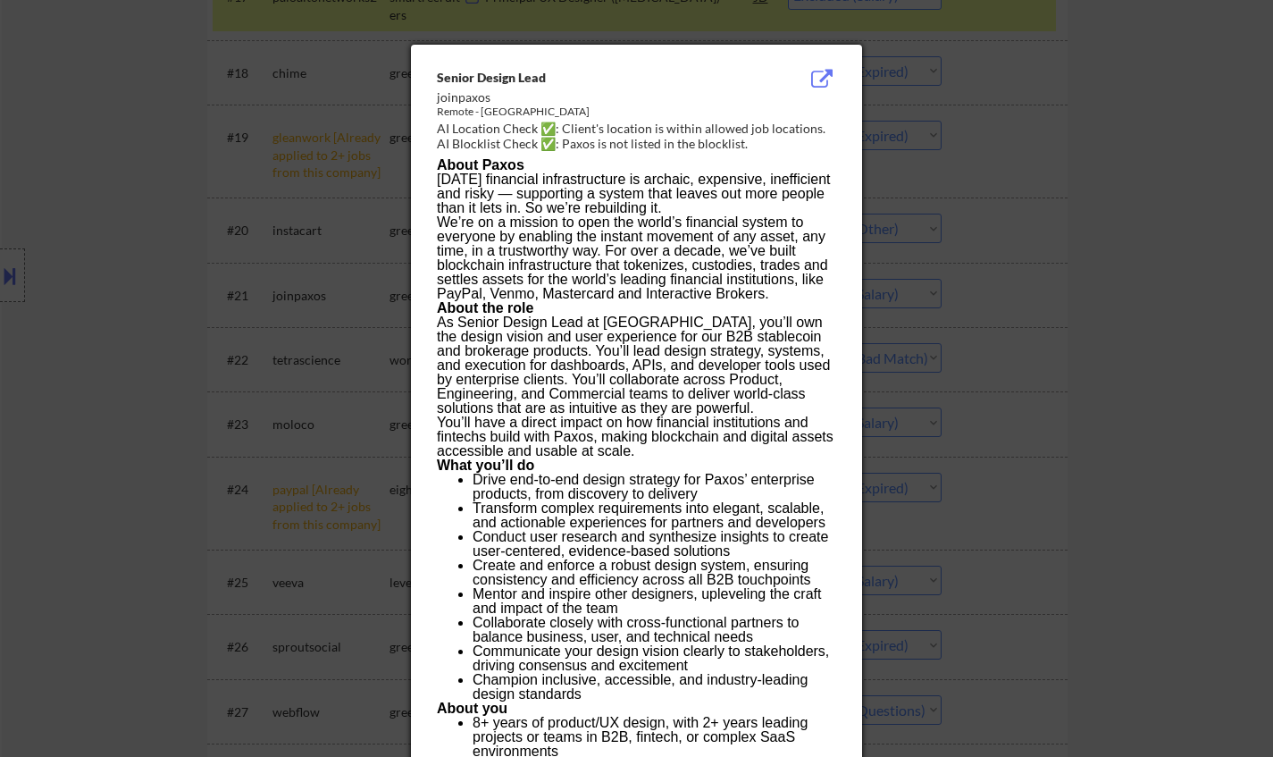
scroll to position [2571, 0]
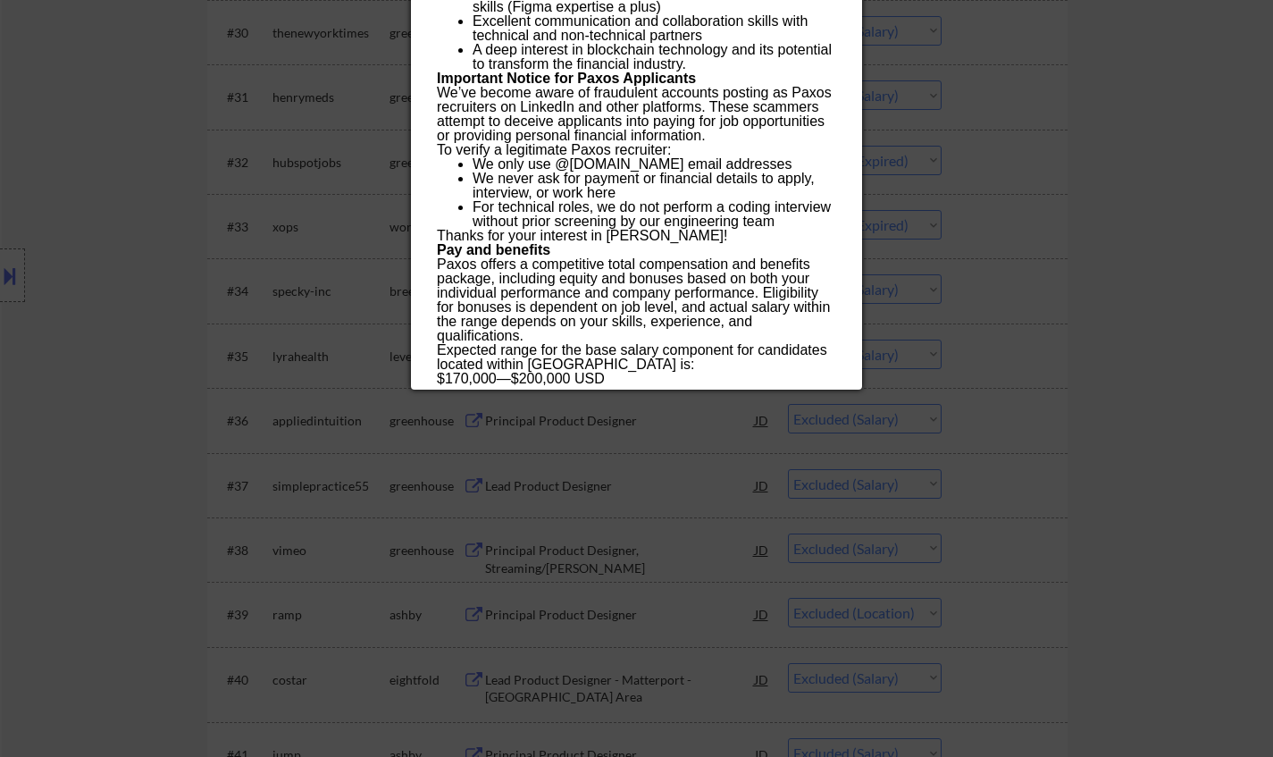
drag, startPoint x: 0, startPoint y: 158, endPoint x: 15, endPoint y: 194, distance: 38.8
click at [0, 159] on div at bounding box center [636, 378] width 1273 height 757
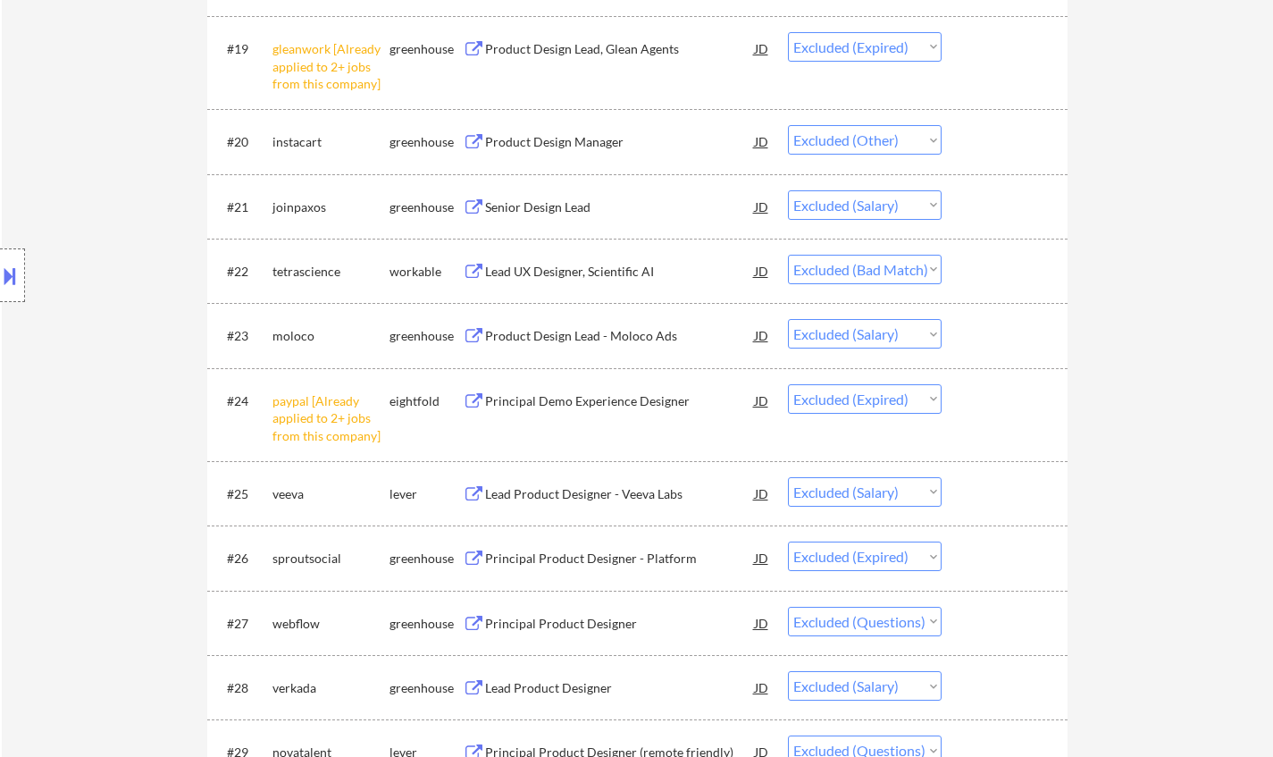
scroll to position [1767, 0]
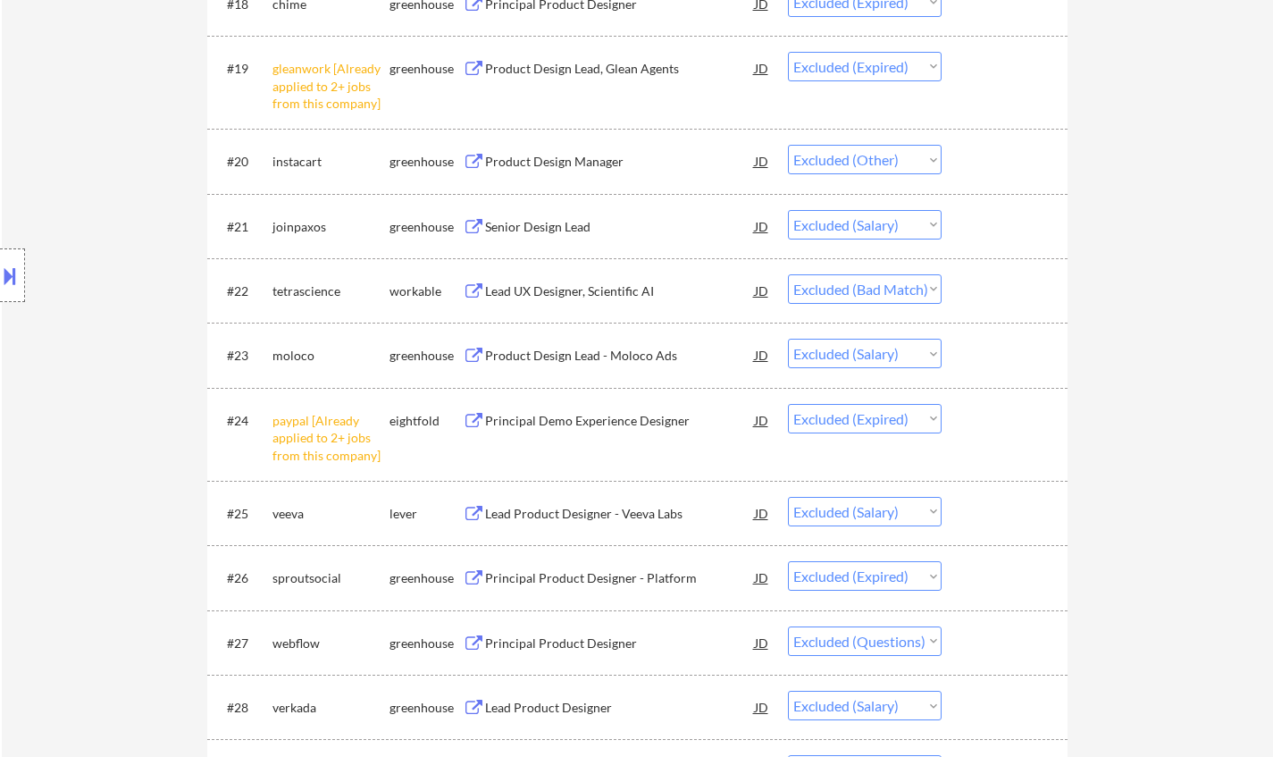
click at [563, 357] on div "Product Design Lead - Moloco Ads" at bounding box center [620, 356] width 270 height 18
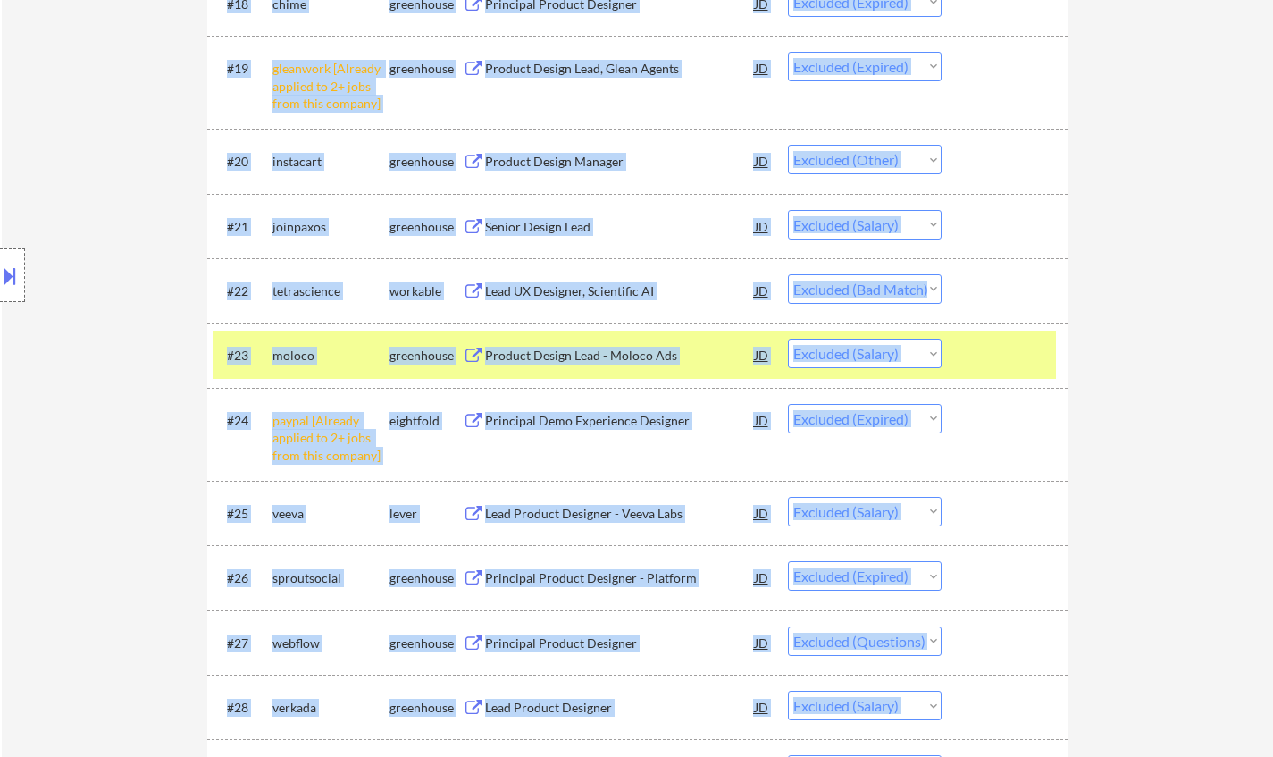
drag, startPoint x: 1286, startPoint y: 70, endPoint x: 1286, endPoint y: 21, distance: 48.3
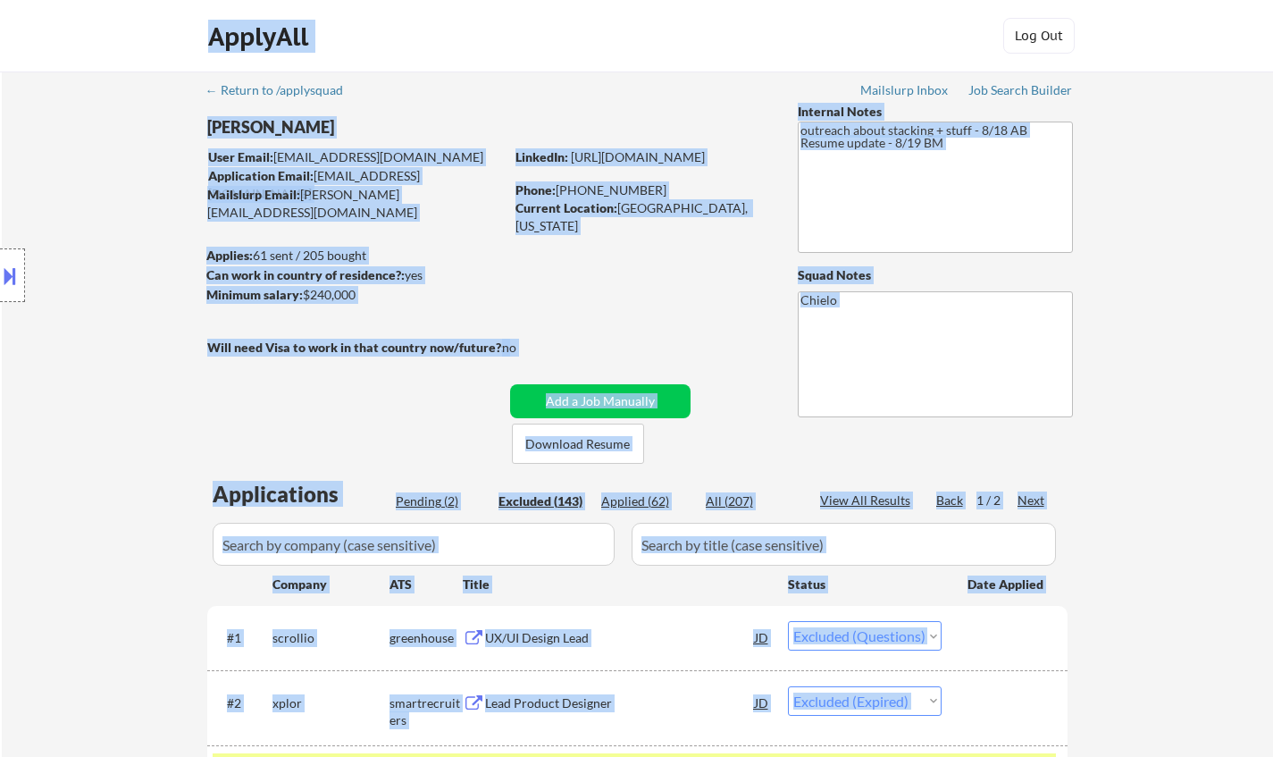
click at [0, 372] on div "Location Inclusions:" at bounding box center [160, 276] width 320 height 332
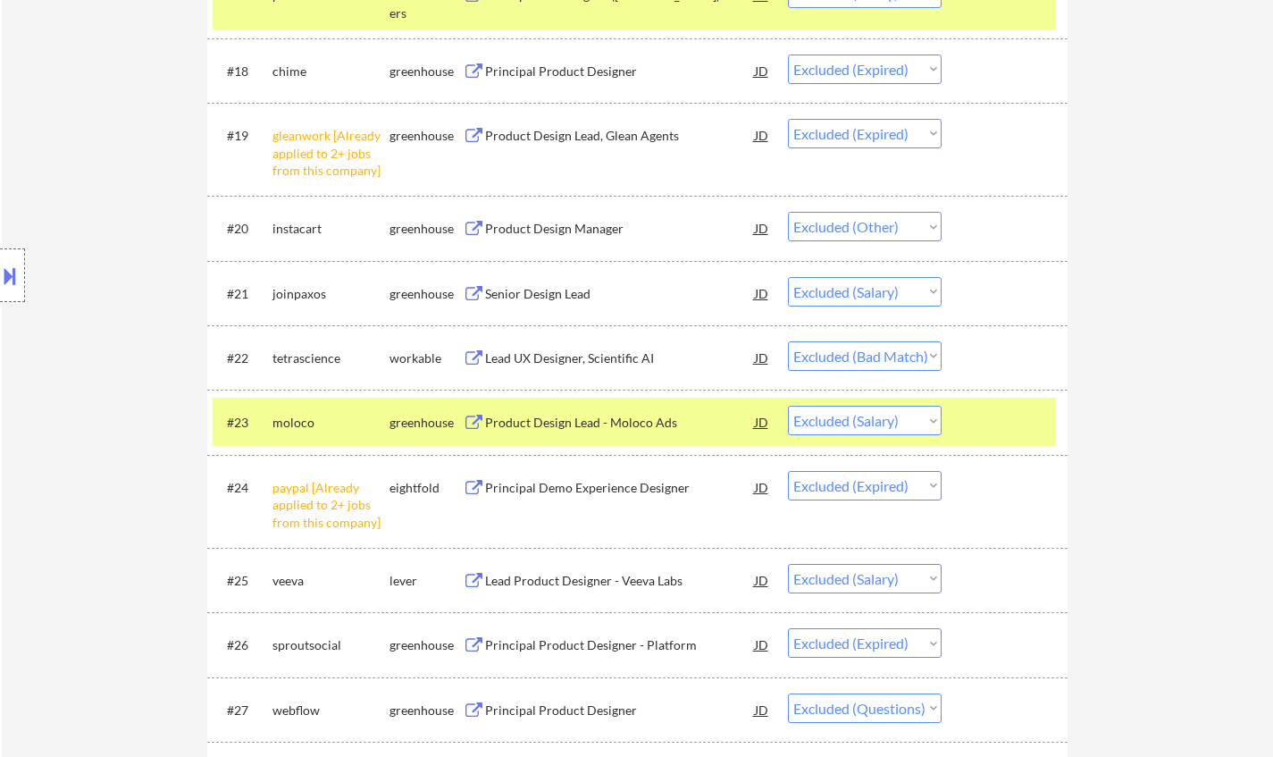
scroll to position [1698, 0]
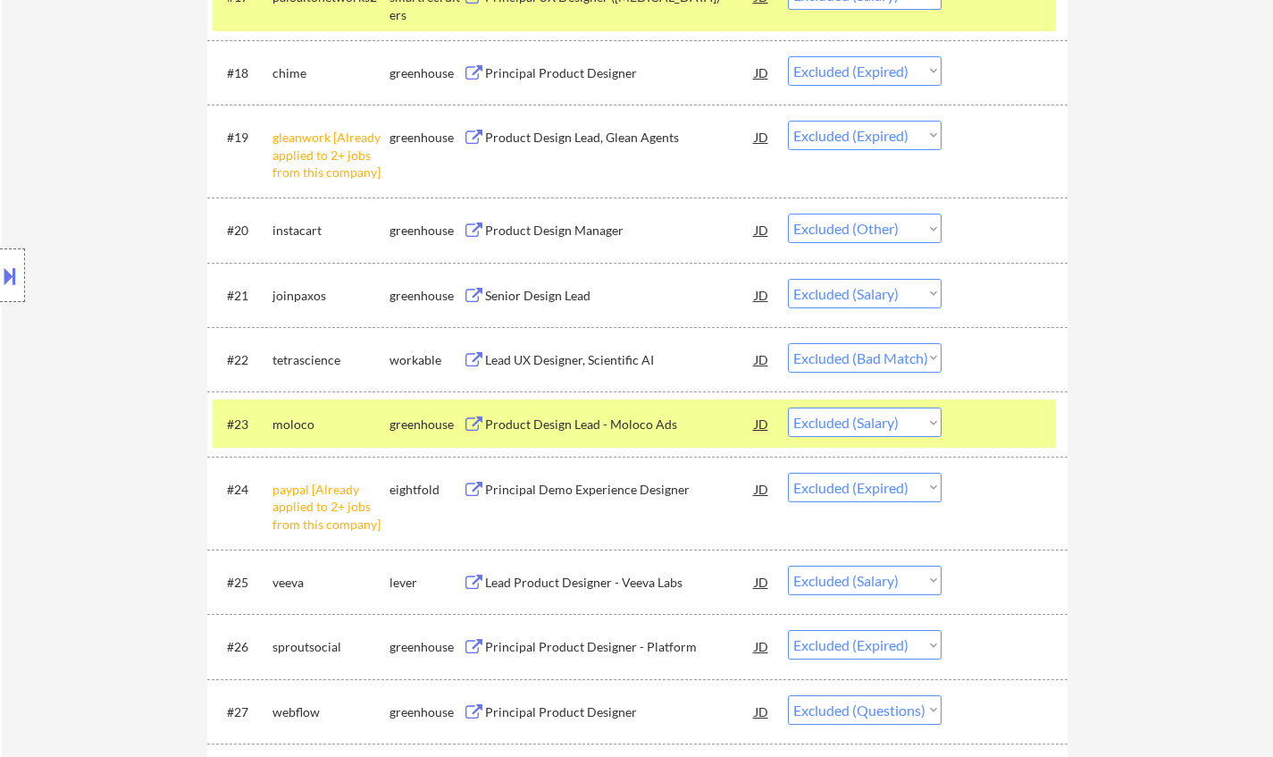
click at [894, 424] on select "Choose an option... Pending Applied Excluded (Questions) Excluded (Expired) Exc…" at bounding box center [865, 421] width 154 height 29
click at [788, 407] on select "Choose an option... Pending Applied Excluded (Questions) Excluded (Expired) Exc…" at bounding box center [865, 421] width 154 height 29
select select ""excluded__expired_""
select select ""excluded__salary_""
select select ""excluded__expired_""
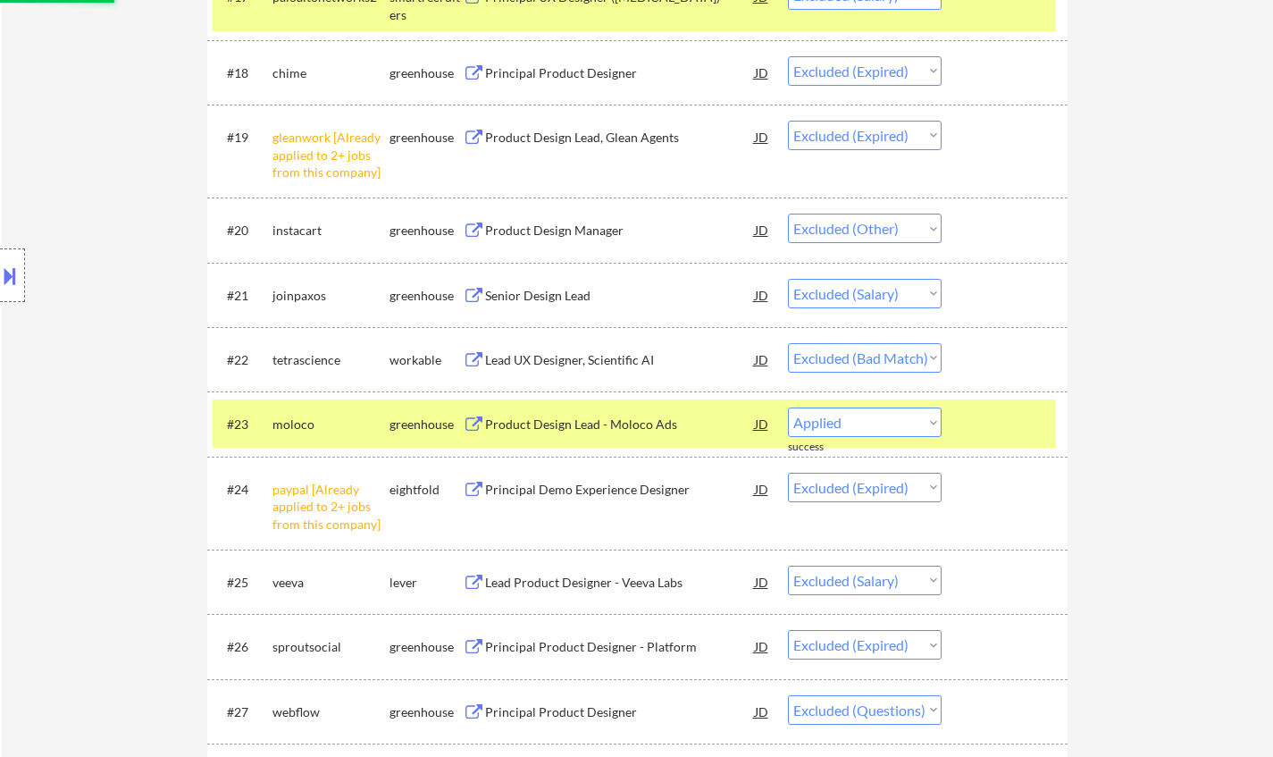
select select ""excluded""
select select ""excluded__salary_""
select select ""excluded""
select select ""excluded__salary_""
select select ""excluded__expired_""
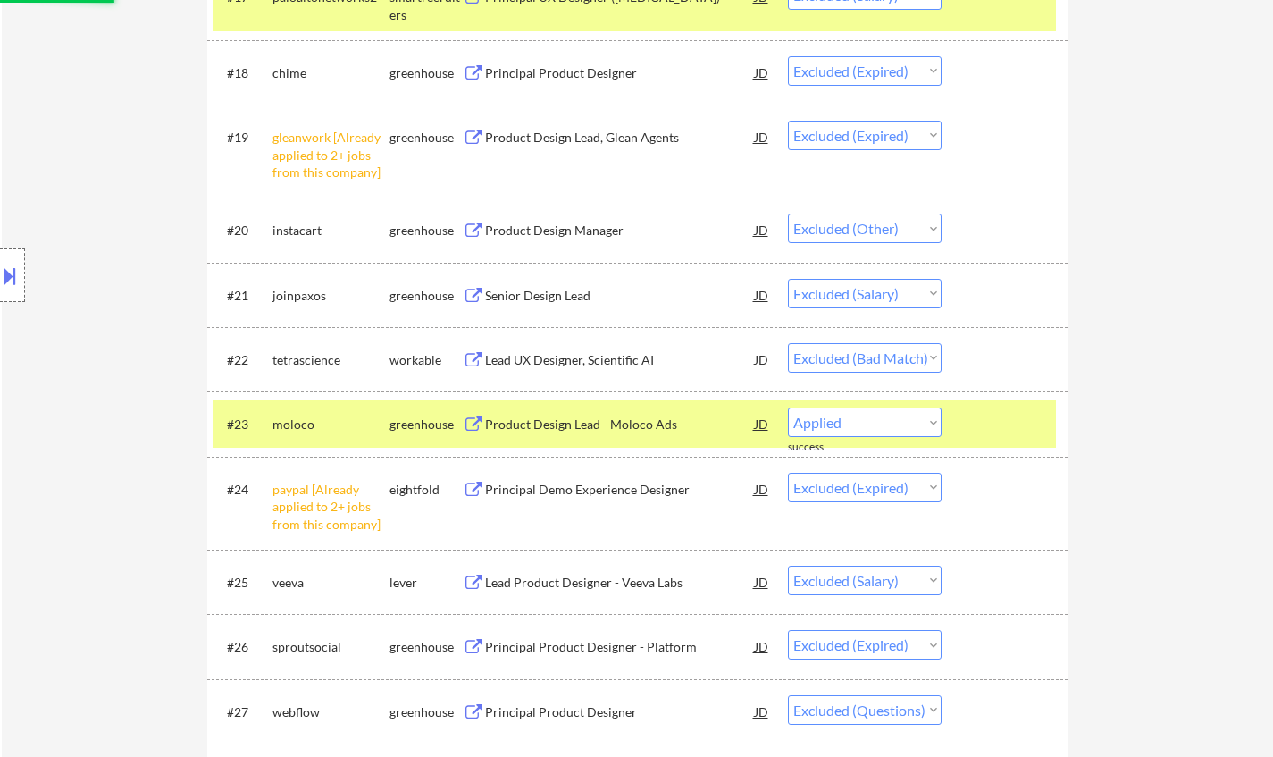
select select ""excluded__salary_""
select select ""excluded__location_""
select select ""excluded__salary_""
select select ""excluded__expired_""
select select ""excluded__salary_""
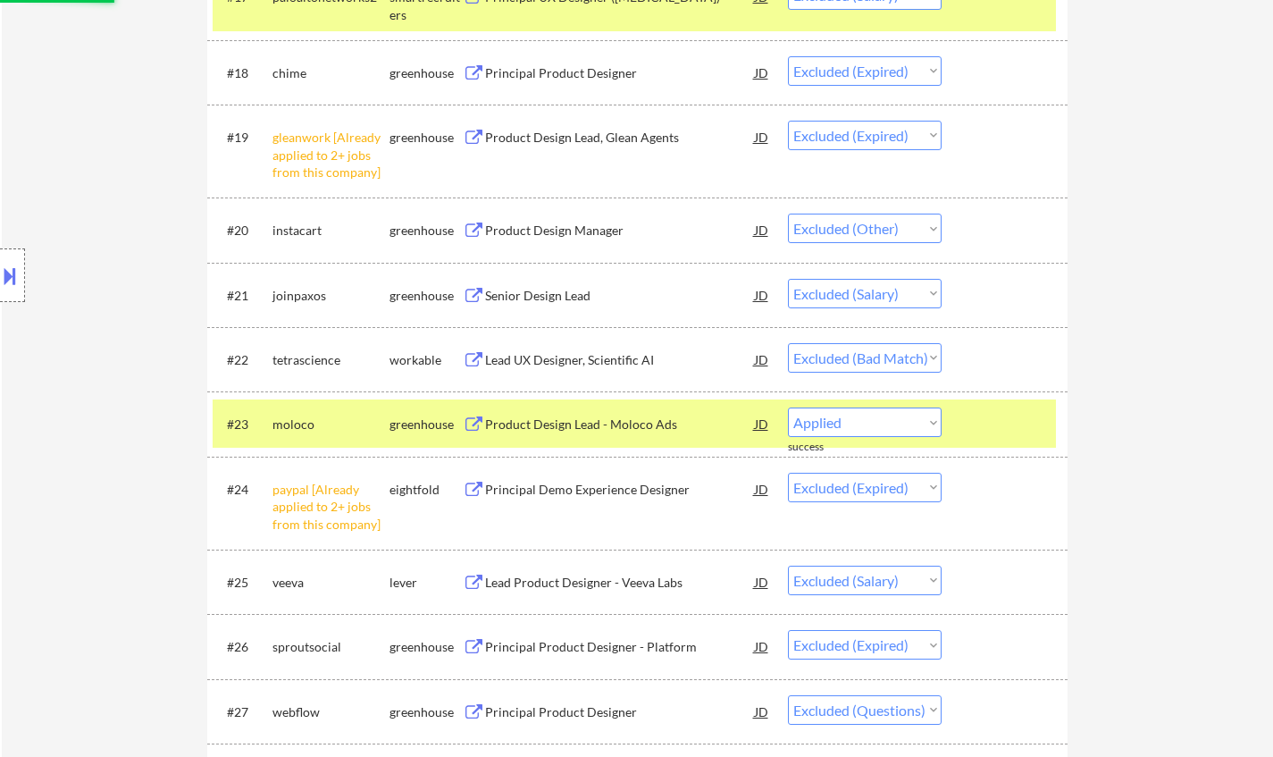
select select ""excluded__expired_""
select select ""excluded__salary_""
select select ""excluded__expired_""
select select ""excluded__bad_match_""
select select ""excluded__expired_""
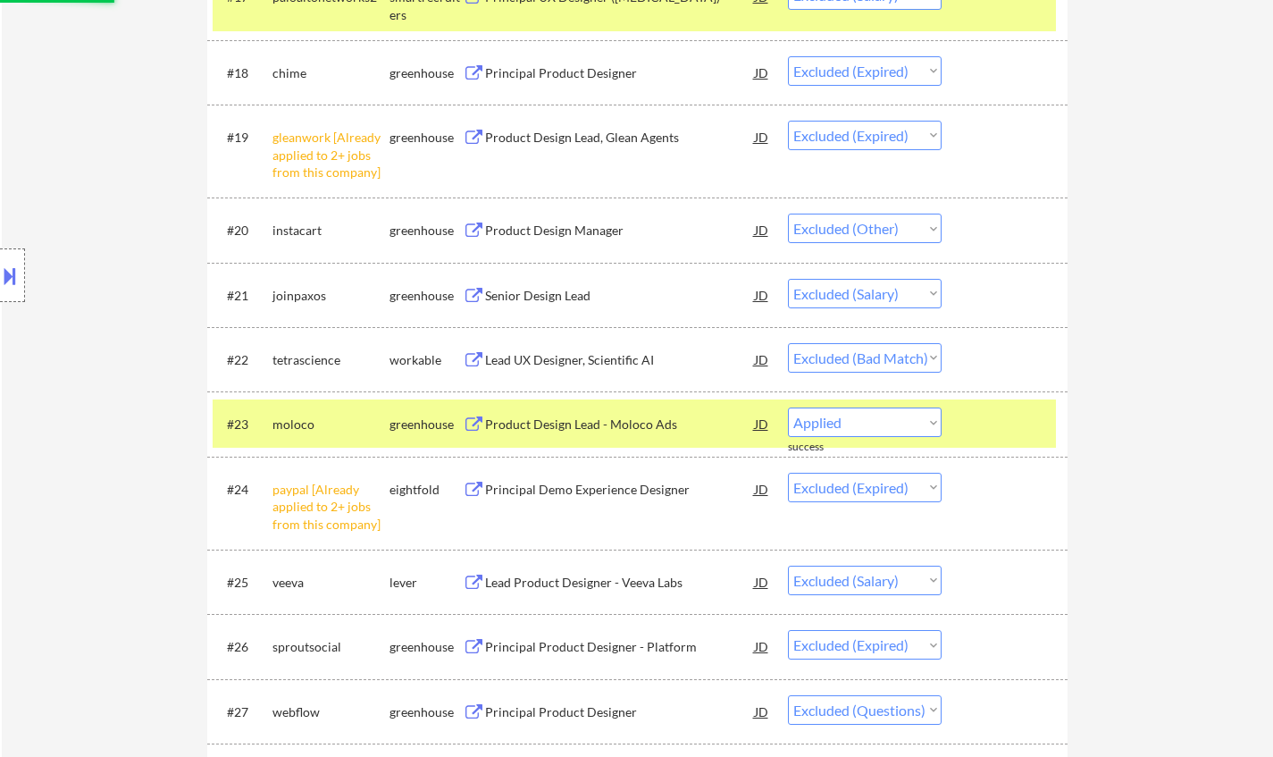
select select ""excluded__salary_""
select select ""excluded""
select select ""excluded__salary_""
select select ""excluded__bad_match_""
select select ""excluded__salary_""
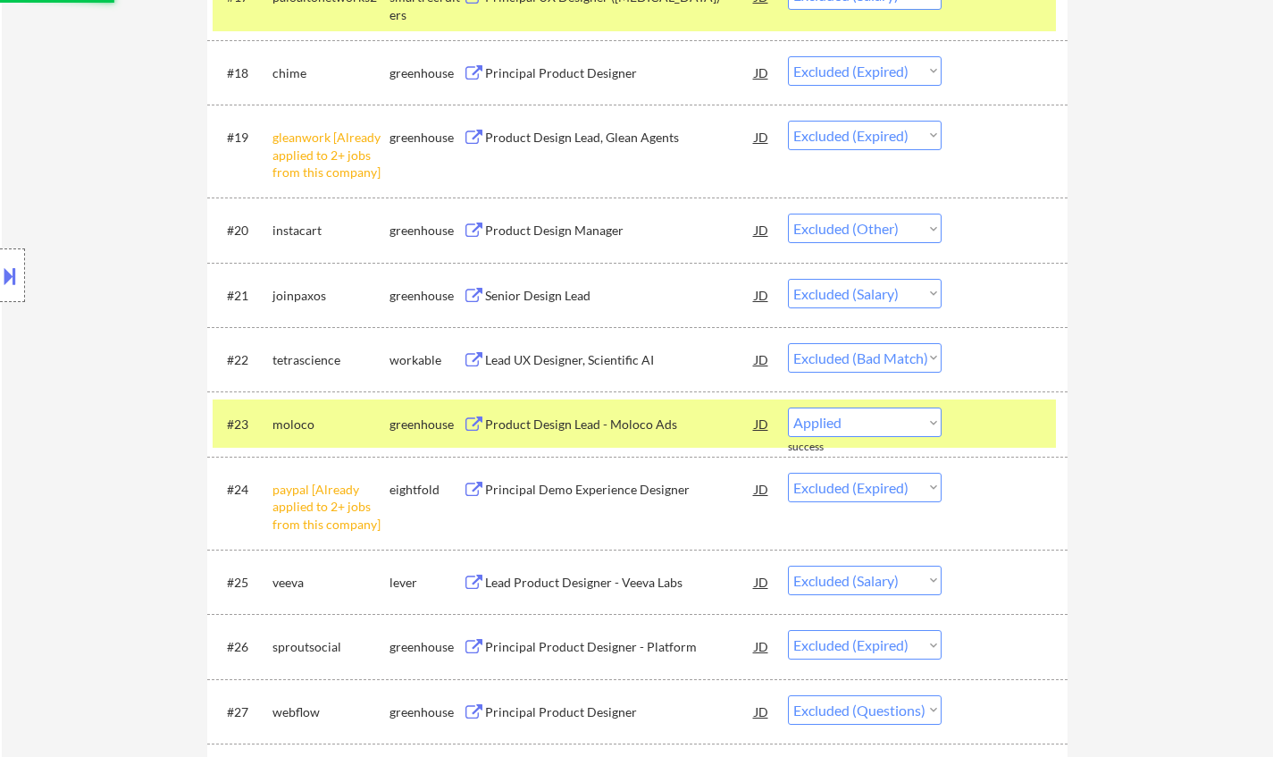
select select ""excluded__expired_""
select select ""excluded__salary_""
select select ""excluded__expired_""
select select ""excluded__salary_""
select select ""excluded__expired_""
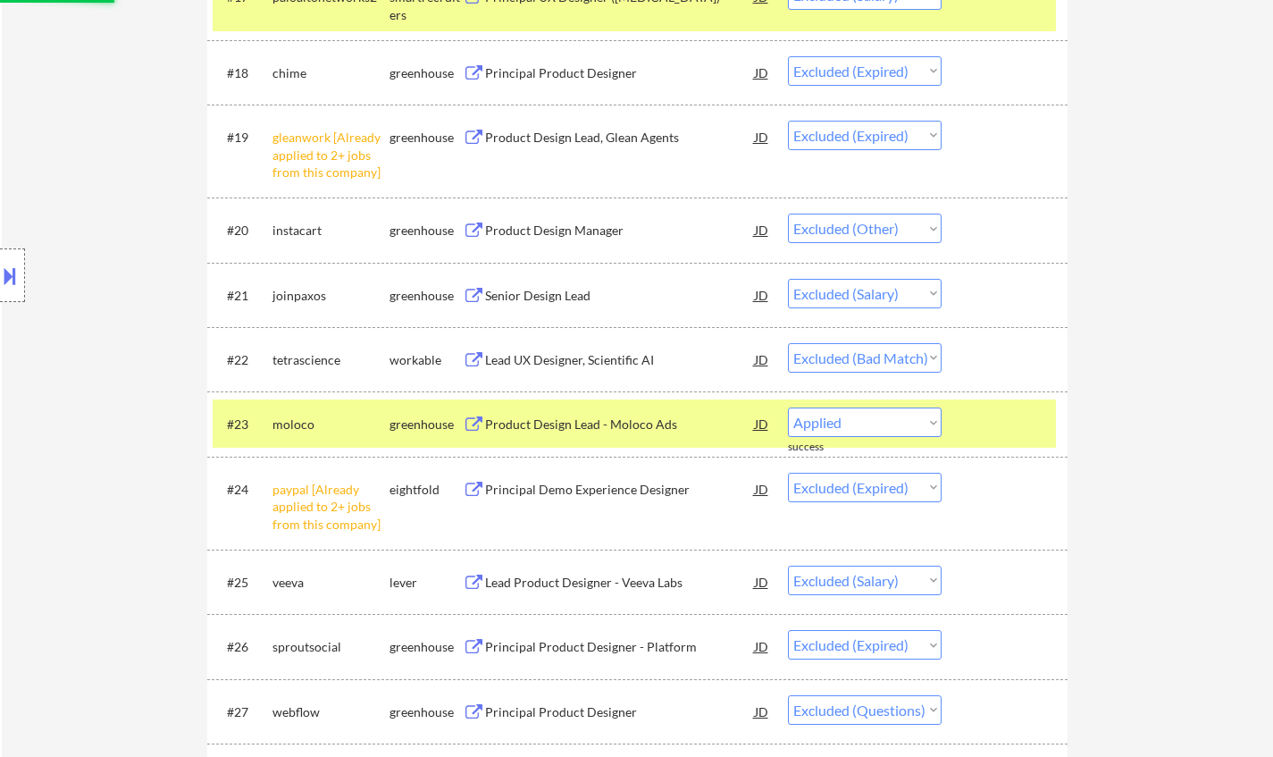
select select ""excluded__other_""
select select ""excluded__expired_""
select select ""excluded__salary_""
select select ""excluded""
select select ""excluded__location_""
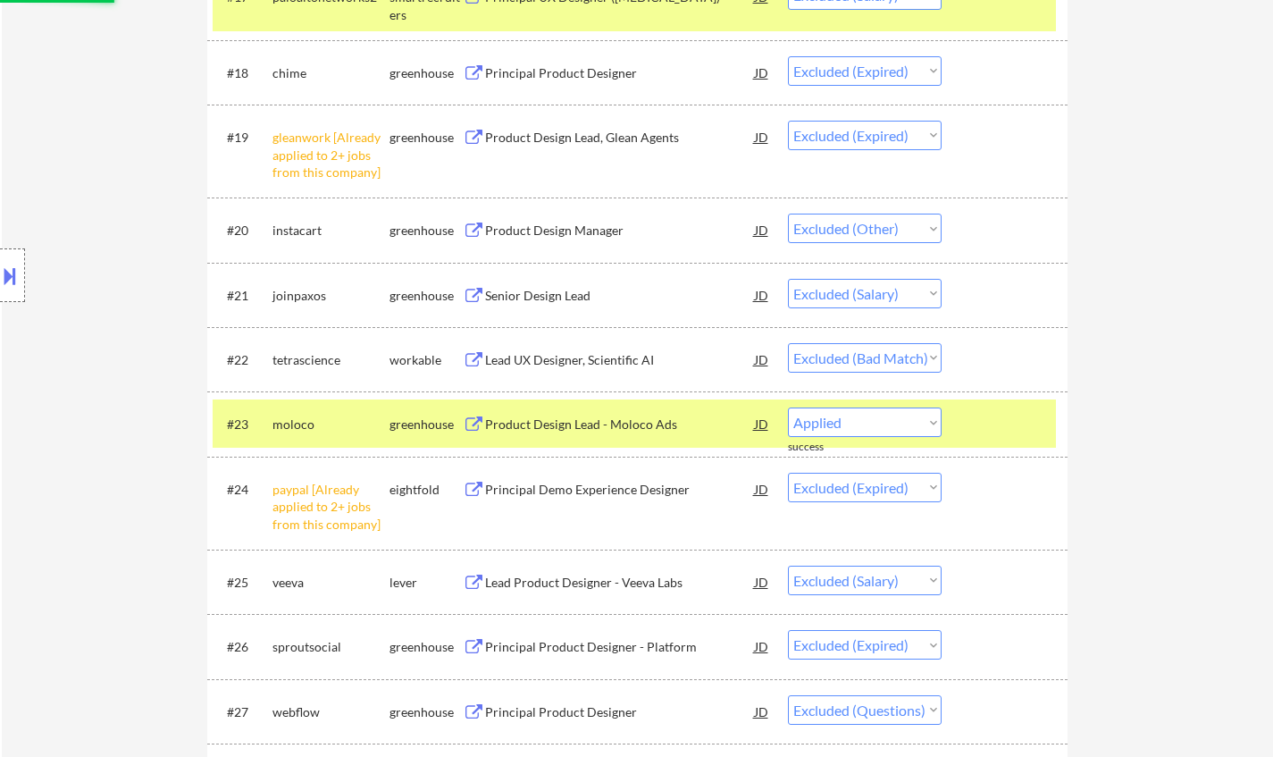
select select ""excluded__salary_""
select select ""excluded__expired_""
select select ""excluded__salary_""
select select ""excluded__expired_""
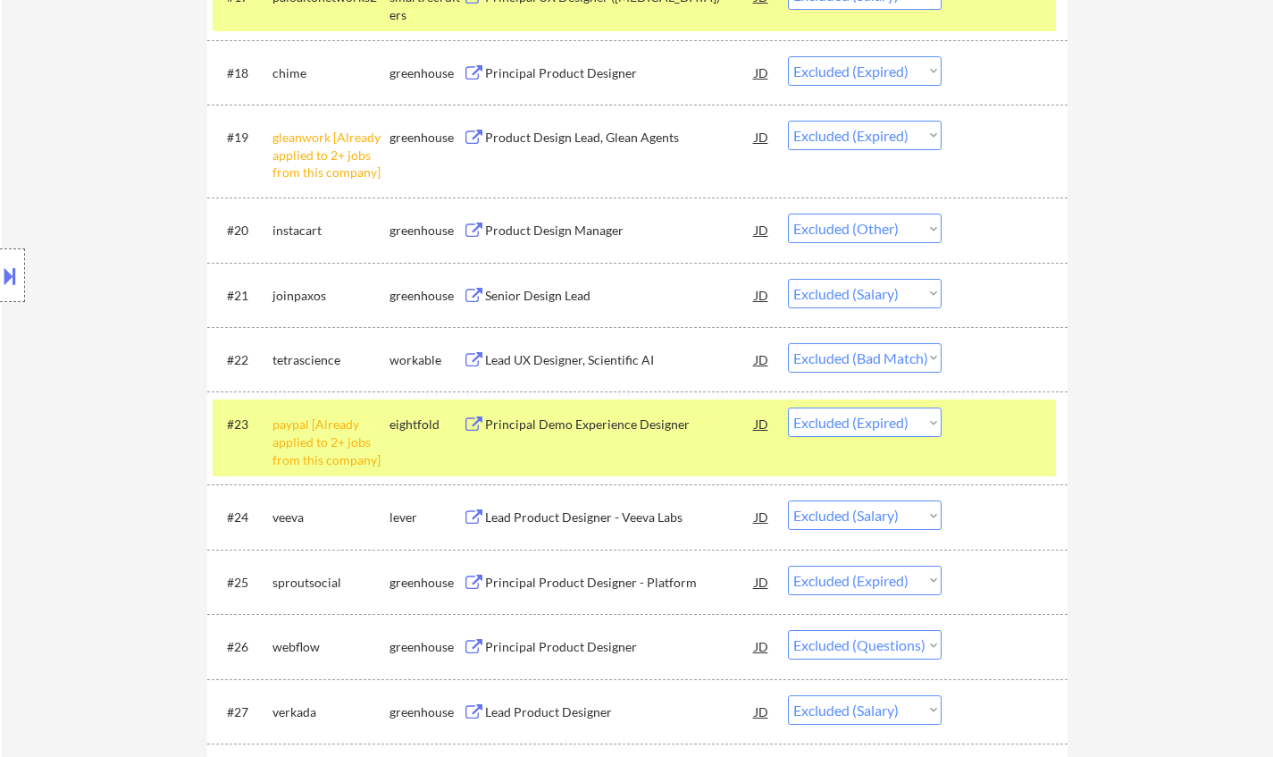
click at [569, 512] on div "Lead Product Designer - Veeva Labs" at bounding box center [620, 517] width 270 height 18
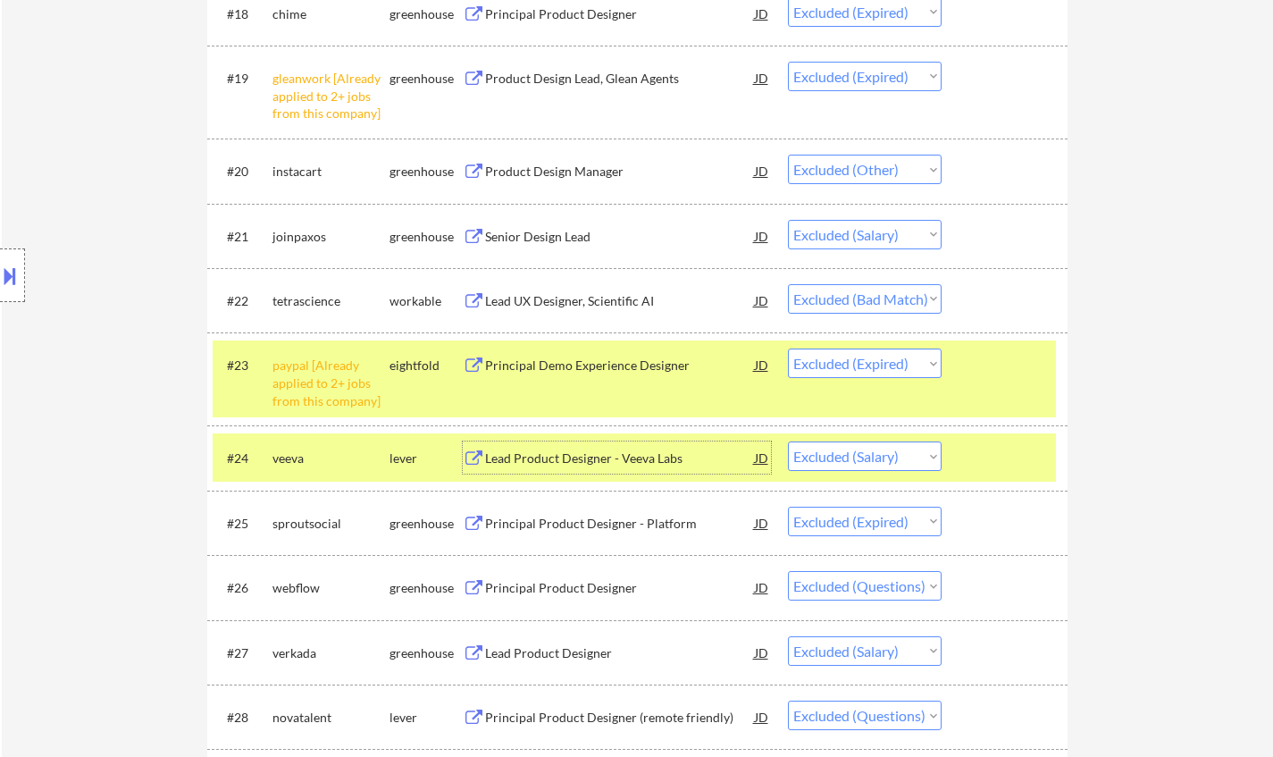
scroll to position [1876, 0]
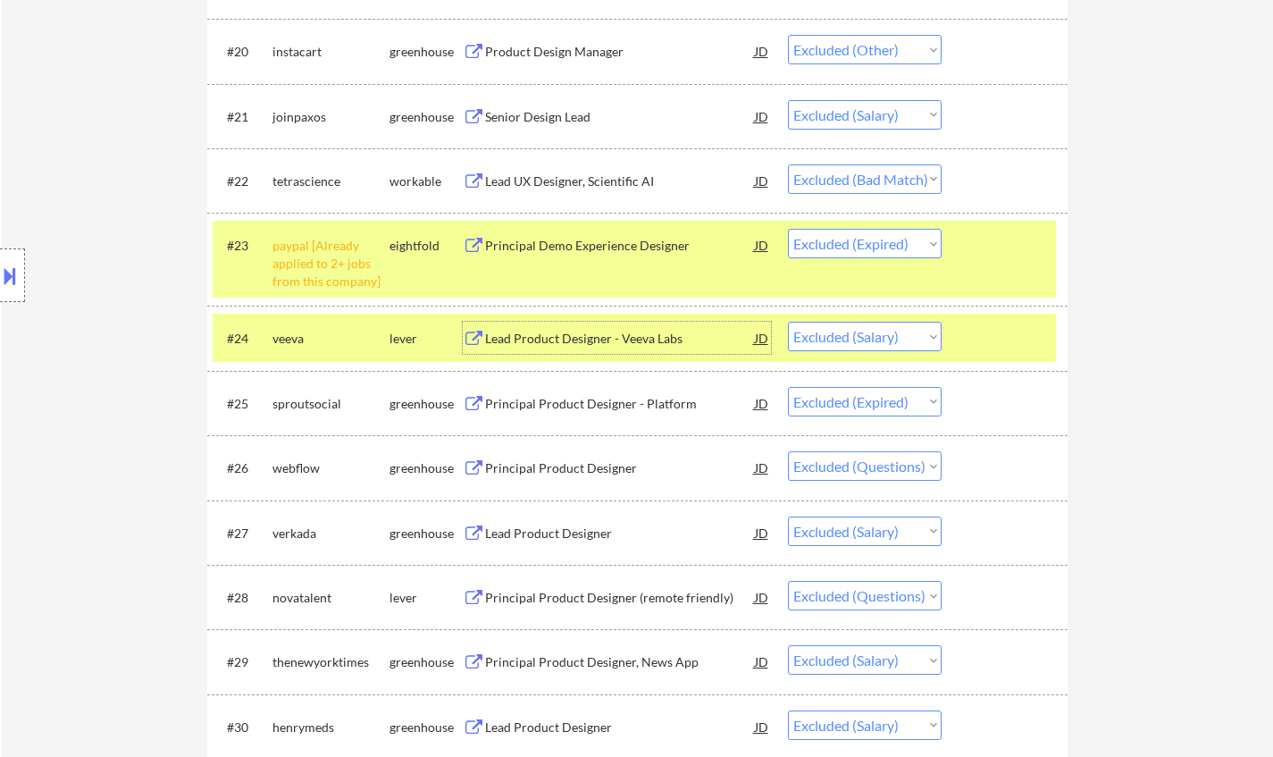
click at [562, 525] on div "Lead Product Designer" at bounding box center [620, 534] width 270 height 18
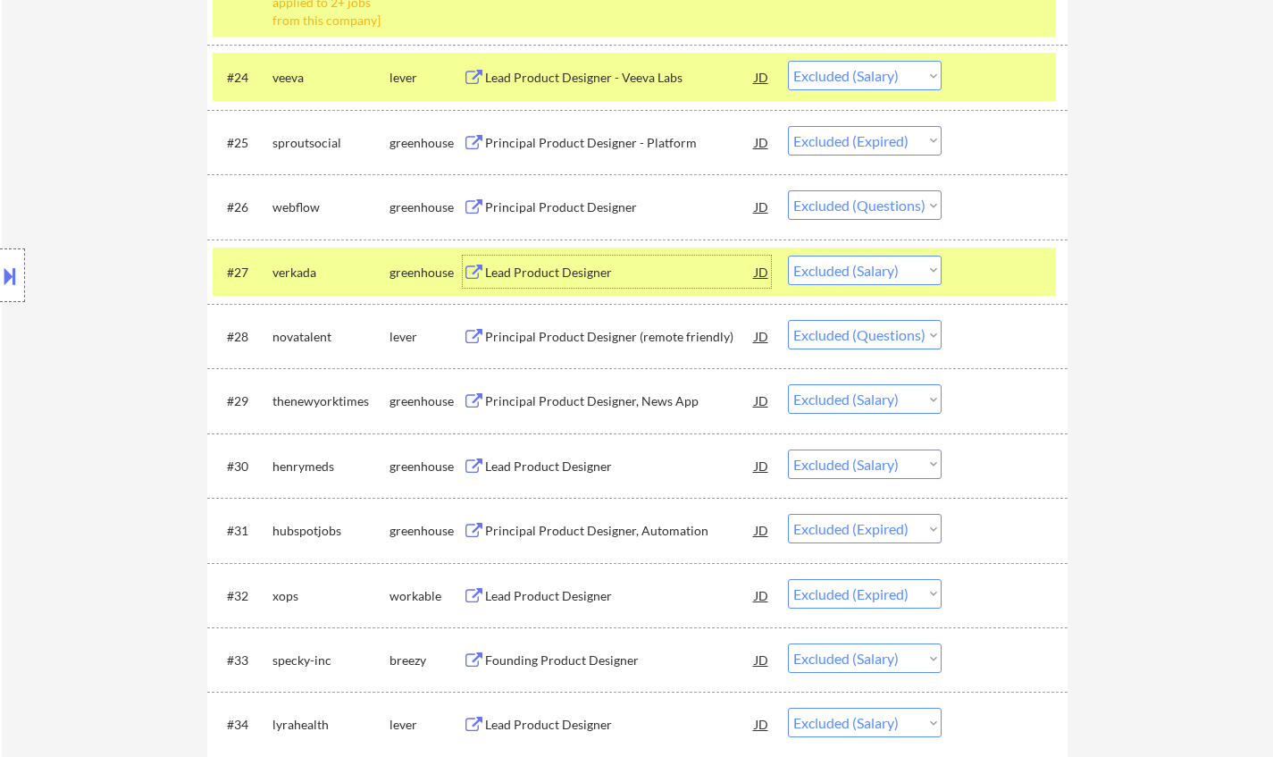
scroll to position [2145, 0]
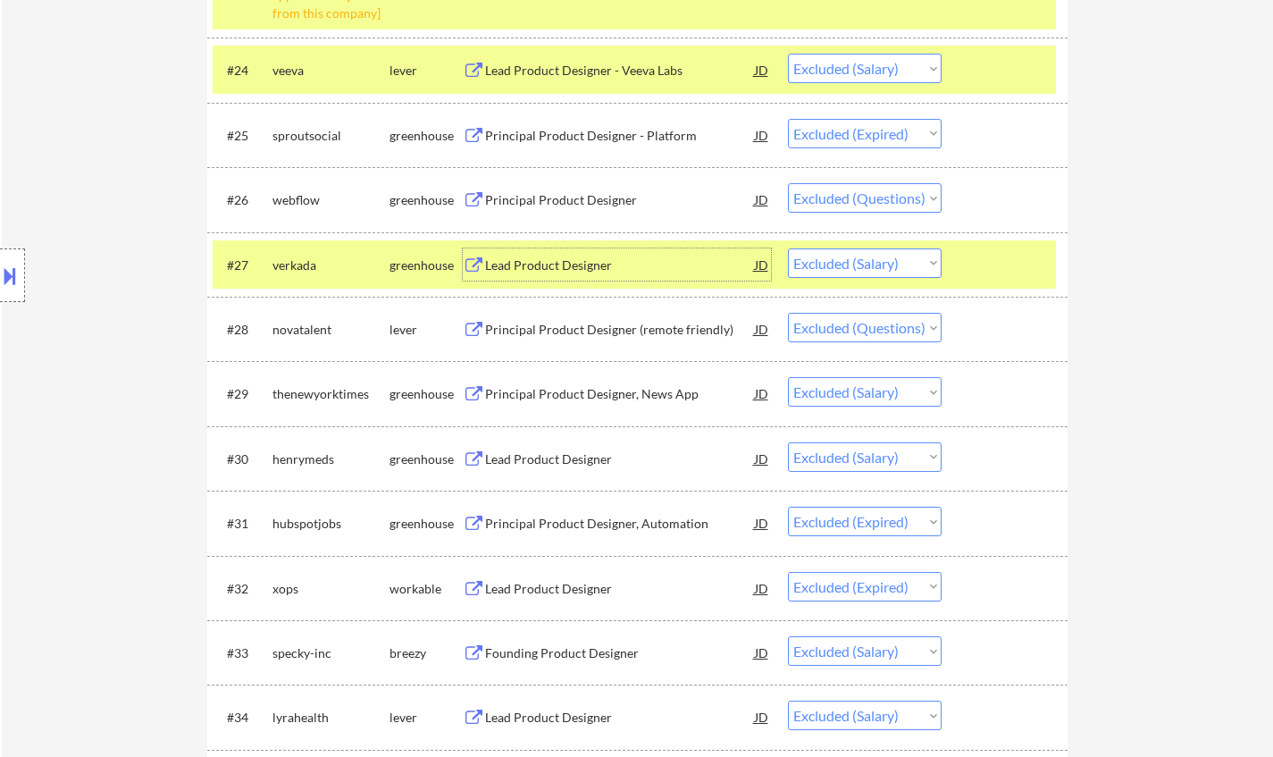
click at [538, 387] on div "Principal Product Designer, News App" at bounding box center [620, 394] width 270 height 18
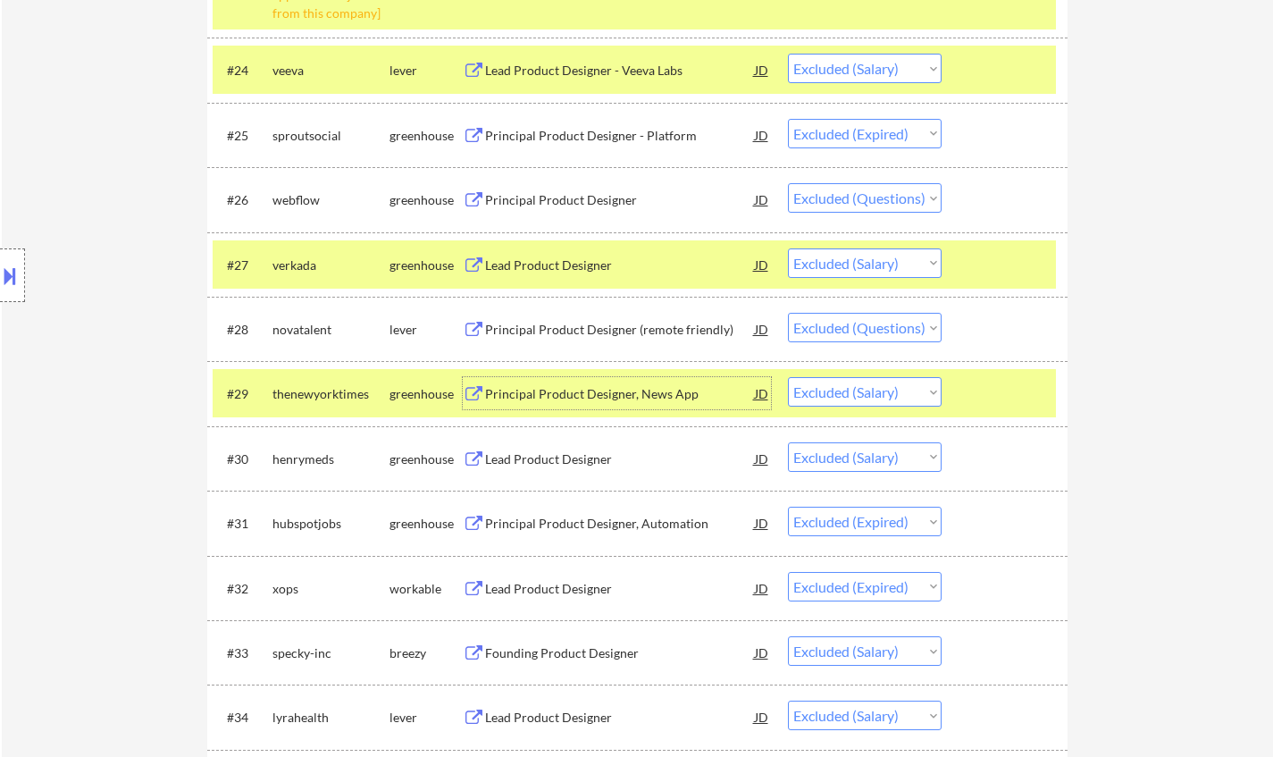
click at [528, 455] on div "Lead Product Designer" at bounding box center [620, 459] width 270 height 18
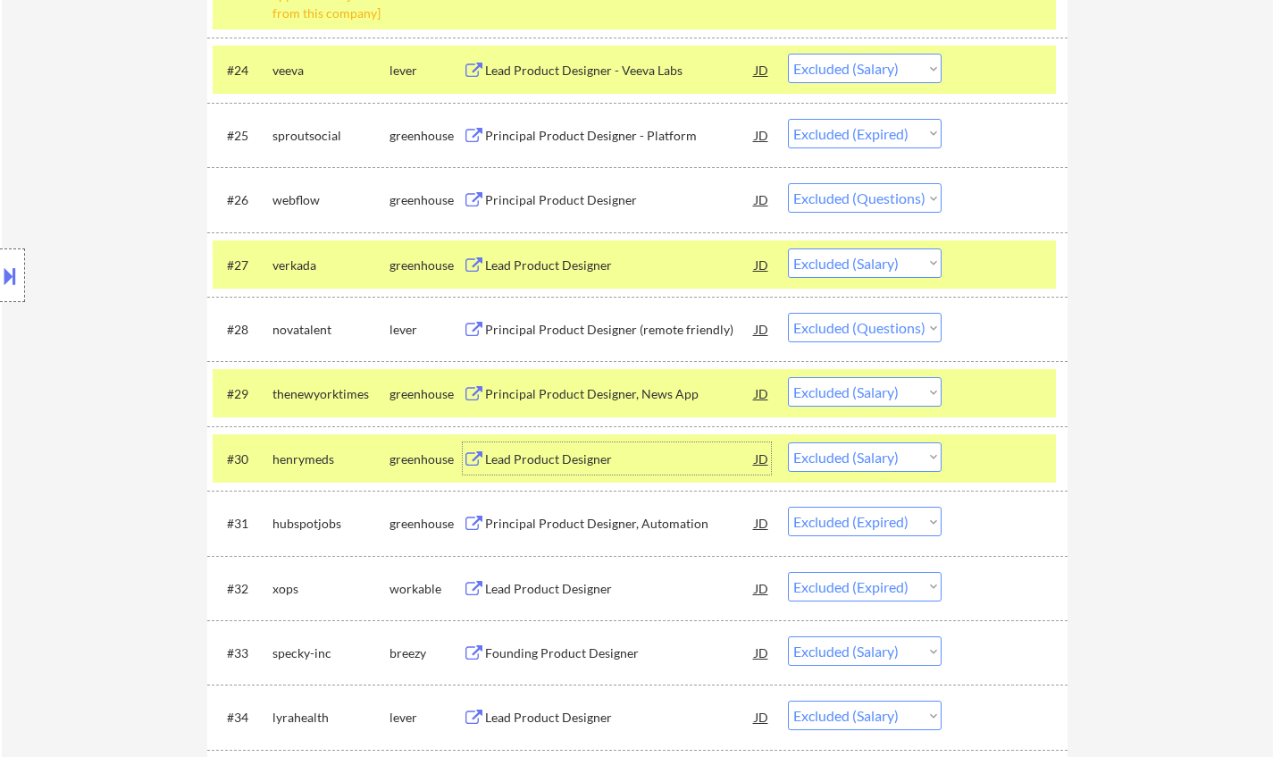
scroll to position [2234, 0]
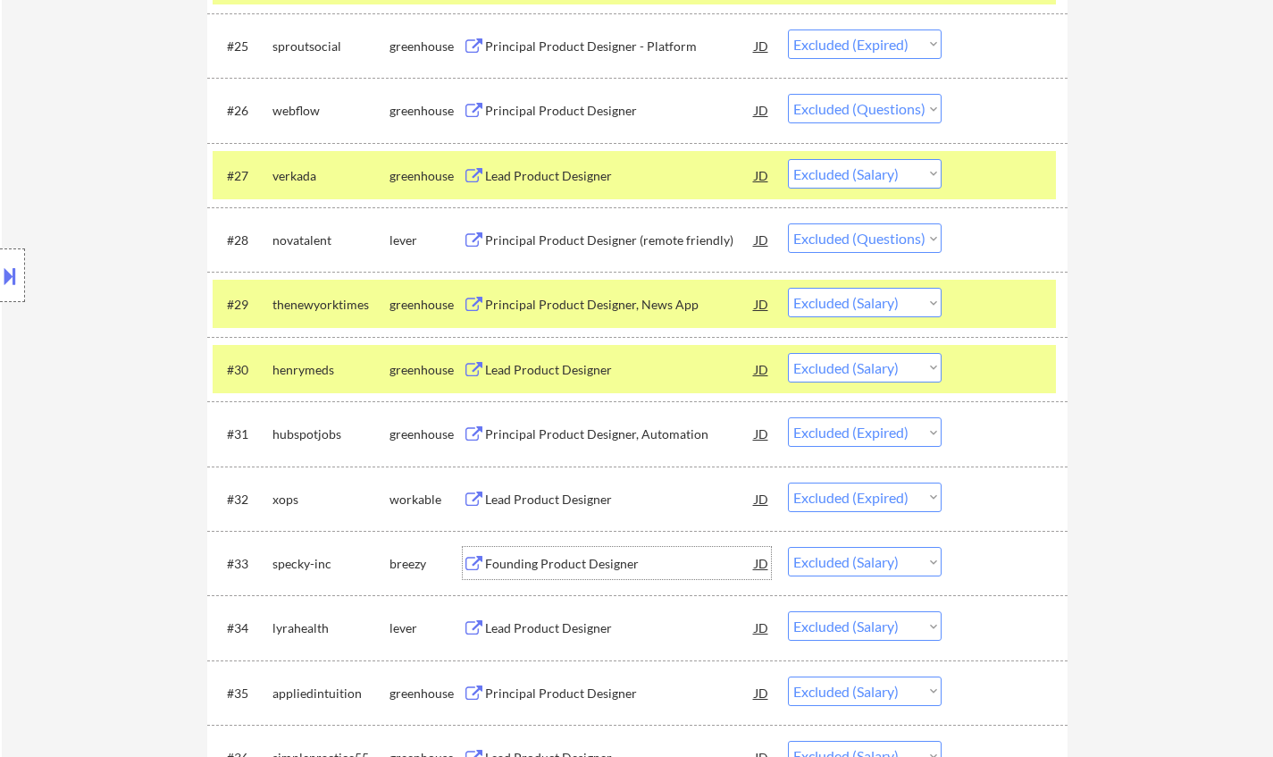
click at [517, 565] on div "Founding Product Designer" at bounding box center [620, 564] width 270 height 18
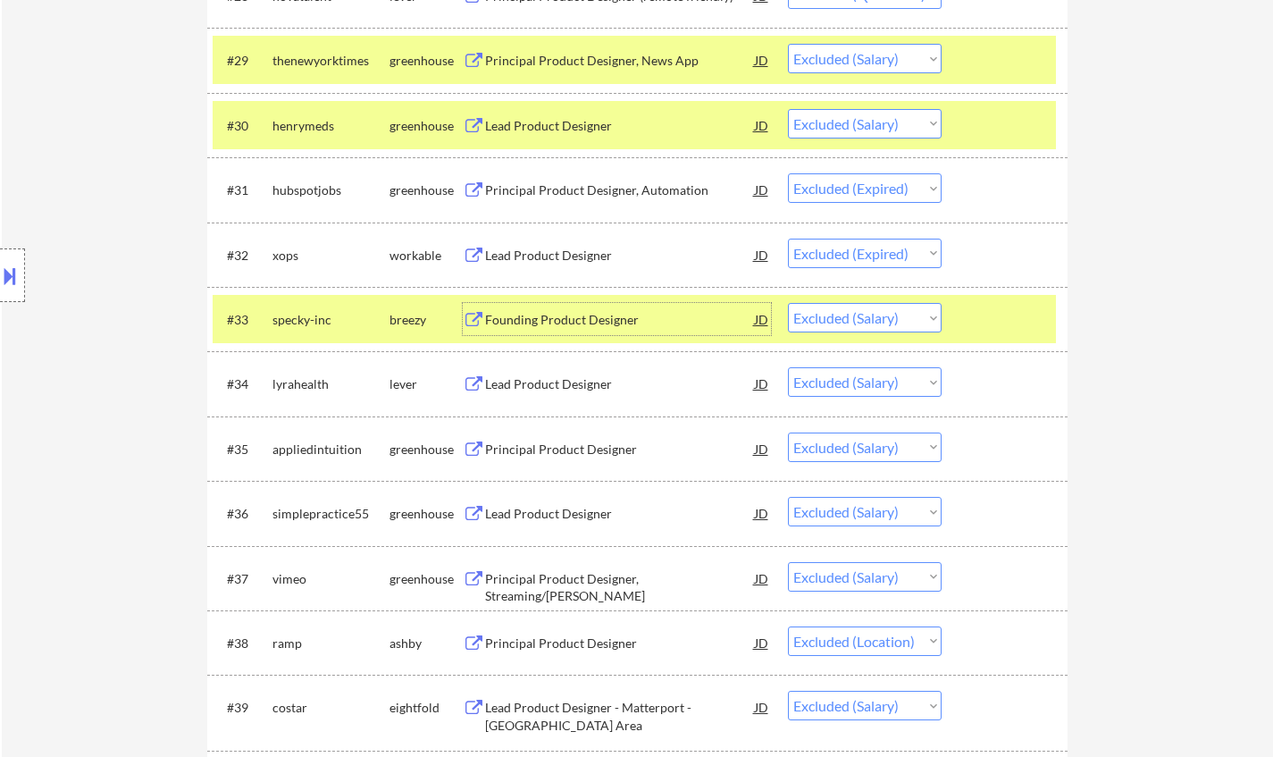
scroll to position [2502, 0]
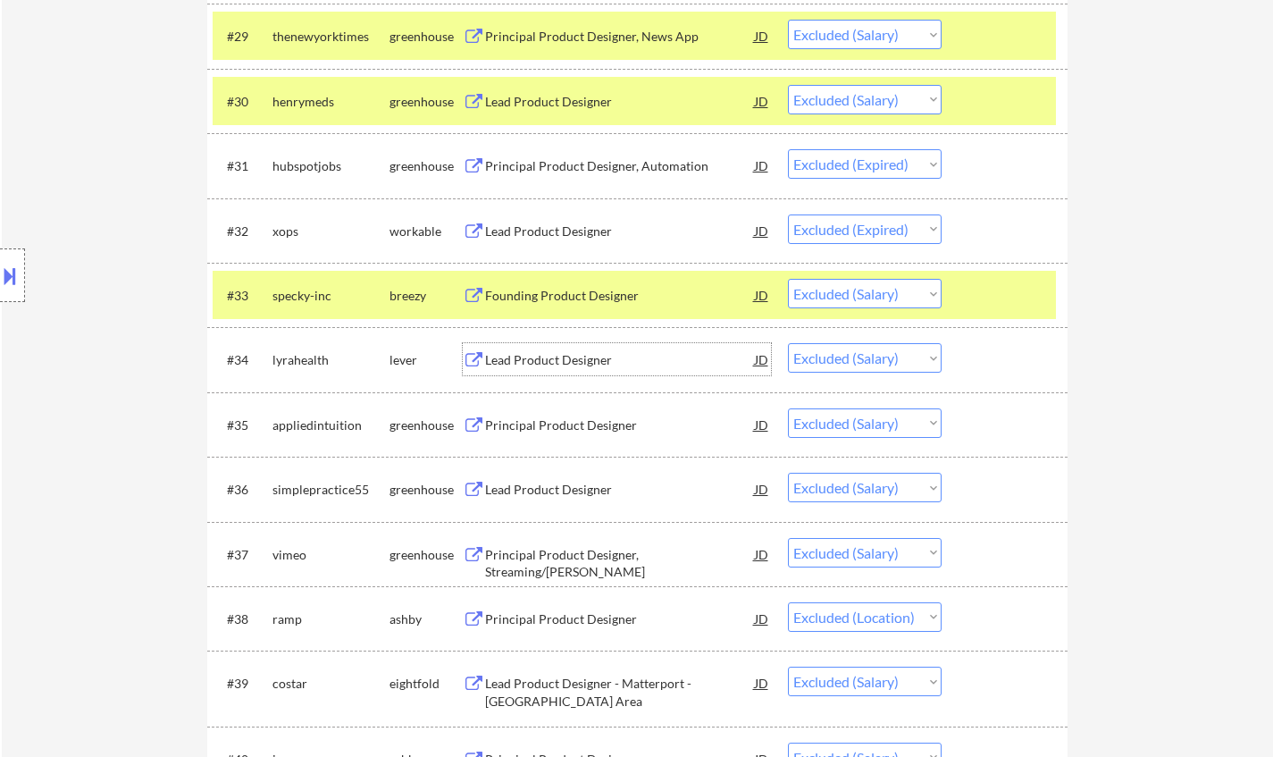
click at [566, 365] on div "Lead Product Designer" at bounding box center [620, 360] width 270 height 18
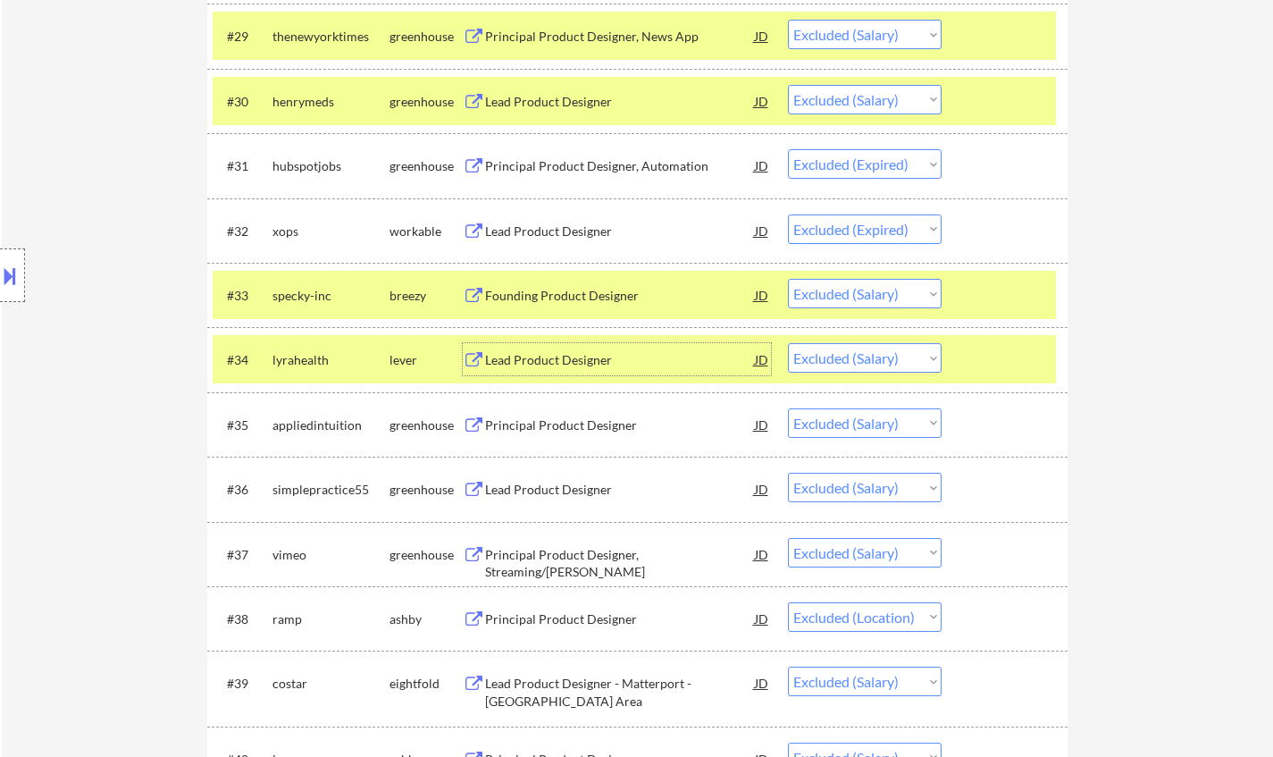
click at [835, 357] on select "Choose an option... Pending Applied Excluded (Questions) Excluded (Expired) Exc…" at bounding box center [865, 357] width 154 height 29
click at [788, 343] on select "Choose an option... Pending Applied Excluded (Questions) Excluded (Expired) Exc…" at bounding box center [865, 357] width 154 height 29
